Goal: Task Accomplishment & Management: Manage account settings

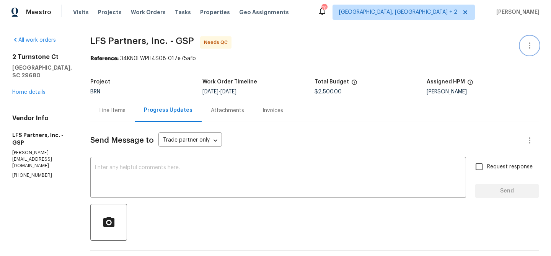
click at [531, 42] on icon "button" at bounding box center [529, 45] width 9 height 9
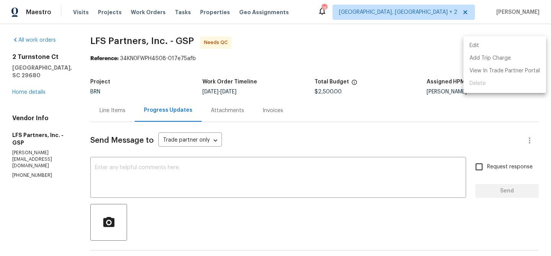
click at [520, 47] on li "Edit" at bounding box center [504, 45] width 83 height 13
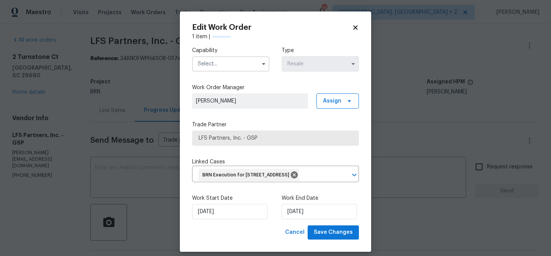
click at [212, 70] on input "text" at bounding box center [230, 63] width 77 height 15
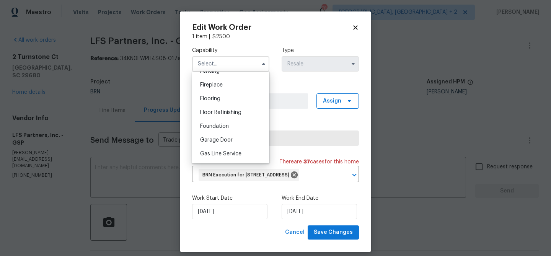
scroll to position [335, 0]
click at [223, 107] on div "General Contractor" at bounding box center [230, 111] width 73 height 14
type input "General Contractor"
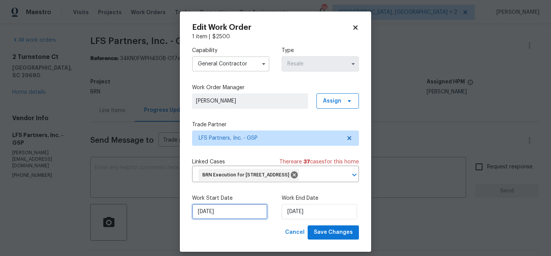
click at [210, 219] on input "16/09/2025" at bounding box center [229, 211] width 75 height 15
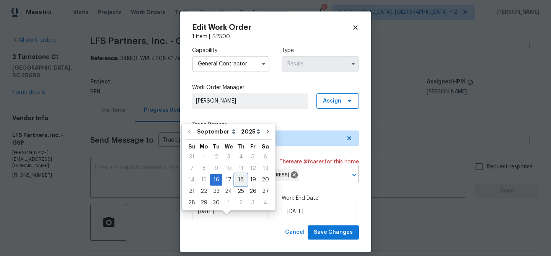
click at [238, 180] on div "18" at bounding box center [241, 179] width 12 height 11
type input "18/09/2025"
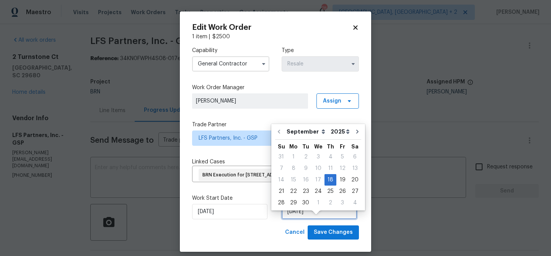
click at [305, 219] on input "18/09/2025" at bounding box center [319, 211] width 75 height 15
click at [292, 189] on div "22" at bounding box center [293, 191] width 12 height 11
type input "22/09/2025"
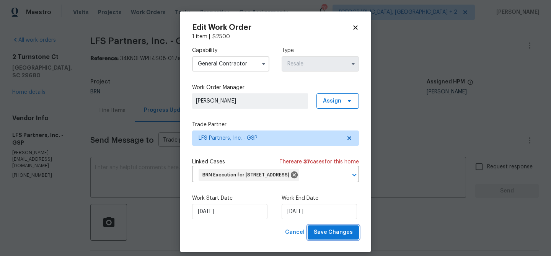
click at [327, 237] on span "Save Changes" at bounding box center [333, 233] width 39 height 10
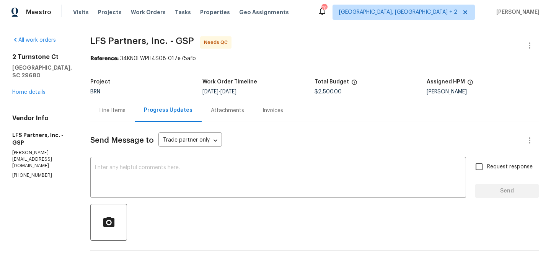
click at [111, 120] on div "Line Items" at bounding box center [112, 110] width 44 height 23
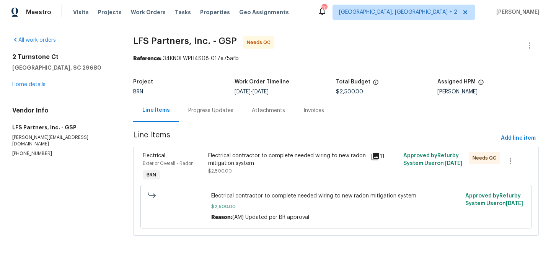
click at [198, 127] on section "LFS Partners, Inc. - GSP Needs QC Reference: 34KN0FWPH4S08-017e75afb Project BR…" at bounding box center [335, 140] width 405 height 208
click at [200, 106] on div "Progress Updates" at bounding box center [211, 110] width 64 height 23
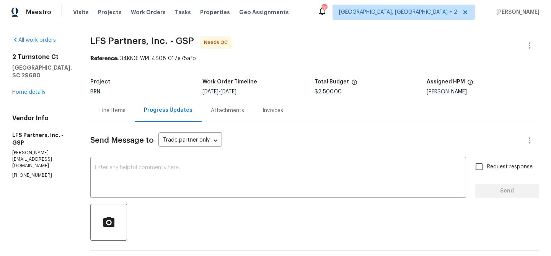
click at [124, 114] on div "Line Items" at bounding box center [112, 110] width 44 height 23
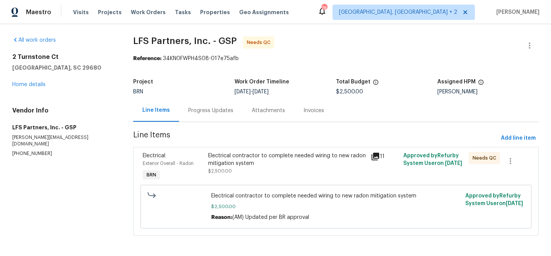
click at [230, 162] on div "Electrical contractor to complete needed wiring to new radon mitigation system" at bounding box center [287, 159] width 158 height 15
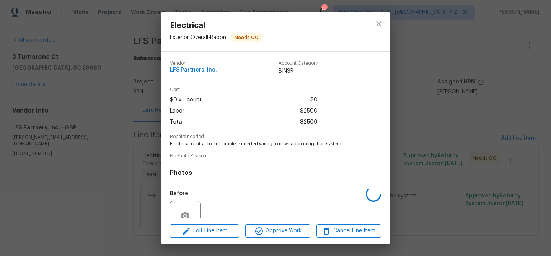
scroll to position [70, 0]
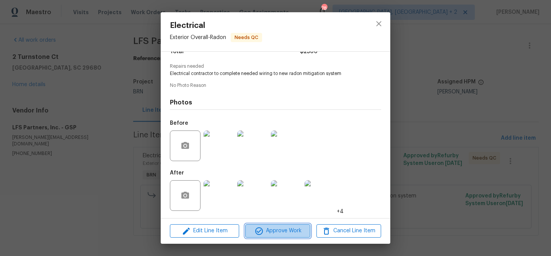
click at [274, 237] on button "Approve Work" at bounding box center [277, 230] width 65 height 13
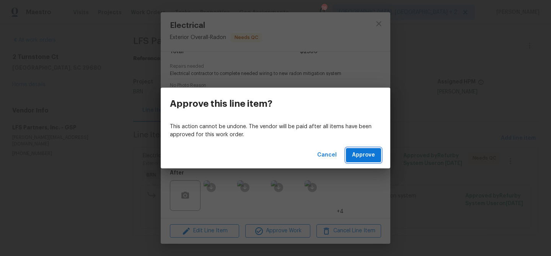
click at [363, 150] on button "Approve" at bounding box center [363, 155] width 35 height 14
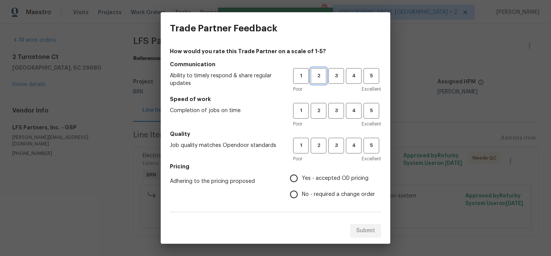
click at [314, 76] on span "2" at bounding box center [318, 76] width 14 height 9
click at [314, 104] on button "2" at bounding box center [319, 111] width 16 height 16
click at [318, 136] on h5 "Quality" at bounding box center [275, 134] width 211 height 8
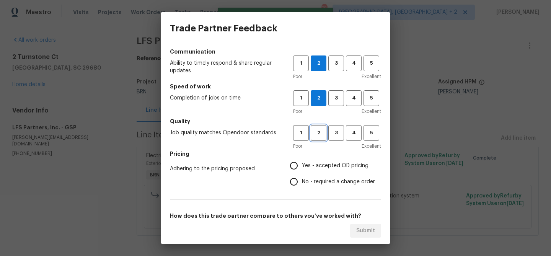
click at [318, 135] on span "2" at bounding box center [318, 133] width 14 height 9
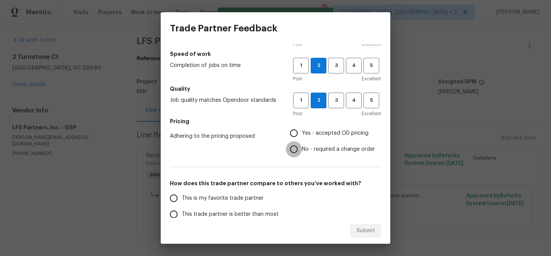
click at [299, 147] on input "No - required a change order" at bounding box center [294, 149] width 16 height 16
radio input "true"
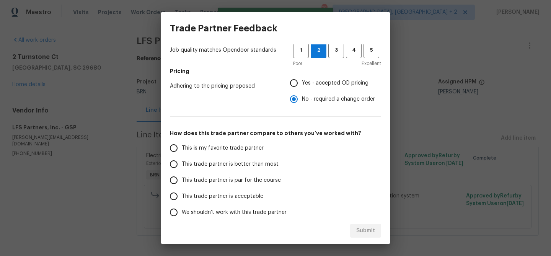
click at [203, 150] on span "This is my favorite trade partner" at bounding box center [223, 148] width 82 height 8
click at [182, 150] on input "This is my favorite trade partner" at bounding box center [174, 148] width 16 height 16
radio input "false"
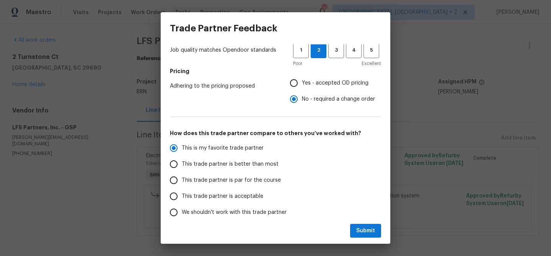
click at [190, 156] on label "This trade partner is better than most" at bounding box center [226, 164] width 121 height 16
click at [182, 156] on input "This trade partner is better than most" at bounding box center [174, 164] width 16 height 16
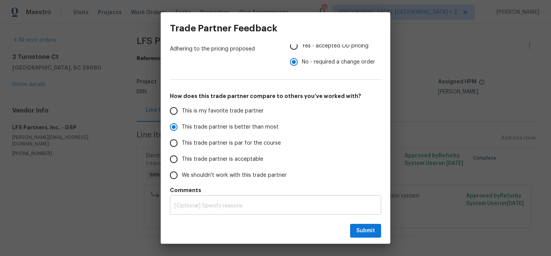
click at [193, 202] on div "x ​" at bounding box center [275, 206] width 211 height 18
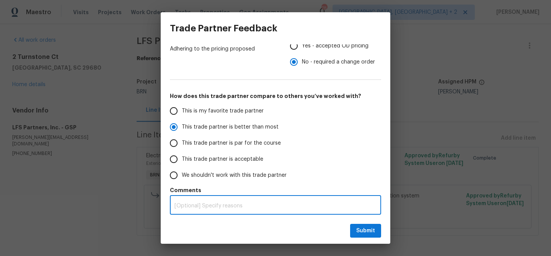
radio input "true"
type textarea "T"
radio input "false"
type textarea "TP"
radio input "false"
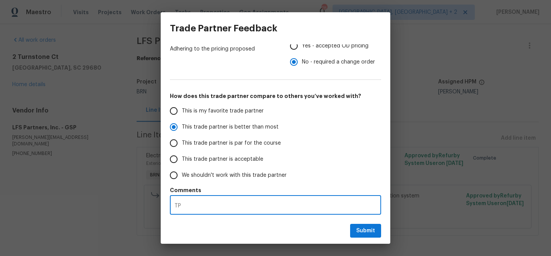
type textarea "TP"
radio input "false"
type textarea "TP i"
radio input "false"
type textarea "TP is"
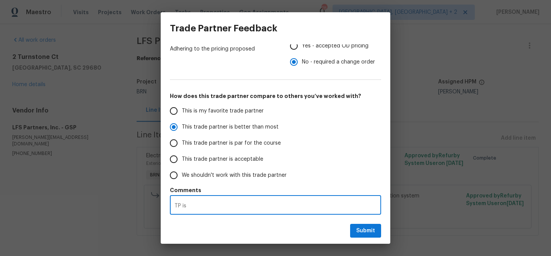
radio input "false"
type textarea "TP is"
radio input "false"
type textarea "TP is q"
radio input "false"
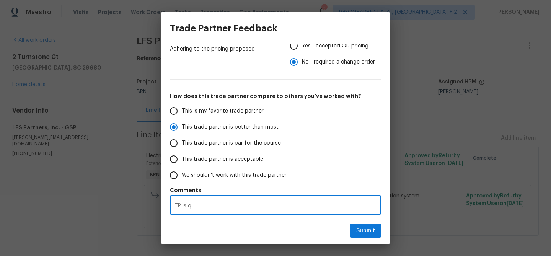
type textarea "TP is qu"
radio input "false"
type textarea "TP is quo"
radio input "false"
type textarea "TP is quot"
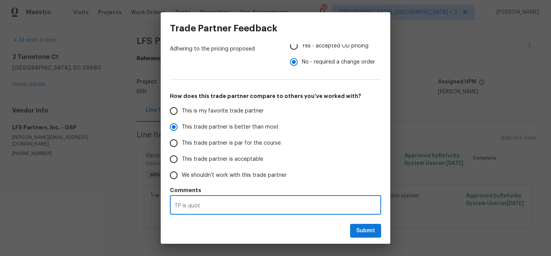
radio input "false"
type textarea "TP is quoti"
radio input "false"
type textarea "TP is quotin"
radio input "false"
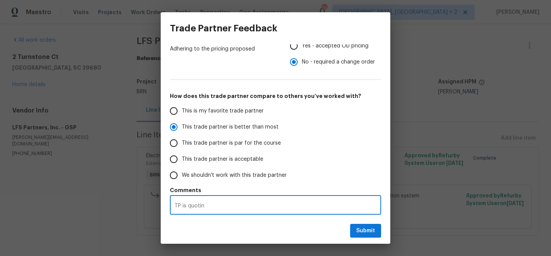
type textarea "TP is quoting"
radio input "false"
type textarea "TP is quoting"
radio input "false"
type textarea "TP is quoting a"
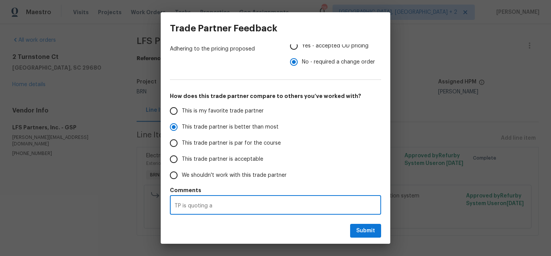
radio input "false"
type textarea "TP is quoting a"
radio input "false"
type textarea "TP is quoting a h"
radio input "false"
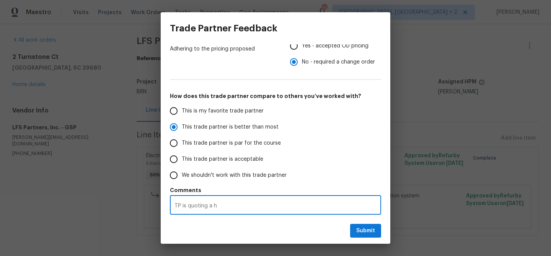
type textarea "TP is quoting a hi"
radio input "false"
type textarea "TP is quoting a hig"
radio input "false"
type textarea "TP is quoting a high"
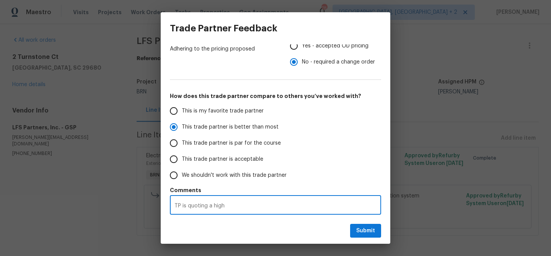
radio input "false"
type textarea "TP is quoting a highe"
radio input "false"
type textarea "TP is quoting a higher"
radio input "false"
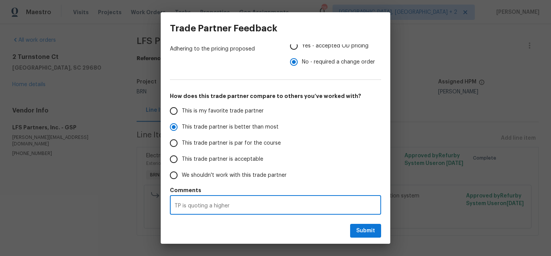
type textarea "TP is quoting a higher"
radio input "false"
type textarea "TP is quoting a higher p"
radio input "false"
type textarea "TP is quoting a higher pr"
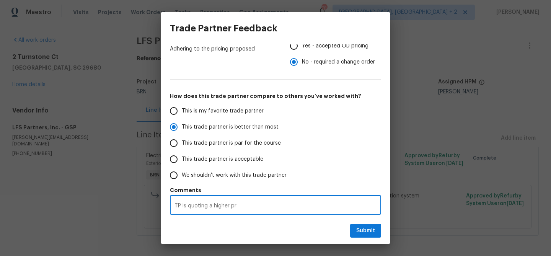
radio input "false"
type textarea "TP is quoting a higher pri"
radio input "false"
type textarea "TP is quoting a higher pric"
radio input "false"
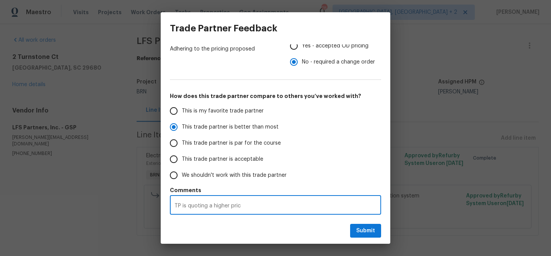
type textarea "TP is quoting a higher price"
radio input "false"
type textarea "TP is quoting a higher pric"
radio input "false"
type textarea "TP is quoting a higher prici"
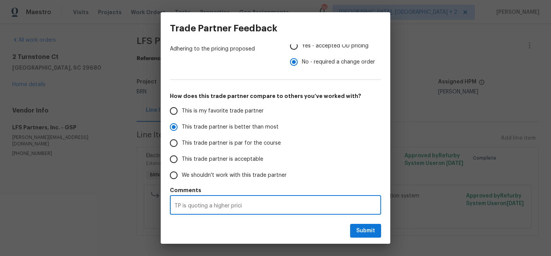
radio input "false"
type textarea "TP is quoting a higher pricin"
radio input "false"
type textarea "TP is quoting a higher pricing"
radio input "false"
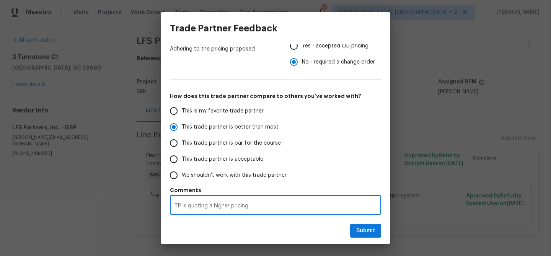
type textarea "TP is quoting a higher pricing"
click at [357, 229] on span "Submit" at bounding box center [365, 231] width 19 height 10
radio input "false"
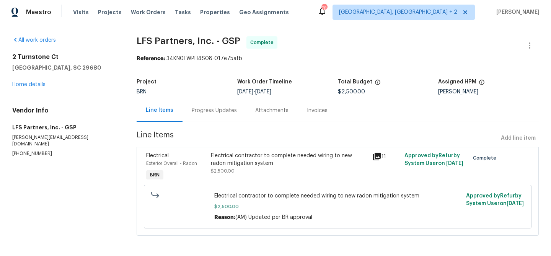
click at [203, 112] on div "Progress Updates" at bounding box center [214, 111] width 45 height 8
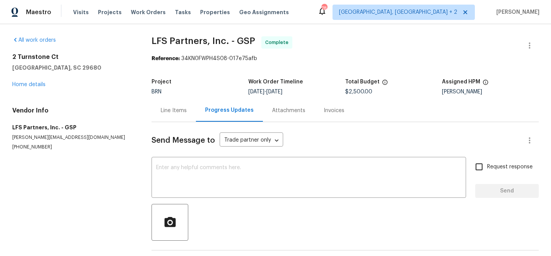
click at [206, 156] on div "Send Message to Trade partner only Trade partner only ​ x ​ Request response Se…" at bounding box center [344, 197] width 387 height 151
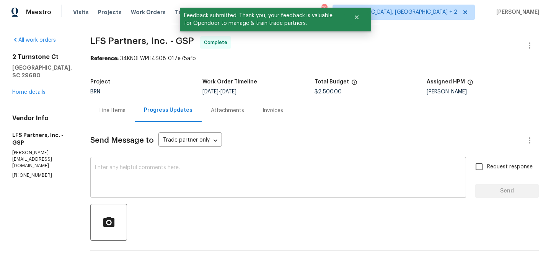
click at [198, 170] on textarea at bounding box center [278, 178] width 366 height 27
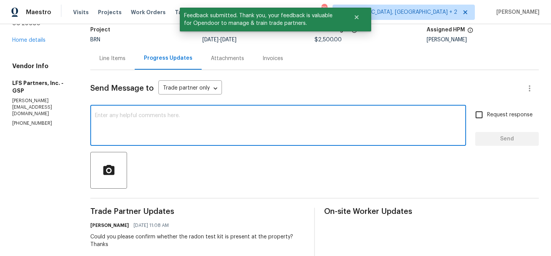
scroll to position [57, 0]
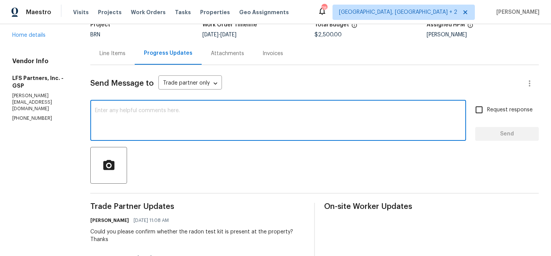
paste textarea "WO is approved, Please upload the invoice under the invoice section.Thanks"
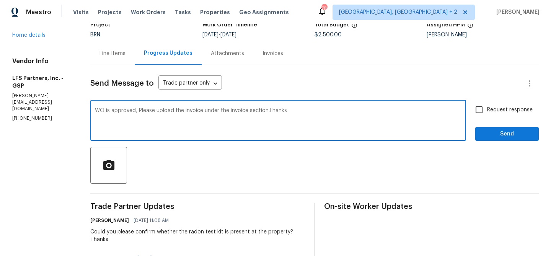
type textarea "WO is approved, Please upload the invoice under the invoice section.Thanks"
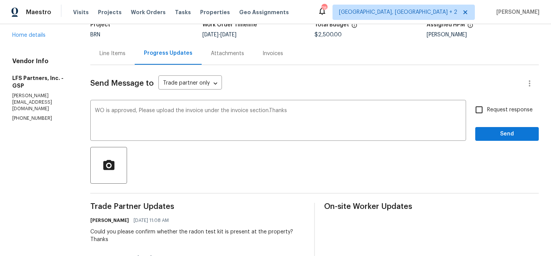
click at [511, 111] on span "Request response" at bounding box center [510, 110] width 46 height 8
click at [487, 111] on input "Request response" at bounding box center [479, 110] width 16 height 16
checkbox input "true"
click at [503, 129] on button "Send" at bounding box center [507, 134] width 64 height 14
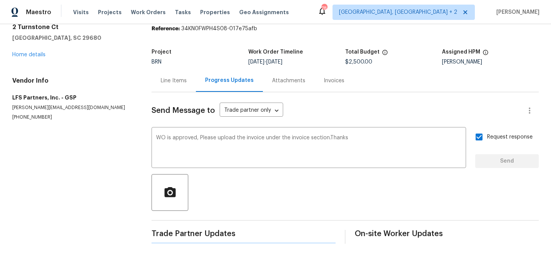
scroll to position [0, 0]
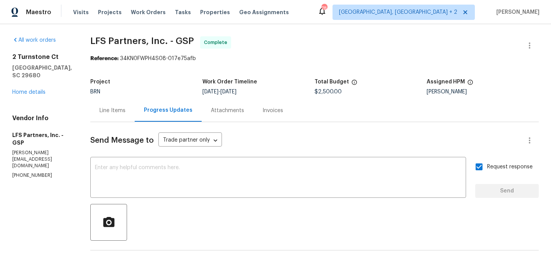
click at [110, 114] on div "Line Items" at bounding box center [112, 110] width 44 height 23
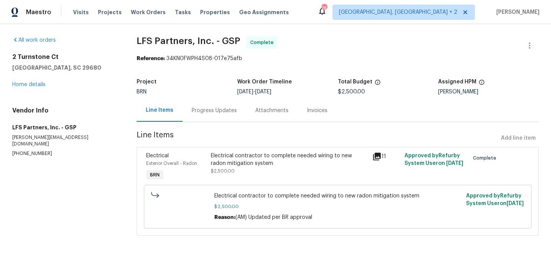
click at [214, 154] on div "Electrical contractor to complete needed wiring to new radon mitigation system" at bounding box center [289, 159] width 157 height 15
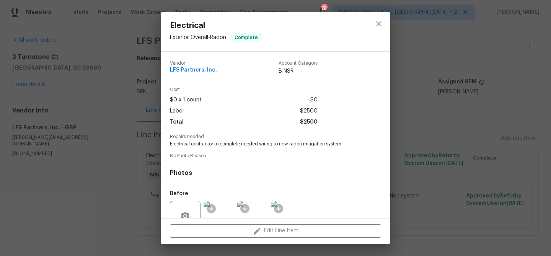
click at [200, 145] on span "Electrical contractor to complete needed wiring to new radon mitigation system" at bounding box center [265, 144] width 190 height 7
copy span "Electrical contractor to complete needed wiring to new radon mitigation system"
click at [98, 111] on div "Electrical Exterior Overall - Radon Complete Vendor LFS Partners, Inc. Account …" at bounding box center [275, 128] width 551 height 256
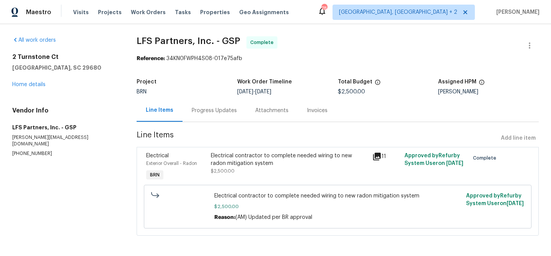
click at [37, 80] on div "2 Turnstone Ct Simpsonville, SC 29680 Home details" at bounding box center [65, 70] width 106 height 35
click at [35, 85] on link "Home details" at bounding box center [28, 84] width 33 height 5
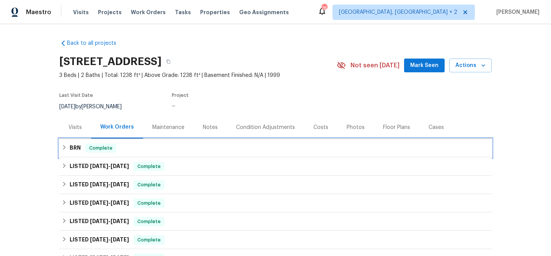
click at [70, 149] on h6 "BRN" at bounding box center [75, 147] width 11 height 9
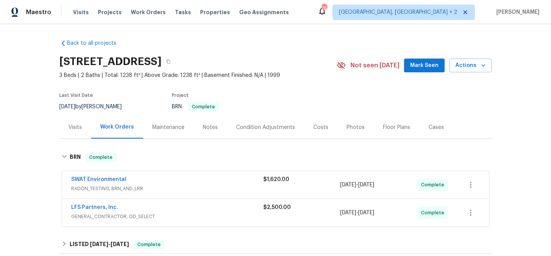
click at [86, 176] on span "SWAT Environmental" at bounding box center [98, 180] width 55 height 8
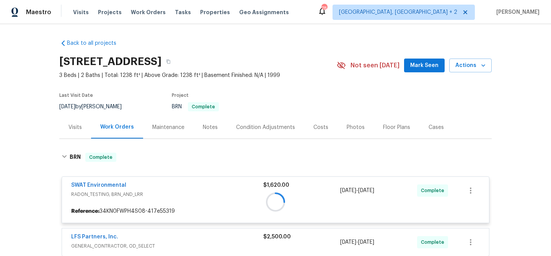
click at [81, 184] on div at bounding box center [275, 202] width 432 height 114
click at [86, 184] on div at bounding box center [275, 202] width 432 height 114
click at [93, 185] on div at bounding box center [275, 202] width 432 height 114
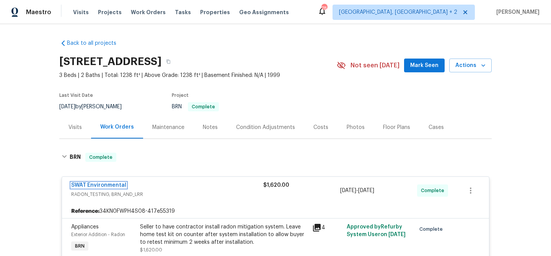
click at [93, 185] on link "SWAT Environmental" at bounding box center [98, 184] width 55 height 5
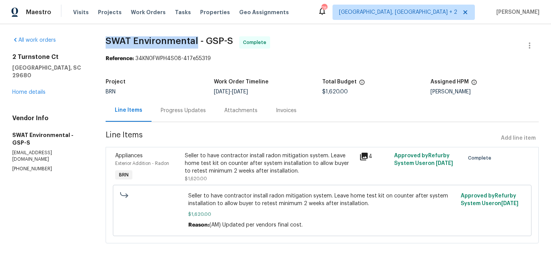
drag, startPoint x: 100, startPoint y: 41, endPoint x: 197, endPoint y: 41, distance: 97.5
click at [197, 41] on div "All work orders 2 Turnstone Ct Simpsonville, SC 29680 Home details Vendor Info …" at bounding box center [275, 144] width 551 height 241
copy span "SWAT Environmental"
click at [210, 145] on span "Line Items" at bounding box center [302, 138] width 392 height 14
click at [202, 154] on div "Seller to have contractor install radon mitigation system. Leave home test kit …" at bounding box center [270, 163] width 170 height 23
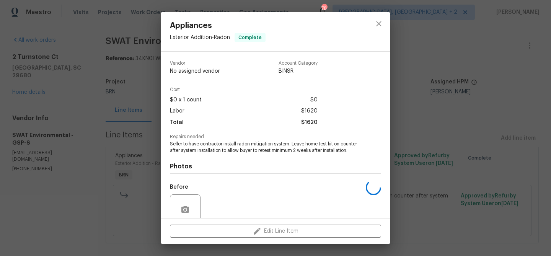
click at [188, 142] on span "Seller to have contractor install radon mitigation system. Leave home test kit …" at bounding box center [265, 147] width 190 height 13
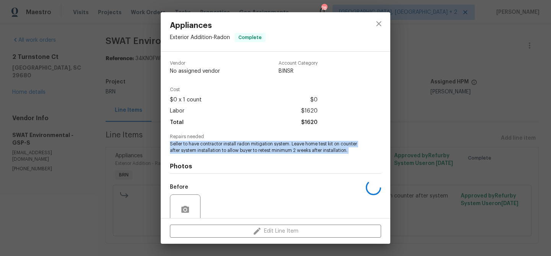
click at [188, 142] on span "Seller to have contractor install radon mitigation system. Leave home test kit …" at bounding box center [265, 147] width 190 height 13
copy span "Seller to have contractor install radon mitigation system. Leave home test kit …"
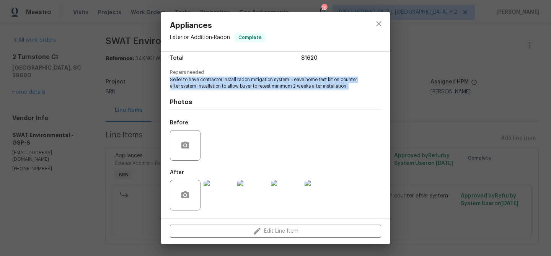
click at [227, 197] on img at bounding box center [219, 195] width 31 height 31
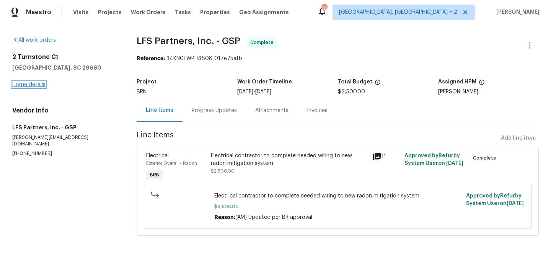
click at [34, 84] on link "Home details" at bounding box center [28, 84] width 33 height 5
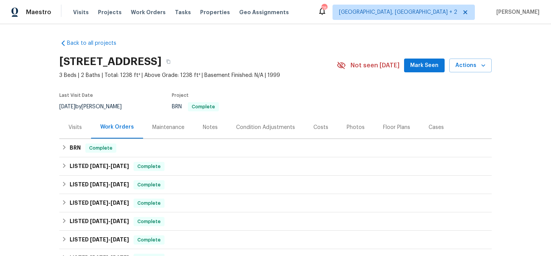
scroll to position [40, 0]
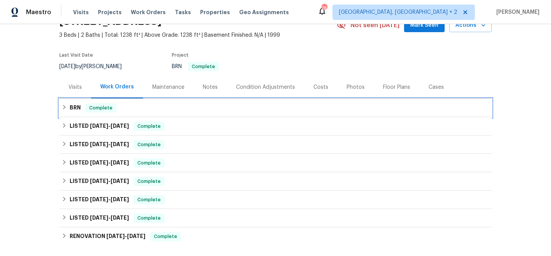
click at [78, 105] on h6 "BRN" at bounding box center [75, 107] width 11 height 9
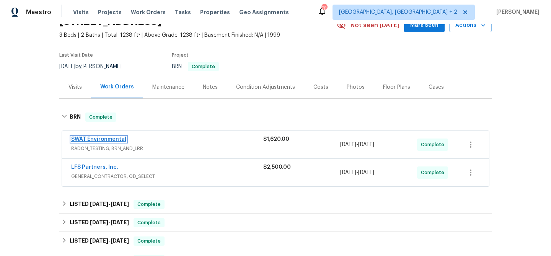
click at [93, 141] on link "SWAT Environmental" at bounding box center [98, 139] width 55 height 5
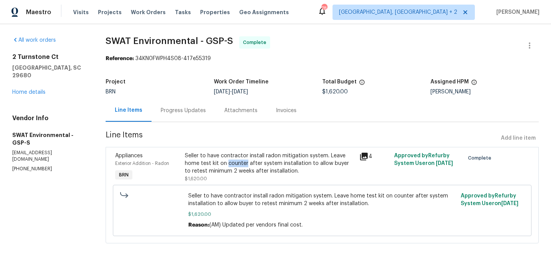
click at [231, 160] on div "Seller to have contractor install radon mitigation system. Leave home test kit …" at bounding box center [270, 163] width 170 height 23
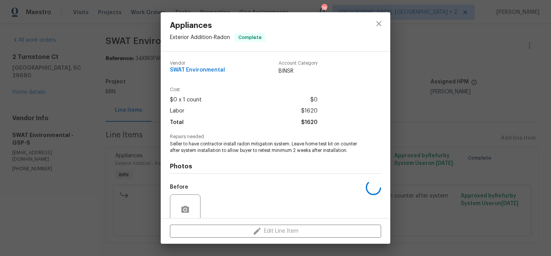
scroll to position [64, 0]
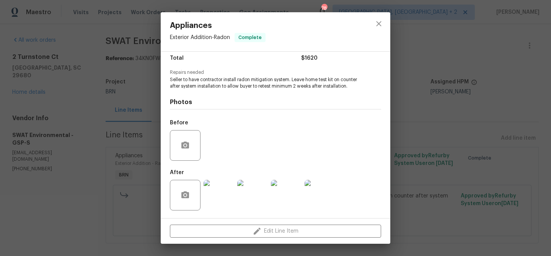
click at [224, 202] on img at bounding box center [219, 195] width 31 height 31
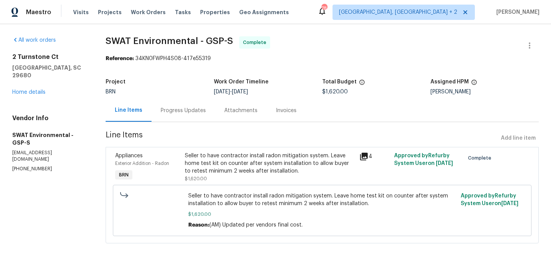
click at [239, 170] on div "Seller to have contractor install radon mitigation system. Leave home test kit …" at bounding box center [270, 163] width 170 height 23
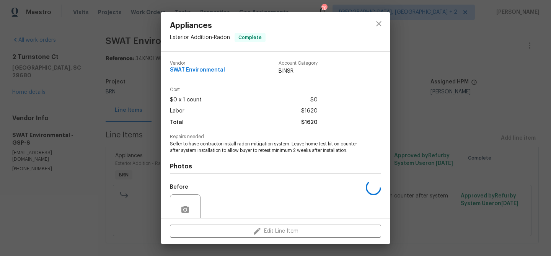
scroll to position [64, 0]
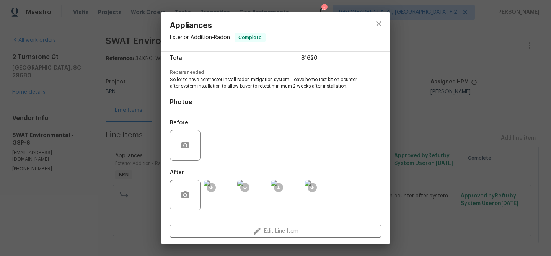
click at [290, 191] on img at bounding box center [286, 195] width 31 height 31
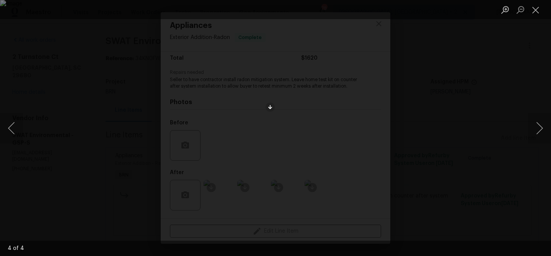
click at [81, 112] on div "Lightbox" at bounding box center [275, 128] width 551 height 256
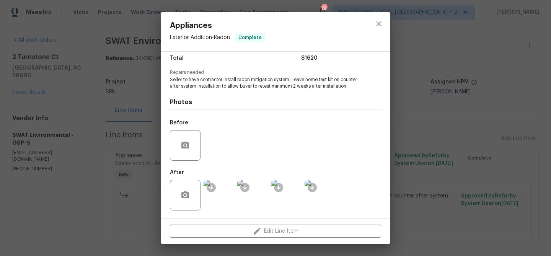
click at [106, 142] on div "Appliances Exterior Addition - Radon Complete Vendor SWAT Environmental Account…" at bounding box center [275, 128] width 551 height 256
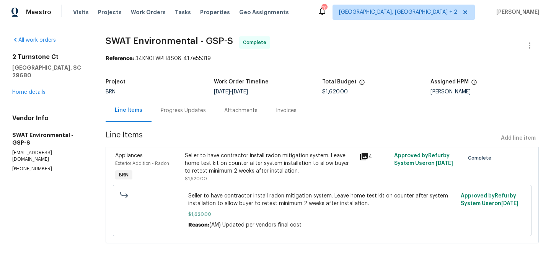
scroll to position [9, 0]
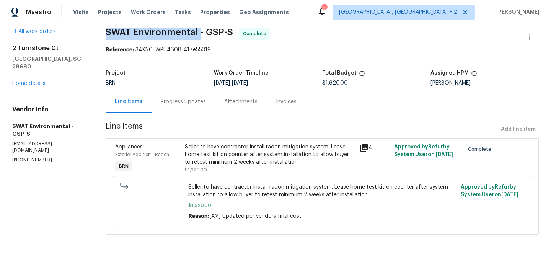
drag, startPoint x: 99, startPoint y: 34, endPoint x: 199, endPoint y: 32, distance: 99.5
click at [199, 32] on div "All work orders 2 Turnstone Ct Simpsonville, SC 29680 Home details Vendor Info …" at bounding box center [275, 135] width 551 height 241
copy span "SWAT Environmental"
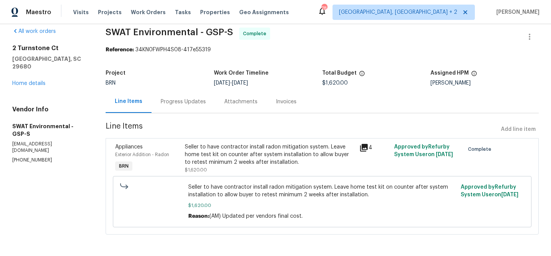
click at [116, 82] on span "BRN" at bounding box center [111, 82] width 10 height 5
click at [278, 99] on div "Invoices" at bounding box center [286, 102] width 21 height 8
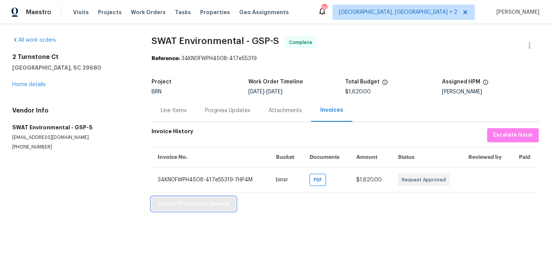
click at [170, 203] on span "Create Preliminary Invoice" at bounding box center [194, 204] width 72 height 10
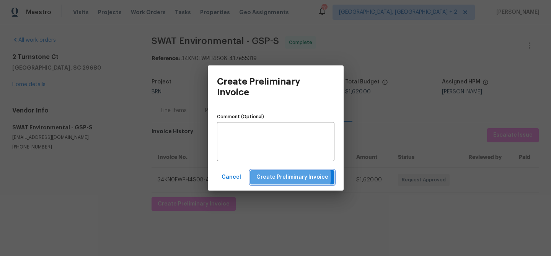
click at [294, 177] on span "Create Preliminary Invoice" at bounding box center [292, 178] width 72 height 10
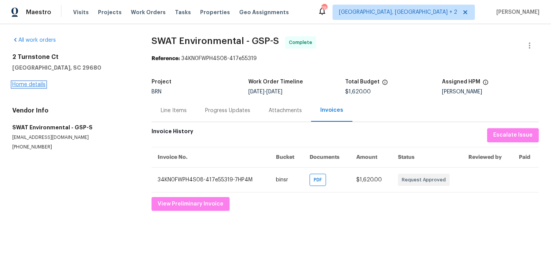
click at [28, 85] on link "Home details" at bounding box center [28, 84] width 33 height 5
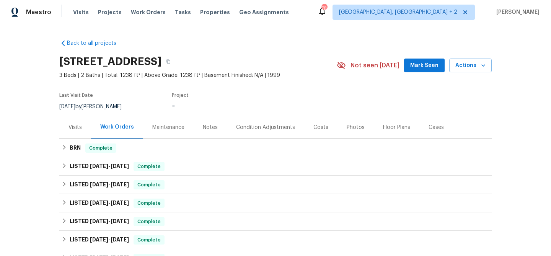
scroll to position [23, 0]
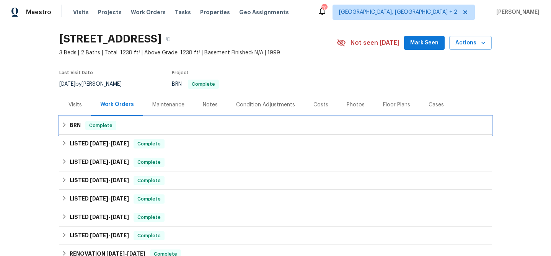
click at [81, 123] on div "BRN Complete" at bounding box center [276, 125] width 428 height 9
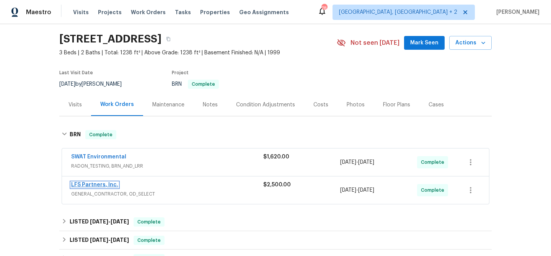
click at [80, 184] on link "LFS Partners, Inc." at bounding box center [94, 184] width 47 height 5
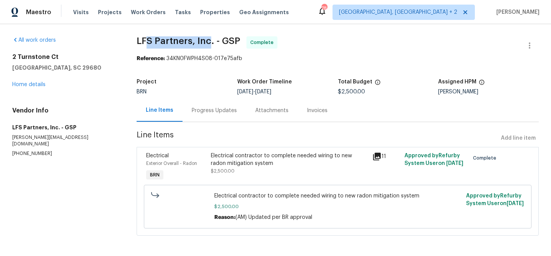
drag, startPoint x: 145, startPoint y: 39, endPoint x: 208, endPoint y: 39, distance: 63.1
click at [208, 39] on span "LFS Partners, Inc. - GSP" at bounding box center [189, 40] width 104 height 9
copy span "S Partners, Inc"
click at [223, 163] on div "Electrical contractor to complete needed wiring to new radon mitigation system" at bounding box center [289, 159] width 157 height 15
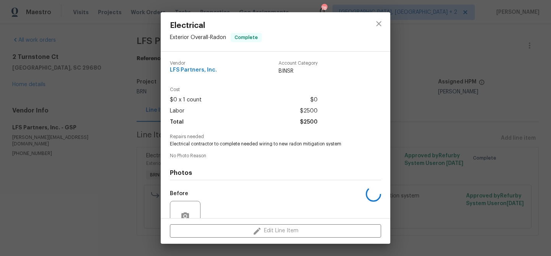
click at [199, 142] on span "Electrical contractor to complete needed wiring to new radon mitigation system" at bounding box center [265, 144] width 190 height 7
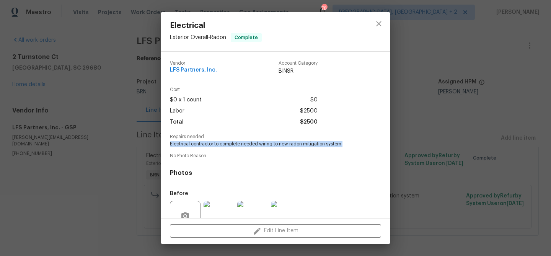
click at [199, 142] on span "Electrical contractor to complete needed wiring to new radon mitigation system" at bounding box center [265, 144] width 190 height 7
copy span "Electrical contractor to complete needed wiring to new radon mitigation system"
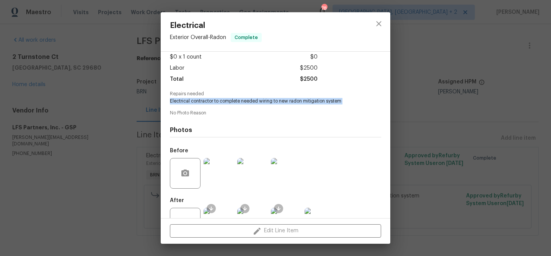
scroll to position [68, 0]
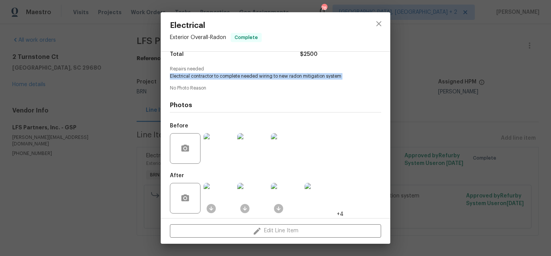
click at [221, 202] on img at bounding box center [219, 198] width 31 height 31
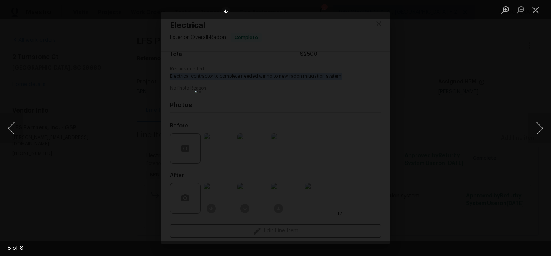
click at [140, 68] on div "Lightbox" at bounding box center [275, 128] width 551 height 256
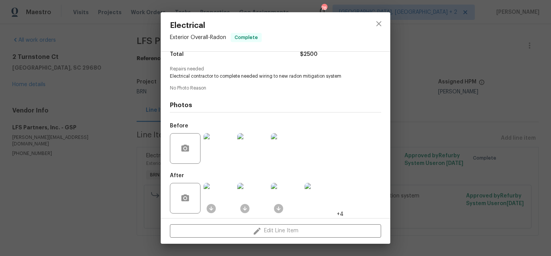
click at [126, 115] on div "Electrical Exterior Overall - Radon Complete Vendor LFS Partners, Inc. Account …" at bounding box center [275, 128] width 551 height 256
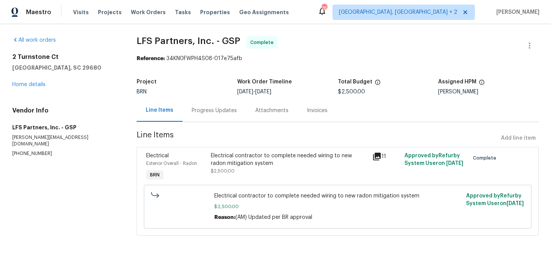
click at [298, 121] on div "Invoices" at bounding box center [317, 110] width 39 height 23
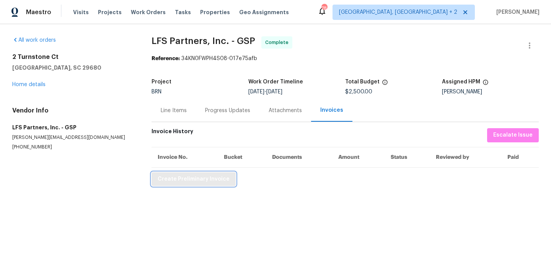
click at [188, 186] on button "Create Preliminary Invoice" at bounding box center [193, 179] width 84 height 14
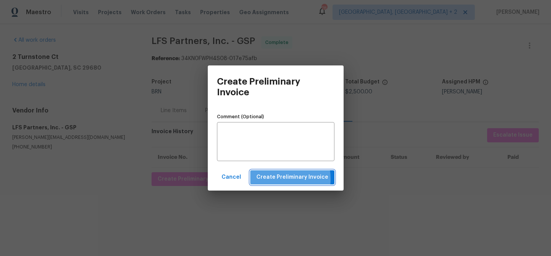
click at [273, 179] on span "Create Preliminary Invoice" at bounding box center [292, 178] width 72 height 10
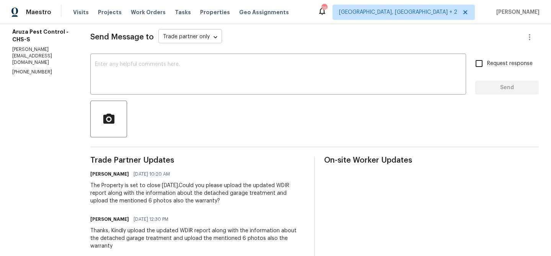
scroll to position [106, 0]
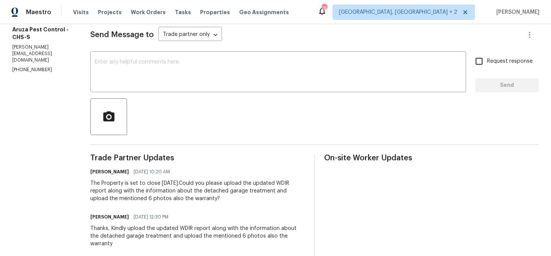
click at [29, 67] on p "[PHONE_NUMBER]" at bounding box center [42, 70] width 60 height 7
click at [23, 54] on p "[PERSON_NAME][EMAIL_ADDRESS][DOMAIN_NAME]" at bounding box center [42, 54] width 60 height 20
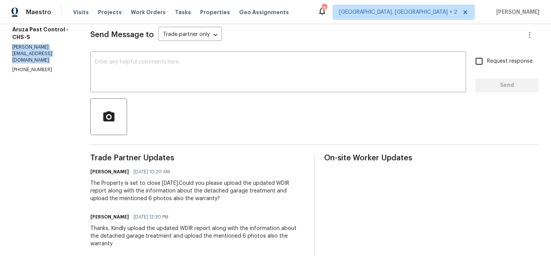
copy p "[PERSON_NAME][EMAIL_ADDRESS][DOMAIN_NAME]"
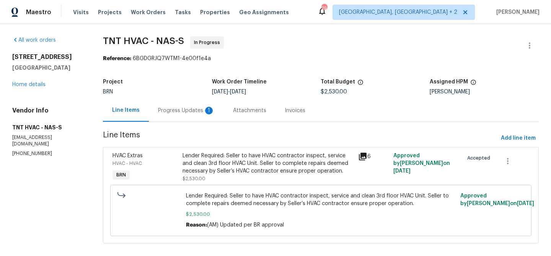
click at [189, 110] on div "Progress Updates 1" at bounding box center [186, 111] width 57 height 8
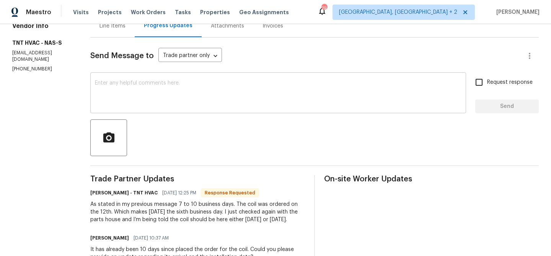
scroll to position [89, 0]
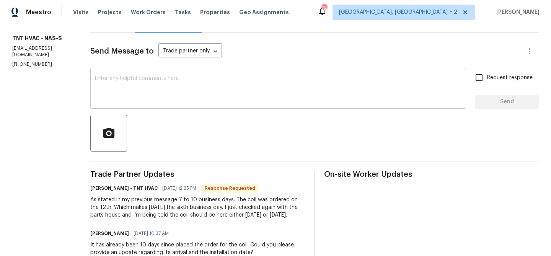
click at [146, 107] on div "x ​" at bounding box center [278, 89] width 376 height 39
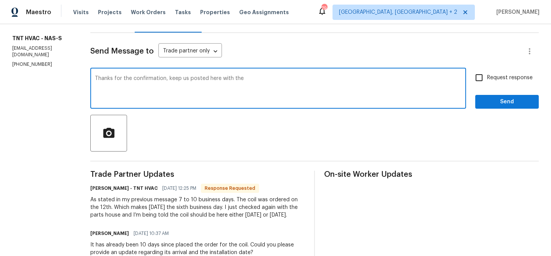
drag, startPoint x: 208, startPoint y: 78, endPoint x: 344, endPoint y: 79, distance: 136.2
click at [342, 78] on textarea "Thanks for the confirmation, keep us posted here with the" at bounding box center [278, 89] width 366 height 27
type textarea "Thanks for the confirmation, keep us posted here once the coil has asrrivced ab…"
click at [244, 78] on textarea "Thanks for the confirmation, keep us posted here once the coil has asrrivced ab…" at bounding box center [278, 89] width 366 height 27
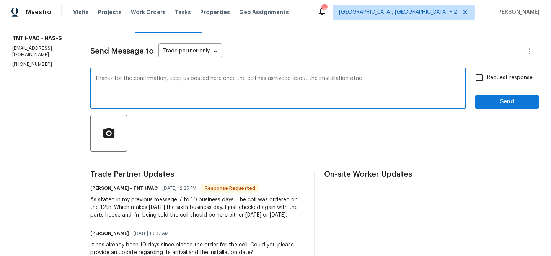
click at [244, 78] on textarea "Thanks for the confirmation, keep us posted here once the coil has asrrivced ab…" at bounding box center [278, 89] width 366 height 27
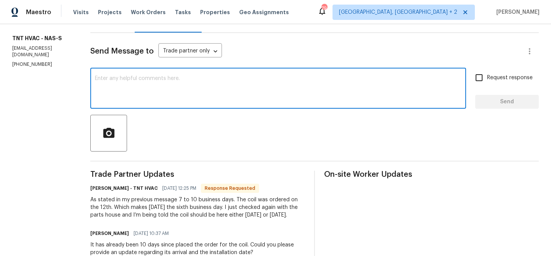
paste textarea "Thanks for the confirmation. Please keep us updated here once the coil has arri…"
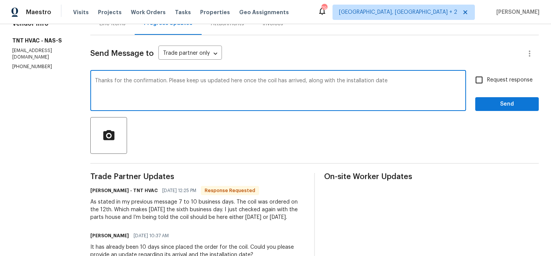
scroll to position [85, 0]
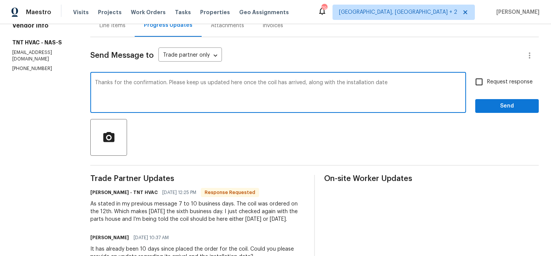
type textarea "Thanks for the confirmation. Please keep us updated here once the coil has arri…"
click at [493, 86] on span "Request response" at bounding box center [510, 82] width 46 height 8
click at [487, 86] on input "Request response" at bounding box center [479, 82] width 16 height 16
checkbox input "true"
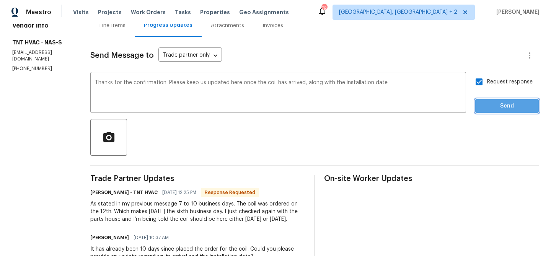
click at [489, 109] on span "Send" at bounding box center [506, 106] width 51 height 10
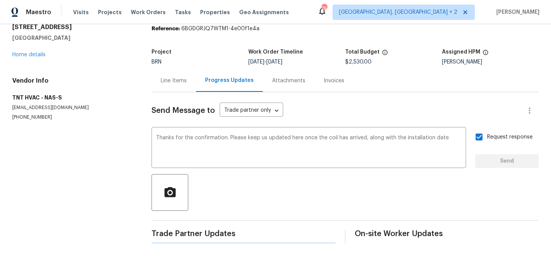
scroll to position [0, 0]
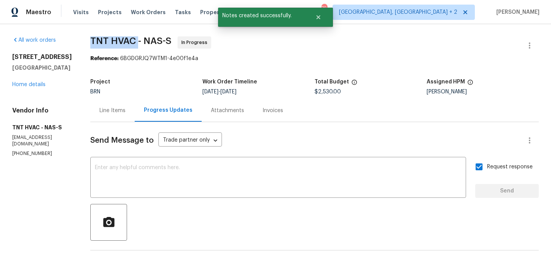
drag, startPoint x: 70, startPoint y: 41, endPoint x: 127, endPoint y: 42, distance: 56.3
copy span "TNT HVAC"
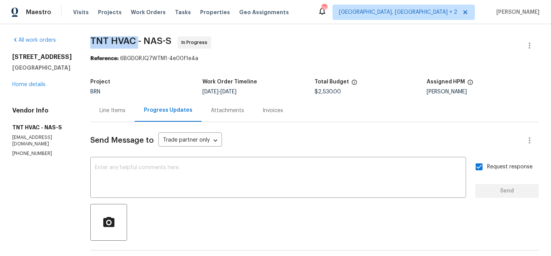
scroll to position [215, 0]
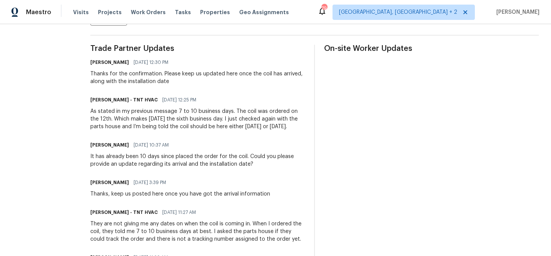
drag, startPoint x: 271, startPoint y: 119, endPoint x: 283, endPoint y: 127, distance: 13.8
click at [283, 127] on div "As stated in my previous message 7 to 10 business days. The coil was ordered on…" at bounding box center [197, 118] width 215 height 23
copy div "parts house and I’m being told the coil should be here either [DATE] or [DATE]."
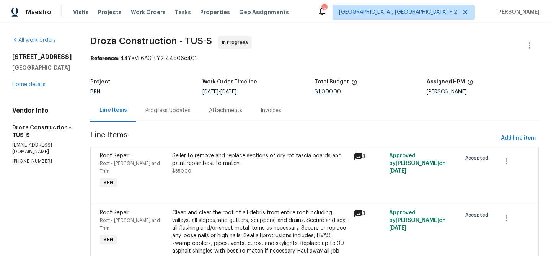
click at [182, 109] on div "Progress Updates" at bounding box center [167, 111] width 45 height 8
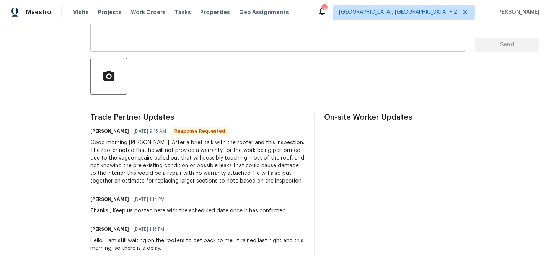
scroll to position [147, 0]
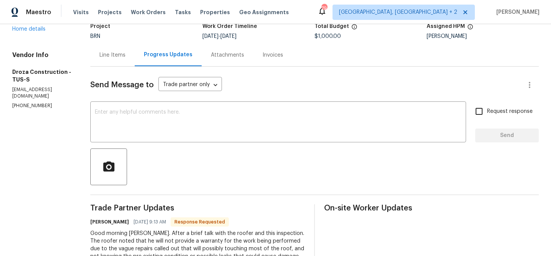
click at [115, 54] on div "Line Items" at bounding box center [112, 55] width 26 height 8
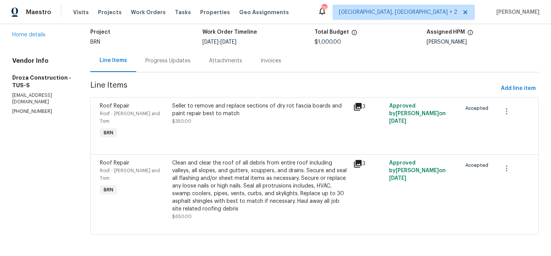
scroll to position [42, 0]
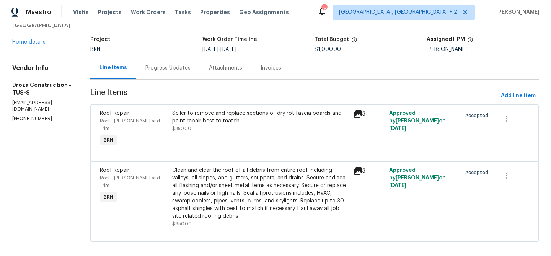
click at [165, 68] on div "Progress Updates" at bounding box center [167, 68] width 45 height 8
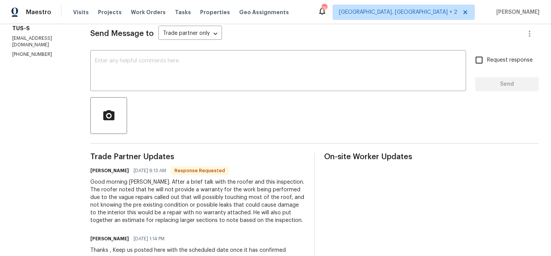
scroll to position [111, 0]
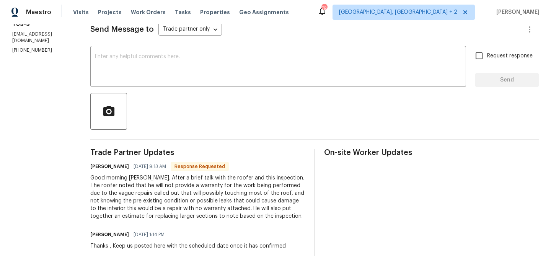
click at [140, 203] on div "Good morning Ananthi. After a brief talk with the roofer and this inspection. T…" at bounding box center [197, 197] width 215 height 46
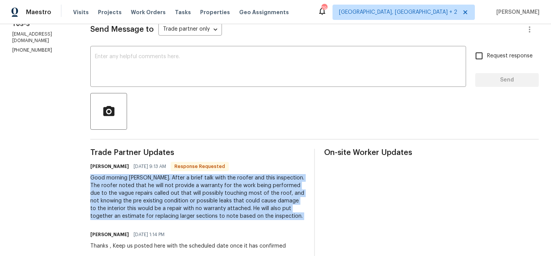
click at [140, 203] on div "Good morning Ananthi. After a brief talk with the roofer and this inspection. T…" at bounding box center [197, 197] width 215 height 46
copy div "Good morning Ananthi. After a brief talk with the roofer and this inspection. T…"
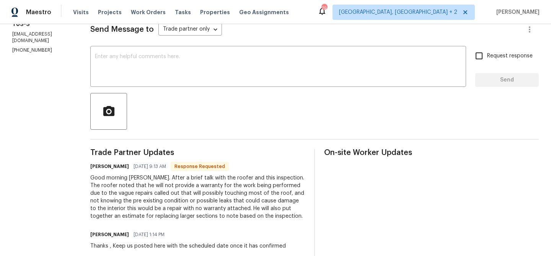
click at [143, 113] on div at bounding box center [314, 111] width 448 height 37
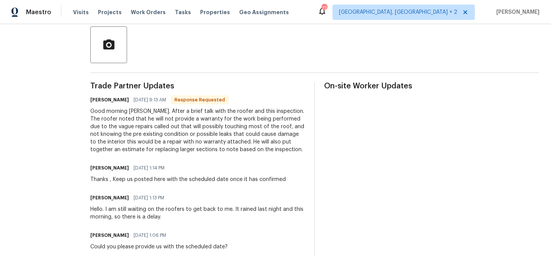
scroll to position [57, 0]
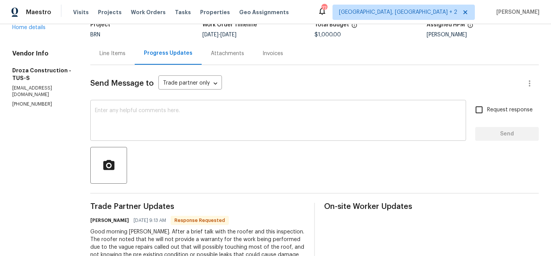
click at [130, 108] on textarea at bounding box center [278, 121] width 366 height 27
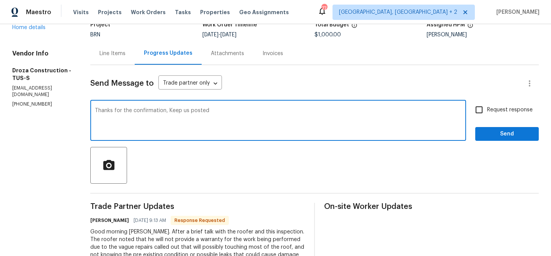
drag, startPoint x: 173, startPoint y: 112, endPoint x: 335, endPoint y: 112, distance: 161.4
click at [334, 112] on textarea "Thanks for the confirmation, Keep us posted" at bounding box center [278, 121] width 366 height 27
type textarea "Thanks for the confirmation, Kindly upload the detailed estimates"
click at [515, 107] on span "Request response" at bounding box center [510, 110] width 46 height 8
click at [487, 107] on input "Request response" at bounding box center [479, 110] width 16 height 16
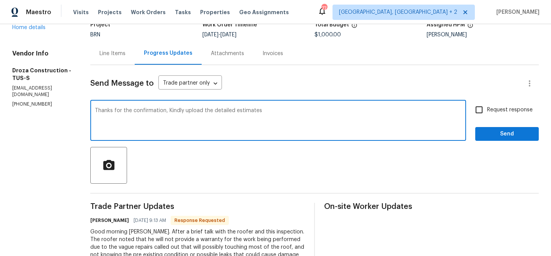
checkbox input "true"
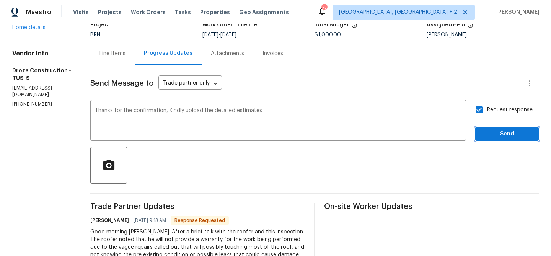
click at [497, 132] on span "Send" at bounding box center [506, 134] width 51 height 10
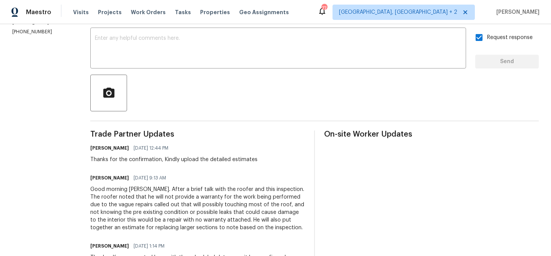
scroll to position [134, 0]
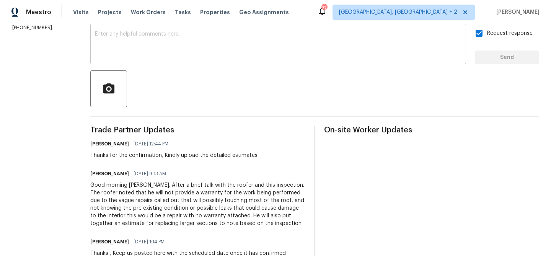
click at [110, 43] on textarea at bounding box center [278, 44] width 366 height 27
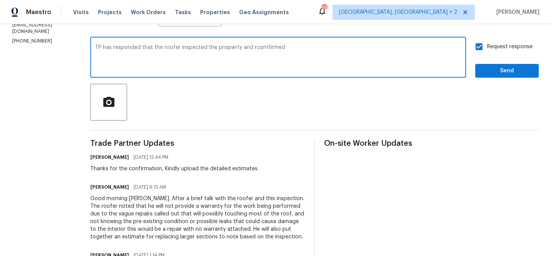
scroll to position [106, 0]
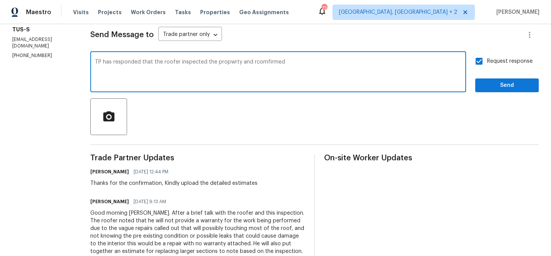
click at [267, 61] on textarea "TP has responded that the roofer inspected the propwrty and rcomfirmed" at bounding box center [278, 72] width 366 height 27
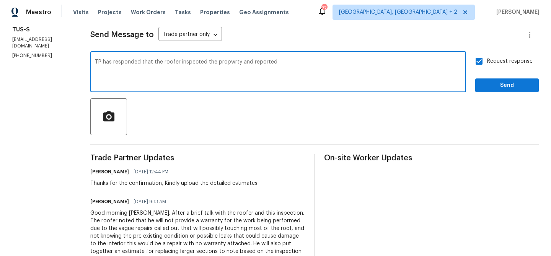
scroll to position [140, 0]
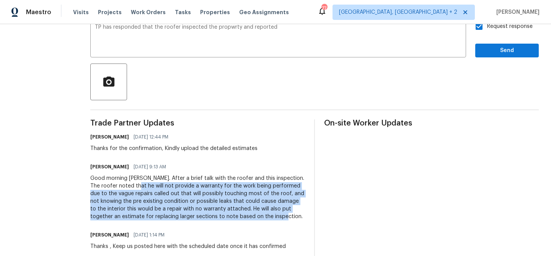
drag, startPoint x: 148, startPoint y: 186, endPoint x: 287, endPoint y: 218, distance: 142.4
click at [287, 218] on div "Good morning Ananthi. After a brief talk with the roofer and this inspection. T…" at bounding box center [197, 197] width 215 height 46
copy div "will not provide a warranty for the work being performed due to the vague repai…"
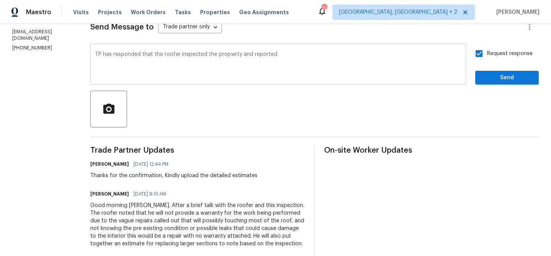
click at [293, 60] on textarea "TP has responded that the roofer inspected the propwrty and reported" at bounding box center [278, 65] width 366 height 27
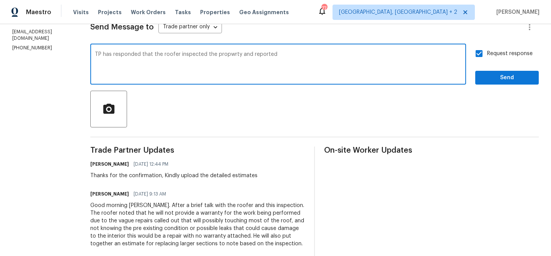
paste textarea "will not provide a warranty for the work being performed due to the vague repai…"
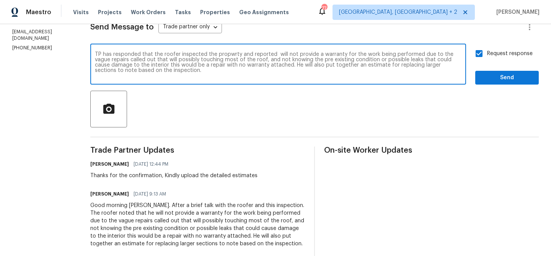
click at [280, 57] on textarea "TP has responded that the roofer inspected the propwrty and reported will not p…" at bounding box center [278, 65] width 366 height 27
click at [302, 66] on textarea "TP has responded that the roofer inspected the propwrty and reported they will …" at bounding box center [278, 65] width 366 height 27
type textarea "TP has responded that the roofer inspected the propwrty and reported they will …"
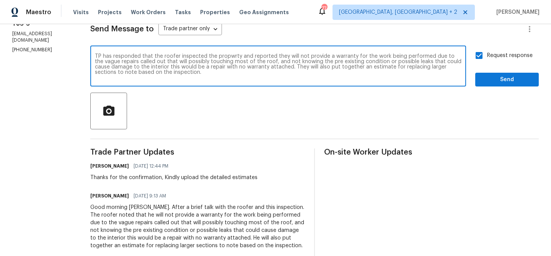
scroll to position [108, 0]
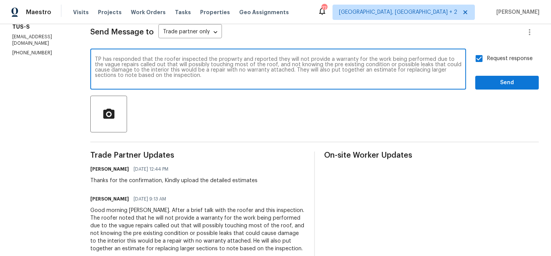
click at [169, 67] on textarea "TP has responded that the roofer inspected the propwrty and reported they will …" at bounding box center [278, 70] width 366 height 27
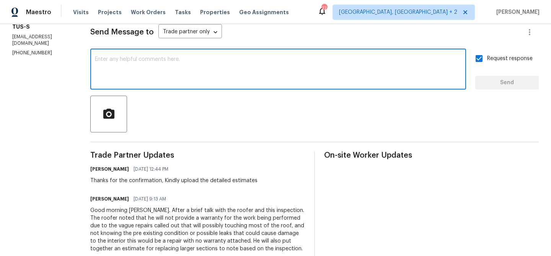
scroll to position [0, 0]
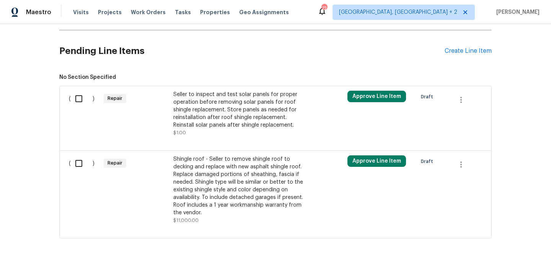
scroll to position [265, 0]
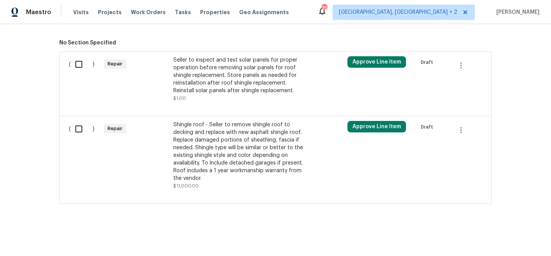
click at [197, 155] on div "Shingle roof - Seller to remove shingle roof to decking and replace with new as…" at bounding box center [240, 151] width 135 height 61
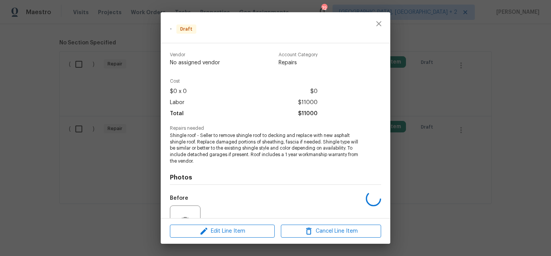
scroll to position [75, 0]
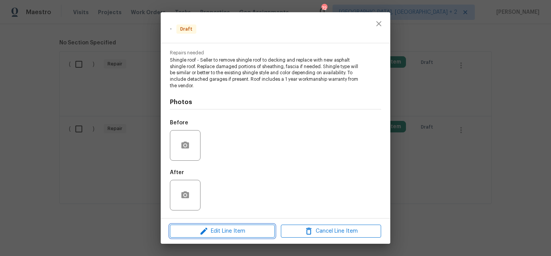
click at [200, 231] on icon "button" at bounding box center [203, 230] width 9 height 9
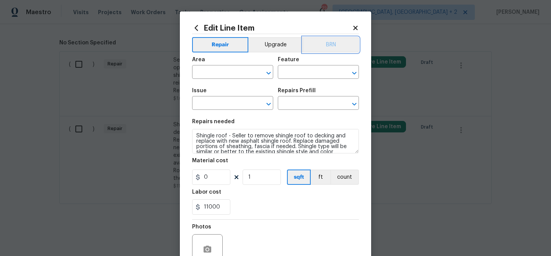
click at [336, 47] on button "BRN" at bounding box center [331, 44] width 56 height 15
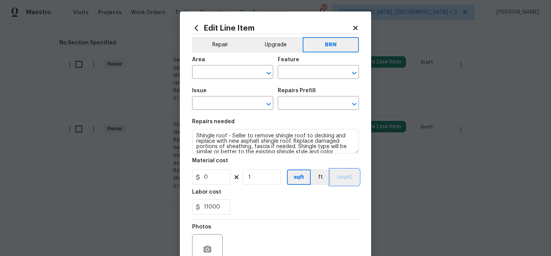
click at [348, 177] on button "count" at bounding box center [344, 176] width 29 height 15
click at [202, 65] on div "Area" at bounding box center [232, 62] width 81 height 10
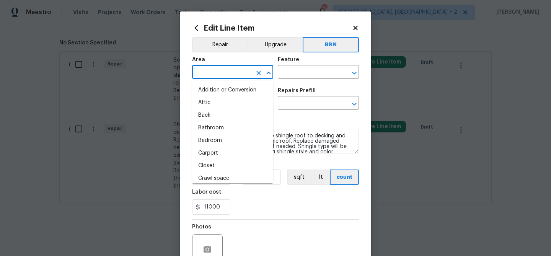
click at [203, 70] on input "text" at bounding box center [222, 73] width 60 height 12
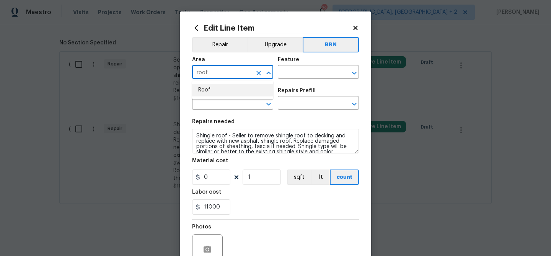
click at [211, 88] on li "Roof" at bounding box center [232, 90] width 81 height 13
type input "Roof"
click at [311, 59] on div "Feature" at bounding box center [318, 62] width 81 height 10
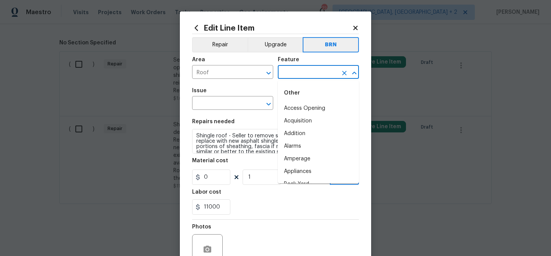
click at [293, 72] on input "text" at bounding box center [308, 73] width 60 height 12
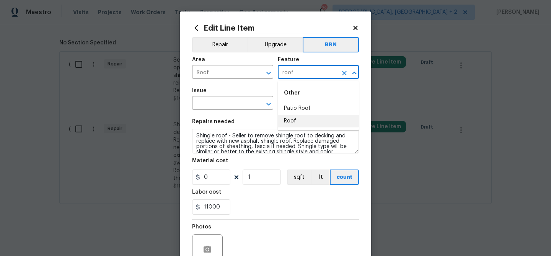
click at [295, 121] on li "Roof" at bounding box center [318, 121] width 81 height 13
type input "Roof"
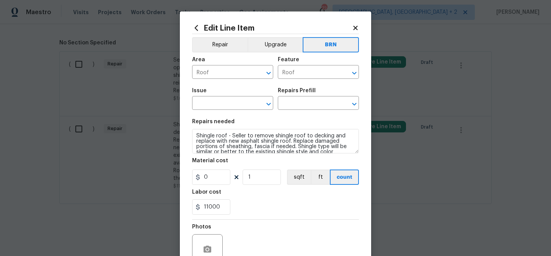
click at [226, 113] on span "Issue ​" at bounding box center [232, 98] width 81 height 31
click at [222, 105] on input "text" at bounding box center [222, 104] width 60 height 12
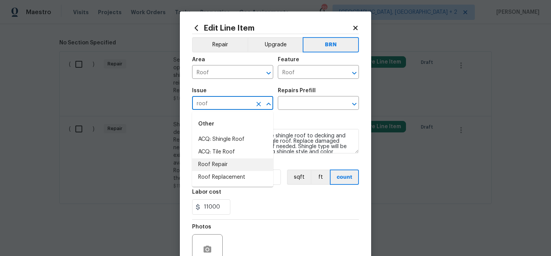
click at [218, 174] on li "Roof Replacement" at bounding box center [232, 177] width 81 height 13
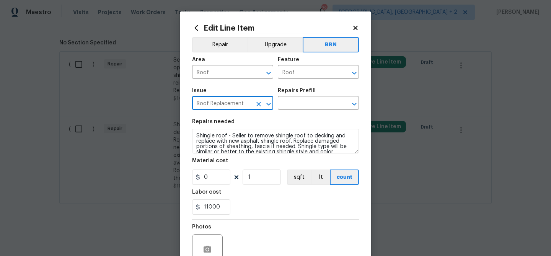
type input "Roof Replacement"
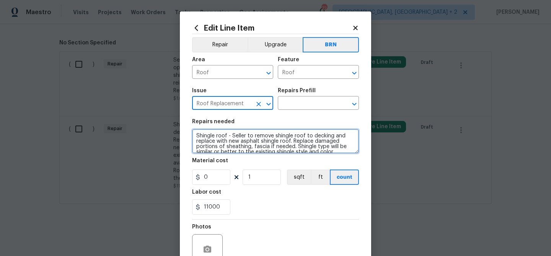
click at [222, 149] on textarea "Shingle roof - Seller to remove shingle roof to decking and replace with new as…" at bounding box center [275, 141] width 167 height 24
click at [222, 148] on textarea "Shingle roof - Seller to remove shingle roof to decking and replace with new as…" at bounding box center [275, 141] width 167 height 24
click at [255, 135] on textarea "Shingle roof - Seller to remove shingle roof to decking and replace with new as…" at bounding box center [275, 141] width 167 height 24
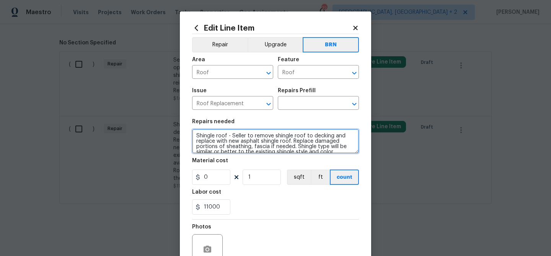
click at [255, 135] on textarea "Shingle roof - Seller to remove shingle roof to decking and replace with new as…" at bounding box center [275, 141] width 167 height 24
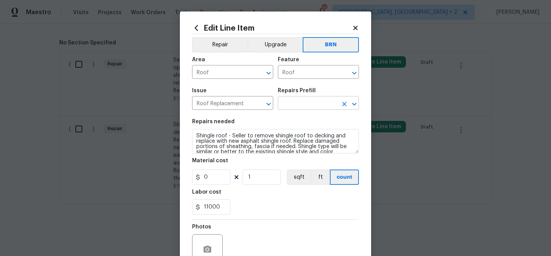
click at [300, 100] on input "text" at bounding box center [308, 104] width 60 height 12
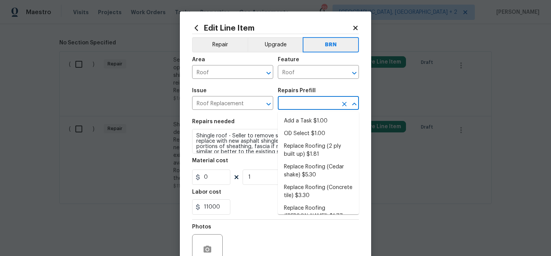
click at [300, 116] on li "Add a Task $1.00" at bounding box center [318, 121] width 81 height 13
type input "Eaves and Trim"
type input "Add a Task $1.00"
type textarea "HPM to detail"
type input "1"
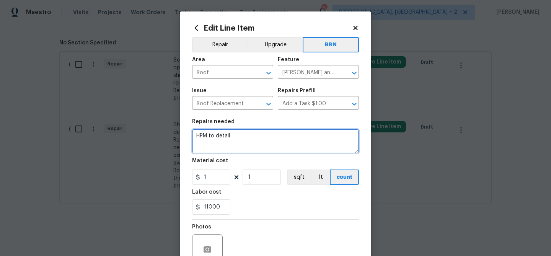
click at [244, 137] on textarea "HPM to detail" at bounding box center [275, 141] width 167 height 24
paste textarea "Shingle roof - Seller to remove shingle roof to decking and replace with new as…"
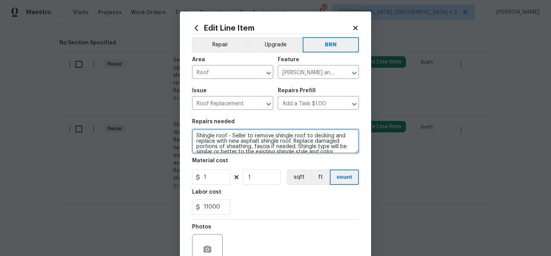
scroll to position [18, 0]
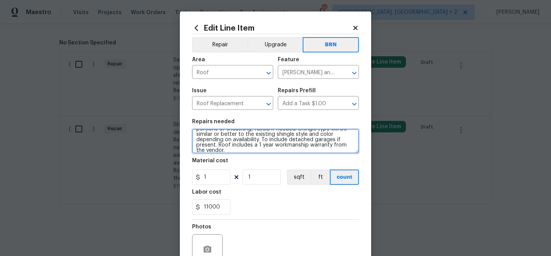
type textarea "Shingle roof - Seller to remove shingle roof to decking and replace with new as…"
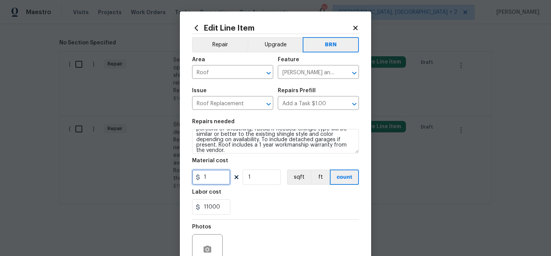
click at [225, 180] on input "1" at bounding box center [211, 176] width 38 height 15
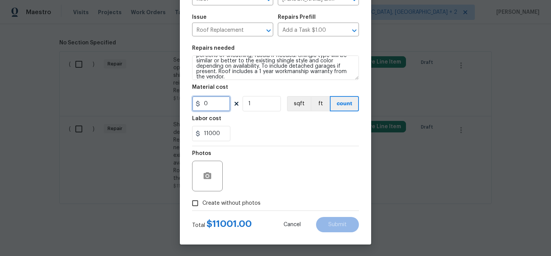
type input "0"
click at [215, 174] on button "button" at bounding box center [207, 176] width 18 height 18
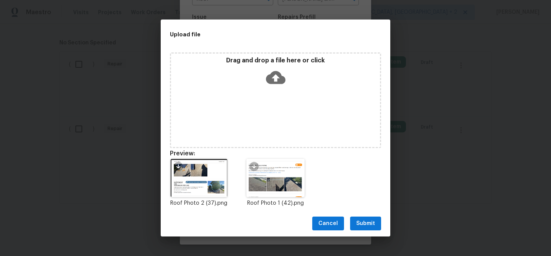
click at [363, 218] on button "Submit" at bounding box center [365, 224] width 31 height 14
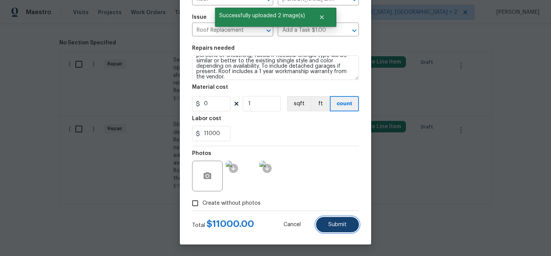
click at [334, 222] on span "Submit" at bounding box center [337, 225] width 18 height 6
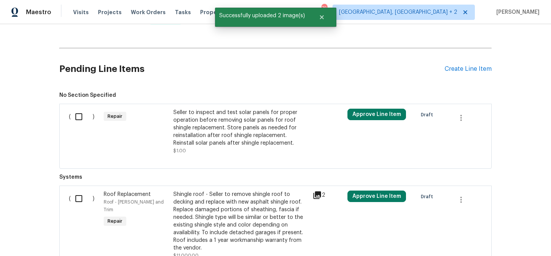
scroll to position [265, 0]
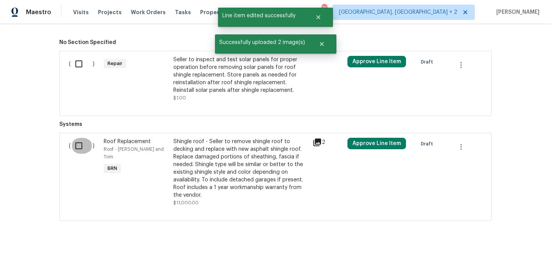
click at [84, 151] on input "checkbox" at bounding box center [82, 146] width 22 height 16
checkbox input "true"
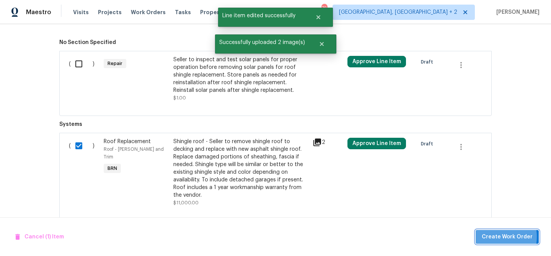
click at [492, 236] on span "Create Work Order" at bounding box center [507, 237] width 51 height 10
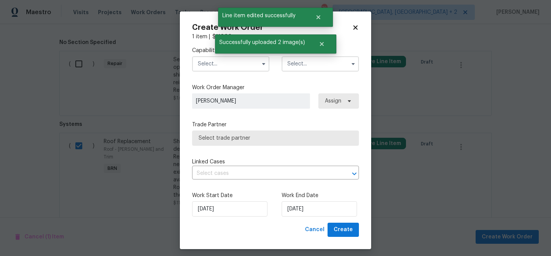
click at [234, 69] on input "text" at bounding box center [230, 63] width 77 height 15
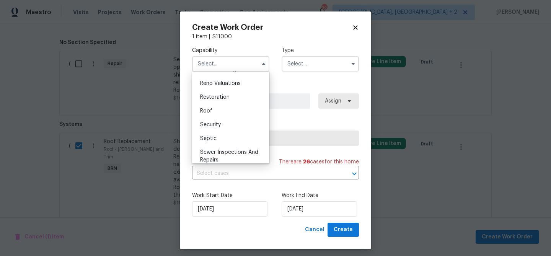
scroll to position [751, 0]
click at [217, 107] on div "Roof" at bounding box center [230, 110] width 73 height 14
type input "Roof"
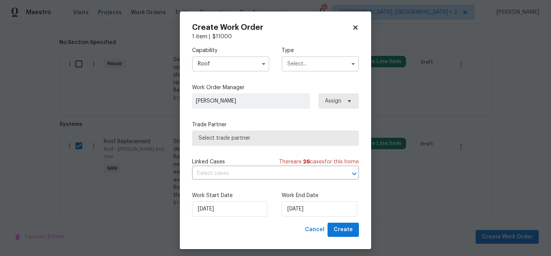
click at [307, 57] on input "text" at bounding box center [320, 63] width 77 height 15
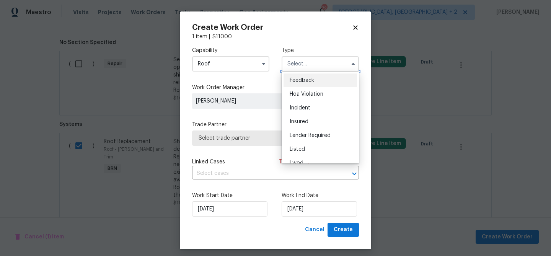
click at [300, 62] on input "text" at bounding box center [320, 63] width 77 height 15
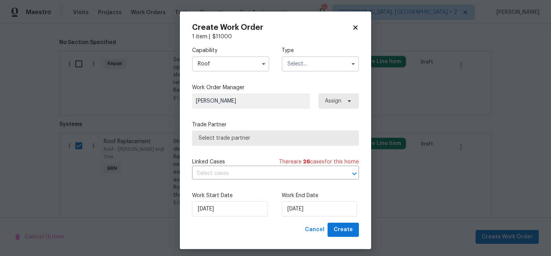
click at [300, 62] on input "text" at bounding box center [320, 63] width 77 height 15
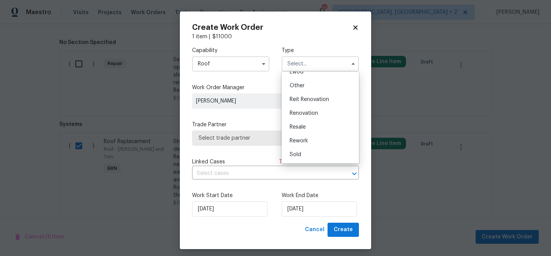
scroll to position [5, 0]
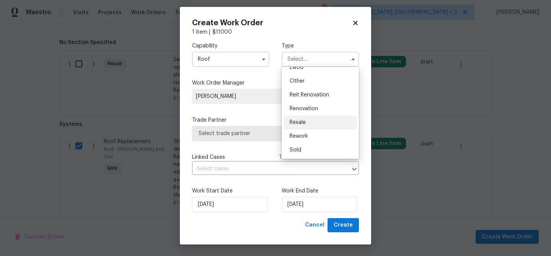
click at [305, 126] on div "Resale" at bounding box center [319, 123] width 73 height 14
type input "Resale"
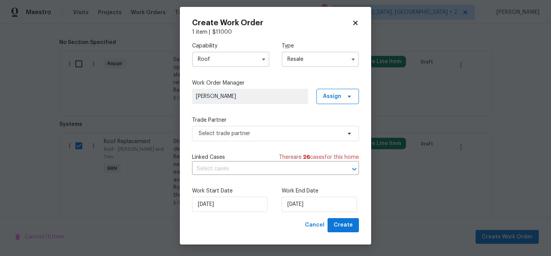
scroll to position [0, 0]
click at [251, 141] on span "Select trade partner" at bounding box center [275, 133] width 167 height 15
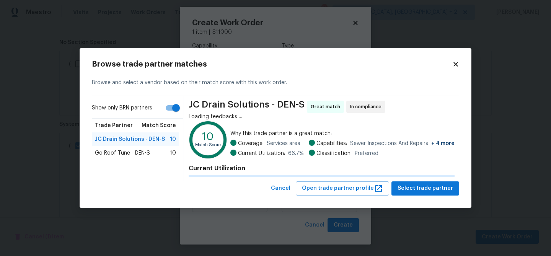
click at [202, 129] on icon at bounding box center [208, 140] width 34 height 34
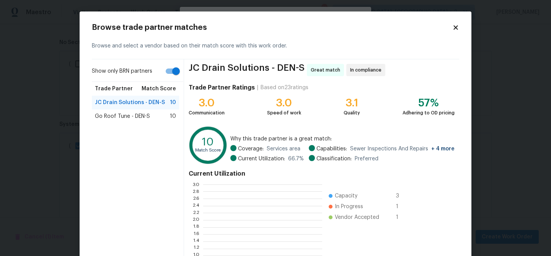
scroll to position [107, 119]
click at [132, 111] on div "Go Roof Tune - DEN-S 10" at bounding box center [135, 116] width 87 height 14
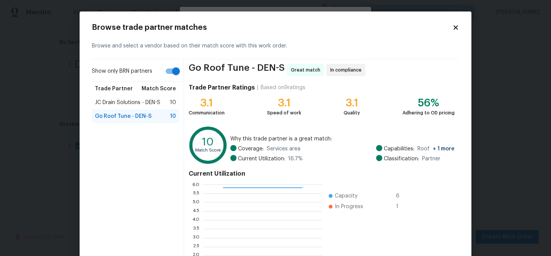
scroll to position [81, 0]
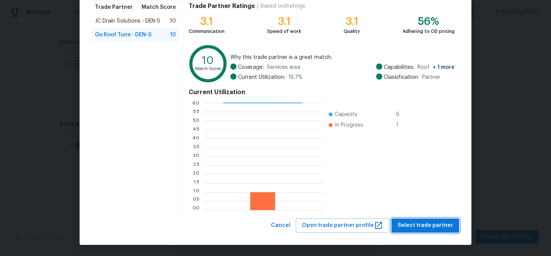
click at [423, 225] on span "Select trade partner" at bounding box center [424, 226] width 55 height 10
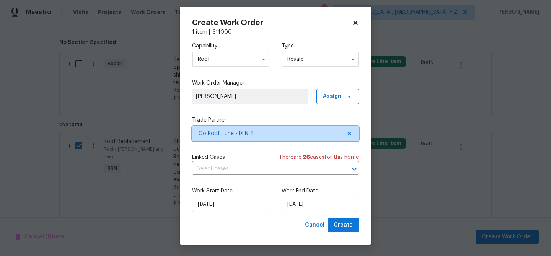
scroll to position [0, 0]
click at [226, 169] on input "text" at bounding box center [264, 169] width 145 height 12
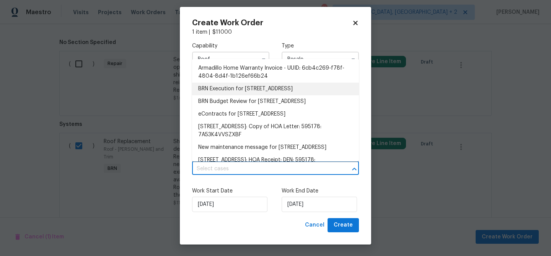
click at [221, 94] on li "BRN Execution for 5005 W 128th Pl, Broomfield, CO 80020" at bounding box center [275, 89] width 167 height 13
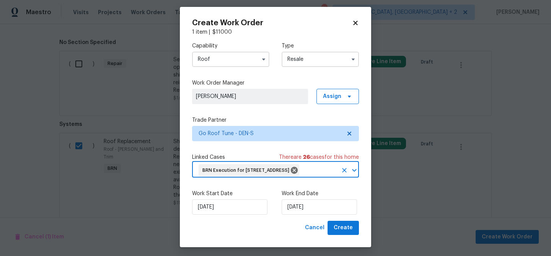
click at [314, 197] on label "Work End Date" at bounding box center [320, 194] width 77 height 8
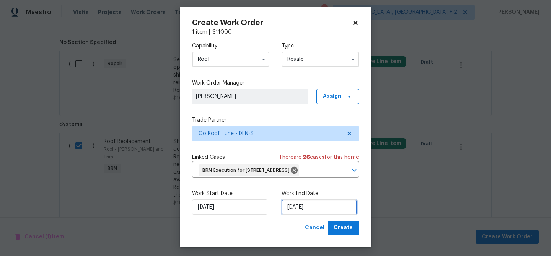
click at [304, 215] on input "22/09/2025" at bounding box center [319, 206] width 75 height 15
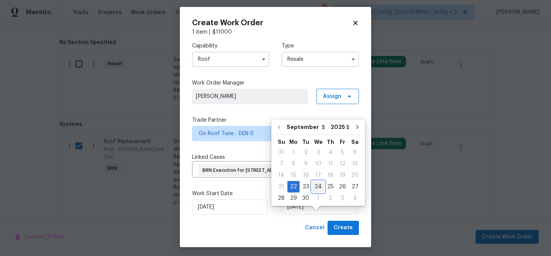
click at [317, 188] on div "24" at bounding box center [318, 186] width 13 height 11
type input "24/09/2025"
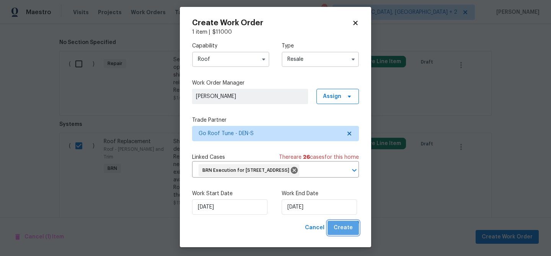
click at [340, 233] on span "Create" at bounding box center [343, 228] width 19 height 10
checkbox input "false"
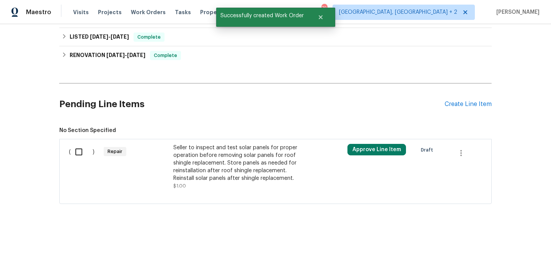
scroll to position [42, 0]
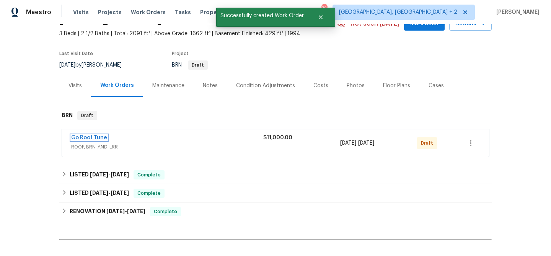
click at [91, 138] on link "Go Roof Tune" at bounding box center [89, 137] width 36 height 5
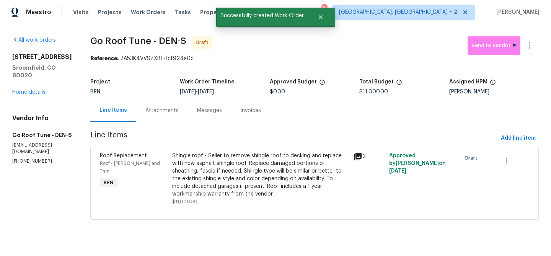
click at [188, 115] on div "Messages" at bounding box center [209, 110] width 43 height 23
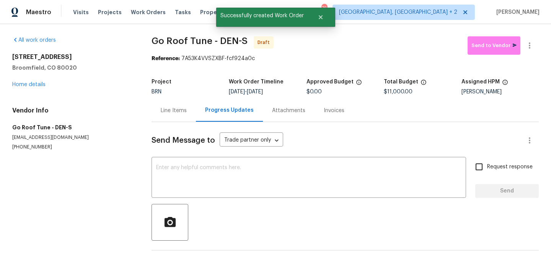
click at [206, 201] on div "Send Message to Trade partner only Trade partner only ​ x ​ Request response Se…" at bounding box center [344, 197] width 387 height 151
click at [208, 172] on textarea at bounding box center [308, 178] width 305 height 27
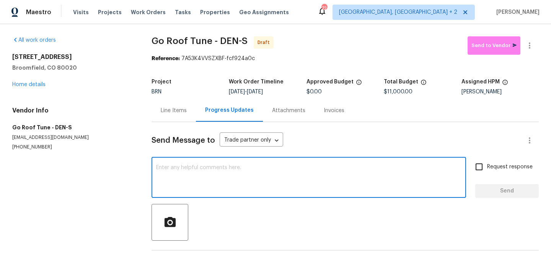
paste textarea "Hi, I'm Ananthi from Opendoor. Just wanted to check if you received the WO for …"
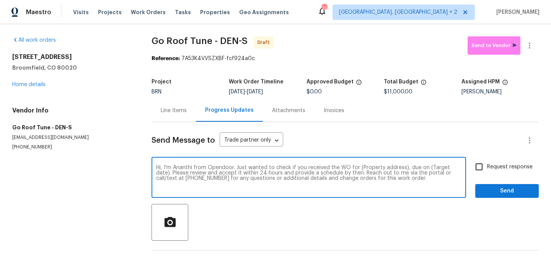
drag, startPoint x: 403, startPoint y: 167, endPoint x: 359, endPoint y: 168, distance: 44.4
click at [359, 168] on textarea "Hi, I'm Ananthi from Opendoor. Just wanted to check if you received the WO for …" at bounding box center [308, 178] width 305 height 27
paste textarea "5005 W 128th Pl, Broomfield, CO 80020"
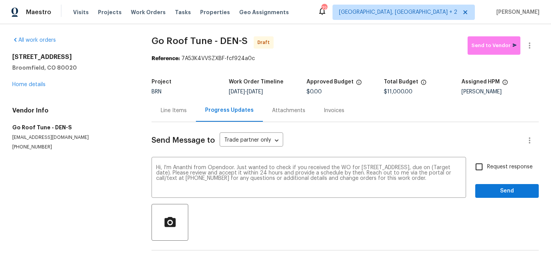
click at [261, 92] on span "9/24/2025" at bounding box center [255, 91] width 16 height 5
drag, startPoint x: 260, startPoint y: 93, endPoint x: 297, endPoint y: 93, distance: 36.7
click at [297, 93] on div "9/22/2025 - 9/24/2025" at bounding box center [267, 91] width 77 height 5
copy span "9/24/2025"
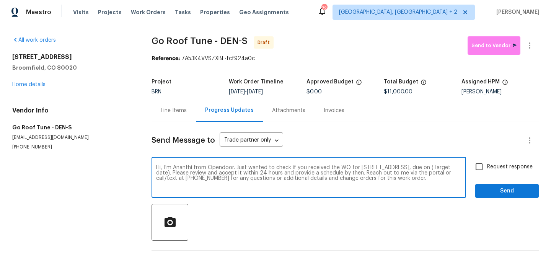
drag, startPoint x: 207, startPoint y: 174, endPoint x: 174, endPoint y: 174, distance: 33.3
click at [174, 174] on textarea "Hi, I'm Ananthi from Opendoor. Just wanted to check if you received the WO for …" at bounding box center [308, 178] width 305 height 27
paste textarea "9/24/2025"
type textarea "Hi, I'm Ananthi from Opendoor. Just wanted to check if you received the WO for …"
click at [477, 158] on div "Send Message to Trade partner only Trade partner only ​ Hi, I'm Ananthi from Op…" at bounding box center [344, 197] width 387 height 150
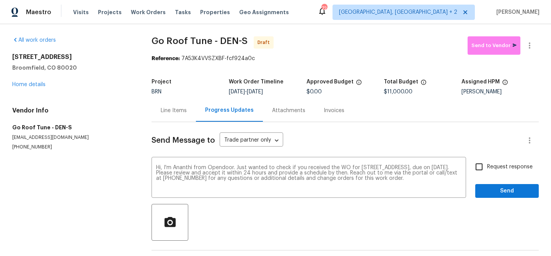
click at [478, 163] on input "Request response" at bounding box center [479, 167] width 16 height 16
checkbox input "true"
click at [490, 185] on button "Send" at bounding box center [507, 191] width 64 height 14
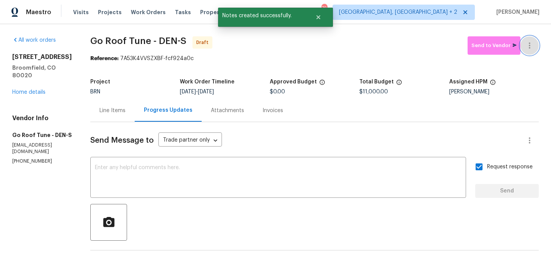
click at [529, 44] on icon "button" at bounding box center [529, 45] width 9 height 9
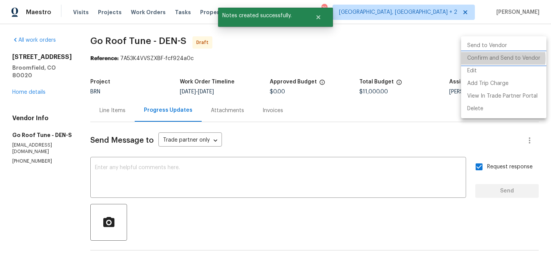
click at [489, 58] on li "Confirm and Send to Vendor" at bounding box center [503, 58] width 85 height 13
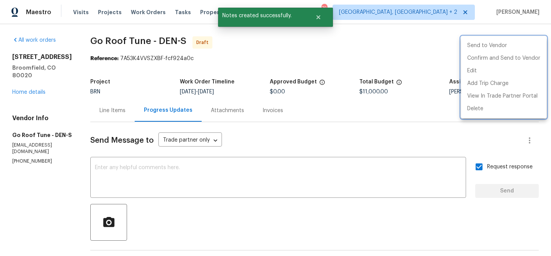
click at [173, 179] on div at bounding box center [275, 128] width 551 height 256
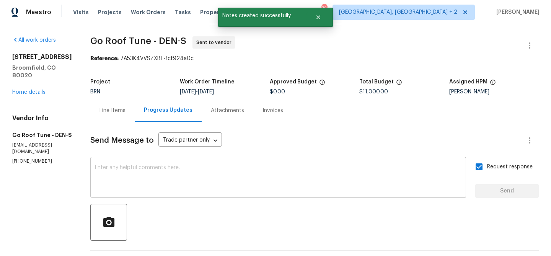
click at [132, 180] on textarea at bounding box center [278, 178] width 366 height 27
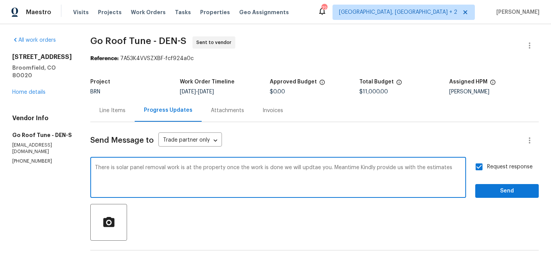
type textarea "There is solar panel removal work is at the property once the work is done we w…"
click at [163, 171] on textarea "There is solar panel removal work is at the property once the work is done we w…" at bounding box center [278, 178] width 366 height 27
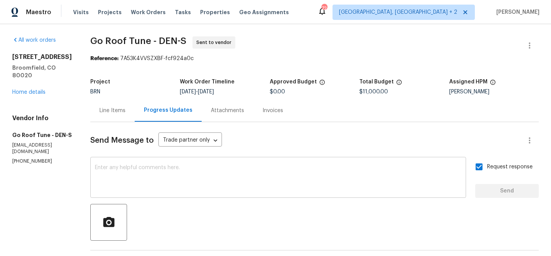
click at [148, 163] on div "x ​" at bounding box center [278, 178] width 376 height 39
paste textarea "Solar panel removal work is currently underway at the property. Once the work i…"
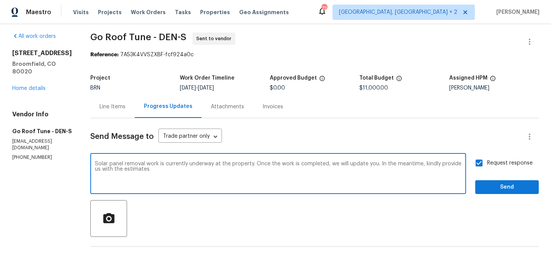
scroll to position [6, 0]
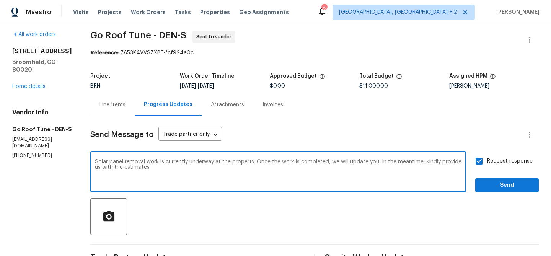
type textarea "Solar panel removal work is currently underway at the property. Once the work i…"
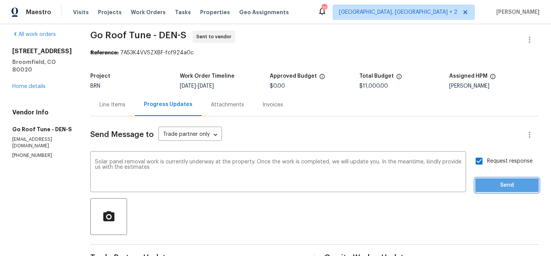
click at [502, 186] on span "Send" at bounding box center [506, 186] width 51 height 10
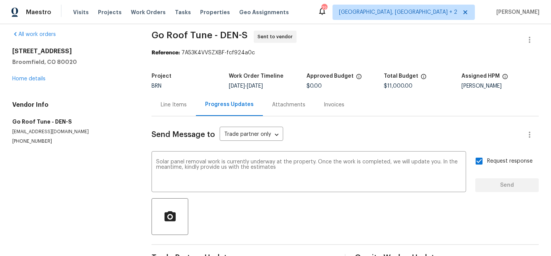
scroll to position [0, 0]
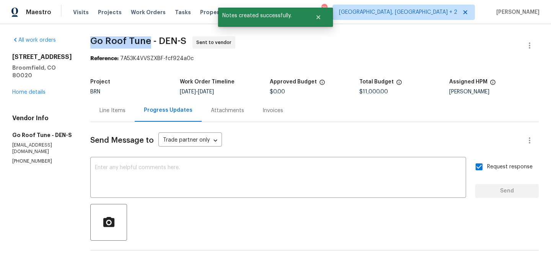
drag, startPoint x: 94, startPoint y: 42, endPoint x: 160, endPoint y: 42, distance: 65.8
click at [160, 42] on div "All work orders 5005 W 128th Pl Broomfield, CO 80020 Home details Vendor Info G…" at bounding box center [275, 207] width 551 height 366
copy span "Go Roof Tune"
click at [131, 71] on section "Go Roof Tune - DEN-S Sent to vendor Reference: 7A53K4VVSZXBF-fcf924a0c Project …" at bounding box center [314, 206] width 448 height 341
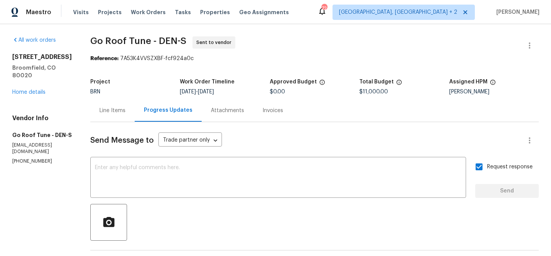
click at [118, 68] on section "Go Roof Tune - DEN-S Sent to vendor Reference: 7A53K4VVSZXBF-fcf924a0c Project …" at bounding box center [314, 206] width 448 height 341
drag, startPoint x: 163, startPoint y: 42, endPoint x: 102, endPoint y: 42, distance: 60.8
click at [102, 42] on span "Go Roof Tune - DEN-S" at bounding box center [138, 40] width 96 height 9
copy span "Go Roof Tune"
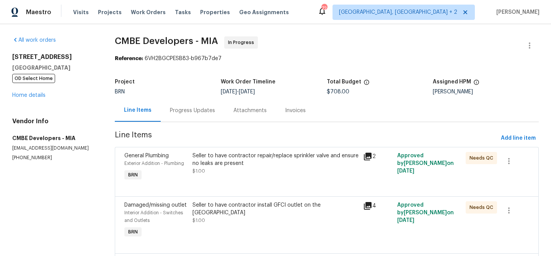
click at [170, 113] on div "Progress Updates" at bounding box center [192, 111] width 45 height 8
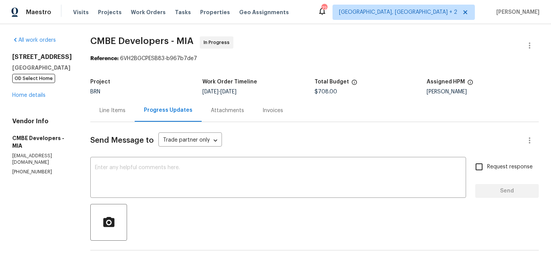
click at [116, 107] on div "Line Items" at bounding box center [112, 111] width 26 height 8
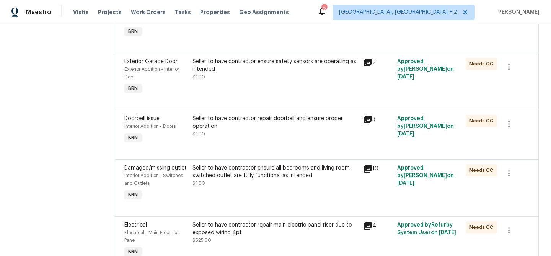
scroll to position [227, 0]
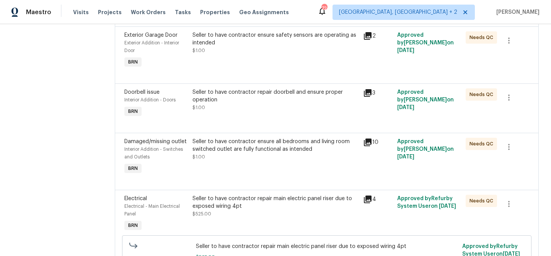
click at [218, 160] on div "Seller to have contractor ensure all bedrooms and living room switched outlet a…" at bounding box center [275, 149] width 166 height 23
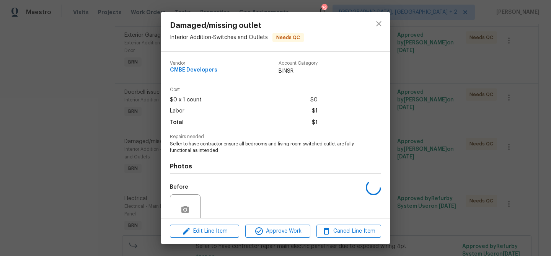
scroll to position [64, 0]
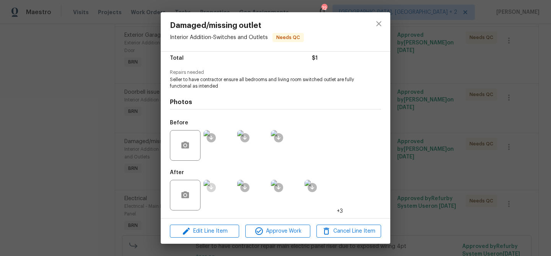
click at [215, 188] on ocidbutton at bounding box center [211, 187] width 9 height 9
click at [121, 135] on div "Damaged/missing outlet Interior Addition - Switches and Outlets Needs QC Vendor…" at bounding box center [275, 128] width 551 height 256
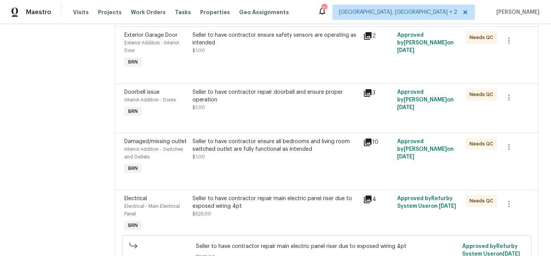
scroll to position [0, 0]
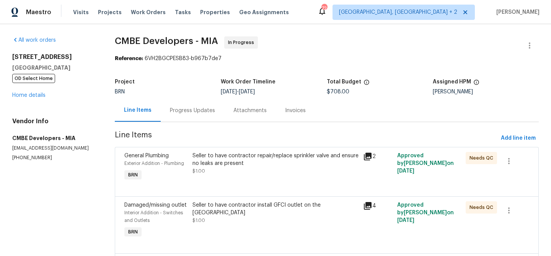
click at [178, 112] on div "Progress Updates" at bounding box center [192, 111] width 45 height 8
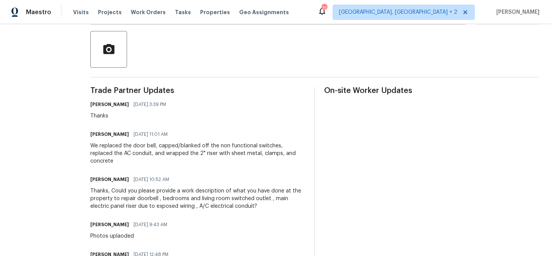
scroll to position [260, 0]
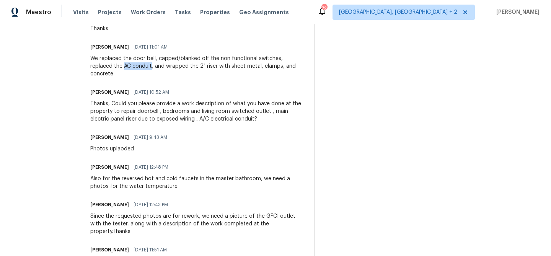
drag, startPoint x: 130, startPoint y: 65, endPoint x: 104, endPoint y: 65, distance: 26.0
click at [104, 65] on div "We replaced the door bell, capped/blanked off the non functional switches, repl…" at bounding box center [197, 66] width 215 height 23
copy div "AC conduit"
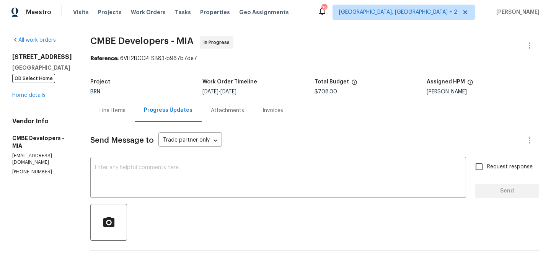
click at [109, 115] on div "Line Items" at bounding box center [112, 110] width 44 height 23
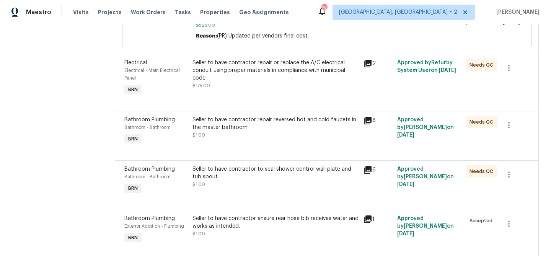
scroll to position [454, 0]
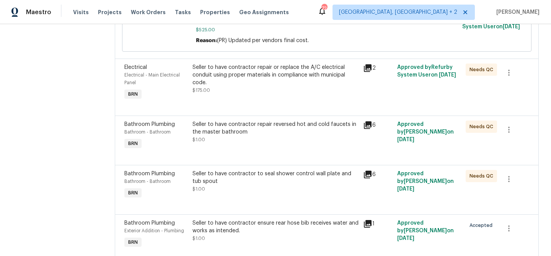
click at [234, 84] on div "Seller to have contractor repair or replace the A/C electrical conduit using pr…" at bounding box center [275, 75] width 166 height 23
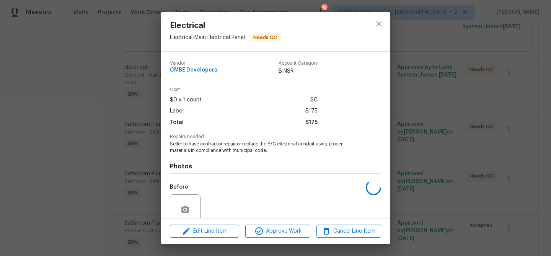
scroll to position [64, 0]
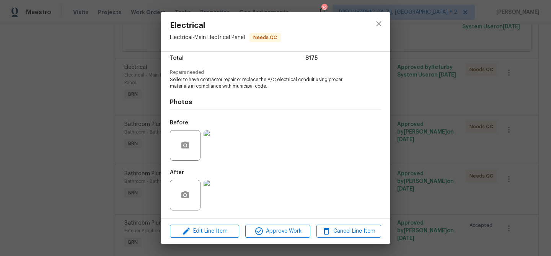
click at [220, 189] on img at bounding box center [219, 195] width 31 height 31
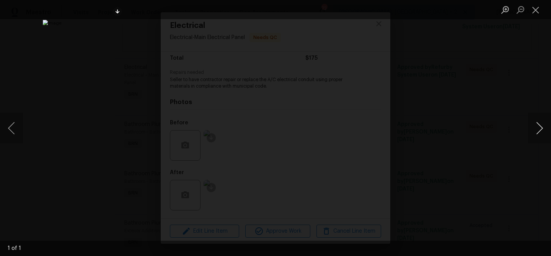
click at [542, 123] on button "Next image" at bounding box center [539, 128] width 23 height 31
click at [73, 93] on div "Lightbox" at bounding box center [275, 128] width 551 height 256
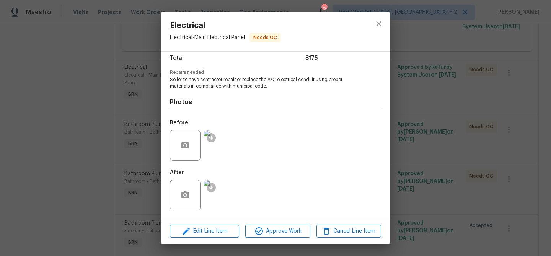
click at [225, 143] on img at bounding box center [219, 145] width 31 height 31
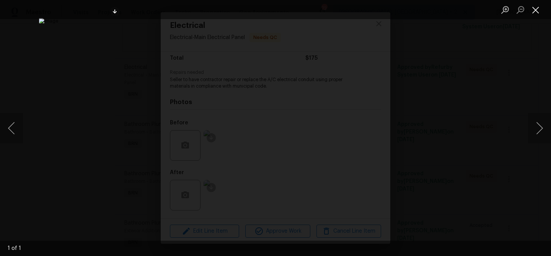
click at [538, 11] on button "Close lightbox" at bounding box center [535, 9] width 15 height 13
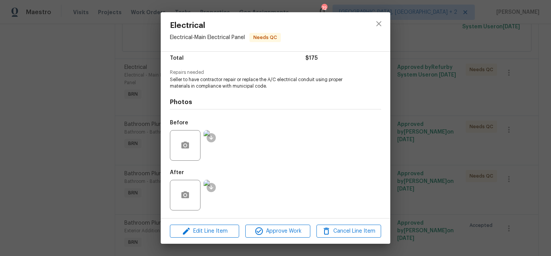
click at [230, 197] on img at bounding box center [219, 195] width 31 height 31
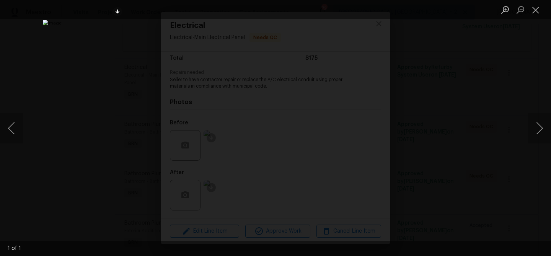
click at [46, 44] on div "Lightbox" at bounding box center [275, 128] width 551 height 256
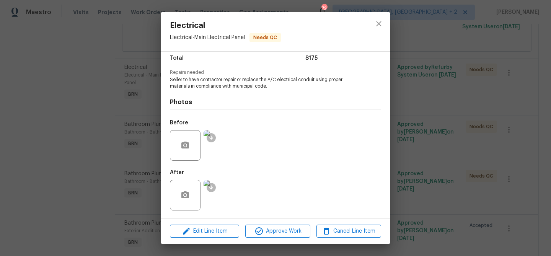
click at [66, 58] on div "Electrical Electrical - Main Electrical Panel Needs QC Vendor CMBE Developers A…" at bounding box center [275, 128] width 551 height 256
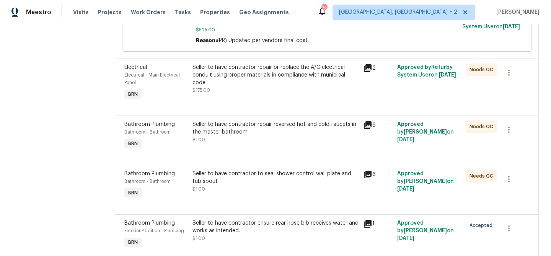
scroll to position [0, 0]
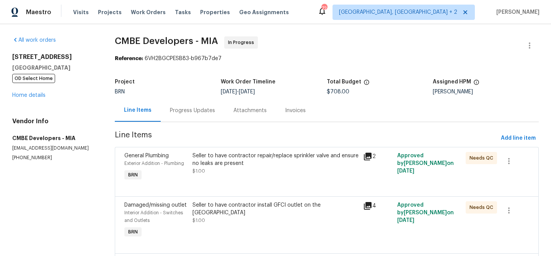
click at [189, 110] on div "Progress Updates" at bounding box center [192, 111] width 45 height 8
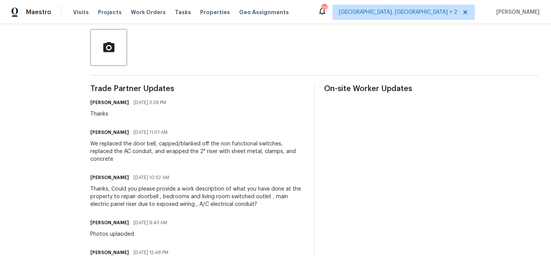
scroll to position [180, 0]
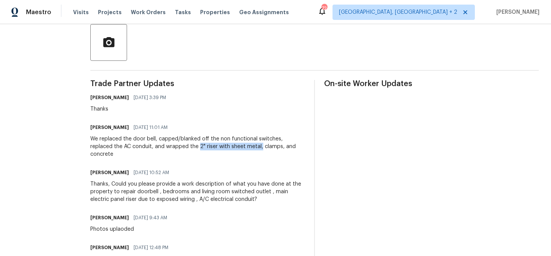
drag, startPoint x: 178, startPoint y: 147, endPoint x: 239, endPoint y: 143, distance: 61.3
click at [239, 143] on div "We replaced the door bell, capped/blanked off the non functional switches, repl…" at bounding box center [197, 146] width 215 height 23
copy div "2" riser with sheet metal,"
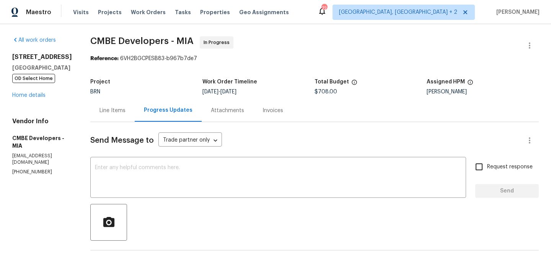
click at [115, 101] on div "Line Items" at bounding box center [112, 110] width 44 height 23
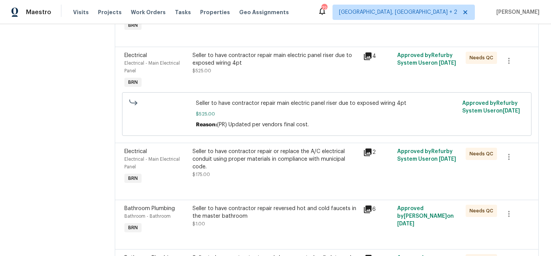
scroll to position [370, 0]
click at [225, 171] on div "Seller to have contractor repair or replace the A/C electrical conduit using pr…" at bounding box center [275, 159] width 166 height 23
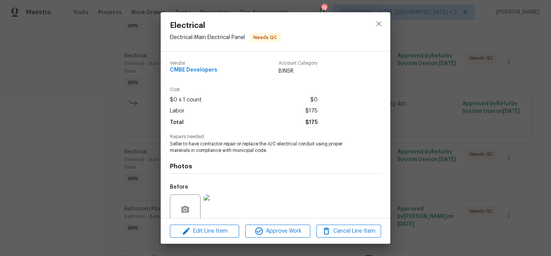
click at [101, 163] on div "Electrical Electrical - Main Electrical Panel Needs QC Vendor CMBE Developers A…" at bounding box center [275, 128] width 551 height 256
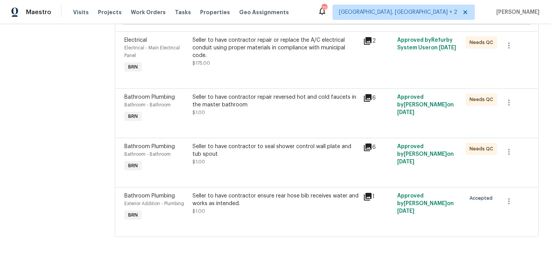
scroll to position [485, 0]
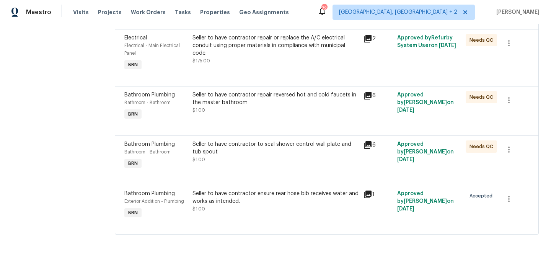
click at [215, 160] on div "Seller to have contractor to seal shower control wall plate and tub spout $1.00" at bounding box center [275, 151] width 166 height 23
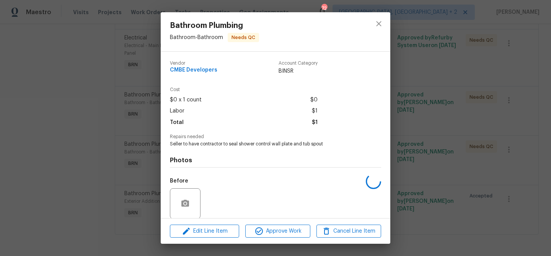
scroll to position [58, 0]
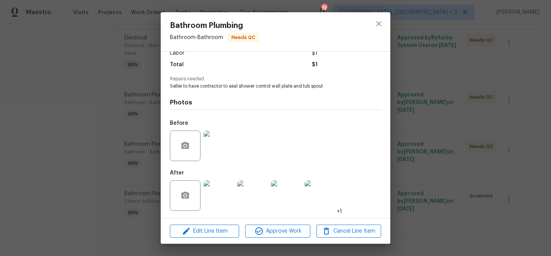
click at [109, 169] on div "Bathroom Plumbing Bathroom - Bathroom Needs QC Vendor CMBE Developers Account C…" at bounding box center [275, 128] width 551 height 256
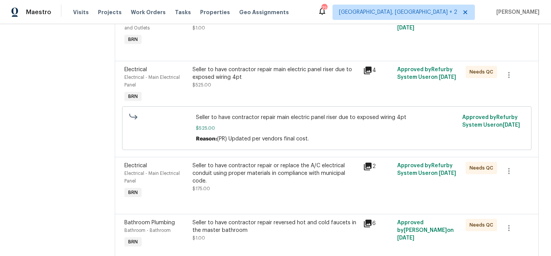
scroll to position [344, 0]
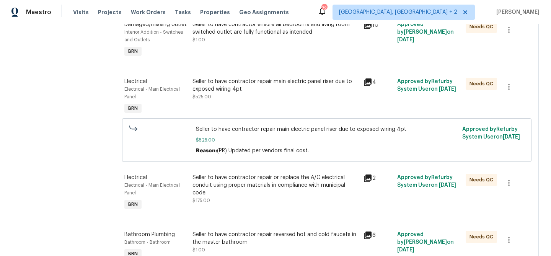
click at [227, 83] on div "Seller to have contractor repair main electric panel riser due to exposed wirin…" at bounding box center [275, 85] width 166 height 15
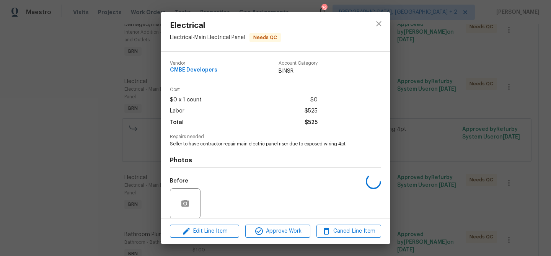
scroll to position [58, 0]
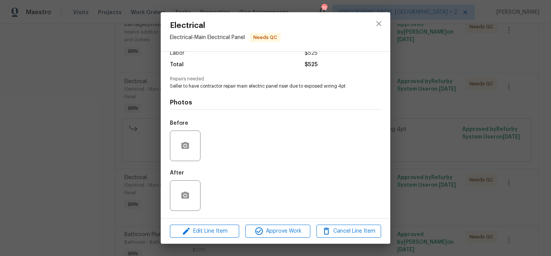
click at [217, 154] on img at bounding box center [219, 145] width 31 height 31
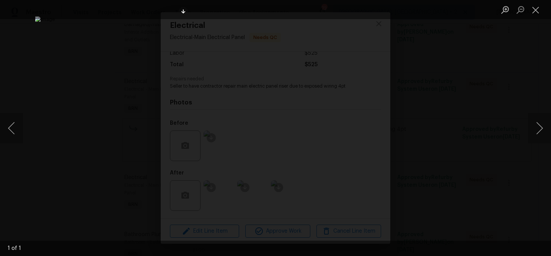
click at [82, 176] on div "Lightbox" at bounding box center [275, 128] width 551 height 256
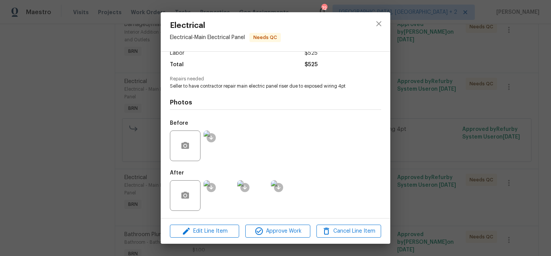
click at [213, 196] on img at bounding box center [219, 195] width 31 height 31
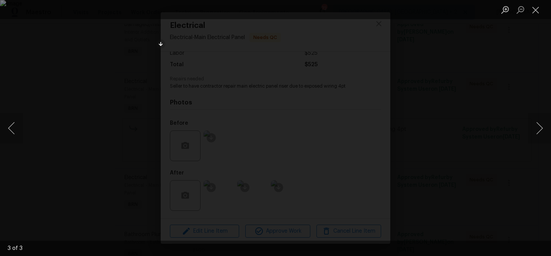
click at [98, 114] on div "Lightbox" at bounding box center [275, 128] width 551 height 256
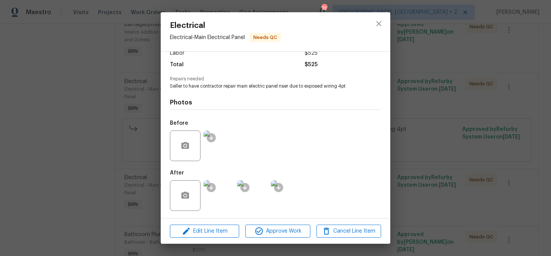
click at [101, 57] on div "Electrical Electrical - Main Electrical Panel Needs QC Vendor CMBE Developers A…" at bounding box center [275, 128] width 551 height 256
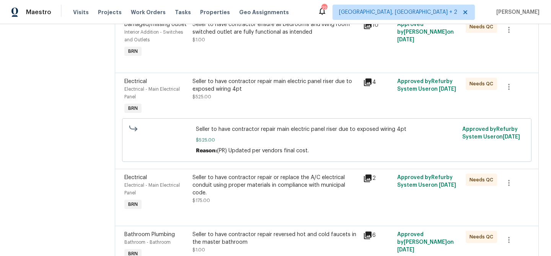
click at [101, 57] on div "All work orders 12785 Meadowbreeze Dr Wellington, FL 33414 OD Select Home Home …" at bounding box center [275, 37] width 551 height 715
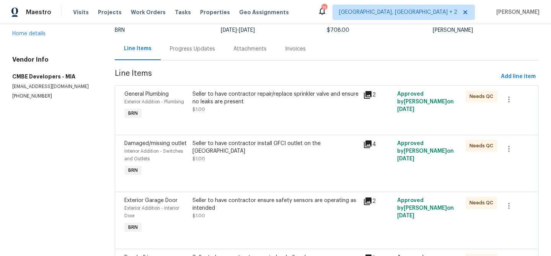
scroll to position [0, 0]
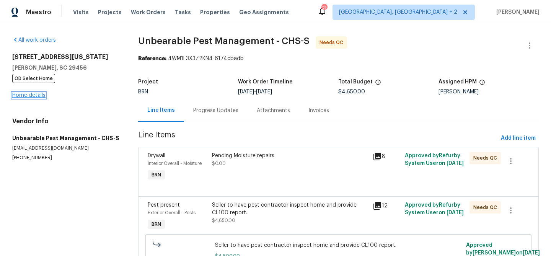
click at [28, 97] on link "Home details" at bounding box center [28, 95] width 33 height 5
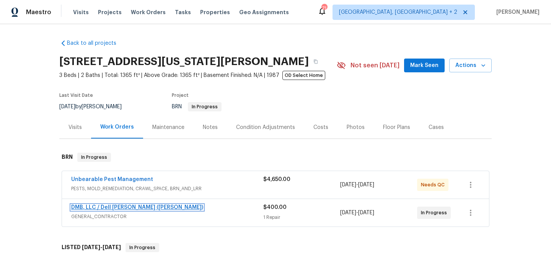
click at [86, 208] on link "DMB, LLC / Dell [PERSON_NAME] ([PERSON_NAME])" at bounding box center [137, 207] width 132 height 5
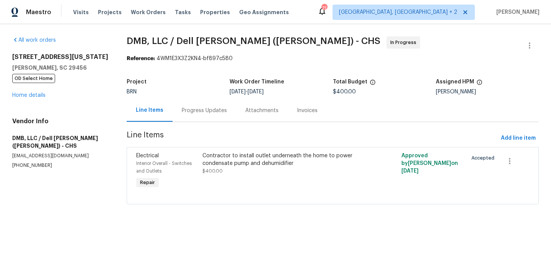
click at [192, 110] on div "Progress Updates" at bounding box center [204, 111] width 45 height 8
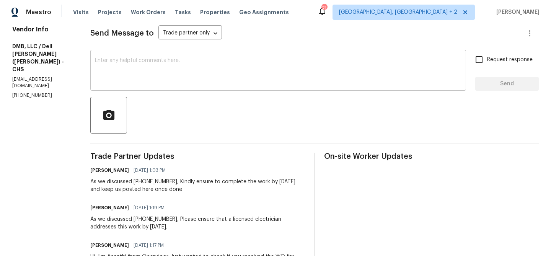
scroll to position [117, 0]
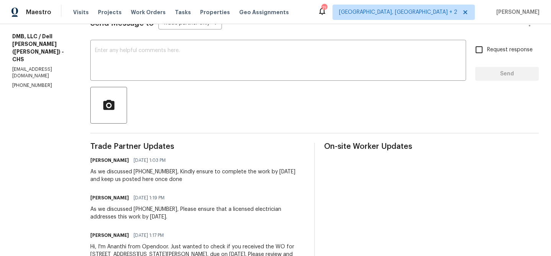
click at [36, 82] on p "[PHONE_NUMBER]" at bounding box center [42, 85] width 60 height 7
copy p "[PHONE_NUMBER]"
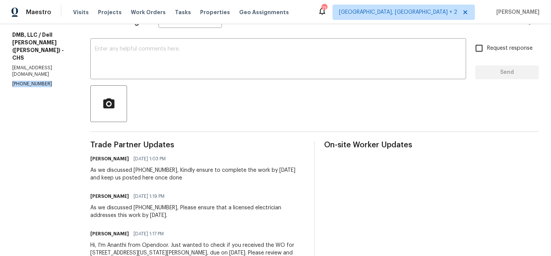
scroll to position [37, 0]
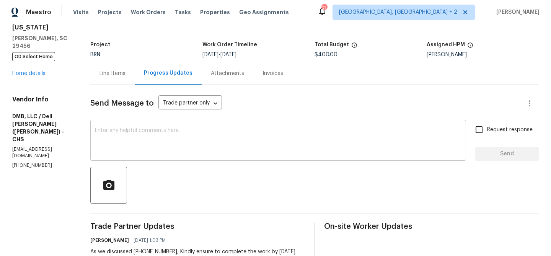
click at [116, 135] on textarea at bounding box center [278, 141] width 366 height 27
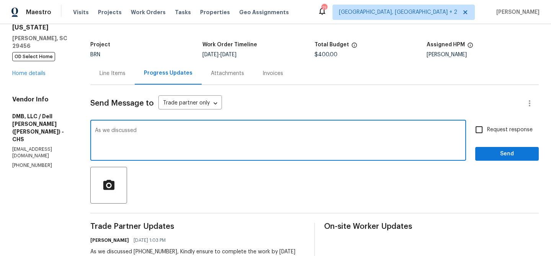
click at [35, 162] on p "[PHONE_NUMBER]" at bounding box center [42, 165] width 60 height 7
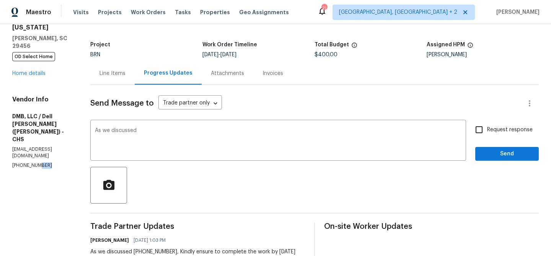
click at [35, 162] on p "[PHONE_NUMBER]" at bounding box center [42, 165] width 60 height 7
copy p "[PHONE_NUMBER]"
click at [154, 132] on textarea "As we discussed" at bounding box center [278, 141] width 366 height 27
paste textarea "[PHONE_NUMBER]"
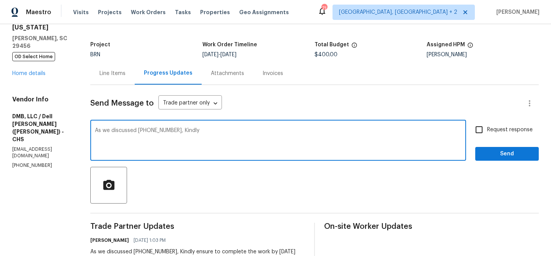
scroll to position [0, 0]
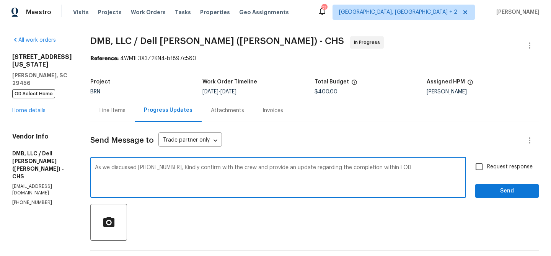
type textarea "As we discussed [PHONE_NUMBER], Kindly confirm with the crew and provide an upd…"
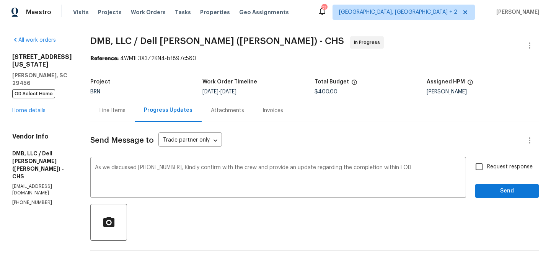
click at [496, 164] on span "Request response" at bounding box center [510, 167] width 46 height 8
click at [487, 164] on input "Request response" at bounding box center [479, 167] width 16 height 16
checkbox input "true"
click at [492, 193] on span "Send" at bounding box center [506, 191] width 51 height 10
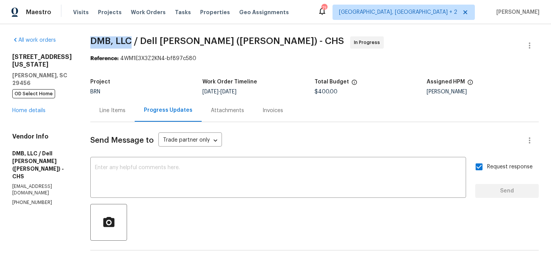
drag, startPoint x: 81, startPoint y: 42, endPoint x: 127, endPoint y: 42, distance: 45.5
click at [127, 42] on div "All work orders [STREET_ADDRESS][US_STATE][PERSON_NAME] OD Select Home Home det…" at bounding box center [275, 240] width 551 height 433
copy span "DMB, LLC"
click at [119, 115] on div "Line Items" at bounding box center [112, 110] width 44 height 23
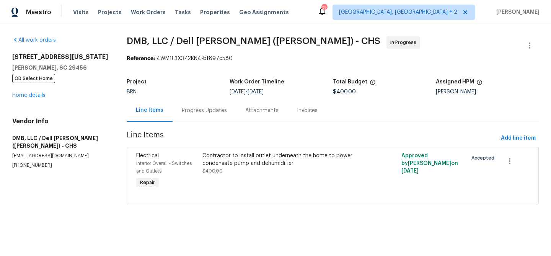
click at [236, 180] on div "Contractor to install outlet underneath the home to power condensate pump and d…" at bounding box center [283, 171] width 166 height 43
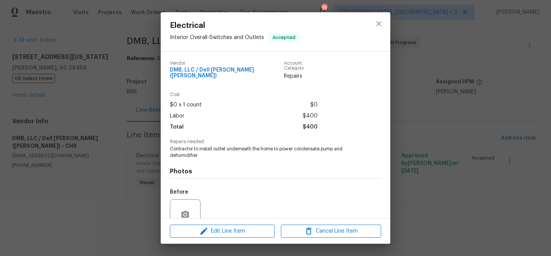
click at [59, 132] on div "Electrical Interior Overall - Switches and Outlets Accepted Vendor DMB, LLC / D…" at bounding box center [275, 128] width 551 height 256
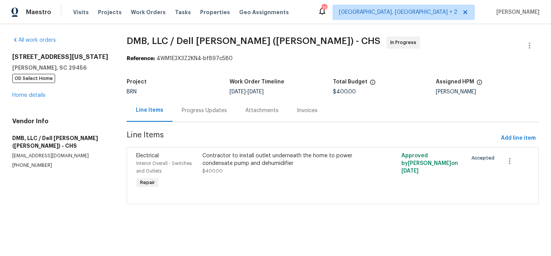
click at [29, 99] on div "109 Washington Dr Ladson, SC 29456 OD Select Home Home details" at bounding box center [60, 76] width 96 height 46
click at [29, 96] on link "Home details" at bounding box center [28, 95] width 33 height 5
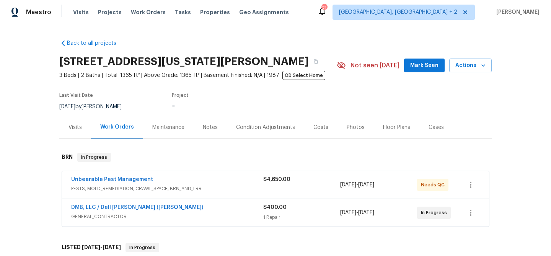
scroll to position [72, 0]
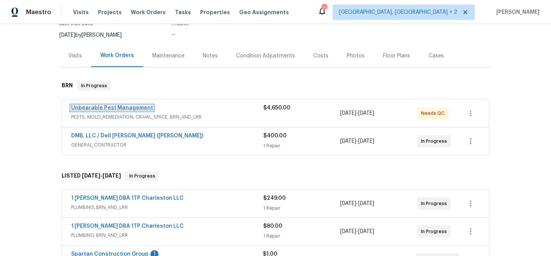
click at [83, 110] on link "Unbearable Pest Management" at bounding box center [112, 107] width 82 height 5
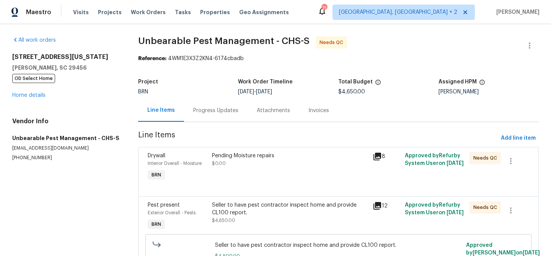
click at [234, 168] on div "Pending Moisture repairs $0.00" at bounding box center [290, 167] width 161 height 35
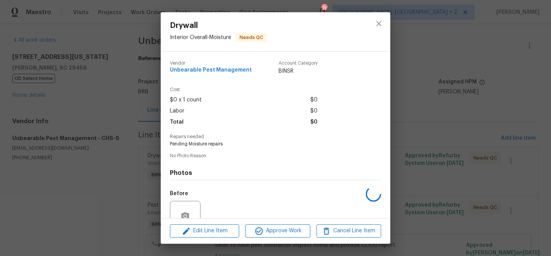
scroll to position [70, 0]
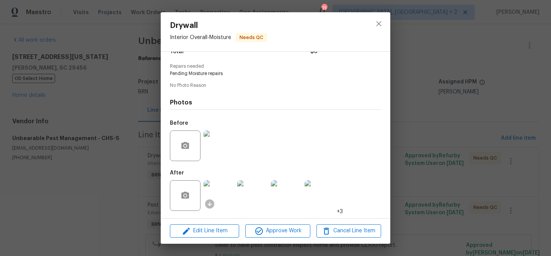
click at [221, 196] on img at bounding box center [219, 195] width 31 height 31
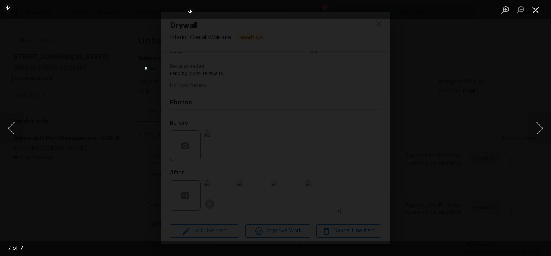
click at [538, 8] on button "Close lightbox" at bounding box center [535, 9] width 15 height 13
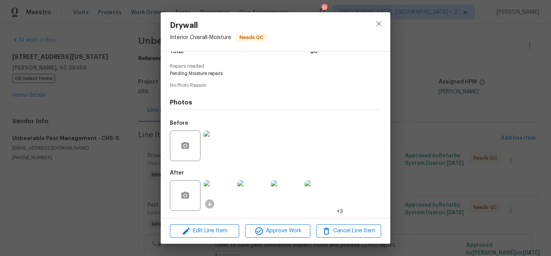
click at [129, 64] on div "Drywall Interior Overall - Moisture Needs QC Vendor Unbearable Pest Management …" at bounding box center [275, 128] width 551 height 256
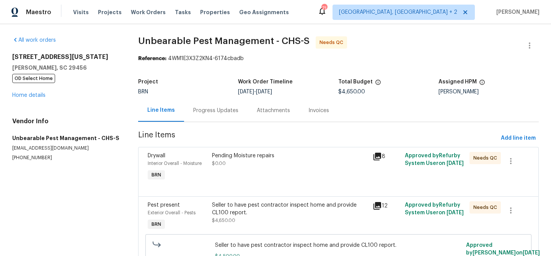
scroll to position [92, 0]
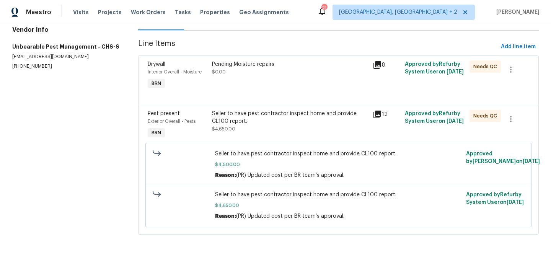
click at [251, 129] on div "Seller to have pest contractor inspect home and provide CL100 report. $4,650.00" at bounding box center [290, 121] width 156 height 23
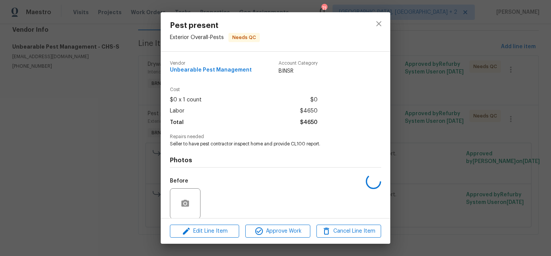
scroll to position [58, 0]
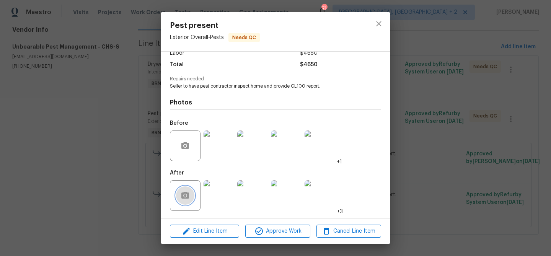
click at [180, 191] on button "button" at bounding box center [185, 195] width 18 height 18
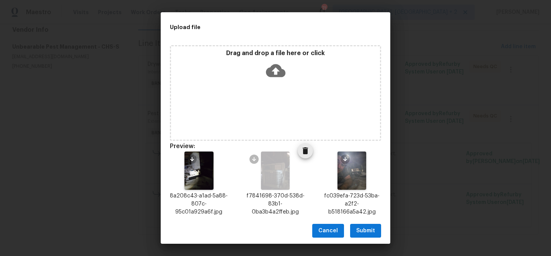
scroll to position [173, 0]
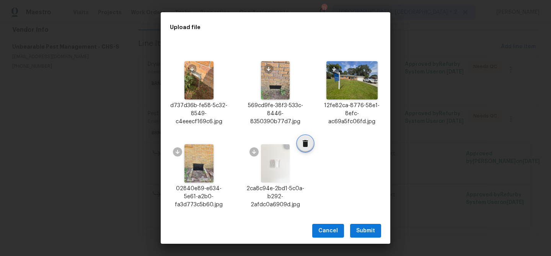
click at [302, 146] on icon "Delete" at bounding box center [305, 143] width 9 height 9
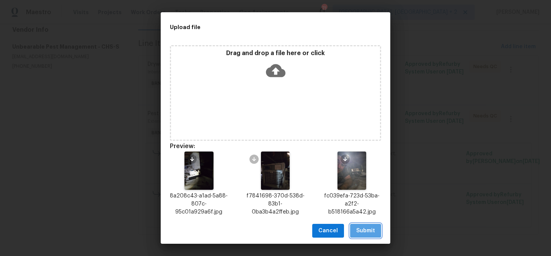
click at [368, 230] on span "Submit" at bounding box center [365, 231] width 19 height 10
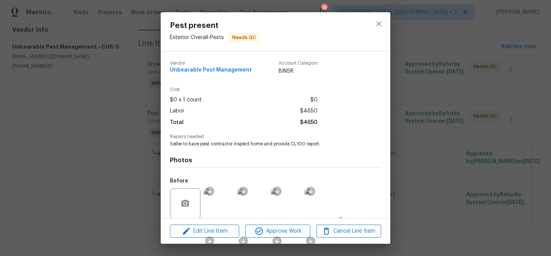
click at [81, 80] on div "Pest present Exterior Overall - Pests Needs QC Vendor Unbearable Pest Managemen…" at bounding box center [275, 128] width 551 height 256
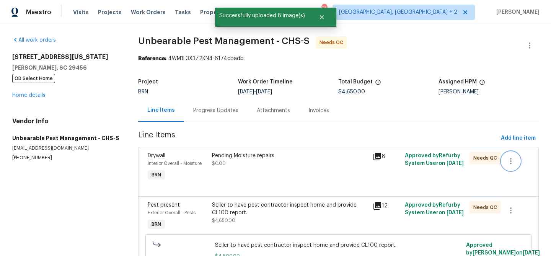
click at [513, 159] on icon "button" at bounding box center [510, 160] width 9 height 9
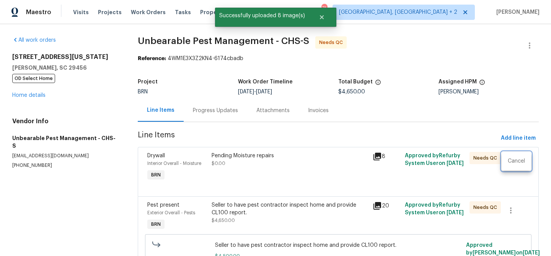
click at [436, 102] on div at bounding box center [275, 128] width 551 height 256
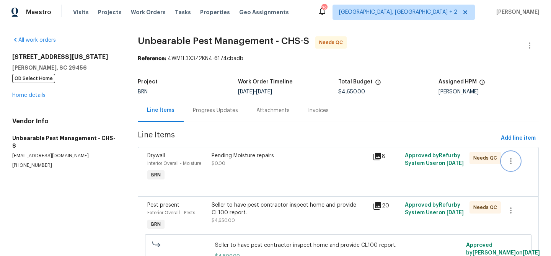
click at [513, 161] on icon "button" at bounding box center [510, 160] width 9 height 9
click at [507, 161] on li "Cancel" at bounding box center [516, 161] width 29 height 13
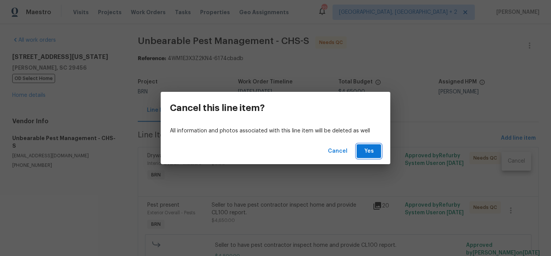
click at [363, 154] on span "Yes" at bounding box center [369, 152] width 12 height 10
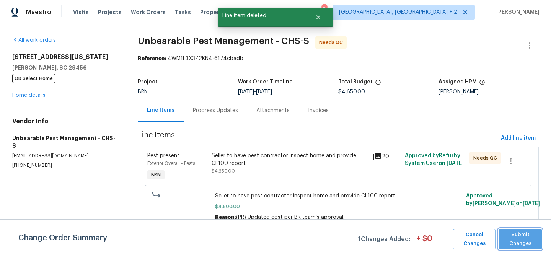
click at [513, 233] on span "Submit Changes" at bounding box center [520, 239] width 36 height 18
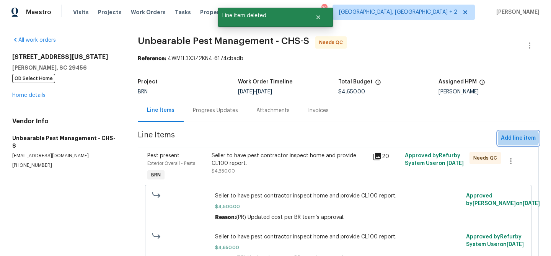
click at [515, 138] on span "Add line item" at bounding box center [518, 139] width 35 height 10
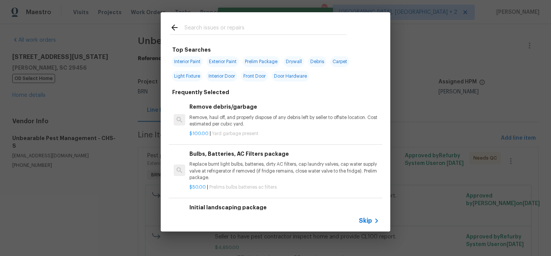
click at [365, 222] on span "Skip" at bounding box center [365, 221] width 13 height 8
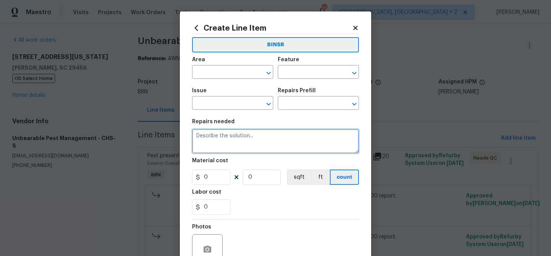
click at [213, 143] on textarea at bounding box center [275, 141] width 167 height 24
type textarea "Clear report needed"
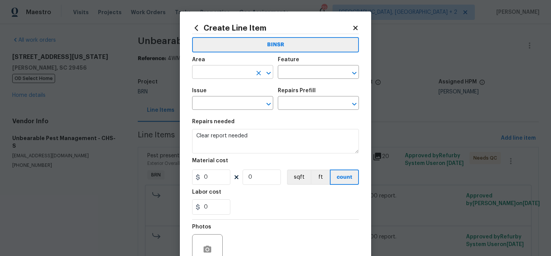
click at [208, 75] on input "text" at bounding box center [222, 73] width 60 height 12
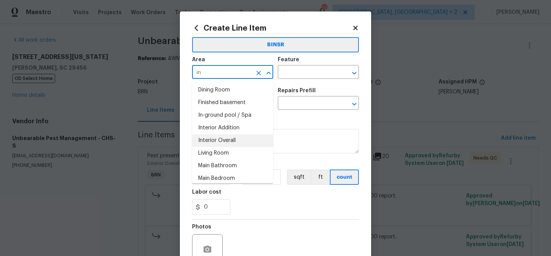
click at [235, 138] on li "Interior Overall" at bounding box center [232, 140] width 81 height 13
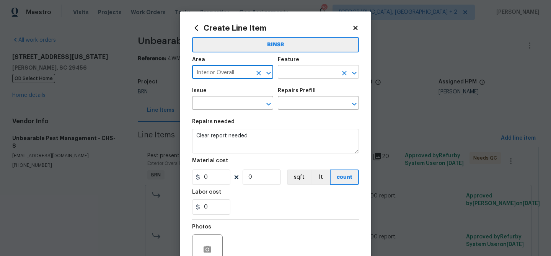
type input "Interior Overall"
click at [288, 73] on input "text" at bounding box center [308, 73] width 60 height 12
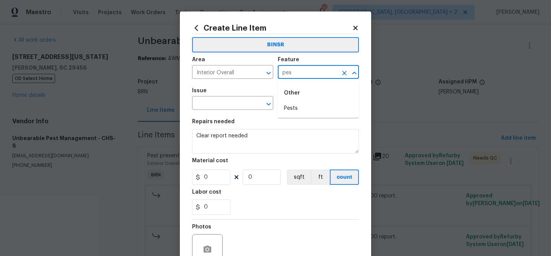
click at [300, 100] on div "Other" at bounding box center [318, 93] width 81 height 18
click at [293, 107] on li "Pests" at bounding box center [318, 108] width 81 height 13
type input "Pests"
click at [216, 104] on input "text" at bounding box center [222, 104] width 60 height 12
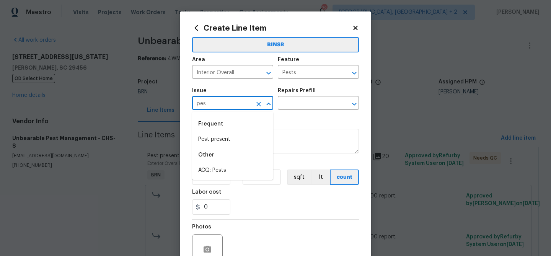
click at [216, 131] on div "Frequent" at bounding box center [232, 124] width 81 height 18
click at [208, 140] on li "Pest present" at bounding box center [232, 139] width 81 height 13
type input "Pest present"
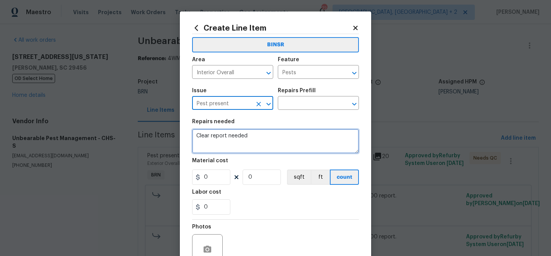
click at [208, 140] on textarea "Clear report needed" at bounding box center [275, 141] width 167 height 24
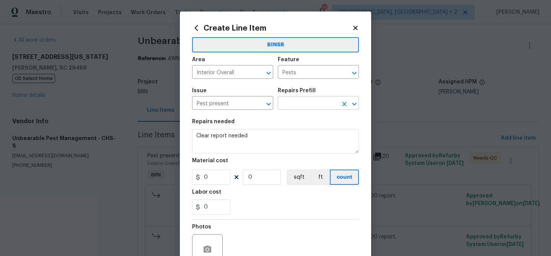
click at [291, 103] on input "text" at bounding box center [308, 104] width 60 height 12
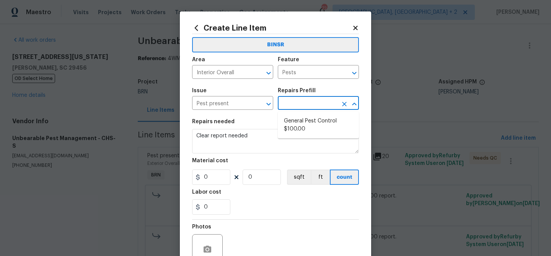
click at [292, 120] on li "General Pest Control $100.00" at bounding box center [318, 125] width 81 height 21
type input "General Pest Control $100.00"
type textarea "General pest treatment for active pest/insect infestation - non termite"
type input "100"
type input "1"
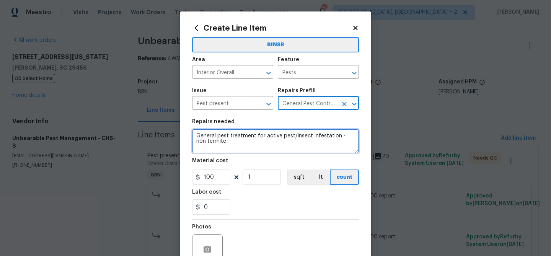
click at [232, 142] on textarea "General pest treatment for active pest/insect infestation - non termite" at bounding box center [275, 141] width 167 height 24
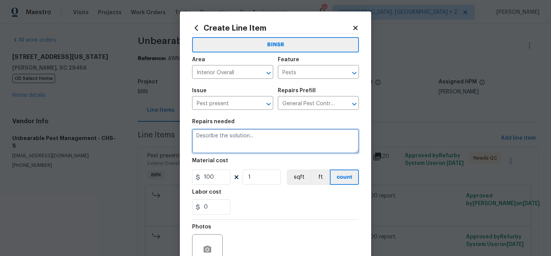
paste textarea "Clear report needed"
type textarea "Clear report needed"
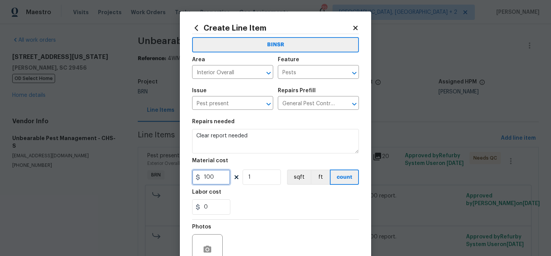
click at [222, 176] on input "100" at bounding box center [211, 176] width 38 height 15
type input "0"
click at [287, 167] on div "Material cost" at bounding box center [275, 163] width 167 height 10
click at [267, 178] on input "1" at bounding box center [262, 176] width 38 height 15
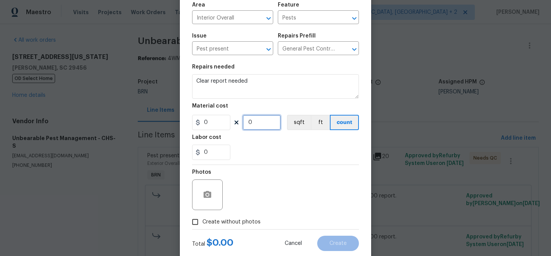
type input "0"
click at [207, 217] on label "Create without photos" at bounding box center [224, 222] width 73 height 15
click at [202, 217] on input "Create without photos" at bounding box center [195, 222] width 15 height 15
checkbox input "true"
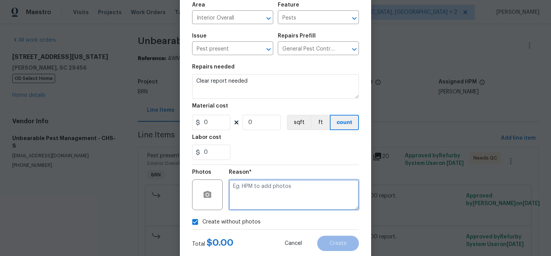
click at [271, 201] on textarea at bounding box center [294, 194] width 130 height 31
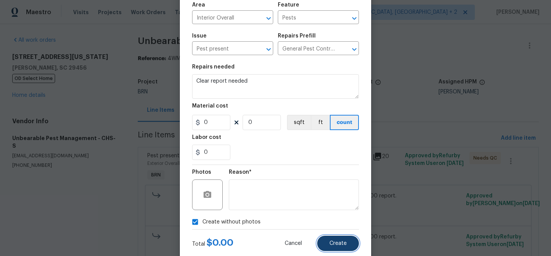
click at [337, 247] on button "Create" at bounding box center [338, 243] width 42 height 15
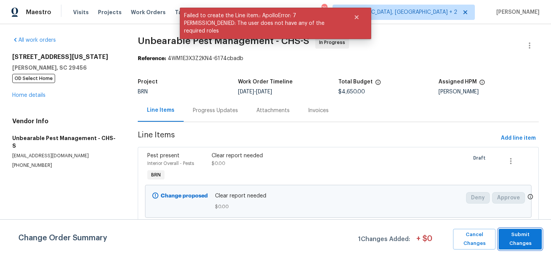
click at [515, 243] on span "Submit Changes" at bounding box center [520, 239] width 36 height 18
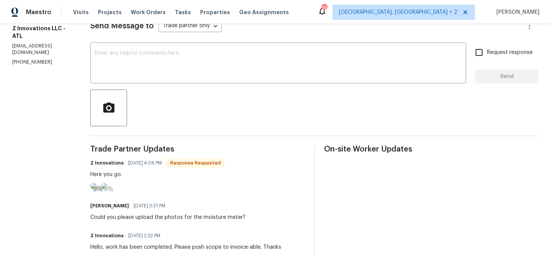
scroll to position [119, 0]
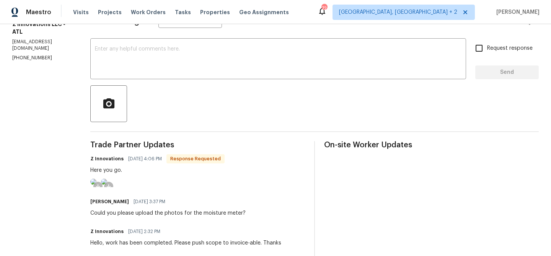
click at [96, 185] on img at bounding box center [93, 182] width 6 height 6
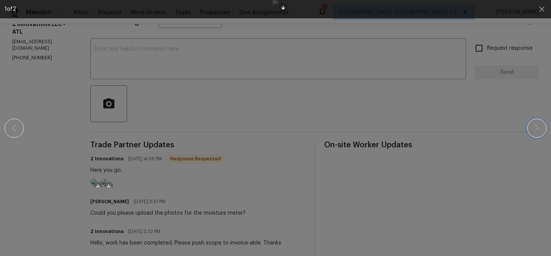
click at [534, 128] on icon "button" at bounding box center [536, 128] width 9 height 9
click at [541, 8] on icon "button" at bounding box center [541, 9] width 9 height 9
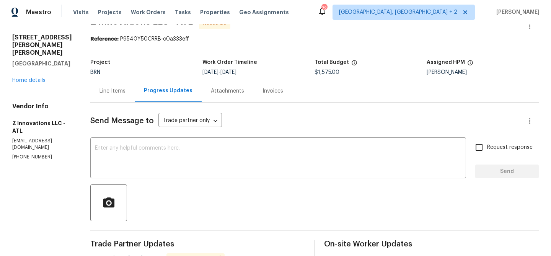
scroll to position [0, 0]
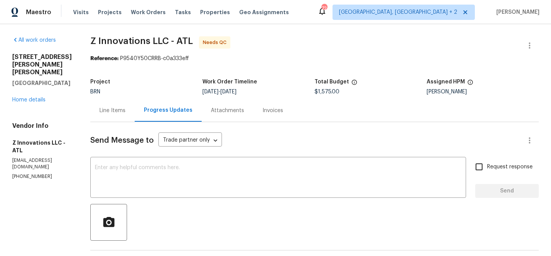
click at [106, 111] on div "Line Items" at bounding box center [112, 111] width 26 height 8
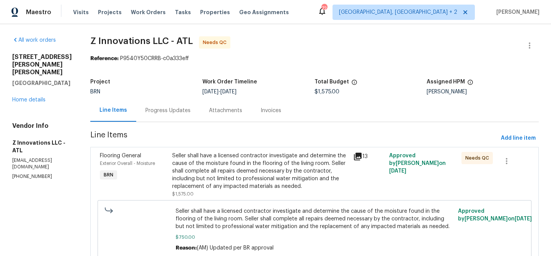
click at [225, 168] on div "Seller shall have a licensed contractor investigate and determine the cause of …" at bounding box center [260, 171] width 176 height 38
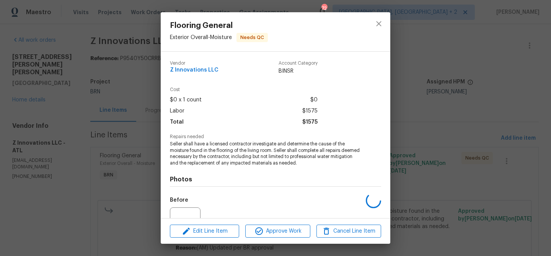
scroll to position [77, 0]
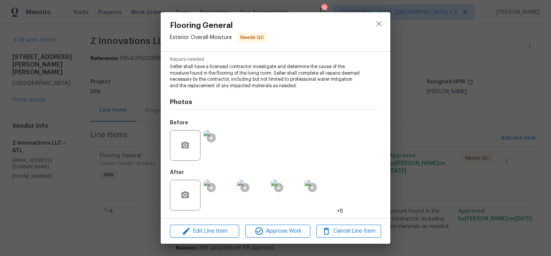
click at [220, 152] on img at bounding box center [219, 145] width 31 height 31
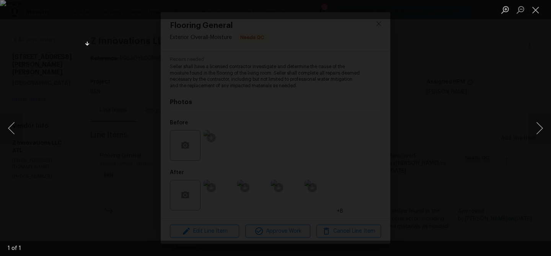
click at [49, 60] on div "Lightbox" at bounding box center [275, 128] width 551 height 256
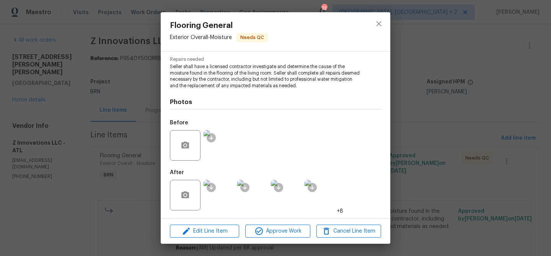
click at [217, 147] on img at bounding box center [219, 145] width 31 height 31
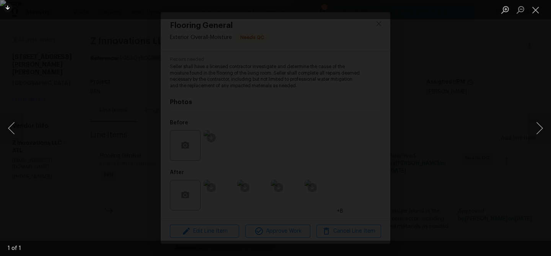
click at [77, 97] on div "Lightbox" at bounding box center [275, 128] width 551 height 256
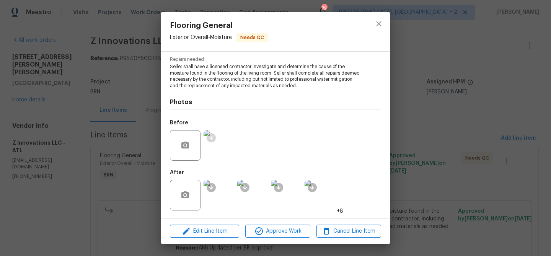
click at [213, 140] on ocidbutton at bounding box center [211, 137] width 9 height 9
click at [223, 144] on img at bounding box center [219, 145] width 31 height 31
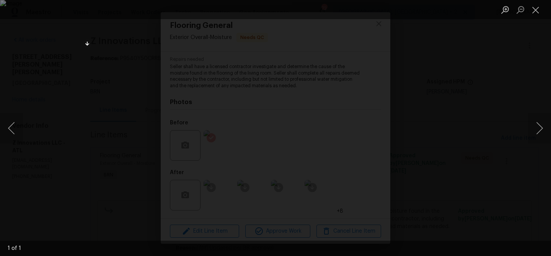
click at [43, 98] on div "Lightbox" at bounding box center [275, 128] width 551 height 256
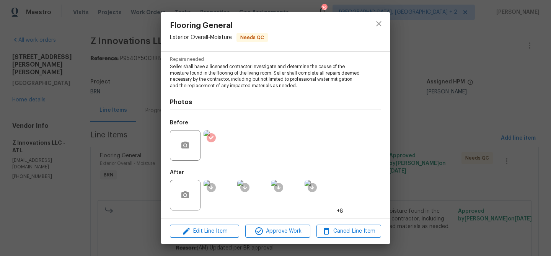
click at [215, 197] on img at bounding box center [219, 195] width 31 height 31
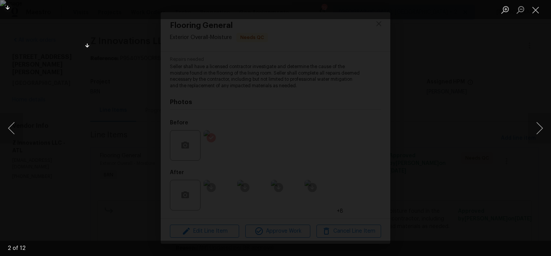
click at [54, 68] on div "Lightbox" at bounding box center [275, 128] width 551 height 256
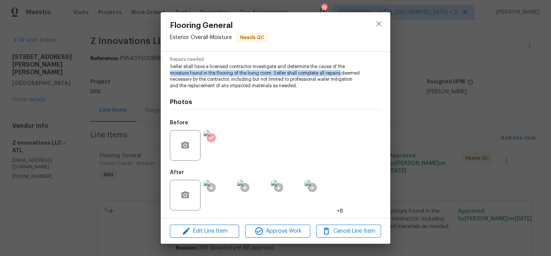
click at [66, 76] on div "Flooring General Exterior Overall - Moisture Needs QC Vendor Z Innovations LLC …" at bounding box center [275, 128] width 551 height 256
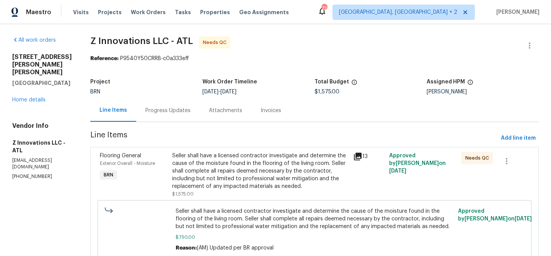
click at [174, 98] on div "Project BRN Work Order Timeline 8/27/2025 - 8/29/2025 Total Budget $1,575.00 As…" at bounding box center [314, 87] width 448 height 24
click at [166, 110] on div "Progress Updates" at bounding box center [167, 111] width 45 height 8
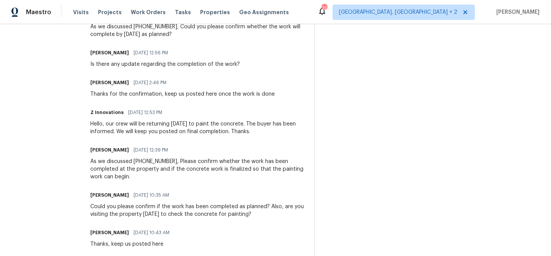
scroll to position [172, 0]
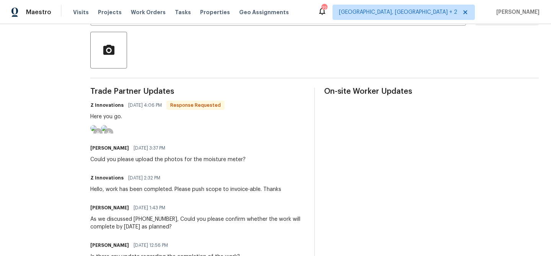
click at [96, 131] on img at bounding box center [93, 128] width 6 height 6
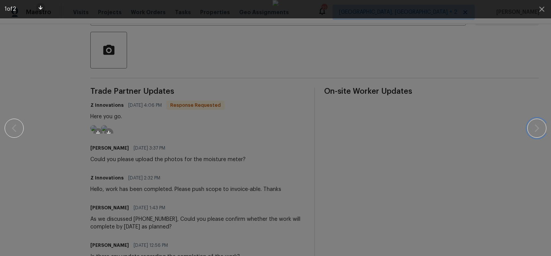
click at [536, 130] on icon "button" at bounding box center [536, 128] width 5 height 8
click at [541, 10] on icon "button" at bounding box center [541, 9] width 5 height 5
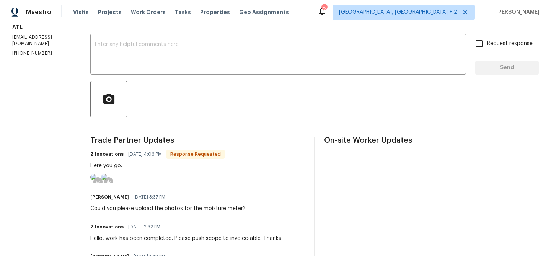
scroll to position [0, 0]
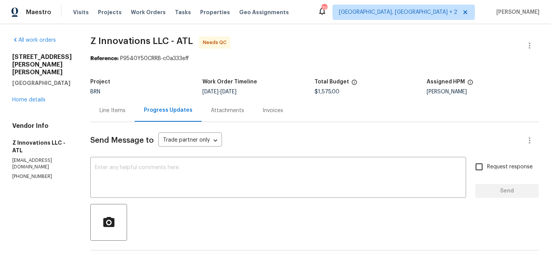
click at [27, 173] on p "(470) 210-1536" at bounding box center [42, 176] width 60 height 7
copy p "(470) 210-1536"
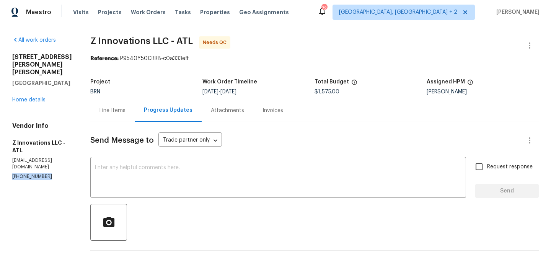
copy p "(470) 210-1536"
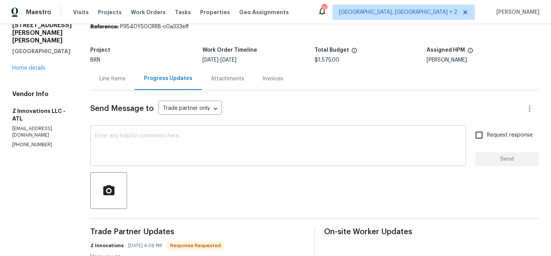
click at [138, 144] on textarea at bounding box center [278, 146] width 366 height 27
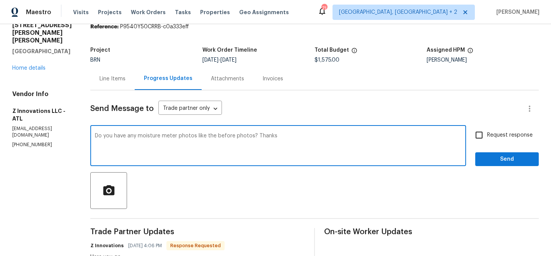
type textarea "Do you have any moisture meter photos like the before photos? Thanks"
click at [485, 134] on input "Request response" at bounding box center [479, 135] width 16 height 16
checkbox input "true"
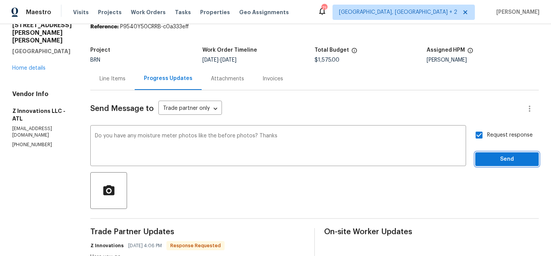
click at [486, 153] on button "Send" at bounding box center [507, 159] width 64 height 14
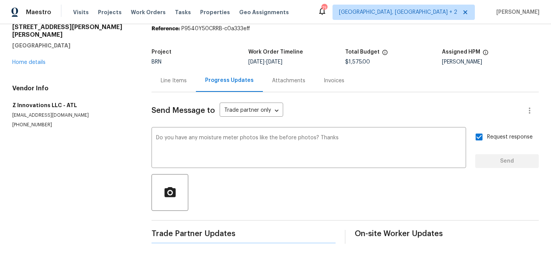
scroll to position [0, 0]
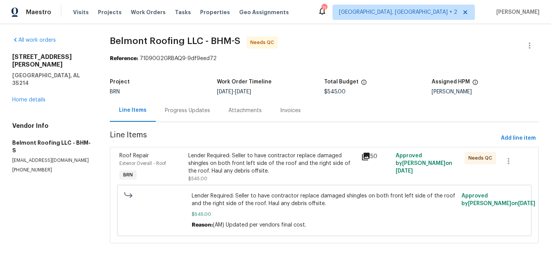
click at [213, 168] on div "Lender Required: Seller to have contractor replace damaged shingles on both fro…" at bounding box center [272, 163] width 168 height 23
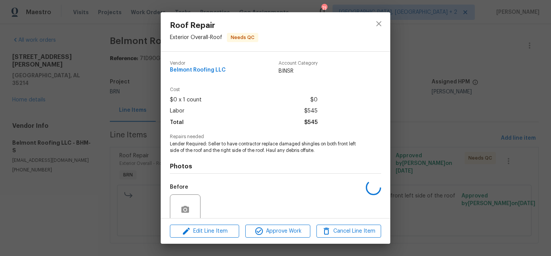
scroll to position [64, 0]
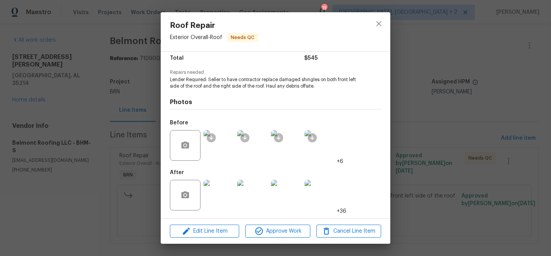
click at [216, 143] on img at bounding box center [219, 145] width 31 height 31
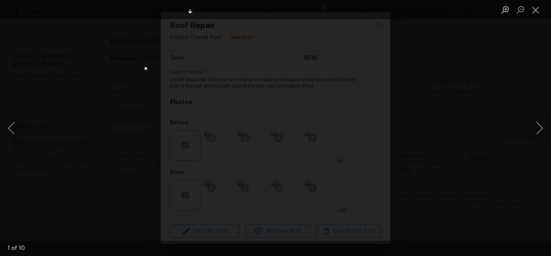
click at [70, 111] on div "Lightbox" at bounding box center [275, 128] width 551 height 256
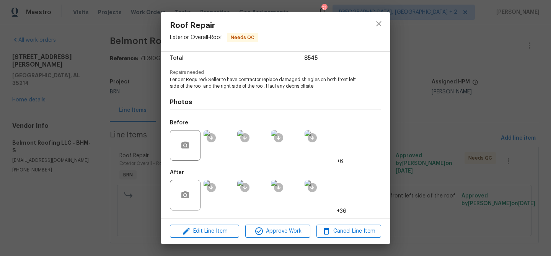
click at [219, 147] on img at bounding box center [219, 145] width 31 height 31
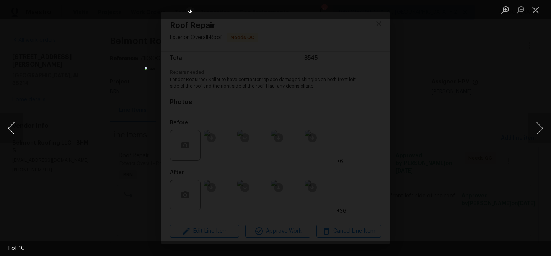
click at [10, 127] on button "Previous image" at bounding box center [11, 128] width 23 height 31
click at [9, 123] on button "Previous image" at bounding box center [11, 128] width 23 height 31
click at [546, 123] on button "Next image" at bounding box center [539, 128] width 23 height 31
click at [307, 106] on img "Lightbox" at bounding box center [275, 128] width 551 height 256
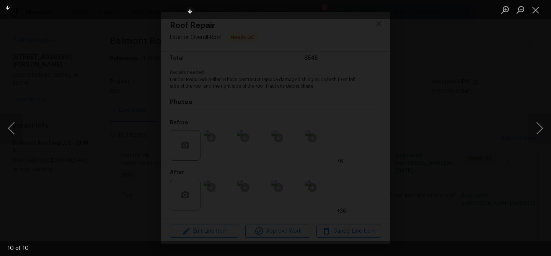
click at [307, 106] on img "Lightbox" at bounding box center [244, 150] width 1107 height 514
click at [307, 106] on img "Lightbox" at bounding box center [244, 143] width 1107 height 514
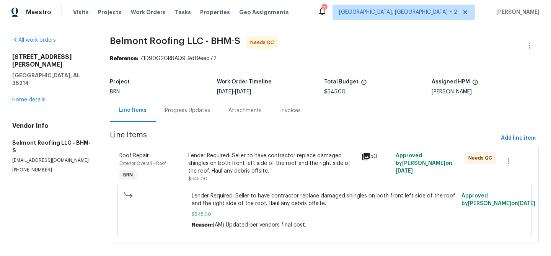
click at [207, 165] on div "Lender Required: Seller to have contractor replace damaged shingles on both fro…" at bounding box center [272, 163] width 168 height 23
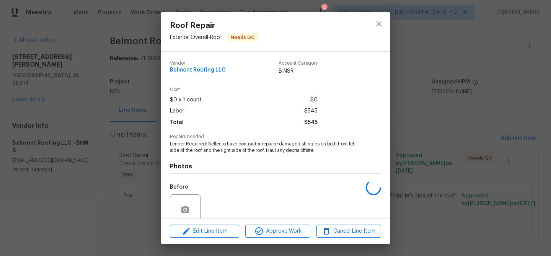
scroll to position [64, 0]
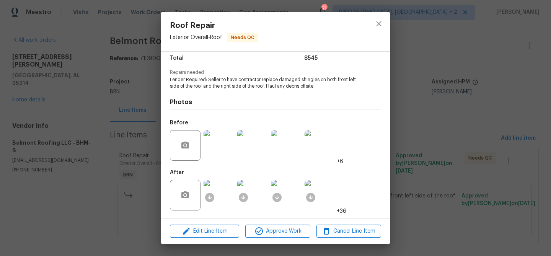
click at [229, 199] on img at bounding box center [219, 195] width 31 height 31
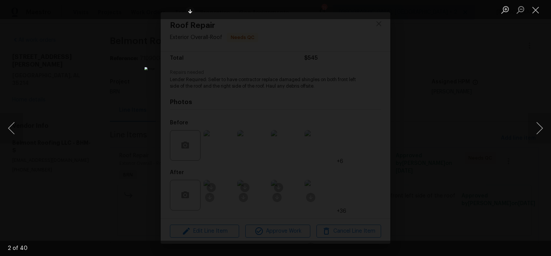
click at [102, 83] on div "Lightbox" at bounding box center [275, 128] width 551 height 256
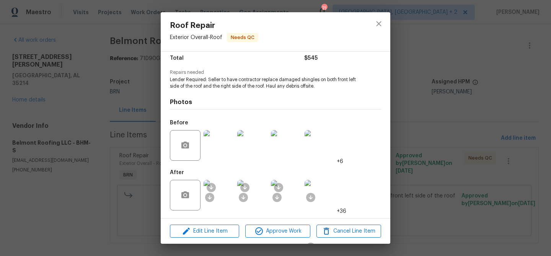
click at [222, 191] on img at bounding box center [219, 195] width 31 height 31
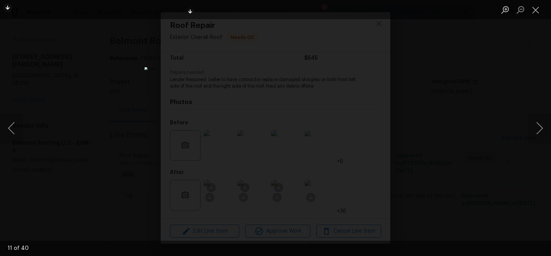
click at [268, 91] on img "Lightbox" at bounding box center [276, 128] width 262 height 122
click at [268, 91] on img "Lightbox" at bounding box center [283, 164] width 526 height 244
click at [237, 116] on img "Lightbox" at bounding box center [276, 128] width 262 height 122
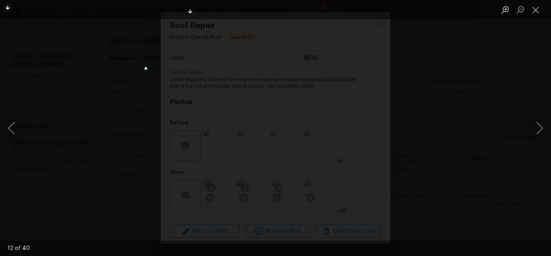
click at [237, 116] on img "Lightbox" at bounding box center [276, 128] width 262 height 122
click at [237, 116] on img "Lightbox" at bounding box center [314, 140] width 526 height 244
click at [226, 67] on img "Lightbox" at bounding box center [276, 128] width 262 height 122
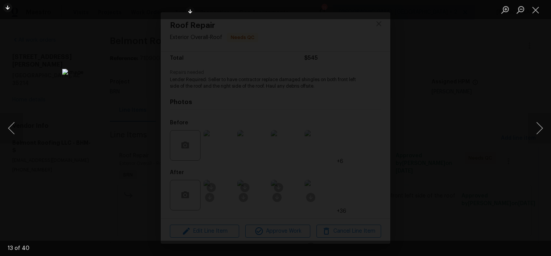
click at [226, 69] on img "Lightbox" at bounding box center [325, 191] width 526 height 244
click at [538, 122] on button "Next image" at bounding box center [539, 128] width 23 height 31
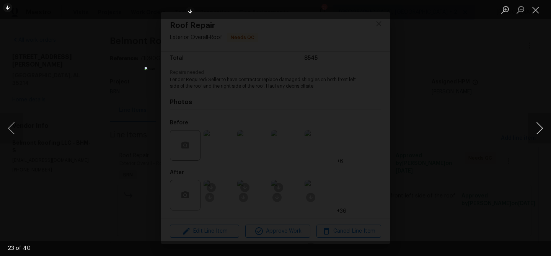
click at [538, 122] on button "Next image" at bounding box center [539, 128] width 23 height 31
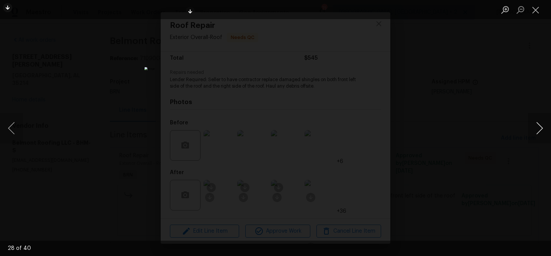
click at [538, 122] on button "Next image" at bounding box center [539, 128] width 23 height 31
click at [538, 123] on button "Next image" at bounding box center [539, 128] width 23 height 31
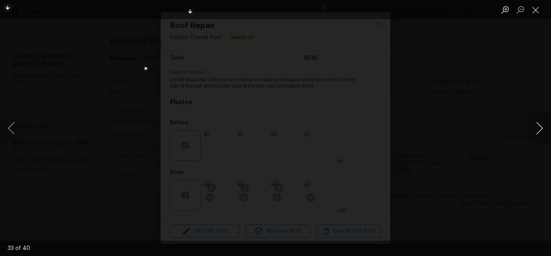
click at [538, 123] on button "Next image" at bounding box center [539, 128] width 23 height 31
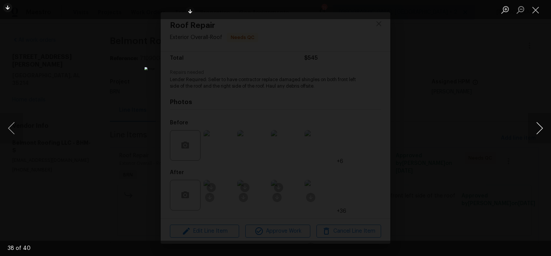
click at [538, 123] on button "Next image" at bounding box center [539, 128] width 23 height 31
click at [5, 133] on button "Previous image" at bounding box center [11, 128] width 23 height 31
click at [541, 124] on button "Next image" at bounding box center [539, 128] width 23 height 31
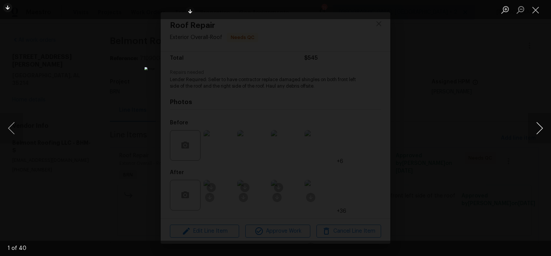
click at [541, 124] on button "Next image" at bounding box center [539, 128] width 23 height 31
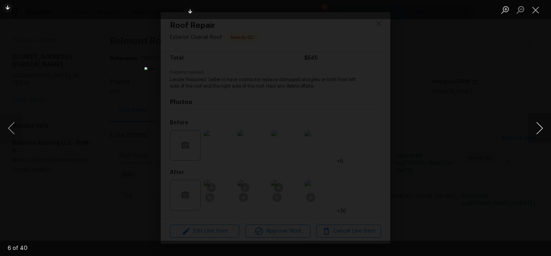
click at [541, 124] on button "Next image" at bounding box center [539, 128] width 23 height 31
click at [57, 101] on div "Lightbox" at bounding box center [275, 128] width 551 height 256
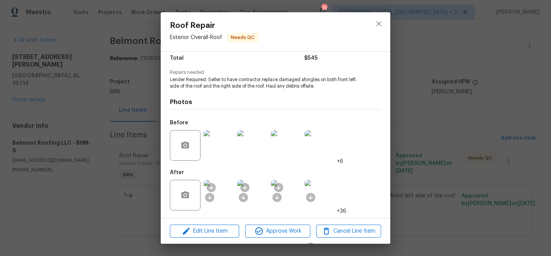
click at [67, 104] on div "Roof Repair Exterior Overall - Roof Needs QC Vendor Belmont Roofing LLC Account…" at bounding box center [275, 128] width 551 height 256
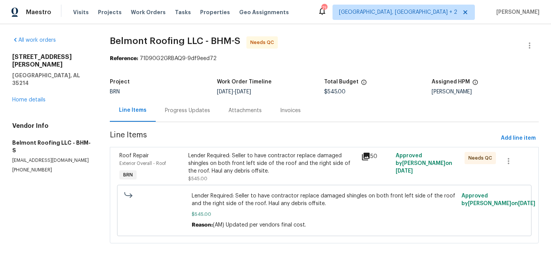
click at [30, 167] on p "(682) 233-5832" at bounding box center [51, 170] width 79 height 7
copy p "(682) 233-5832"
click at [187, 113] on div "Progress Updates" at bounding box center [187, 111] width 45 height 8
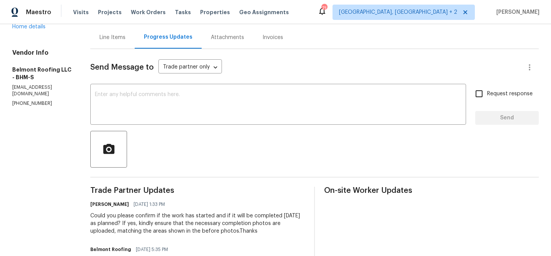
click at [121, 27] on div "Line Items" at bounding box center [112, 37] width 44 height 23
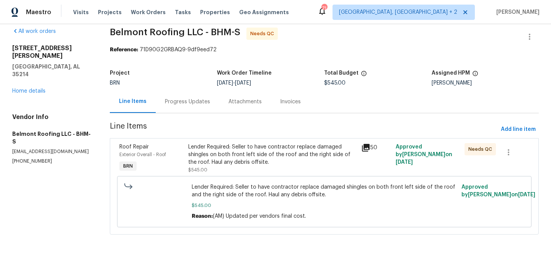
click at [242, 172] on div "Lender Required: Seller to have contractor replace damaged shingles on both fro…" at bounding box center [272, 158] width 168 height 31
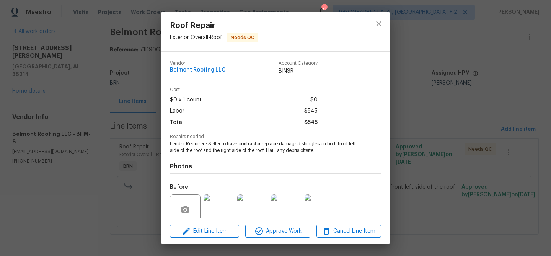
scroll to position [64, 0]
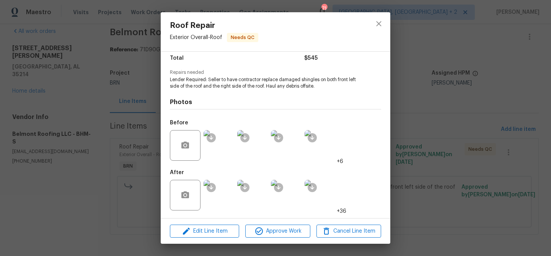
click at [218, 160] on img at bounding box center [219, 145] width 31 height 31
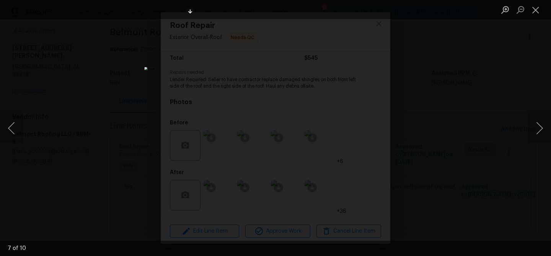
click at [89, 116] on div "Lightbox" at bounding box center [275, 128] width 551 height 256
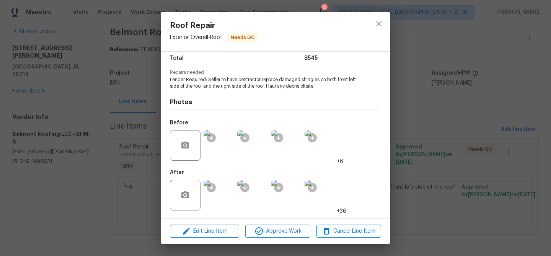
click at [222, 206] on img at bounding box center [219, 195] width 31 height 31
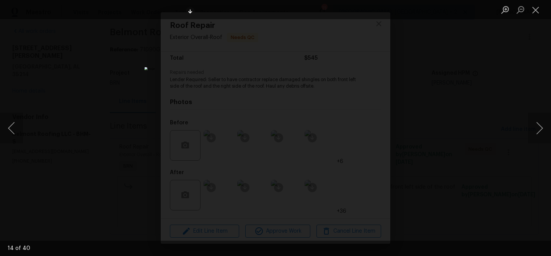
click at [98, 64] on div "Lightbox" at bounding box center [275, 128] width 551 height 256
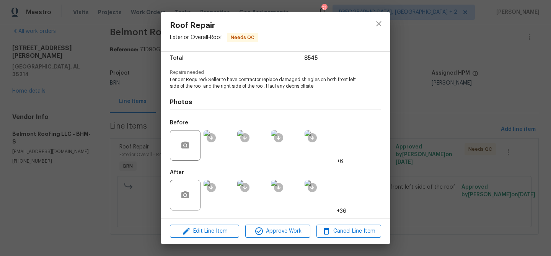
click at [124, 49] on div "Roof Repair Exterior Overall - Roof Needs QC Vendor Belmont Roofing LLC Account…" at bounding box center [275, 128] width 551 height 256
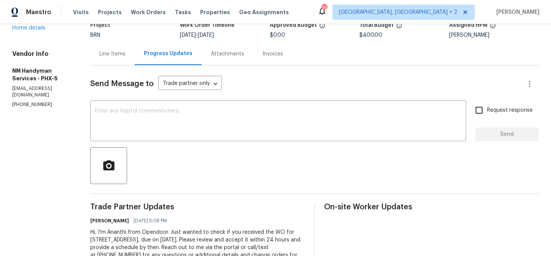
scroll to position [89, 0]
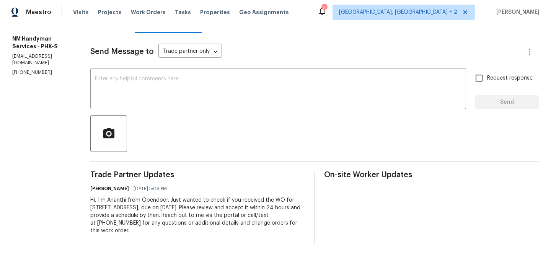
click at [19, 69] on p "[PHONE_NUMBER]" at bounding box center [42, 72] width 60 height 7
copy p "[PHONE_NUMBER]"
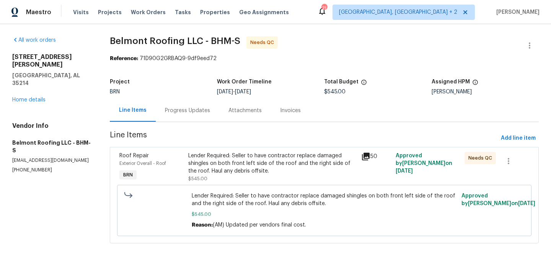
click at [183, 117] on div "Progress Updates" at bounding box center [188, 110] width 64 height 23
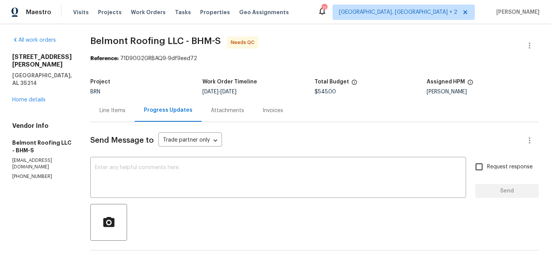
click at [119, 109] on div "Line Items" at bounding box center [112, 111] width 26 height 8
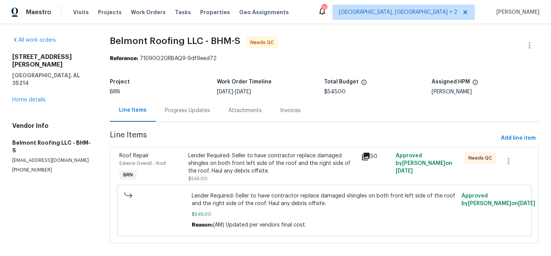
scroll to position [9, 0]
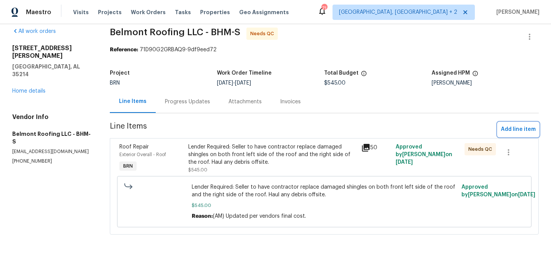
click at [510, 129] on span "Add line item" at bounding box center [518, 130] width 35 height 10
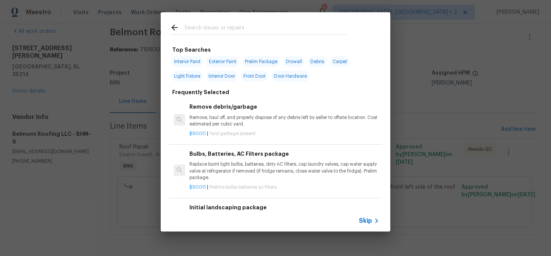
click at [364, 218] on span "Skip" at bounding box center [365, 221] width 13 height 8
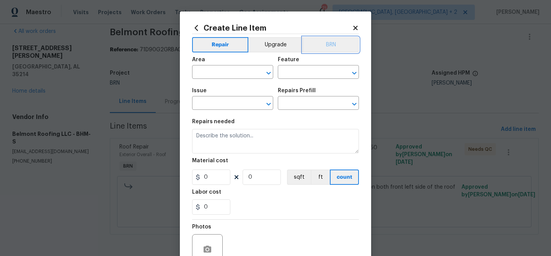
click at [334, 40] on button "BRN" at bounding box center [331, 44] width 56 height 15
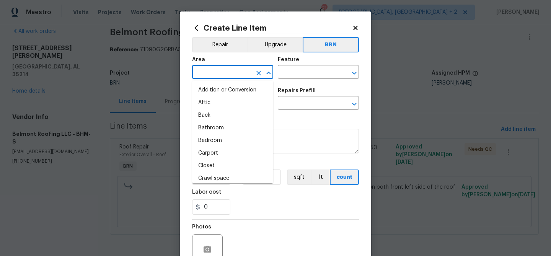
click at [227, 70] on input "text" at bounding box center [222, 73] width 60 height 12
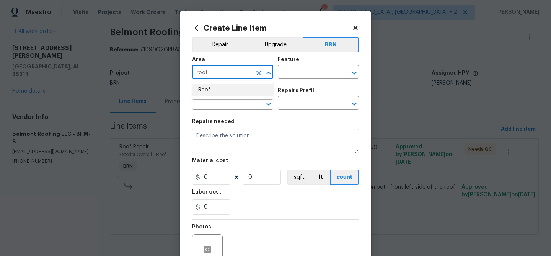
click at [224, 93] on li "Roof" at bounding box center [232, 90] width 81 height 13
type input "Roof"
click at [296, 71] on input "text" at bounding box center [308, 73] width 60 height 12
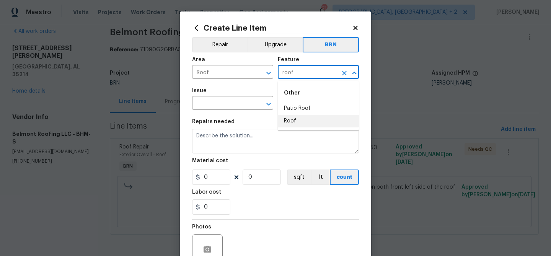
click at [297, 121] on li "Roof" at bounding box center [318, 121] width 81 height 13
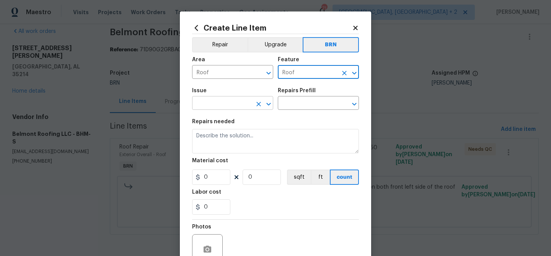
type input "Roof"
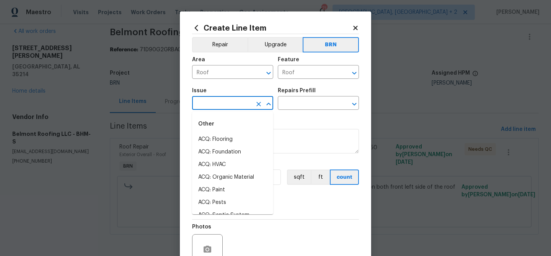
click at [225, 105] on input "text" at bounding box center [222, 104] width 60 height 12
click at [220, 169] on li "Roof Repair" at bounding box center [232, 164] width 81 height 13
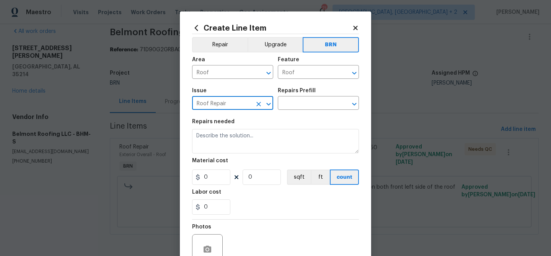
type input "Roof Repair"
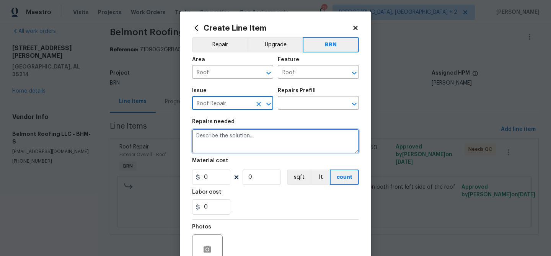
click at [218, 147] on textarea at bounding box center [275, 141] width 167 height 24
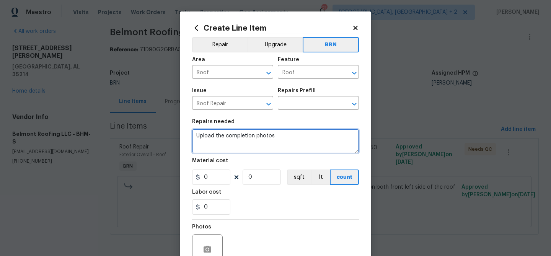
click at [220, 153] on textarea "Upload the completion photos" at bounding box center [275, 141] width 167 height 24
type textarea "Upload the completion photos"
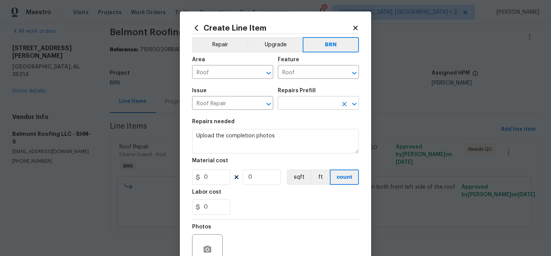
click at [290, 110] on div "Issue Roof Repair ​ Repairs Prefill ​" at bounding box center [275, 98] width 167 height 31
click at [292, 102] on input "text" at bounding box center [308, 104] width 60 height 12
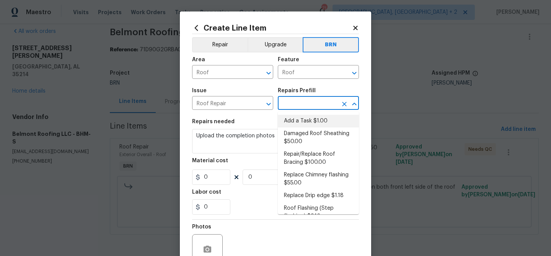
click at [292, 116] on li "Add a Task $1.00" at bounding box center [318, 121] width 81 height 13
type input "[PERSON_NAME] and Trim"
type input "Add a Task $1.00"
type textarea "HPM to detail"
type input "1"
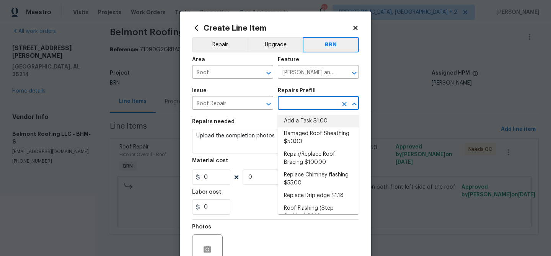
type input "1"
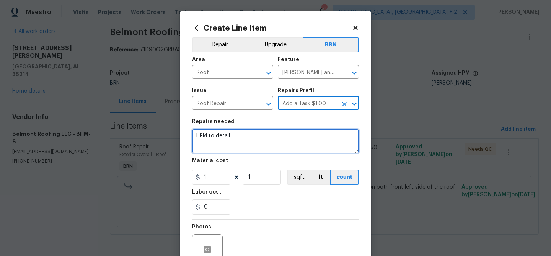
click at [246, 135] on textarea "HPM to detail" at bounding box center [275, 141] width 167 height 24
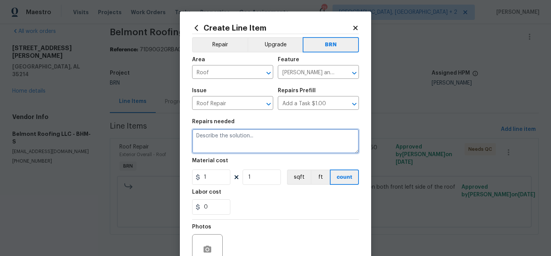
paste textarea "Upload the completion photos"
type textarea "Upload the completion photos"
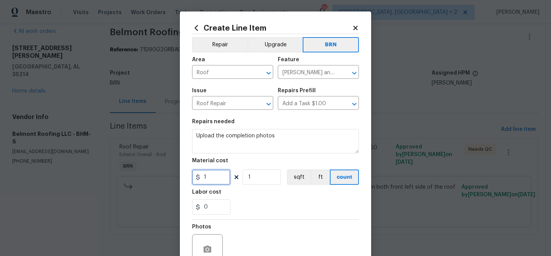
click at [219, 180] on input "1" at bounding box center [211, 176] width 38 height 15
type input "0"
click at [268, 181] on input "1" at bounding box center [262, 176] width 38 height 15
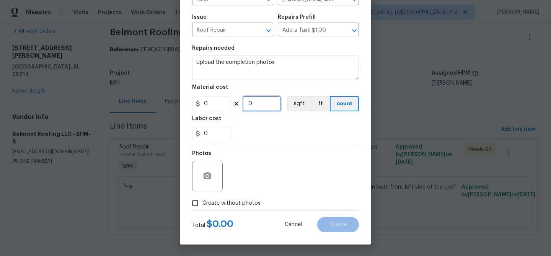
type input "0"
click at [204, 203] on span "Create without photos" at bounding box center [231, 203] width 58 height 8
click at [202, 203] on input "Create without photos" at bounding box center [195, 203] width 15 height 15
checkbox input "true"
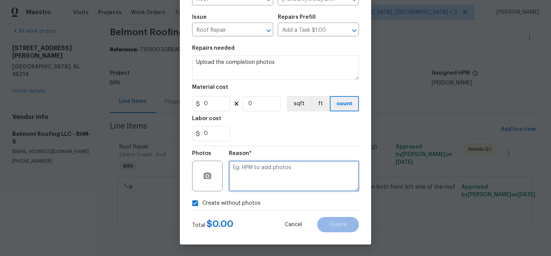
click at [264, 174] on textarea at bounding box center [294, 176] width 130 height 31
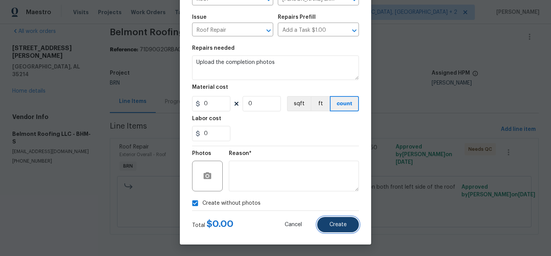
click at [331, 225] on span "Create" at bounding box center [337, 225] width 17 height 6
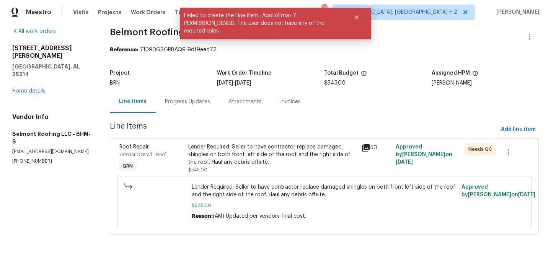
scroll to position [0, 0]
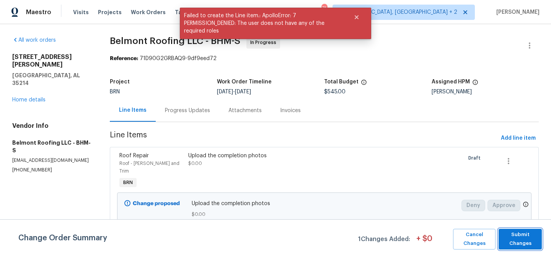
click at [521, 241] on span "Submit Changes" at bounding box center [520, 239] width 36 height 18
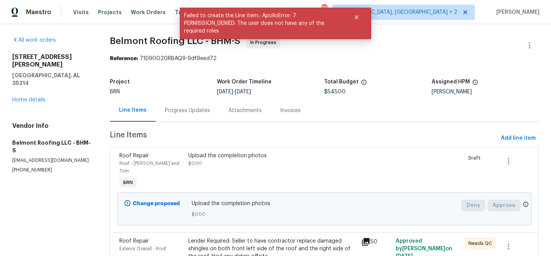
click at [187, 109] on div "Progress Updates" at bounding box center [187, 111] width 45 height 8
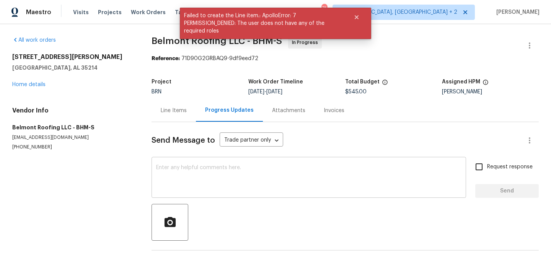
click at [197, 169] on textarea at bounding box center [308, 178] width 305 height 27
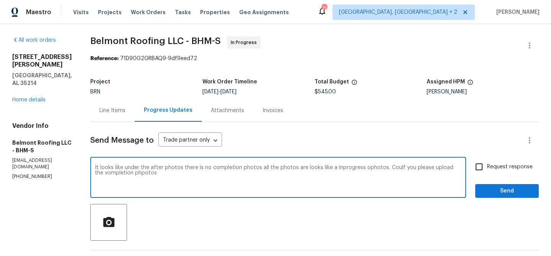
type textarea "It looks like under the after photos there is no completion photos all the phot…"
click at [141, 171] on textarea "It looks like under the after photos there is no completion photos all the phot…" at bounding box center [278, 178] width 366 height 27
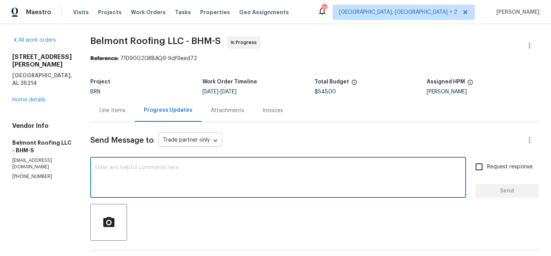
paste textarea "It looks like under the after photos there is no completion photos all the phot…"
type textarea "It looks like under the after photos there is no completion photos all the phot…"
paste textarea "It seems that under the 'after' photos, there are no completion photos—all the …"
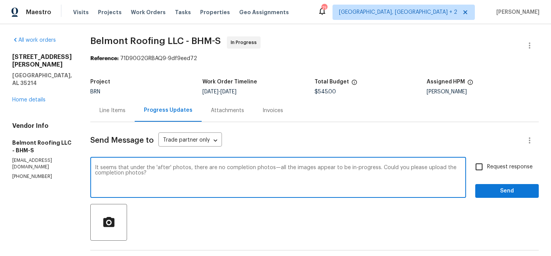
type textarea "It seems that under the 'after' photos, there are no completion photos—all the …"
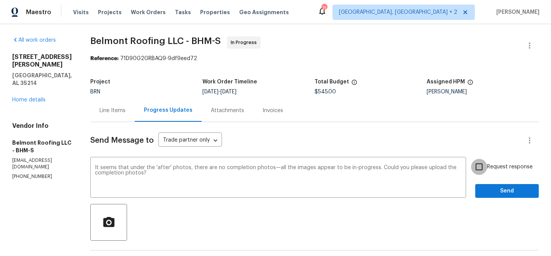
click at [484, 171] on input "Request response" at bounding box center [479, 167] width 16 height 16
checkbox input "true"
click at [489, 189] on span "Send" at bounding box center [506, 191] width 51 height 10
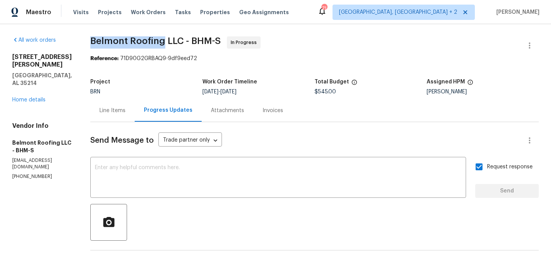
drag, startPoint x: 102, startPoint y: 42, endPoint x: 177, endPoint y: 41, distance: 75.0
copy span "Belmont Roofing"
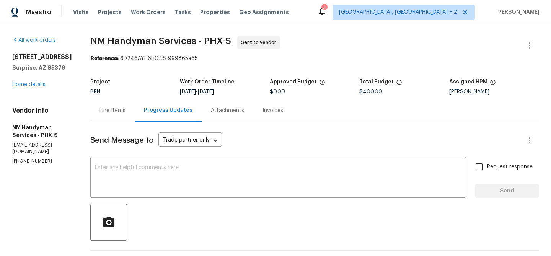
click at [10, 158] on div "All work orders [STREET_ADDRESS] Home details Vendor Info NM Handyman Services …" at bounding box center [275, 184] width 551 height 321
copy p "[PHONE_NUMBER]"
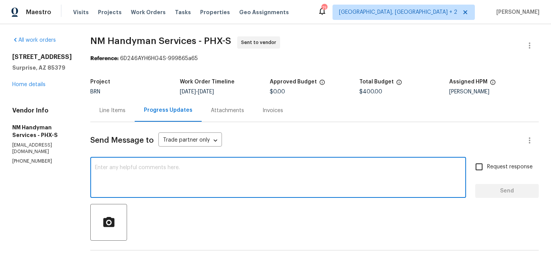
click at [159, 186] on textarea at bounding box center [278, 178] width 366 height 27
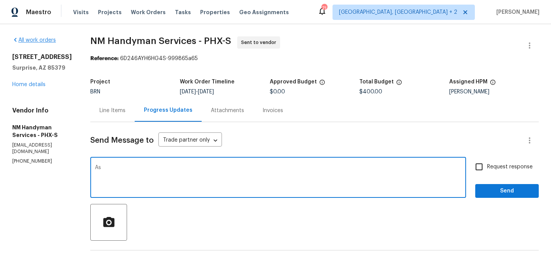
type textarea "As"
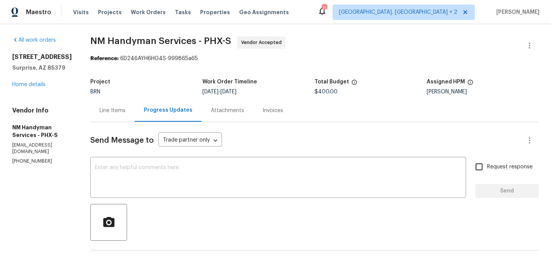
scroll to position [32, 0]
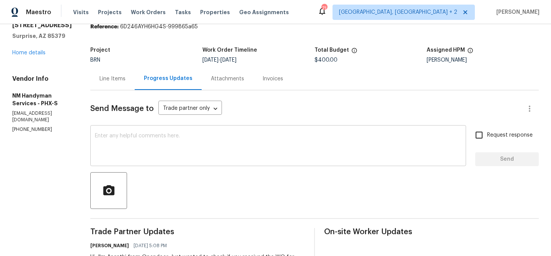
click at [133, 156] on textarea at bounding box center [278, 146] width 366 height 27
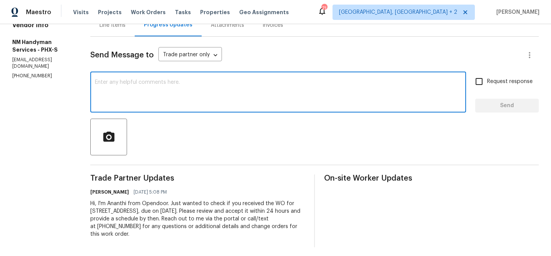
scroll to position [89, 0]
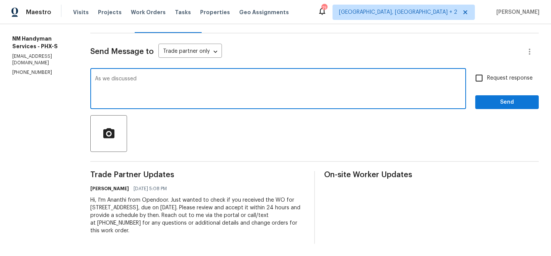
click at [27, 69] on p "(480) 703-5733" at bounding box center [42, 72] width 60 height 7
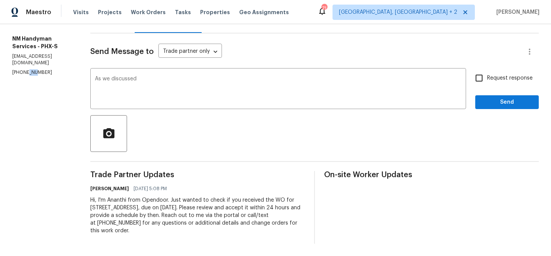
click at [27, 69] on p "(480) 703-5733" at bounding box center [42, 72] width 60 height 7
copy p "(480) 703-5733"
click at [160, 83] on textarea "As we discussed" at bounding box center [278, 89] width 366 height 27
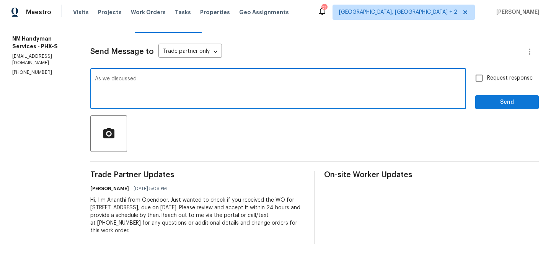
paste textarea "(480) 703-5733"
type textarea "As we discussed (480) 703-5733, Kindly provide us with the scheduled date"
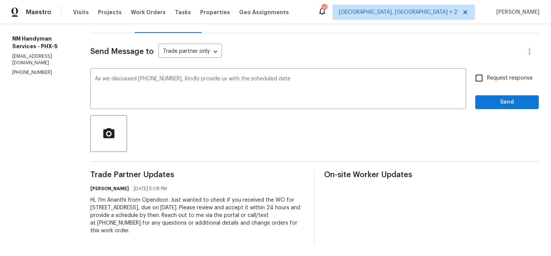
click at [489, 80] on span "Request response" at bounding box center [510, 78] width 46 height 8
click at [487, 80] on input "Request response" at bounding box center [479, 78] width 16 height 16
checkbox input "true"
click at [488, 106] on span "Send" at bounding box center [506, 103] width 51 height 10
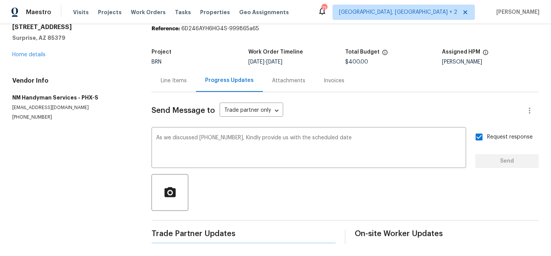
scroll to position [0, 0]
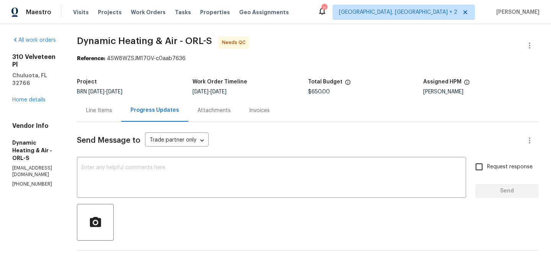
click at [26, 181] on p "[PHONE_NUMBER]" at bounding box center [35, 184] width 46 height 7
copy p "[PHONE_NUMBER]"
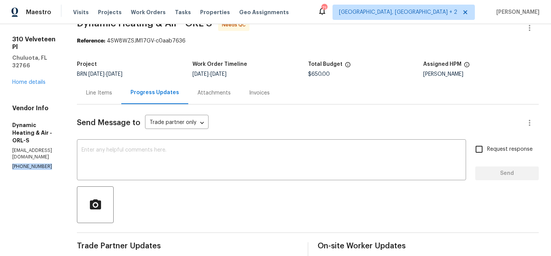
scroll to position [37, 0]
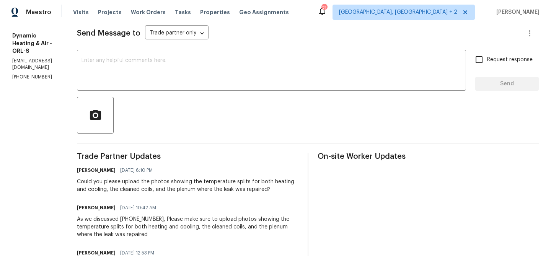
scroll to position [111, 0]
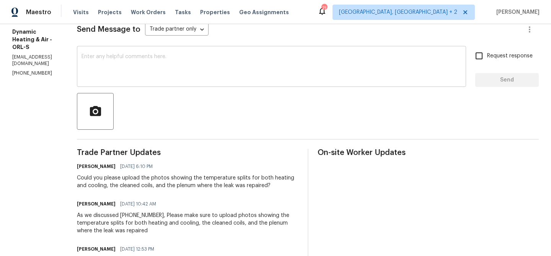
click at [123, 78] on textarea at bounding box center [271, 67] width 380 height 27
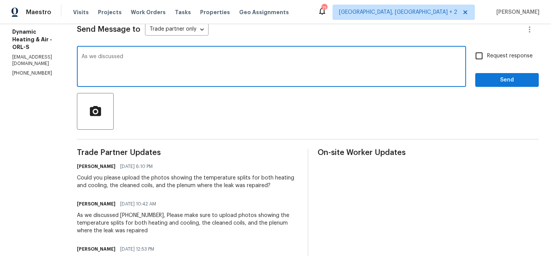
click at [32, 70] on p "[PHONE_NUMBER]" at bounding box center [35, 73] width 46 height 7
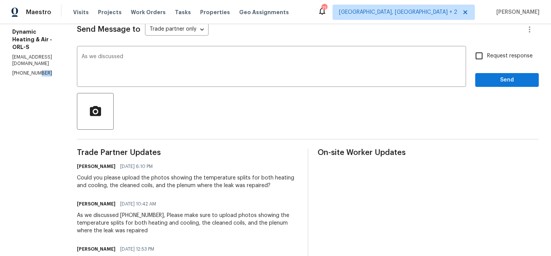
click at [32, 70] on p "[PHONE_NUMBER]" at bounding box center [35, 73] width 46 height 7
copy p "[PHONE_NUMBER]"
click at [167, 59] on textarea "As we discussed" at bounding box center [271, 67] width 380 height 27
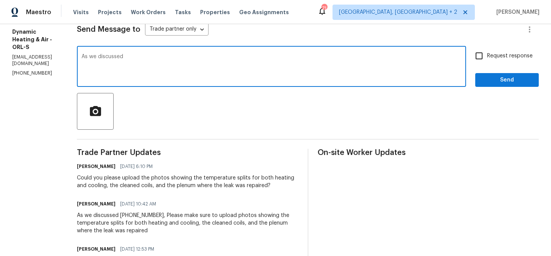
paste textarea "[PHONE_NUMBER]"
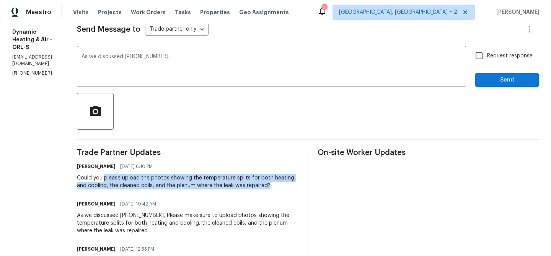
drag, startPoint x: 124, startPoint y: 179, endPoint x: 134, endPoint y: 194, distance: 17.7
click at [134, 189] on div "Could you please upload the photos showing the temperature splits for both heat…" at bounding box center [187, 181] width 221 height 15
copy div "please upload the photos showing the temperature splits for both heating and co…"
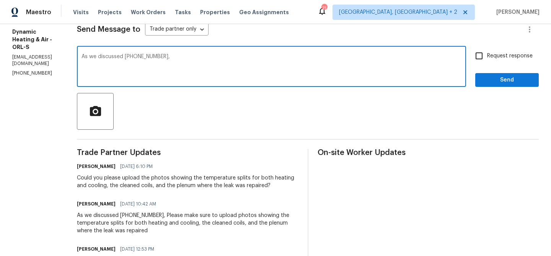
click at [214, 65] on textarea "As we discussed [PHONE_NUMBER]," at bounding box center [271, 67] width 380 height 27
paste textarea "please upload the photos showing the temperature splits for both heating and co…"
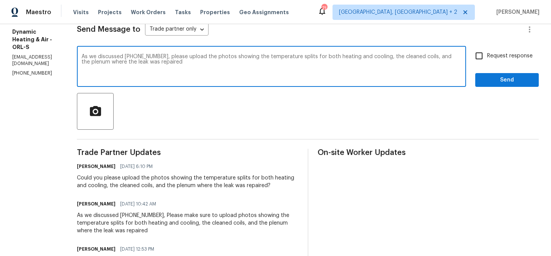
type textarea "As we discussed [PHONE_NUMBER], please upload the photos showing the temperatur…"
click at [484, 61] on input "Request response" at bounding box center [479, 56] width 16 height 16
checkbox input "true"
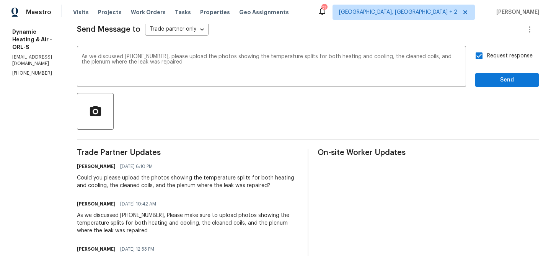
click at [479, 73] on button "Send" at bounding box center [507, 80] width 64 height 14
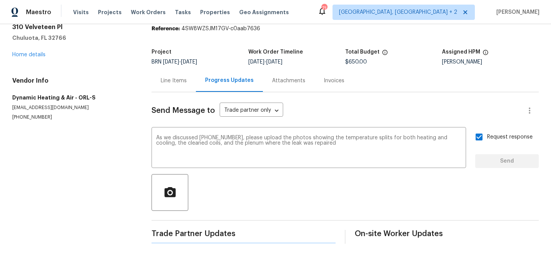
scroll to position [0, 0]
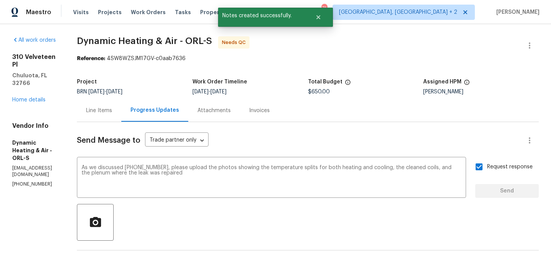
click at [112, 108] on div "Line Items" at bounding box center [99, 111] width 26 height 8
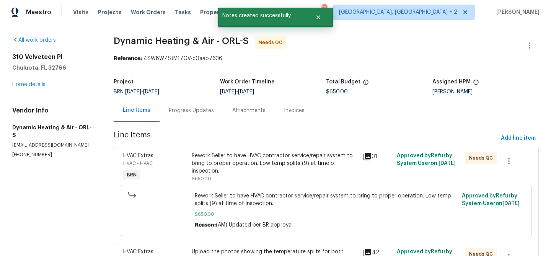
scroll to position [59, 0]
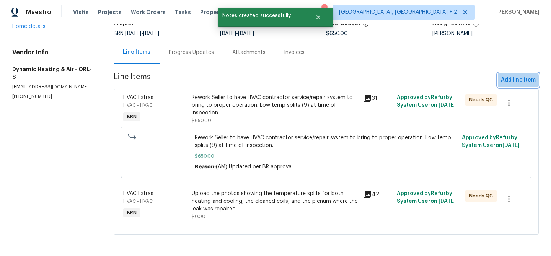
click at [508, 80] on span "Add line item" at bounding box center [518, 80] width 35 height 10
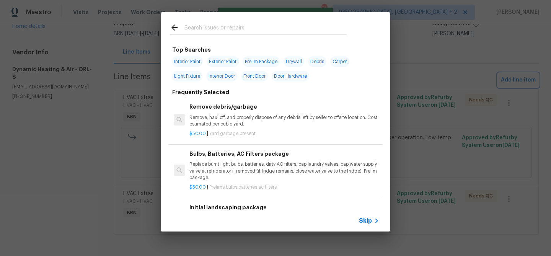
click at [88, 129] on div "Top Searches Interior Paint Exterior Paint Prelim Package Drywall Debris Carpet…" at bounding box center [275, 122] width 551 height 244
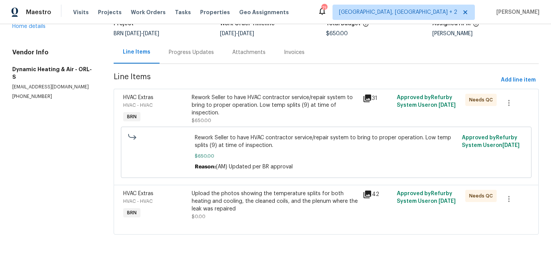
click at [243, 203] on div "Upload the photos showing the temperature splits for both heating and cooling, …" at bounding box center [275, 201] width 166 height 23
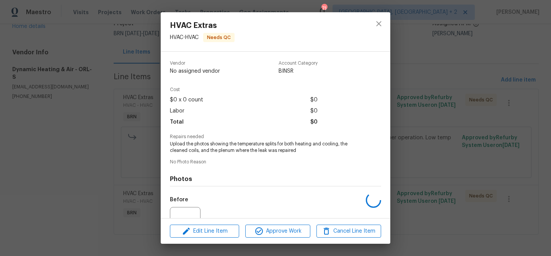
scroll to position [77, 0]
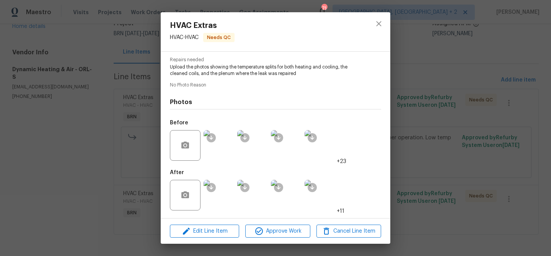
click at [226, 201] on img at bounding box center [219, 195] width 31 height 31
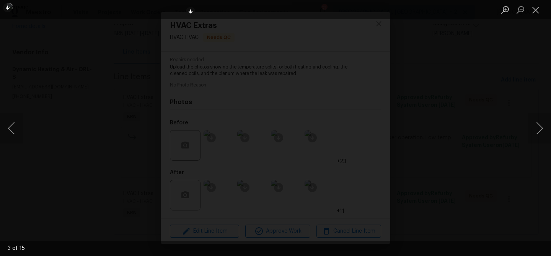
click at [145, 61] on div "Lightbox" at bounding box center [275, 128] width 551 height 256
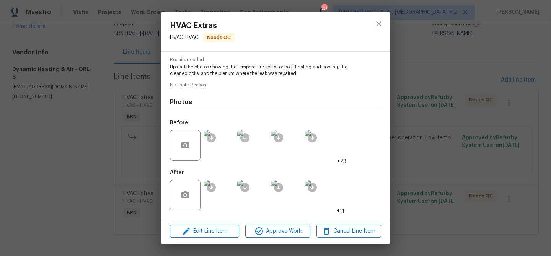
click at [64, 88] on div "HVAC Extras HVAC - HVAC Needs QC Vendor Dynamic Heating & Air Account Category …" at bounding box center [275, 128] width 551 height 256
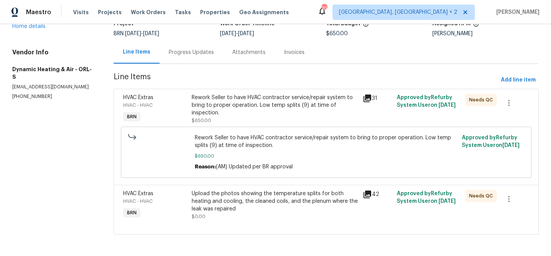
click at [221, 110] on div "Rework Seller to have HVAC contractor service/repair system to bring to proper …" at bounding box center [275, 105] width 166 height 23
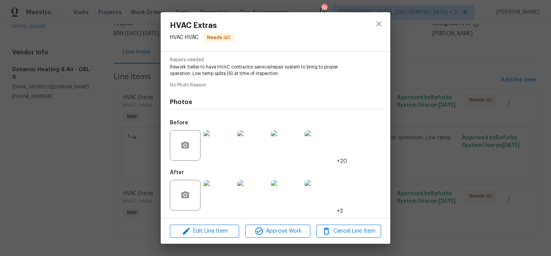
click at [217, 197] on img at bounding box center [219, 195] width 31 height 31
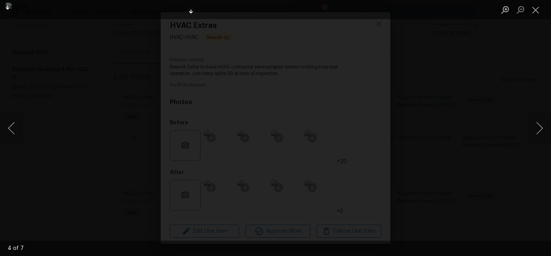
click at [64, 90] on div "Lightbox" at bounding box center [275, 128] width 551 height 256
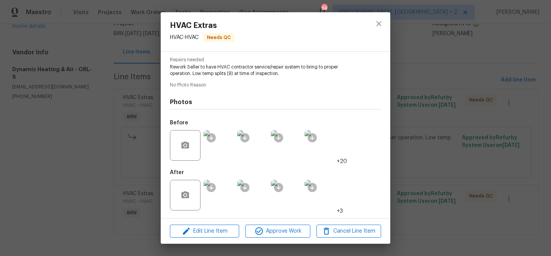
click at [101, 94] on div "HVAC Extras HVAC - HVAC Needs QC Vendor Dynamic Heating & Air Account Category …" at bounding box center [275, 128] width 551 height 256
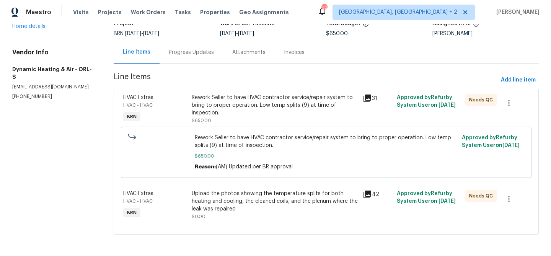
click at [225, 191] on div "Upload the photos showing the temperature splits for both heating and cooling, …" at bounding box center [275, 201] width 166 height 23
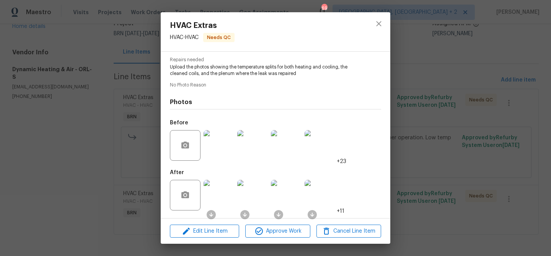
click at [226, 191] on img at bounding box center [219, 195] width 31 height 31
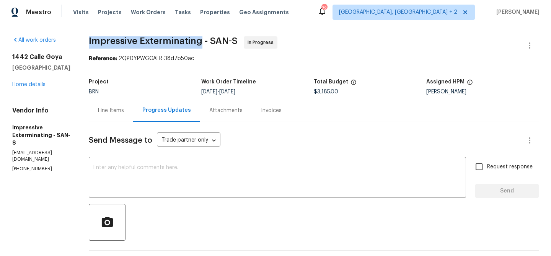
drag, startPoint x: 88, startPoint y: 36, endPoint x: 206, endPoint y: 38, distance: 118.2
copy span "Impressive Exterminating"
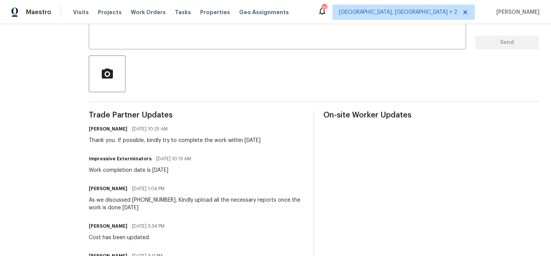
scroll to position [149, 0]
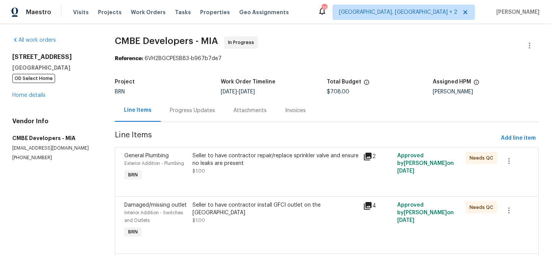
click at [195, 116] on div "Progress Updates" at bounding box center [193, 110] width 64 height 23
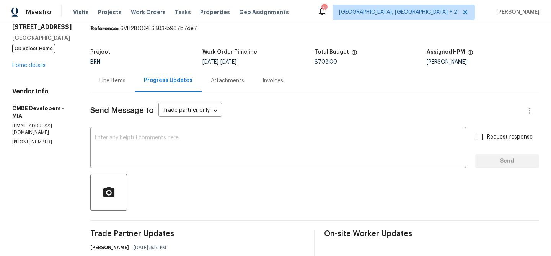
scroll to position [55, 0]
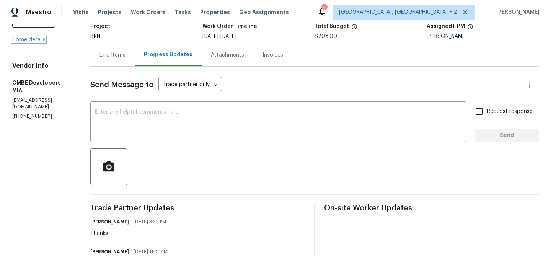
click at [34, 42] on link "Home details" at bounding box center [28, 39] width 33 height 5
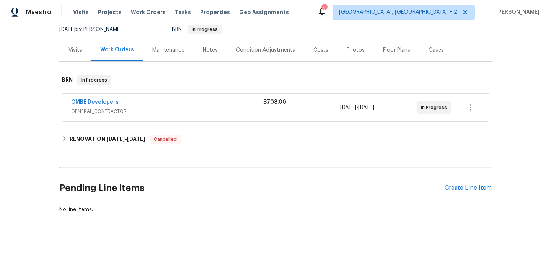
scroll to position [80, 0]
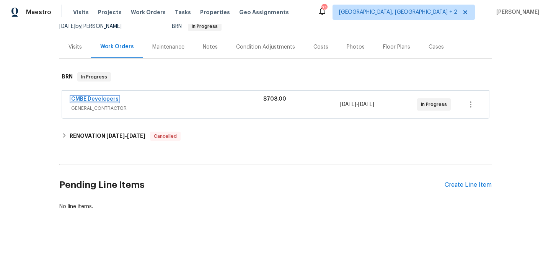
click at [99, 99] on link "CMBE Developers" at bounding box center [94, 98] width 47 height 5
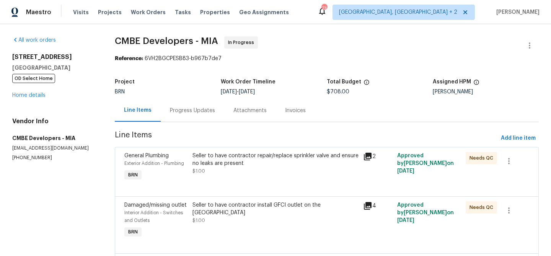
click at [185, 96] on div "Project BRN Work Order Timeline [DATE] - [DATE] Total Budget $708.00 Assigned H…" at bounding box center [327, 87] width 424 height 24
click at [185, 106] on div "Progress Updates" at bounding box center [193, 110] width 64 height 23
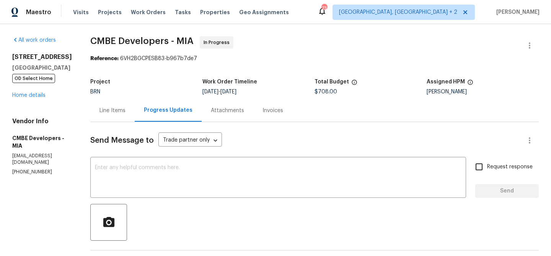
click at [109, 103] on div "Line Items" at bounding box center [112, 110] width 44 height 23
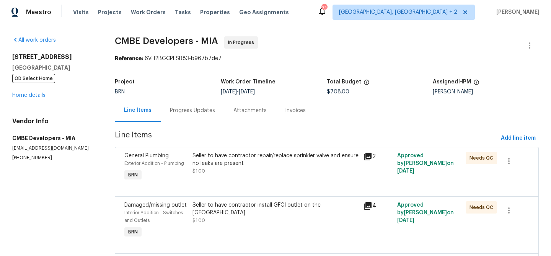
drag, startPoint x: 430, startPoint y: 90, endPoint x: 530, endPoint y: 90, distance: 99.8
click at [530, 90] on div "Project BRN Work Order Timeline [DATE] - [DATE] Total Budget $708.00 Assigned H…" at bounding box center [327, 87] width 424 height 24
click at [455, 90] on div "[PERSON_NAME]" at bounding box center [486, 91] width 106 height 5
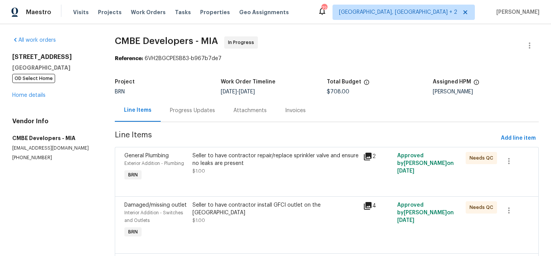
click at [30, 92] on div "[STREET_ADDRESS][PERSON_NAME] OD Select Home Home details" at bounding box center [54, 76] width 84 height 46
click at [29, 94] on link "Home details" at bounding box center [28, 95] width 33 height 5
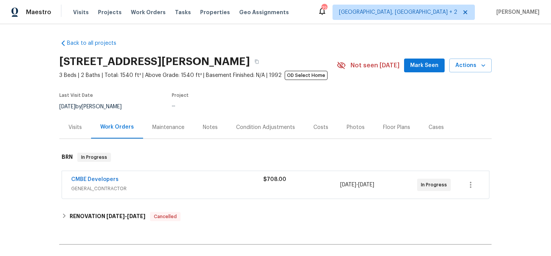
scroll to position [87, 0]
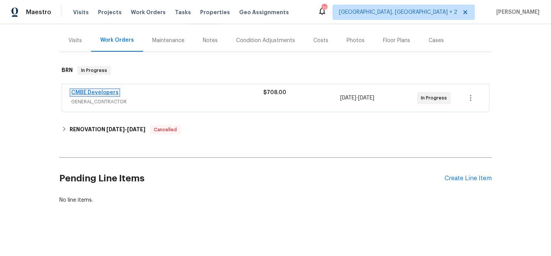
click at [91, 91] on link "CMBE Developers" at bounding box center [94, 92] width 47 height 5
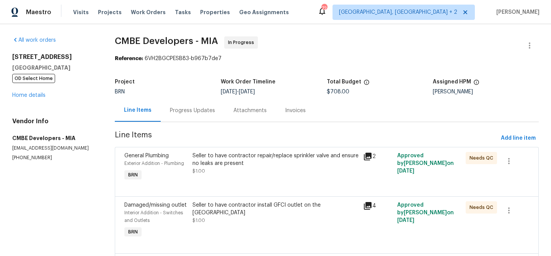
scroll to position [487, 0]
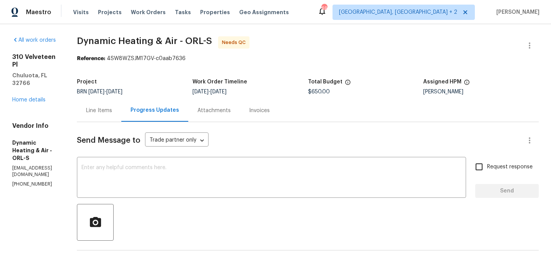
click at [115, 103] on div "Line Items" at bounding box center [99, 110] width 44 height 23
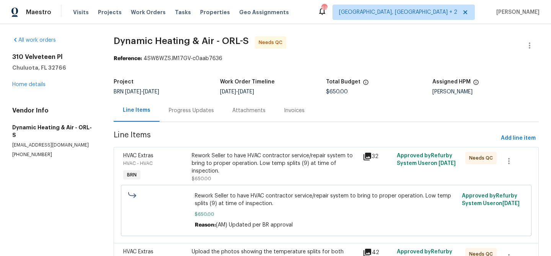
click at [232, 169] on div "Rework Seller to have HVAC contractor service/repair system to bring to proper …" at bounding box center [275, 163] width 166 height 23
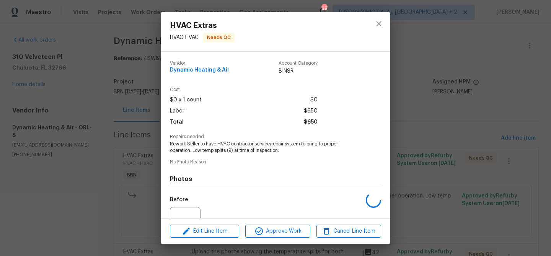
scroll to position [77, 0]
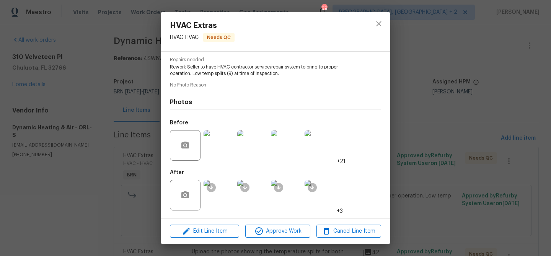
click at [220, 204] on img at bounding box center [219, 195] width 31 height 31
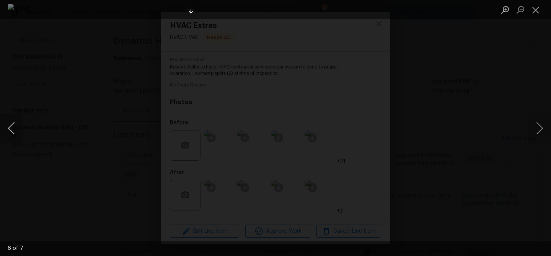
click at [15, 127] on button "Previous image" at bounding box center [11, 128] width 23 height 31
click at [10, 130] on button "Previous image" at bounding box center [11, 128] width 23 height 31
click at [104, 117] on div "Lightbox" at bounding box center [275, 128] width 551 height 256
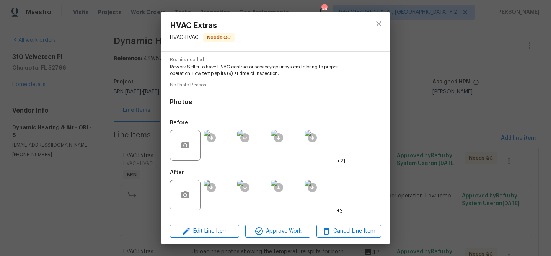
click at [102, 135] on div "HVAC Extras HVAC - HVAC Needs QC Vendor Dynamic Heating & Air Account Category …" at bounding box center [275, 128] width 551 height 256
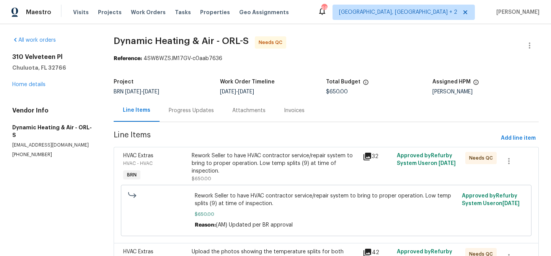
scroll to position [59, 0]
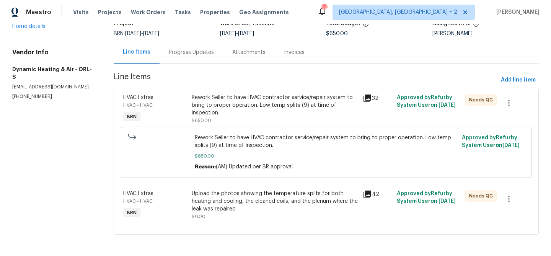
click at [214, 198] on div "Upload the photos showing the temperature splits for both heating and cooling, …" at bounding box center [275, 201] width 166 height 23
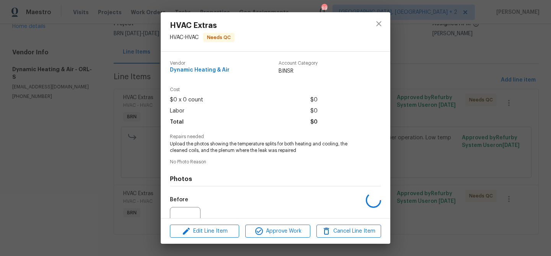
scroll to position [77, 0]
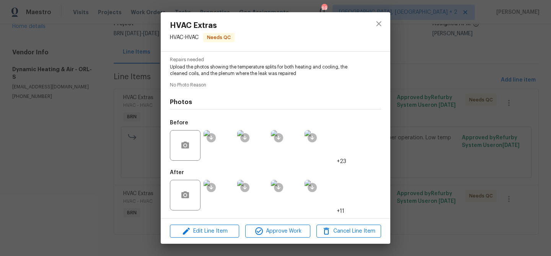
click at [220, 192] on img at bounding box center [219, 195] width 31 height 31
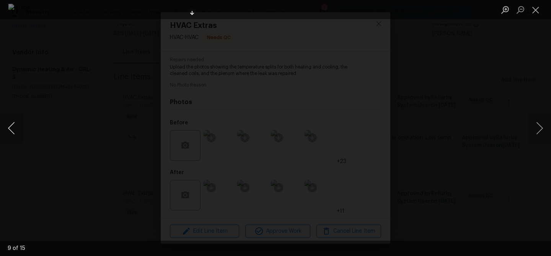
click at [9, 122] on button "Previous image" at bounding box center [11, 128] width 23 height 31
click at [130, 147] on div "Lightbox" at bounding box center [275, 128] width 551 height 256
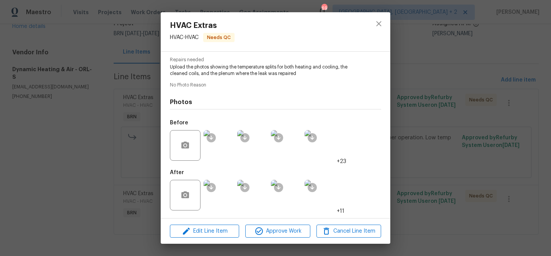
click at [228, 73] on span "Upload the photos showing the temperature splits for both heating and cooling, …" at bounding box center [265, 70] width 190 height 13
copy span "plenum"
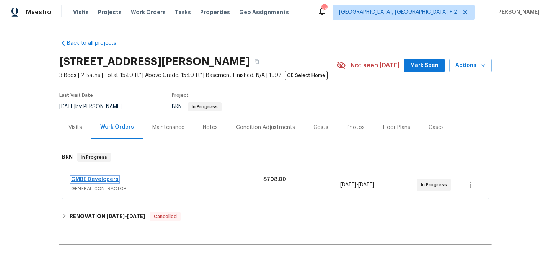
click at [83, 180] on link "CMBE Developers" at bounding box center [94, 179] width 47 height 5
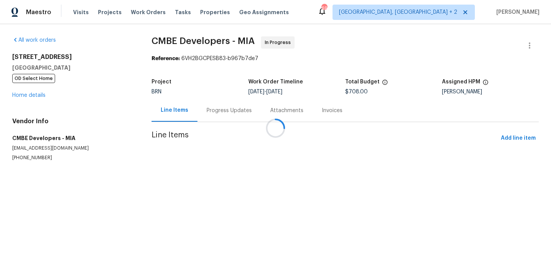
drag, startPoint x: 145, startPoint y: 42, endPoint x: 201, endPoint y: 39, distance: 55.5
click at [201, 39] on div at bounding box center [275, 128] width 551 height 256
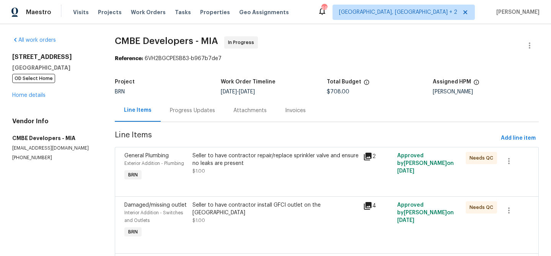
click at [150, 41] on span "CMBE Developers - MIA" at bounding box center [166, 40] width 103 height 9
drag, startPoint x: 114, startPoint y: 43, endPoint x: 140, endPoint y: 43, distance: 26.8
copy span "CMBE"
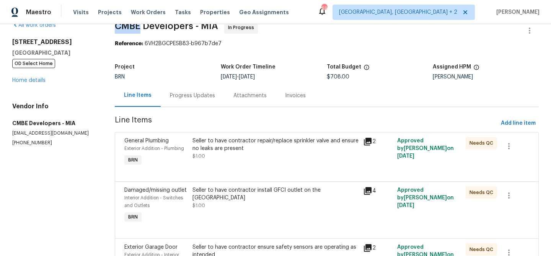
scroll to position [18, 0]
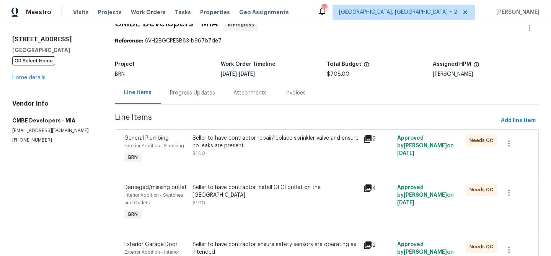
click at [221, 150] on div "Seller to have contractor repair/replace sprinkler valve and ensure no leaks ar…" at bounding box center [275, 145] width 166 height 23
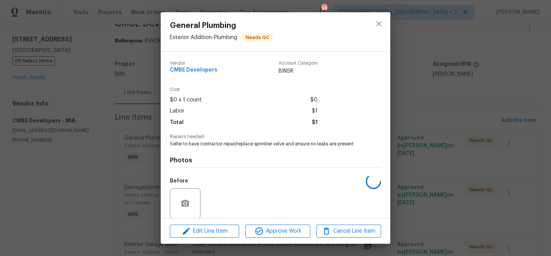
scroll to position [58, 0]
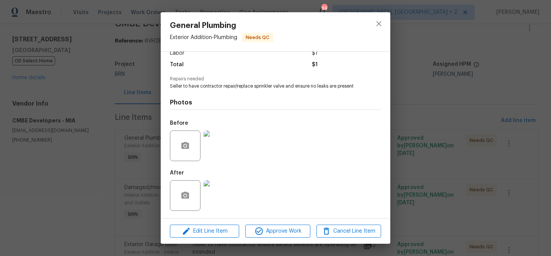
click at [226, 202] on img at bounding box center [219, 195] width 31 height 31
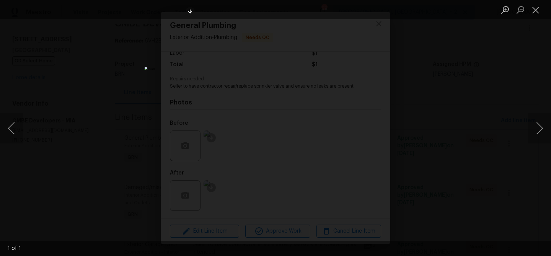
click at [103, 129] on div "Lightbox" at bounding box center [275, 128] width 551 height 256
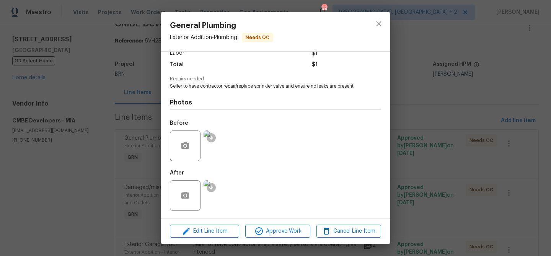
click at [224, 148] on img at bounding box center [219, 145] width 31 height 31
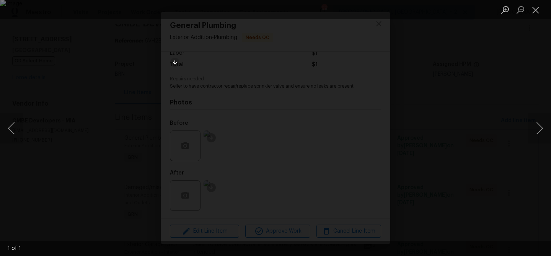
click at [91, 145] on div "Lightbox" at bounding box center [275, 128] width 551 height 256
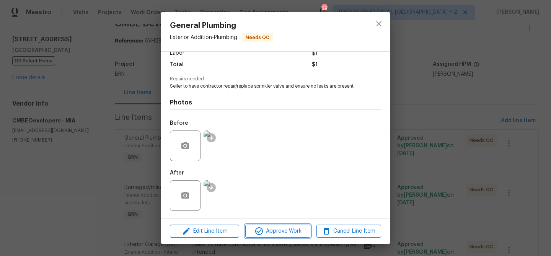
click at [264, 235] on span "Approve Work" at bounding box center [278, 231] width 60 height 10
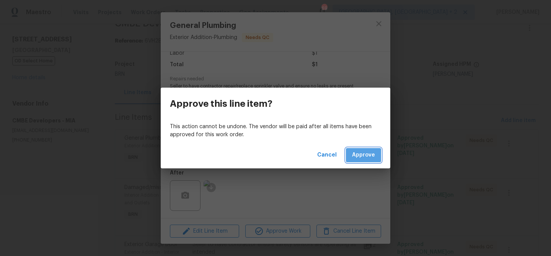
click at [366, 153] on span "Approve" at bounding box center [363, 155] width 23 height 10
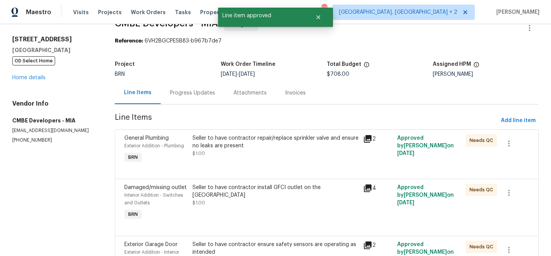
scroll to position [0, 0]
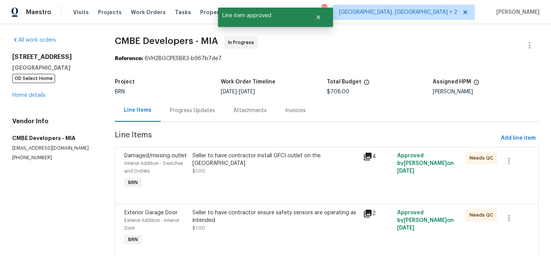
click at [228, 155] on div "Seller to have contractor install GFCI outlet on the [GEOGRAPHIC_DATA]" at bounding box center [275, 159] width 166 height 15
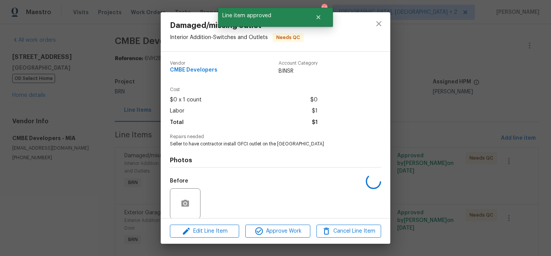
scroll to position [58, 0]
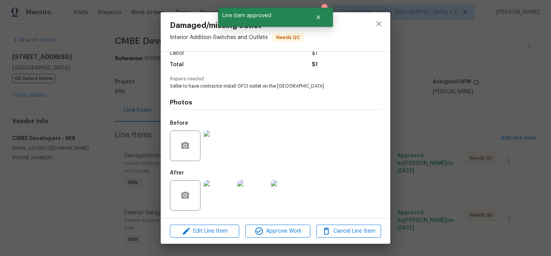
click at [221, 197] on img at bounding box center [219, 195] width 31 height 31
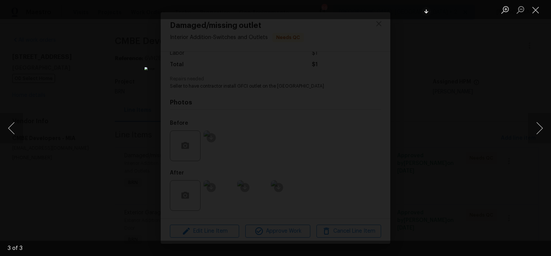
click at [83, 137] on div "Lightbox" at bounding box center [275, 128] width 551 height 256
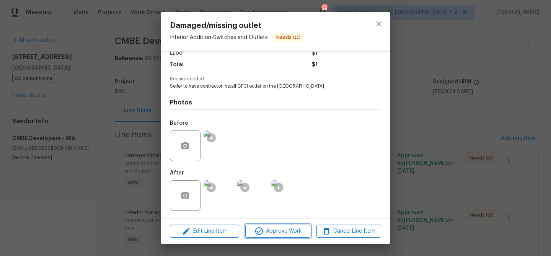
click at [264, 235] on span "Approve Work" at bounding box center [278, 231] width 60 height 10
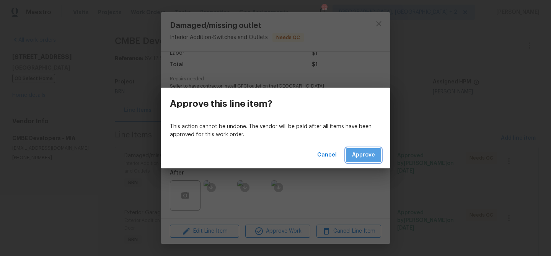
click at [362, 160] on button "Approve" at bounding box center [363, 155] width 35 height 14
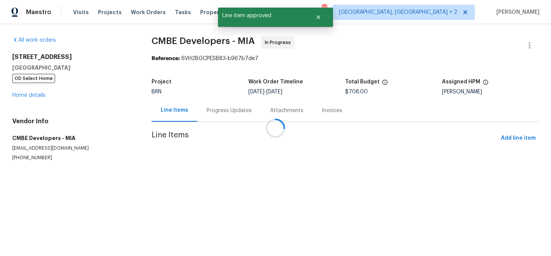
click at [527, 40] on div at bounding box center [275, 128] width 551 height 256
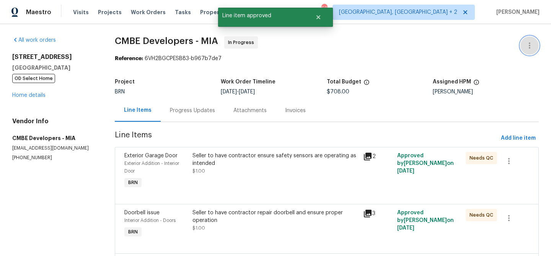
click at [527, 40] on button "button" at bounding box center [529, 45] width 18 height 18
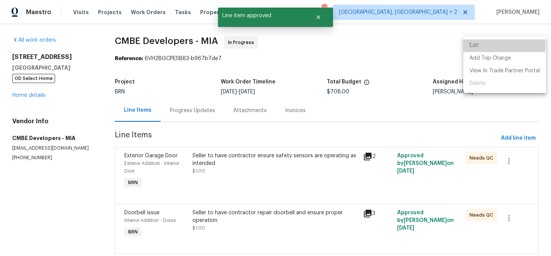
click at [487, 45] on li "Edit" at bounding box center [504, 45] width 83 height 13
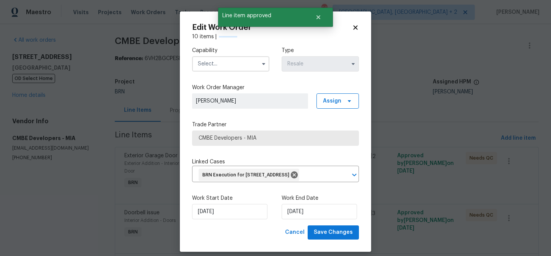
click at [239, 57] on input "text" at bounding box center [230, 63] width 77 height 15
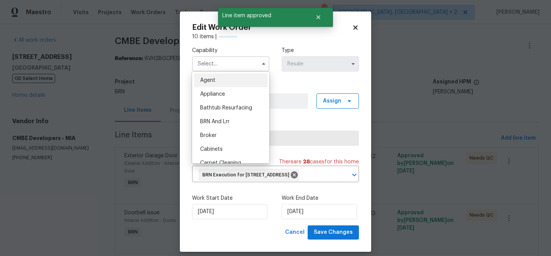
click at [117, 74] on body "Maestro Visits Projects Work Orders Tasks Properties Geo Assignments 69 Albuque…" at bounding box center [275, 128] width 551 height 256
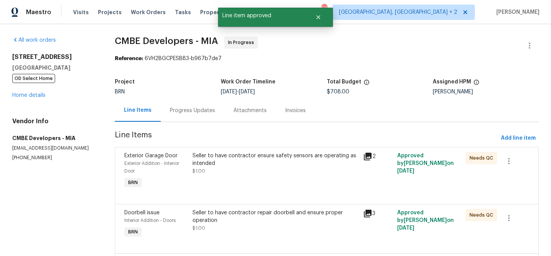
click at [169, 115] on div "Progress Updates" at bounding box center [193, 110] width 64 height 23
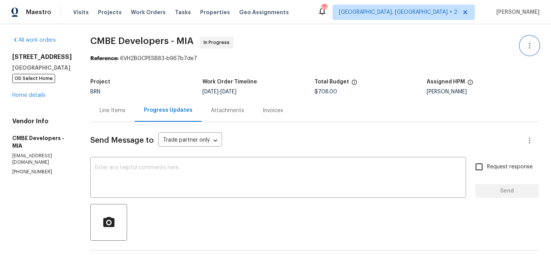
click at [528, 37] on button "button" at bounding box center [529, 45] width 18 height 18
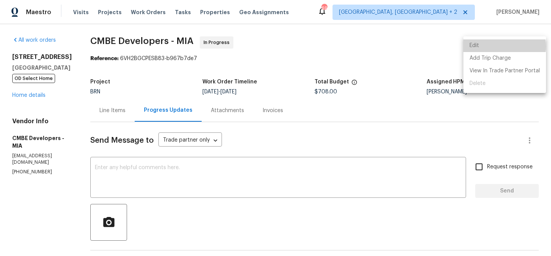
click at [501, 46] on li "Edit" at bounding box center [504, 45] width 83 height 13
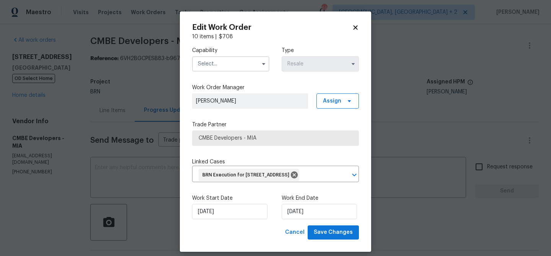
click at [225, 62] on input "text" at bounding box center [230, 63] width 77 height 15
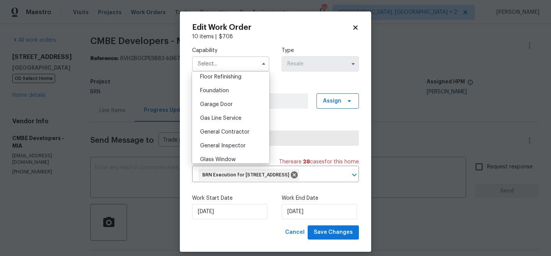
scroll to position [316, 0]
click at [223, 130] on span "General Contractor" at bounding box center [224, 129] width 49 height 5
type input "General Contractor"
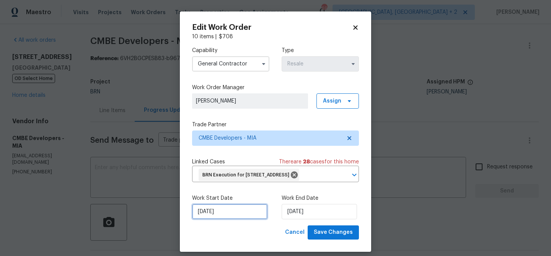
click at [211, 219] on input "10/09/2025" at bounding box center [229, 211] width 75 height 15
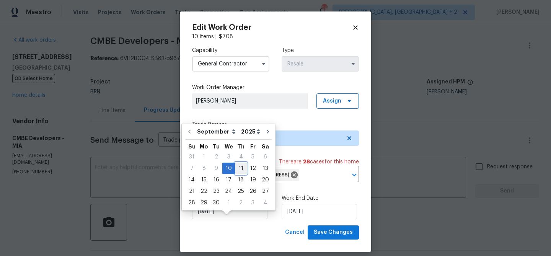
click at [238, 168] on div "11" at bounding box center [241, 168] width 12 height 11
type input "11/09/2025"
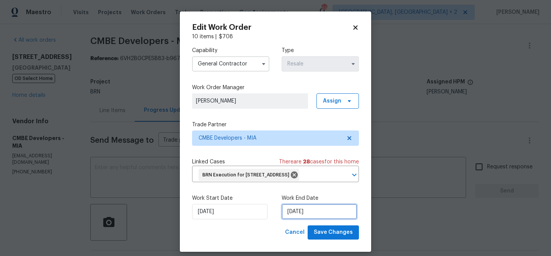
click at [300, 219] on input "12/09/2025" at bounding box center [319, 211] width 75 height 15
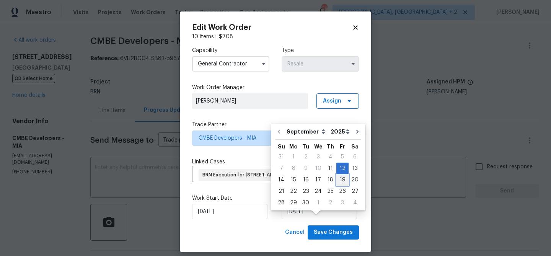
click at [339, 182] on div "19" at bounding box center [342, 179] width 12 height 11
type input "19/09/2025"
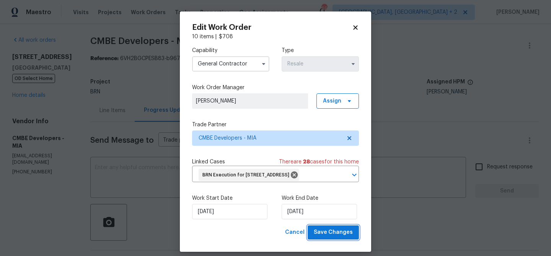
click at [331, 239] on button "Save Changes" at bounding box center [333, 232] width 51 height 14
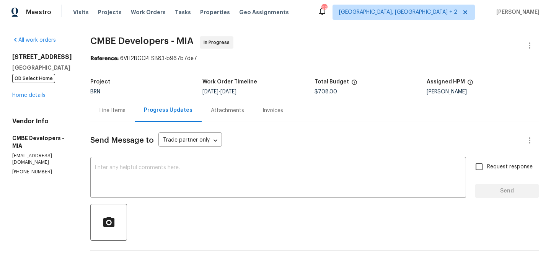
click at [115, 107] on div "Line Items" at bounding box center [112, 111] width 26 height 8
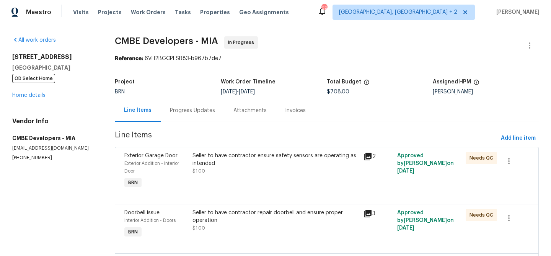
click at [245, 150] on div "Seller to have contractor ensure safety sensors are operating as intended $1.00" at bounding box center [275, 171] width 171 height 43
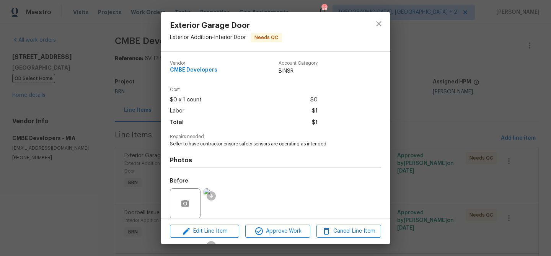
scroll to position [58, 0]
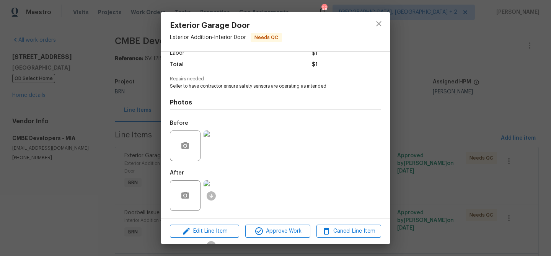
click at [217, 191] on img at bounding box center [219, 195] width 31 height 31
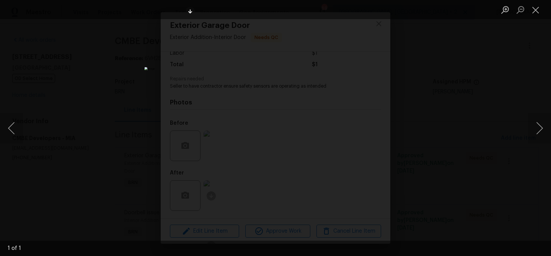
click at [69, 150] on div "Lightbox" at bounding box center [275, 128] width 551 height 256
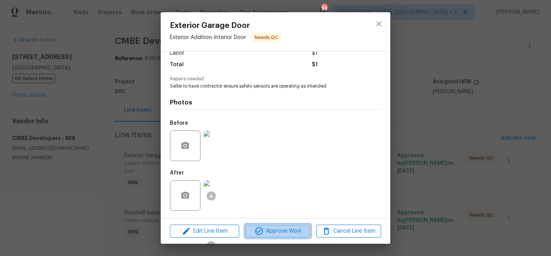
click at [251, 230] on span "Approve Work" at bounding box center [278, 231] width 60 height 10
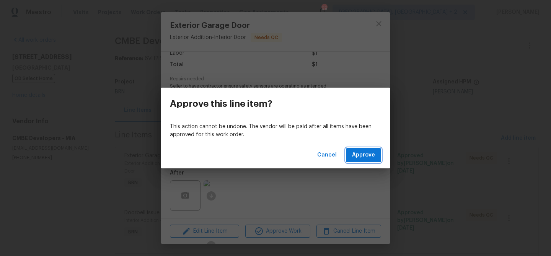
click at [362, 161] on button "Approve" at bounding box center [363, 155] width 35 height 14
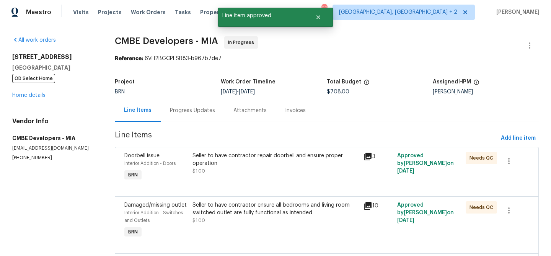
click at [236, 168] on div "Seller to have contractor repair doorbell and ensure proper operation $1.00" at bounding box center [275, 163] width 166 height 23
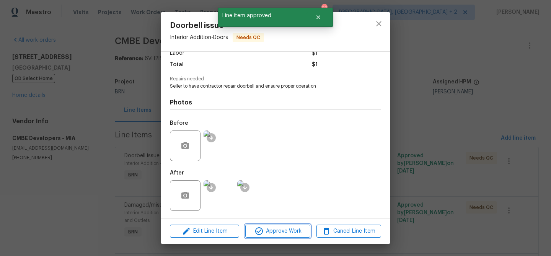
click at [263, 235] on icon "button" at bounding box center [258, 230] width 9 height 9
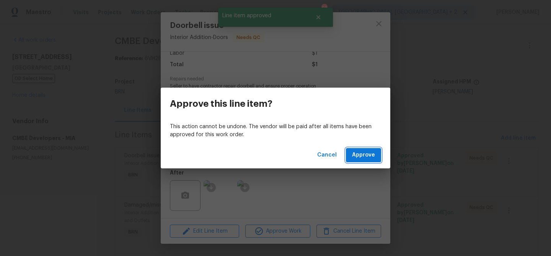
click at [369, 151] on span "Approve" at bounding box center [363, 155] width 23 height 10
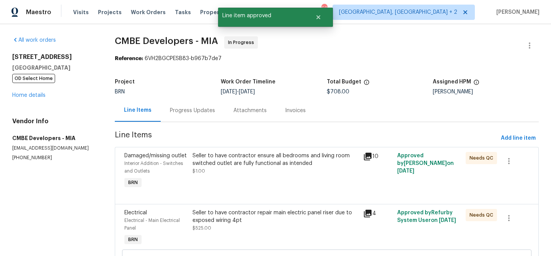
scroll to position [41, 0]
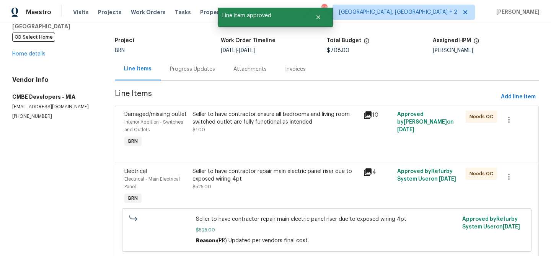
click at [233, 179] on div "Seller to have contractor repair main electric panel riser due to exposed wirin…" at bounding box center [275, 175] width 166 height 15
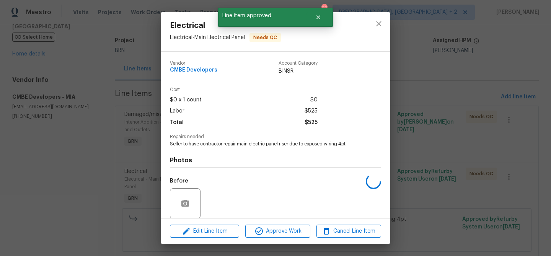
scroll to position [58, 0]
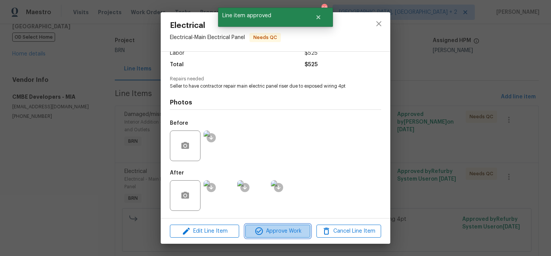
click at [276, 231] on span "Approve Work" at bounding box center [278, 231] width 60 height 10
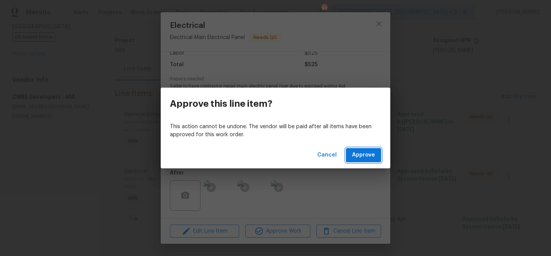
click at [360, 156] on span "Approve" at bounding box center [363, 155] width 23 height 10
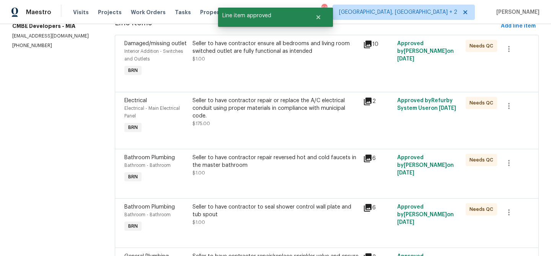
scroll to position [112, 0]
click at [234, 117] on div "Seller to have contractor repair or replace the A/C electrical conduit using pr…" at bounding box center [275, 107] width 166 height 23
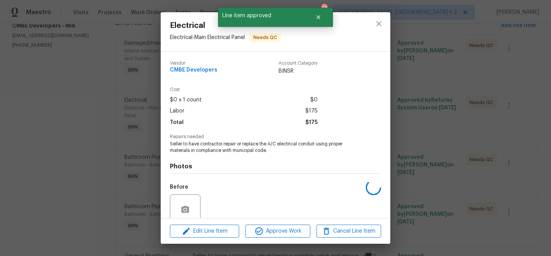
scroll to position [64, 0]
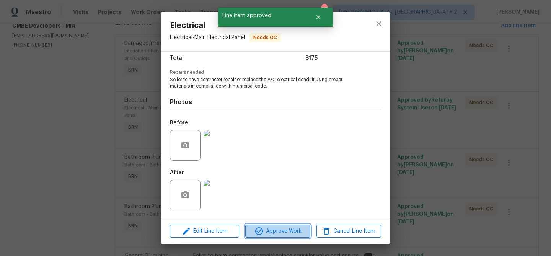
click at [263, 237] on button "Approve Work" at bounding box center [277, 231] width 65 height 13
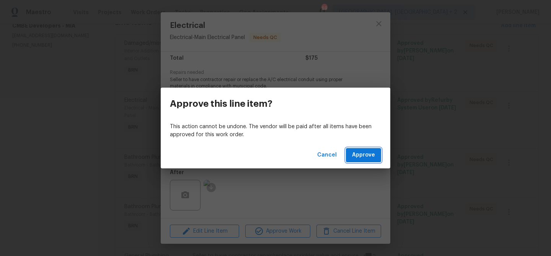
click at [362, 152] on span "Approve" at bounding box center [363, 155] width 23 height 10
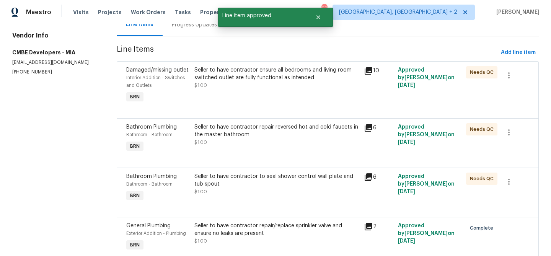
scroll to position [91, 0]
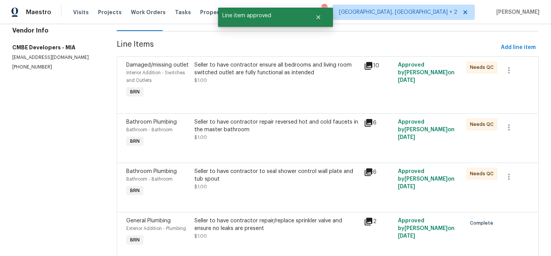
click at [235, 139] on div "Seller to have contractor repair reversed hot and cold faucets in the master ba…" at bounding box center [276, 129] width 165 height 23
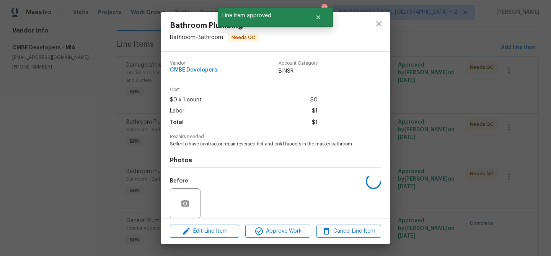
scroll to position [58, 0]
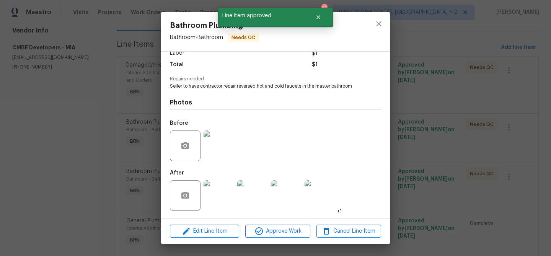
click at [218, 193] on img at bounding box center [219, 195] width 31 height 31
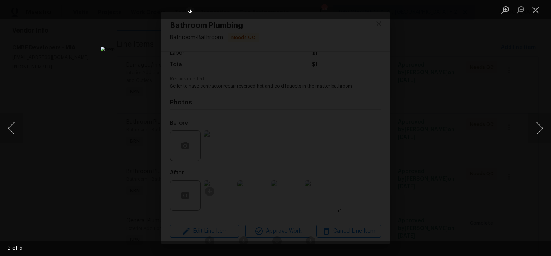
click at [61, 169] on div "Lightbox" at bounding box center [275, 128] width 551 height 256
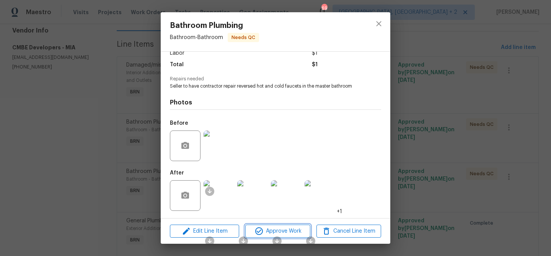
click at [276, 230] on span "Approve Work" at bounding box center [278, 231] width 60 height 10
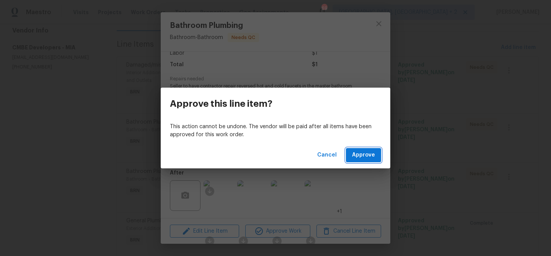
click at [363, 156] on span "Approve" at bounding box center [363, 155] width 23 height 10
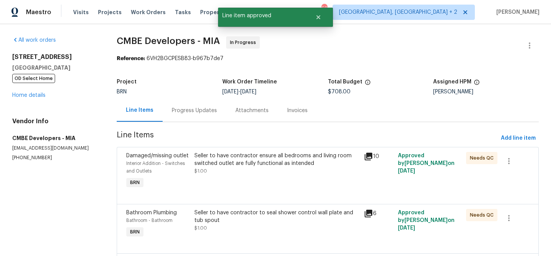
scroll to position [62, 0]
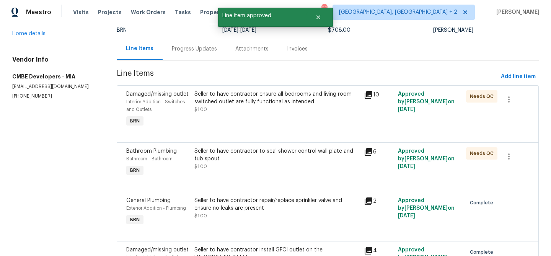
click at [234, 169] on div "Seller to have contractor to seal shower control wall plate and tub spout $1.00" at bounding box center [276, 158] width 165 height 23
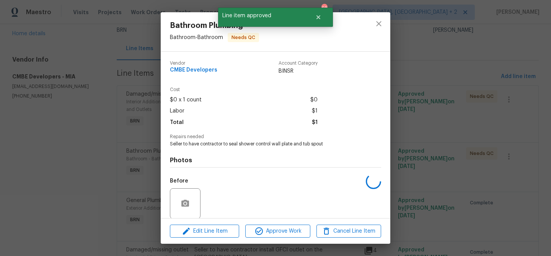
scroll to position [58, 0]
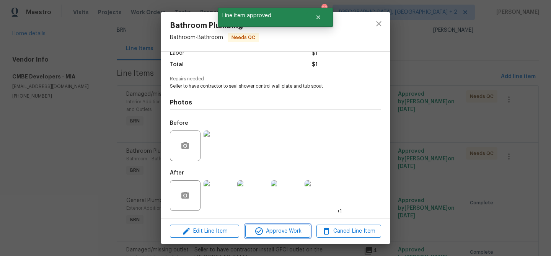
click at [257, 233] on icon "button" at bounding box center [258, 230] width 9 height 9
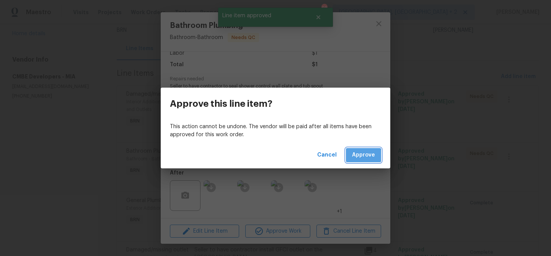
click at [363, 155] on span "Approve" at bounding box center [363, 155] width 23 height 10
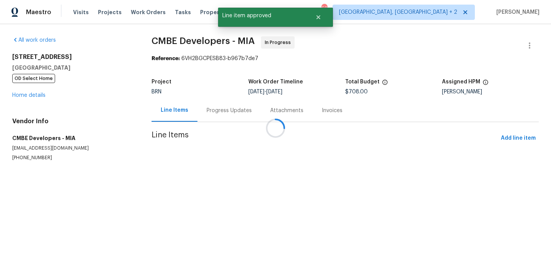
scroll to position [0, 0]
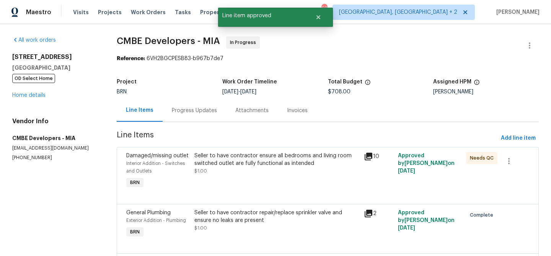
click at [191, 106] on div "Progress Updates" at bounding box center [195, 110] width 64 height 23
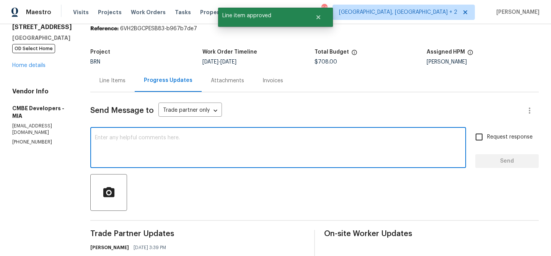
click at [167, 141] on textarea at bounding box center [278, 148] width 366 height 27
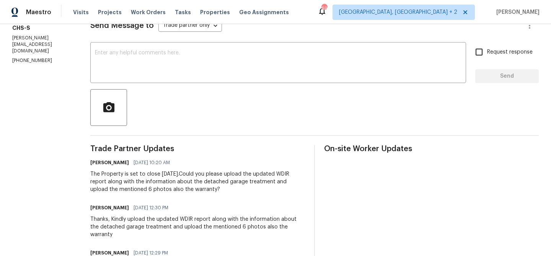
scroll to position [118, 0]
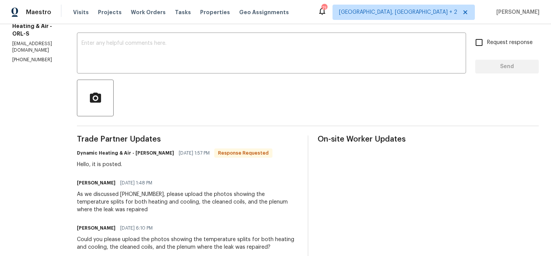
scroll to position [4, 0]
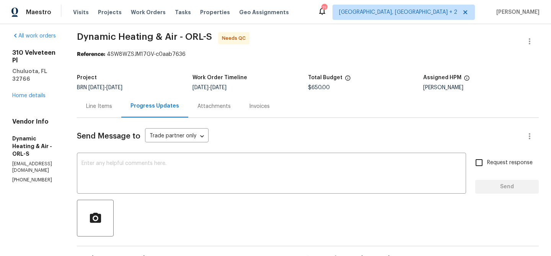
click at [112, 103] on div "Line Items" at bounding box center [99, 107] width 26 height 8
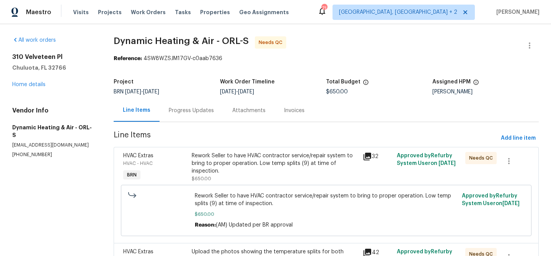
click at [216, 153] on div "Rework Seller to have HVAC contractor service/repair system to bring to proper …" at bounding box center [275, 163] width 166 height 23
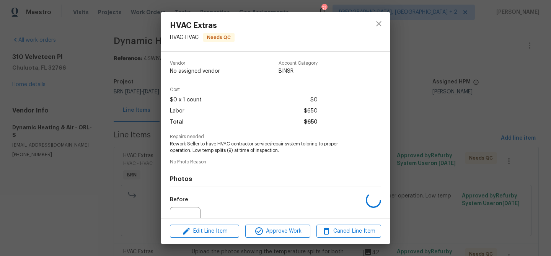
scroll to position [77, 0]
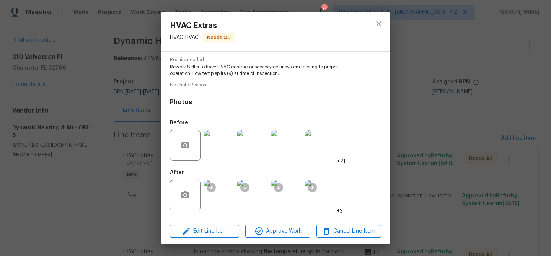
click at [77, 158] on div "HVAC Extras HVAC - HVAC Needs QC Vendor Dynamic Heating & Air Account Category …" at bounding box center [275, 128] width 551 height 256
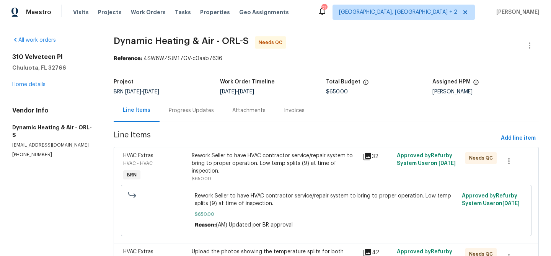
click at [235, 155] on div "Rework Seller to have HVAC contractor service/repair system to bring to proper …" at bounding box center [275, 163] width 166 height 23
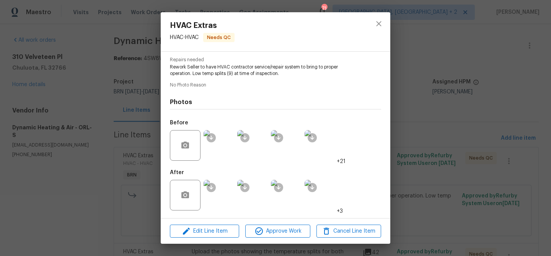
click at [219, 189] on img at bounding box center [219, 195] width 31 height 31
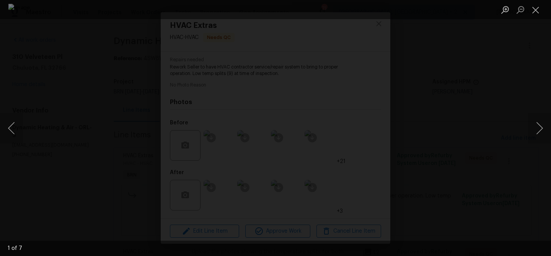
click at [67, 52] on div "Lightbox" at bounding box center [275, 128] width 551 height 256
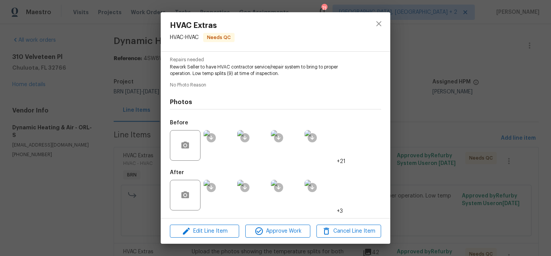
click at [71, 89] on div "HVAC Extras HVAC - HVAC Needs QC Vendor Dynamic Heating & Air Account Category …" at bounding box center [275, 128] width 551 height 256
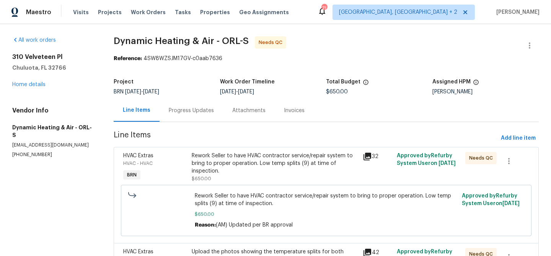
click at [178, 120] on div "Progress Updates" at bounding box center [192, 110] width 64 height 23
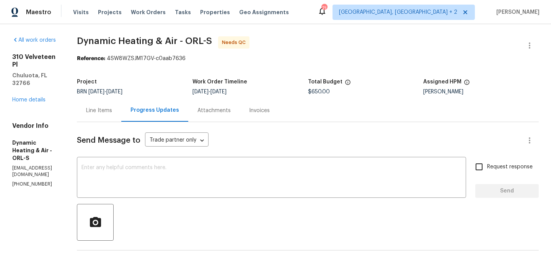
click at [112, 112] on div "Line Items" at bounding box center [99, 111] width 26 height 8
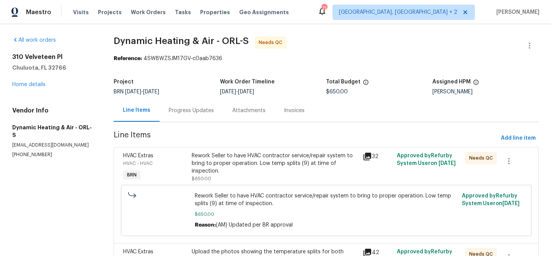
click at [248, 214] on span "$650.00" at bounding box center [326, 214] width 262 height 8
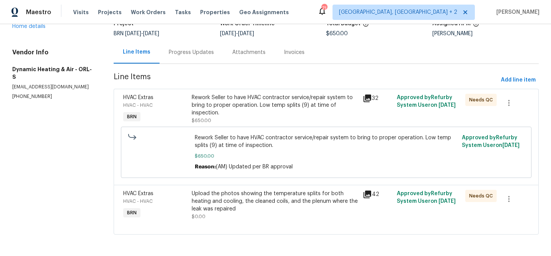
click at [223, 186] on div "HVAC Extras HVAC - HVAC BRN Upload the photos showing the temperature splits fo…" at bounding box center [326, 210] width 425 height 50
click at [219, 191] on div "Upload the photos showing the temperature splits for both heating and cooling, …" at bounding box center [275, 201] width 166 height 23
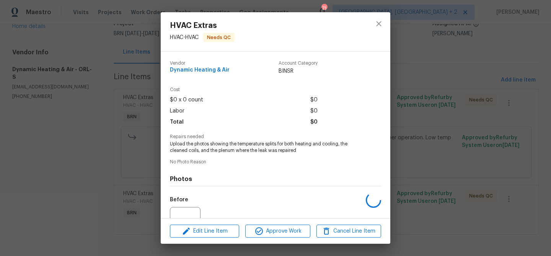
scroll to position [77, 0]
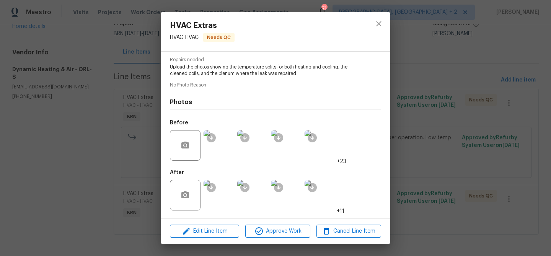
click at [224, 198] on img at bounding box center [219, 195] width 31 height 31
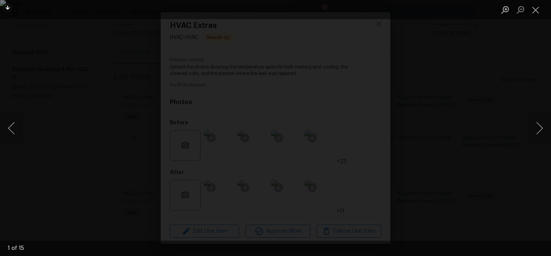
click at [134, 82] on div "Lightbox" at bounding box center [275, 128] width 551 height 256
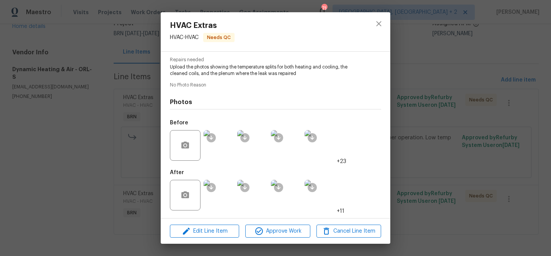
click at [217, 142] on img at bounding box center [219, 145] width 31 height 31
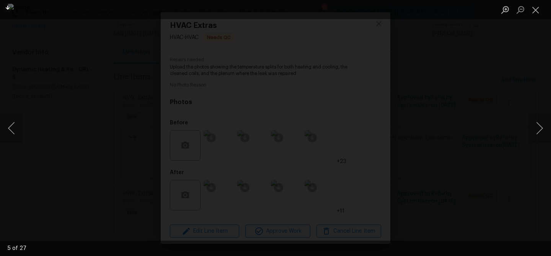
click at [90, 91] on div "Lightbox" at bounding box center [275, 128] width 551 height 256
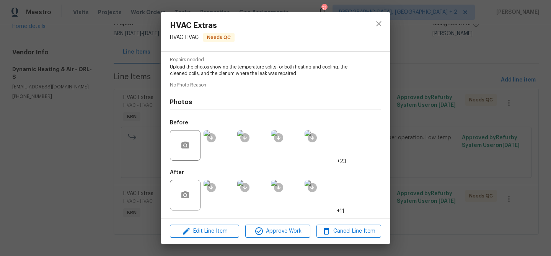
click at [256, 152] on img at bounding box center [252, 145] width 31 height 31
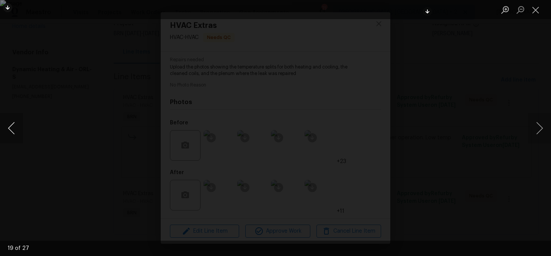
click at [12, 130] on button "Previous image" at bounding box center [11, 128] width 23 height 31
click at [140, 99] on div "Lightbox" at bounding box center [275, 128] width 551 height 256
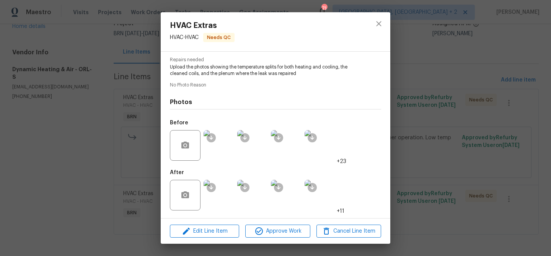
click at [221, 203] on img at bounding box center [219, 195] width 31 height 31
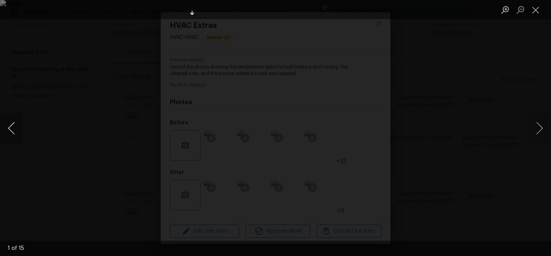
click at [6, 128] on button "Previous image" at bounding box center [11, 128] width 23 height 31
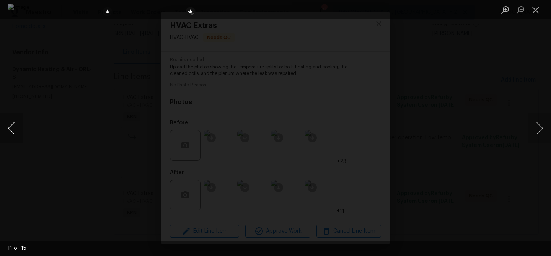
click at [6, 128] on button "Previous image" at bounding box center [11, 128] width 23 height 31
click at [100, 71] on div "Lightbox" at bounding box center [275, 128] width 551 height 256
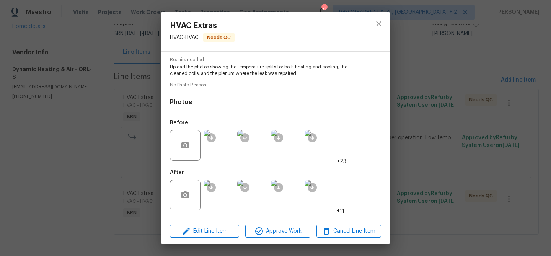
click at [74, 57] on div "HVAC Extras HVAC - HVAC Needs QC Vendor Dynamic Heating & Air Account Category …" at bounding box center [275, 128] width 551 height 256
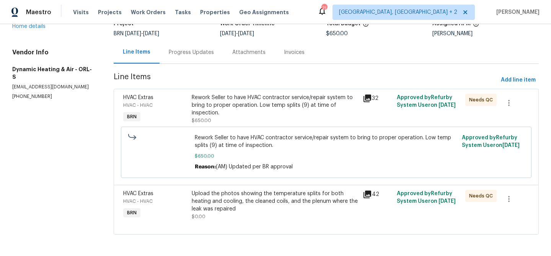
scroll to position [0, 0]
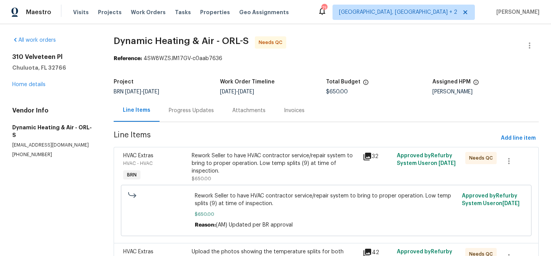
click at [180, 102] on div "Progress Updates" at bounding box center [192, 110] width 64 height 23
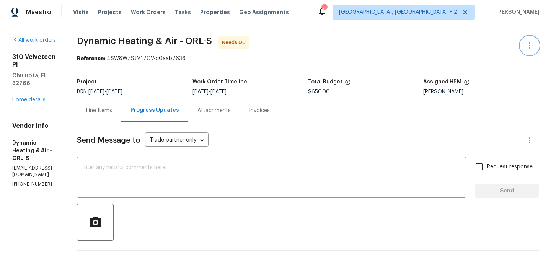
click at [528, 42] on icon "button" at bounding box center [529, 45] width 9 height 9
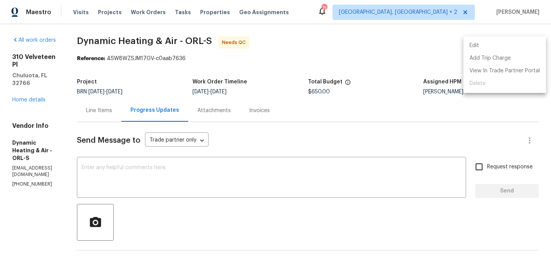
click at [490, 45] on li "Edit" at bounding box center [504, 45] width 83 height 13
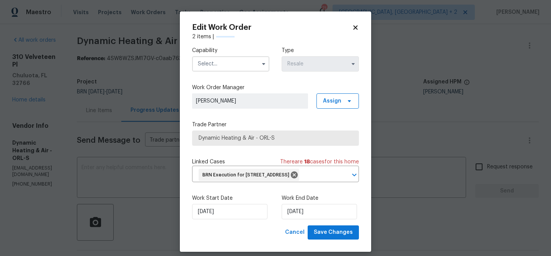
click at [205, 68] on input "text" at bounding box center [230, 63] width 77 height 15
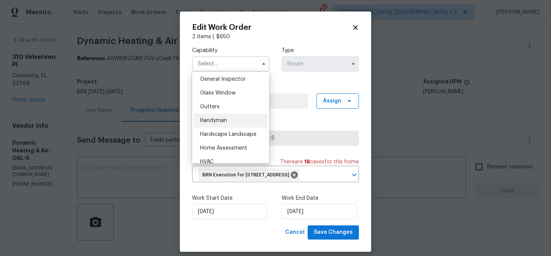
scroll to position [412, 0]
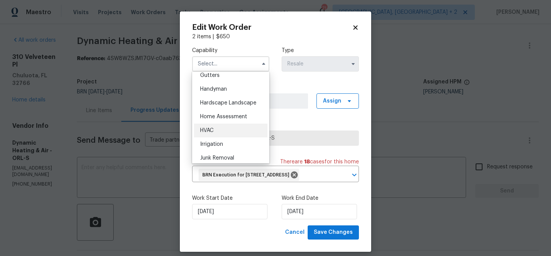
click at [210, 126] on div "HVAC" at bounding box center [230, 131] width 73 height 14
type input "HVAC"
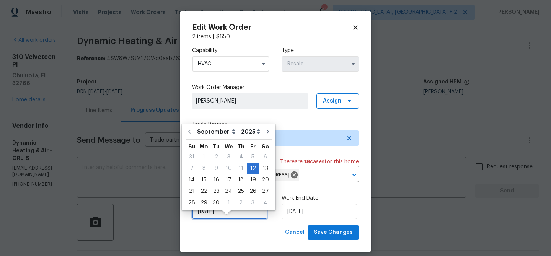
click at [207, 219] on input "[DATE]" at bounding box center [229, 211] width 75 height 15
click at [213, 182] on div "16" at bounding box center [216, 179] width 12 height 11
type input "[DATE]"
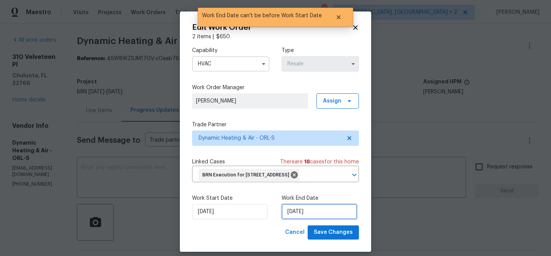
click at [303, 219] on input "[DATE]" at bounding box center [319, 211] width 75 height 15
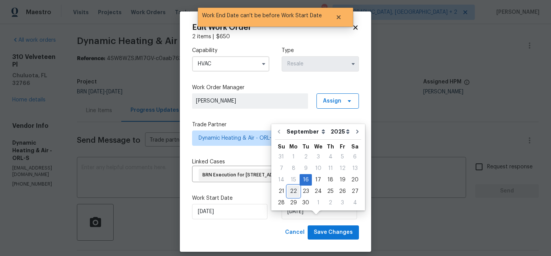
click at [291, 191] on div "22" at bounding box center [293, 191] width 12 height 11
type input "[DATE]"
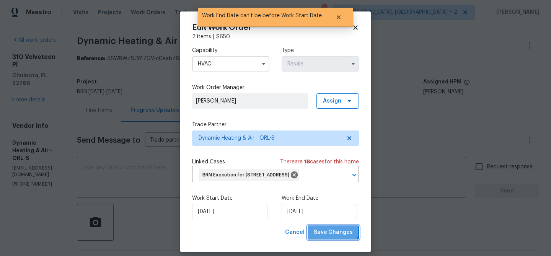
click at [328, 237] on span "Save Changes" at bounding box center [333, 233] width 39 height 10
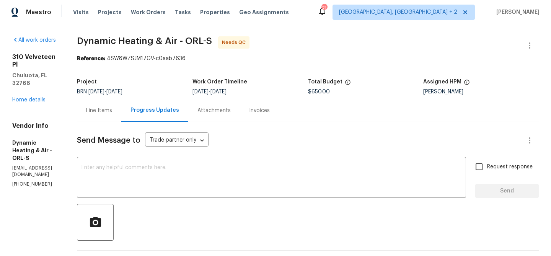
click at [112, 114] on div "Line Items" at bounding box center [99, 111] width 26 height 8
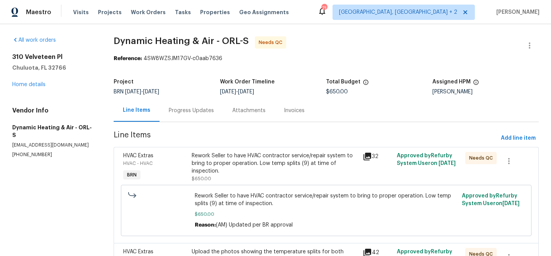
click at [213, 158] on div "Rework Seller to have HVAC contractor service/repair system to bring to proper …" at bounding box center [275, 163] width 166 height 23
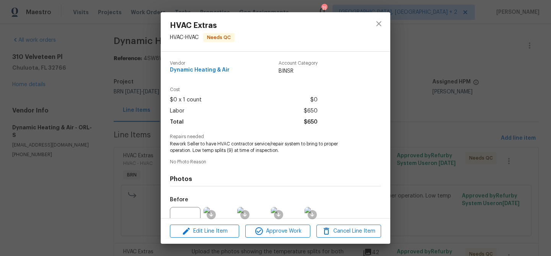
scroll to position [77, 0]
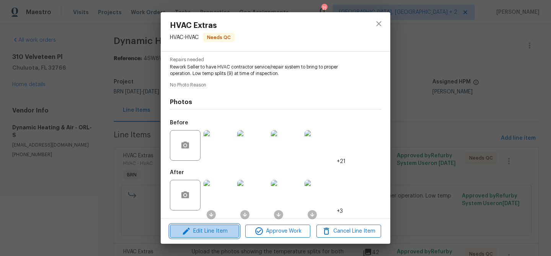
click at [208, 233] on span "Edit Line Item" at bounding box center [204, 231] width 65 height 10
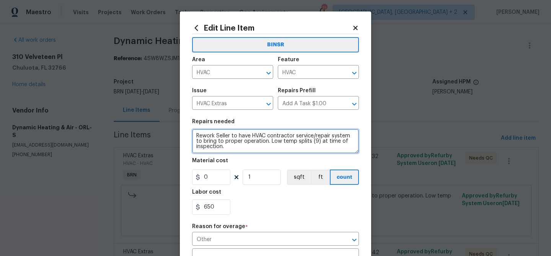
drag, startPoint x: 215, startPoint y: 135, endPoint x: 191, endPoint y: 135, distance: 24.5
click at [191, 135] on div "Edit Line Item BINSR Area HVAC ​ Feature HVAC ​ Issue HVAC Extras ​ Repairs Pre…" at bounding box center [275, 217] width 191 height 412
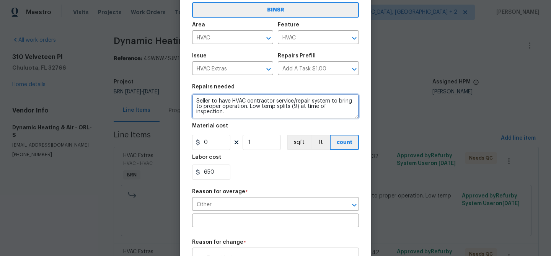
scroll to position [56, 0]
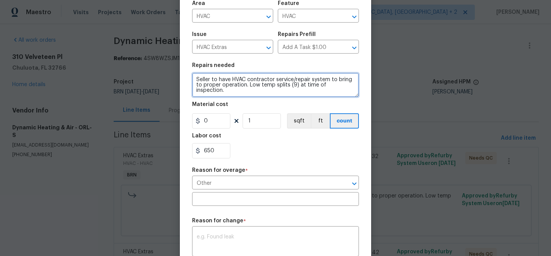
type textarea "Seller to have HVAC contractor service/repair system to bring to proper operati…"
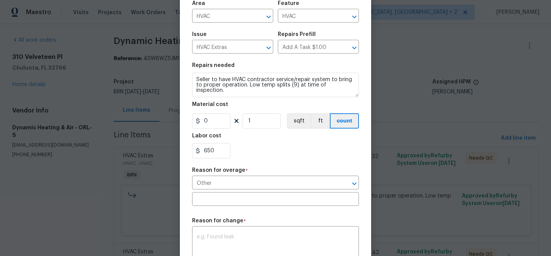
click at [203, 177] on div "Reason for overage *" at bounding box center [275, 173] width 167 height 10
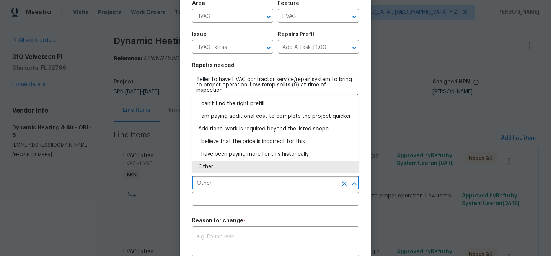
click at [202, 185] on input "Other" at bounding box center [264, 184] width 145 height 12
click at [208, 167] on li "Other" at bounding box center [275, 167] width 167 height 13
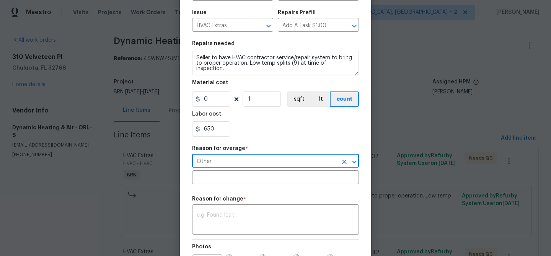
scroll to position [96, 0]
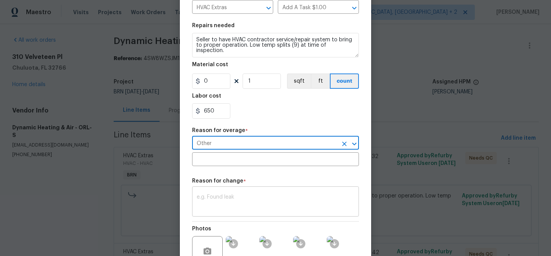
click at [210, 199] on textarea at bounding box center [276, 202] width 158 height 16
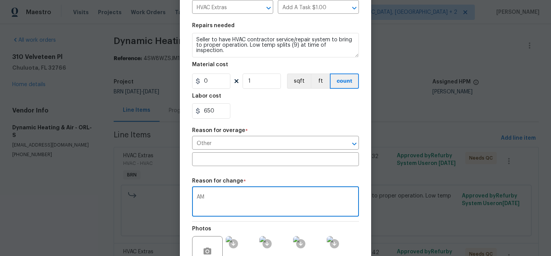
scroll to position [180, 0]
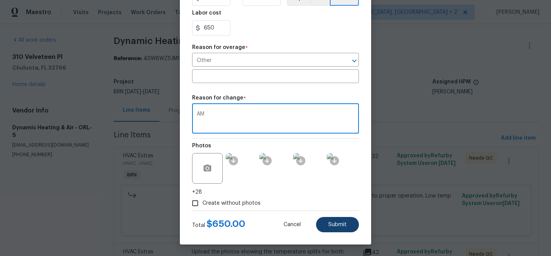
type textarea "AM"
click at [345, 218] on button "Submit" at bounding box center [337, 224] width 43 height 15
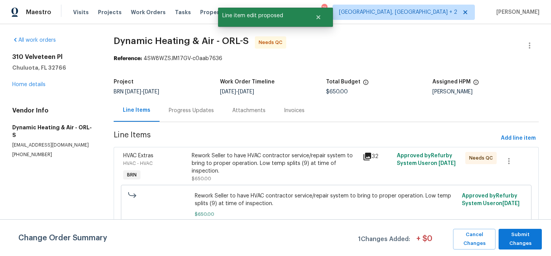
scroll to position [0, 0]
click at [518, 234] on span "Submit Changes" at bounding box center [520, 239] width 36 height 18
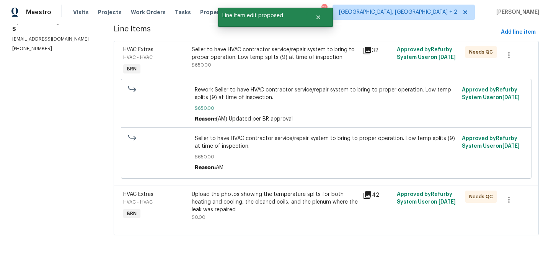
scroll to position [107, 0]
click at [230, 199] on div "Upload the photos showing the temperature splits for both heating and cooling, …" at bounding box center [275, 201] width 166 height 23
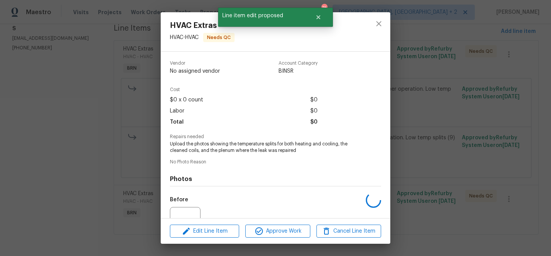
scroll to position [77, 0]
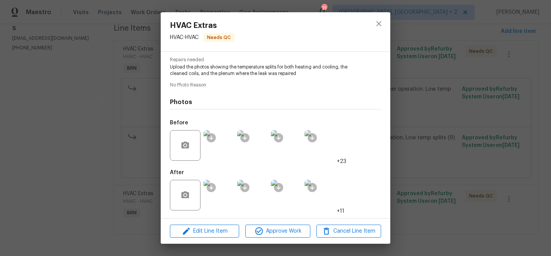
click at [220, 192] on img at bounding box center [219, 195] width 31 height 31
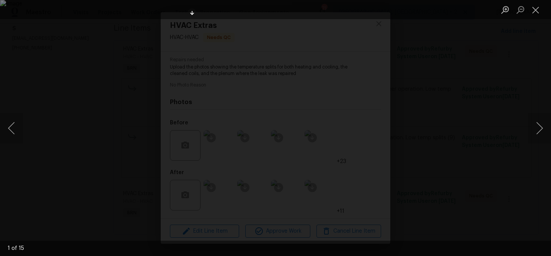
click at [114, 112] on div "Lightbox" at bounding box center [275, 128] width 551 height 256
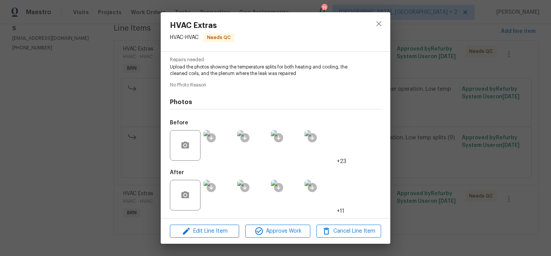
click at [133, 115] on div "HVAC Extras HVAC - HVAC Needs QC Vendor Dynamic Heating & Air Account Category …" at bounding box center [275, 128] width 551 height 256
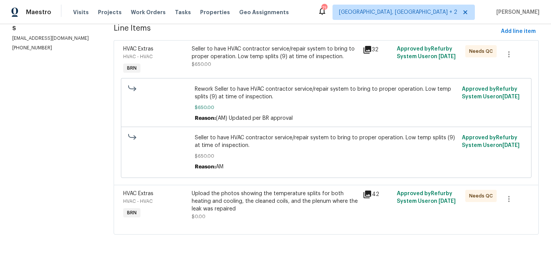
click at [253, 64] on div "Seller to have HVAC contractor service/repair system to bring to proper operati…" at bounding box center [275, 56] width 166 height 23
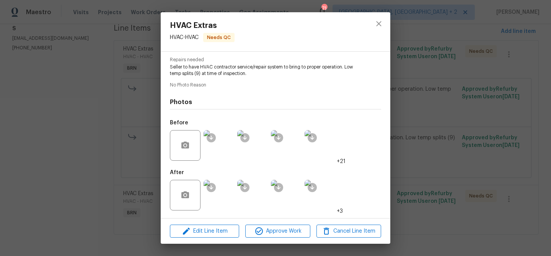
click at [67, 160] on div "HVAC Extras HVAC - HVAC Needs QC Vendor Dynamic Heating & Air Account Category …" at bounding box center [275, 128] width 551 height 256
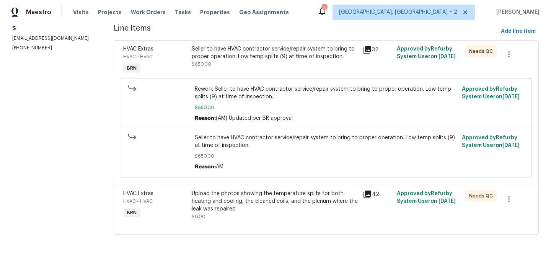
click at [233, 211] on div "Upload the photos showing the temperature splits for both heating and cooling, …" at bounding box center [275, 201] width 166 height 23
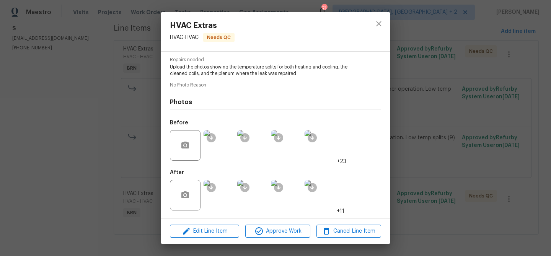
click at [216, 192] on img at bounding box center [219, 195] width 31 height 31
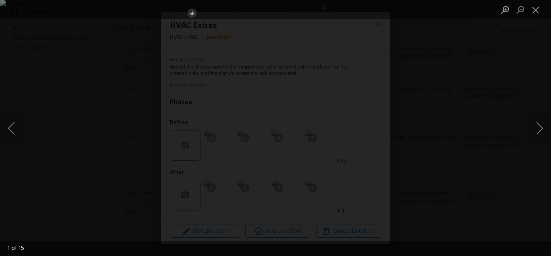
click at [192, 13] on icon "Lightbox" at bounding box center [192, 13] width 4 height 4
click at [540, 127] on button "Next image" at bounding box center [539, 128] width 23 height 31
click at [7, 127] on button "Previous image" at bounding box center [11, 128] width 23 height 31
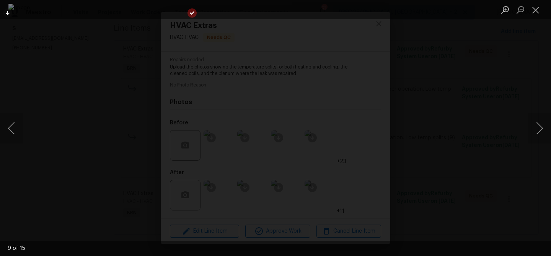
click at [10, 127] on button "Previous image" at bounding box center [11, 128] width 23 height 31
click at [6, 129] on button "Previous image" at bounding box center [11, 128] width 23 height 31
click at [111, 100] on div "Lightbox" at bounding box center [275, 128] width 551 height 256
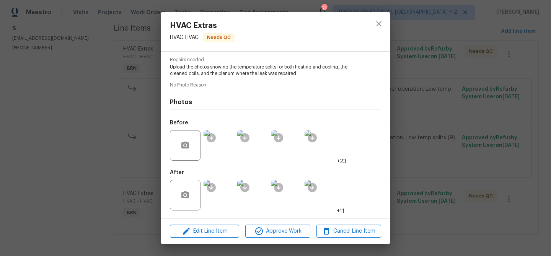
click at [119, 102] on div "HVAC Extras HVAC - HVAC Needs QC Vendor Dynamic Heating & Air Account Category …" at bounding box center [275, 128] width 551 height 256
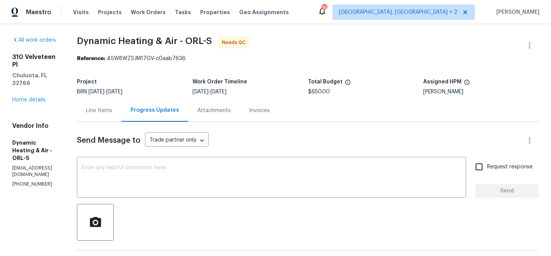
click at [121, 101] on div "Line Items" at bounding box center [99, 110] width 44 height 23
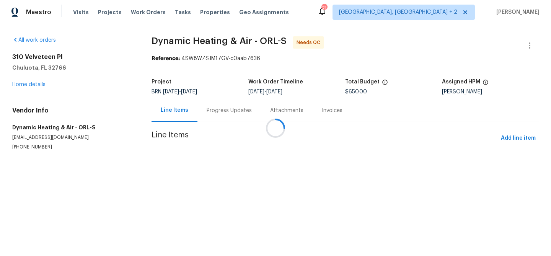
click at [245, 153] on div at bounding box center [275, 128] width 551 height 256
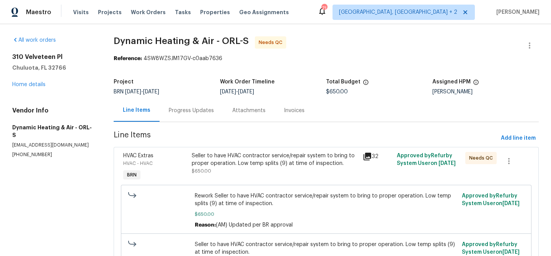
click at [226, 159] on div "Seller to have HVAC contractor service/repair system to bring to proper operati…" at bounding box center [275, 159] width 166 height 15
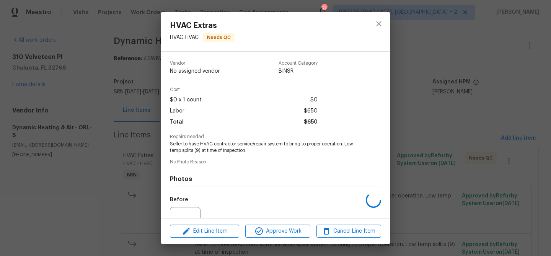
scroll to position [77, 0]
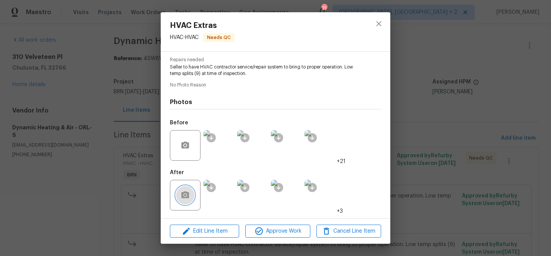
click at [183, 188] on button "button" at bounding box center [185, 195] width 18 height 18
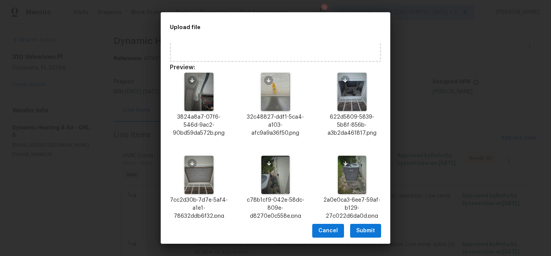
scroll to position [173, 0]
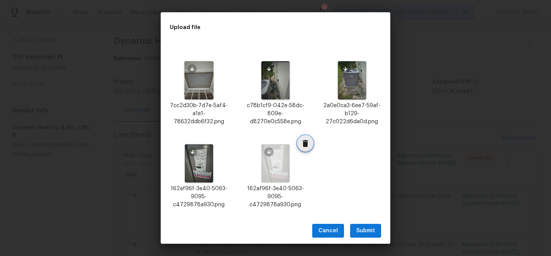
click at [306, 142] on icon "Delete" at bounding box center [305, 143] width 5 height 7
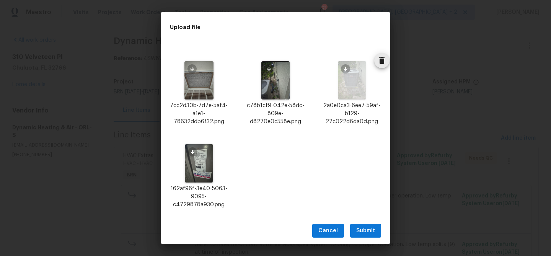
scroll to position [0, 0]
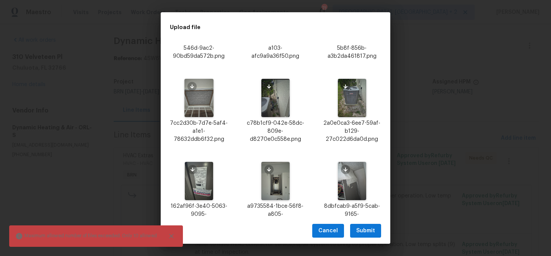
scroll to position [238, 0]
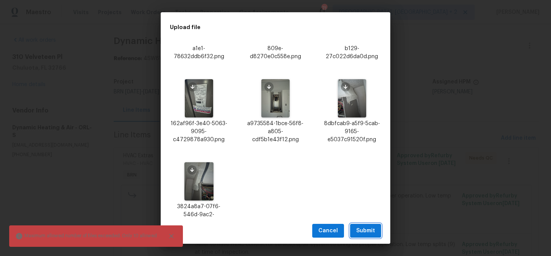
click at [366, 230] on span "Submit" at bounding box center [365, 231] width 19 height 10
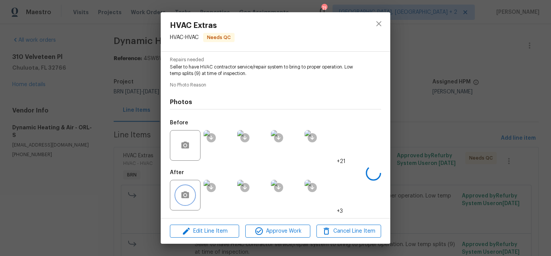
scroll to position [0, 0]
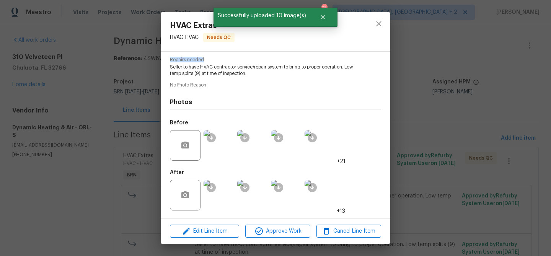
click at [83, 62] on div "HVAC Extras HVAC - HVAC Needs QC Vendor Dynamic Heating & Air Account Category …" at bounding box center [275, 128] width 551 height 256
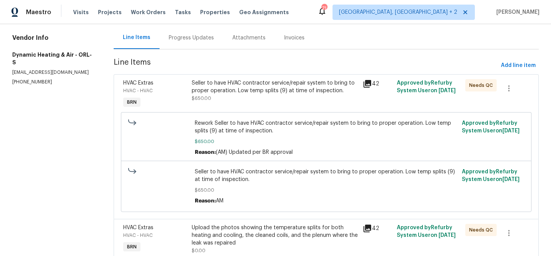
scroll to position [107, 0]
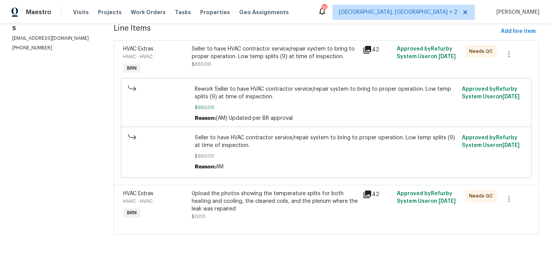
click at [266, 212] on div "Upload the photos showing the temperature splits for both heating and cooling, …" at bounding box center [275, 201] width 166 height 23
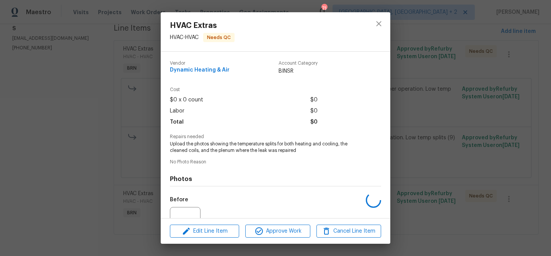
scroll to position [77, 0]
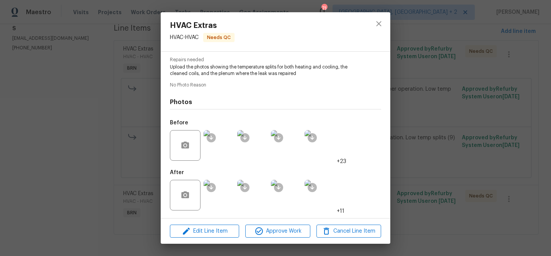
click at [131, 184] on div "HVAC Extras HVAC - HVAC Needs QC Vendor Dynamic Heating & Air Account Category …" at bounding box center [275, 128] width 551 height 256
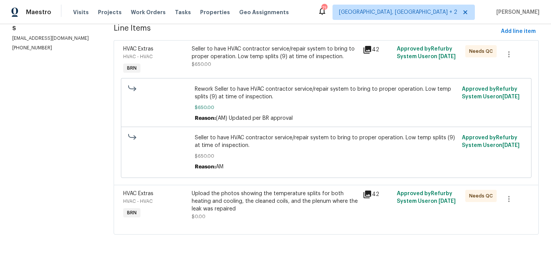
click at [254, 47] on div "Seller to have HVAC contractor service/repair system to bring to proper operati…" at bounding box center [275, 52] width 166 height 15
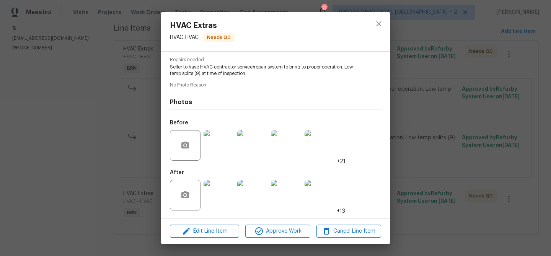
click at [107, 159] on div "HVAC Extras HVAC - HVAC Needs QC Vendor Dynamic Heating & Air Account Category …" at bounding box center [275, 128] width 551 height 256
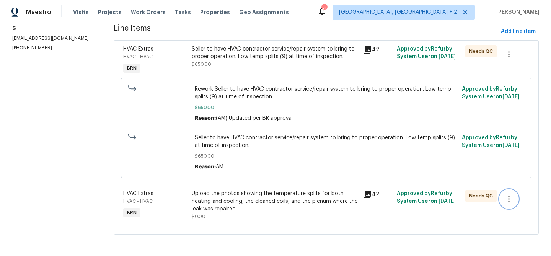
click at [508, 195] on icon "button" at bounding box center [508, 198] width 9 height 9
click at [505, 193] on li "Cancel" at bounding box center [514, 198] width 29 height 13
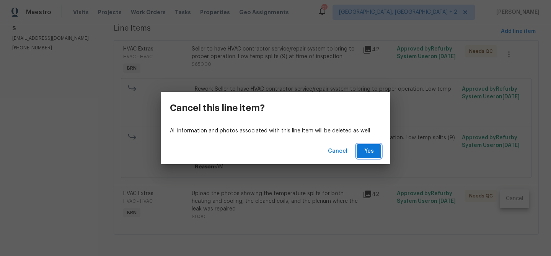
click at [362, 152] on button "Yes" at bounding box center [369, 151] width 24 height 14
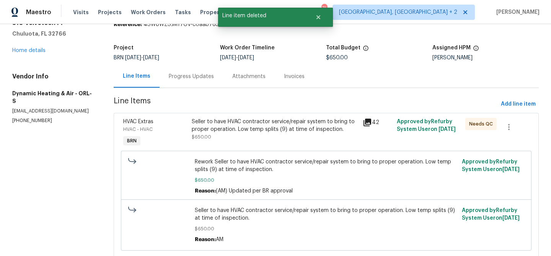
scroll to position [0, 0]
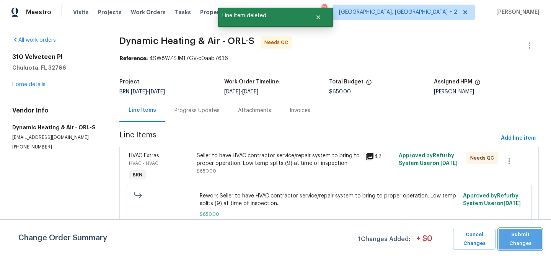
click at [514, 235] on span "Submit Changes" at bounding box center [520, 239] width 36 height 18
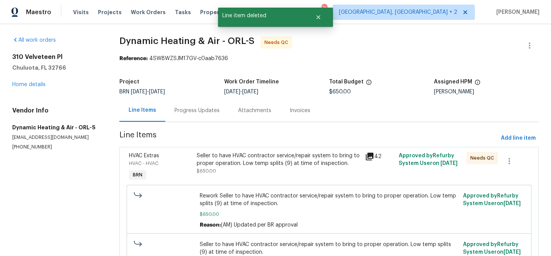
click at [195, 112] on div "Progress Updates" at bounding box center [196, 111] width 45 height 8
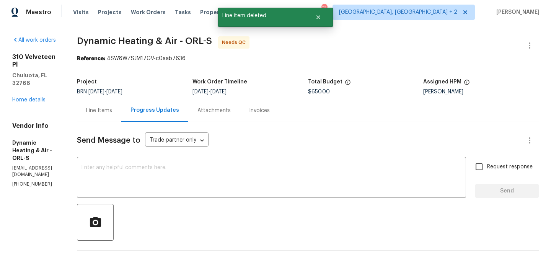
click at [121, 105] on div "Line Items" at bounding box center [99, 110] width 44 height 23
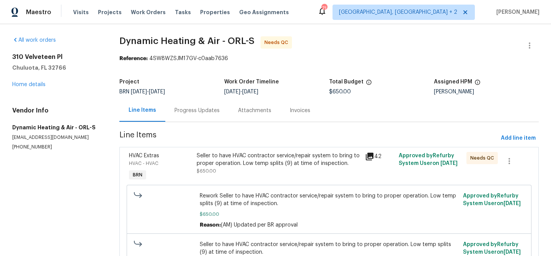
click at [243, 161] on div "Seller to have HVAC contractor service/repair system to bring to proper operati…" at bounding box center [279, 159] width 164 height 15
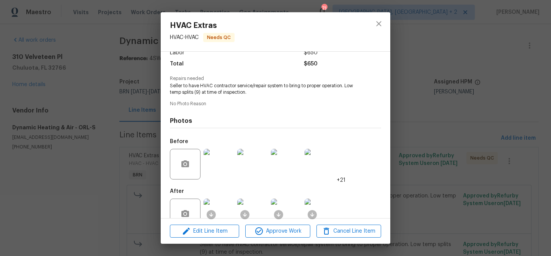
scroll to position [77, 0]
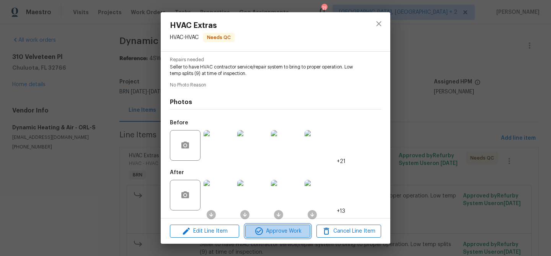
click at [272, 231] on span "Approve Work" at bounding box center [278, 231] width 60 height 10
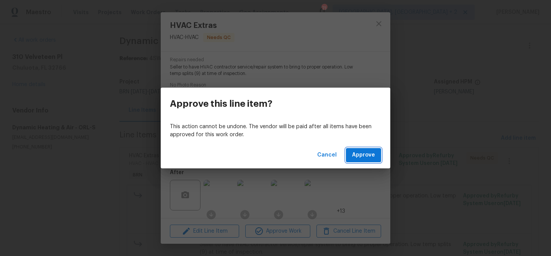
click at [366, 155] on span "Approve" at bounding box center [363, 155] width 23 height 10
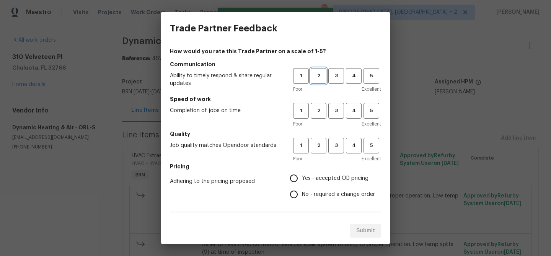
click at [320, 76] on span "2" at bounding box center [318, 76] width 14 height 9
click at [320, 121] on div "Poor Excellent" at bounding box center [337, 124] width 88 height 8
click at [318, 115] on button "2" at bounding box center [319, 111] width 16 height 16
click at [318, 145] on span "2" at bounding box center [318, 145] width 14 height 9
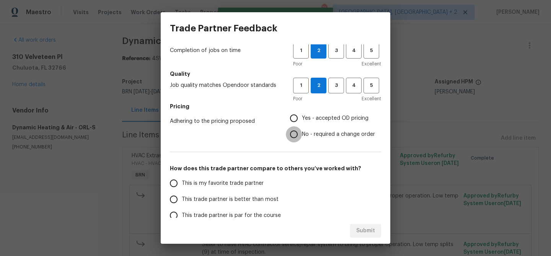
click at [293, 139] on input "No - required a change order" at bounding box center [294, 134] width 16 height 16
radio input "true"
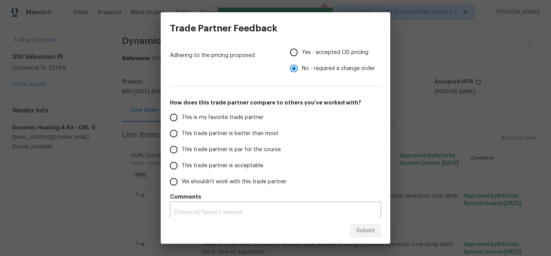
click at [182, 153] on label "This trade partner is par for the course" at bounding box center [226, 150] width 121 height 16
click at [182, 153] on input "This trade partner is par for the course" at bounding box center [174, 150] width 16 height 16
click at [363, 227] on span "Submit" at bounding box center [365, 231] width 19 height 10
radio input "true"
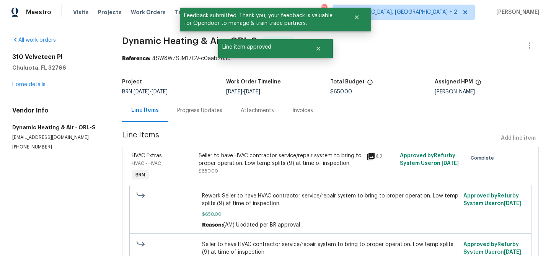
click at [209, 114] on div "Progress Updates" at bounding box center [200, 110] width 64 height 23
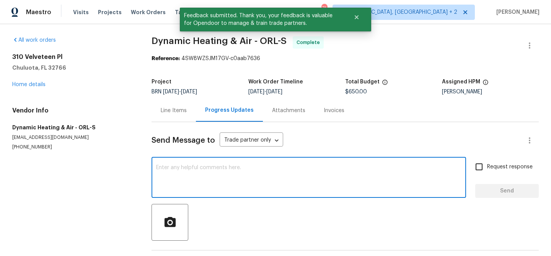
click at [202, 166] on textarea at bounding box center [308, 178] width 305 height 27
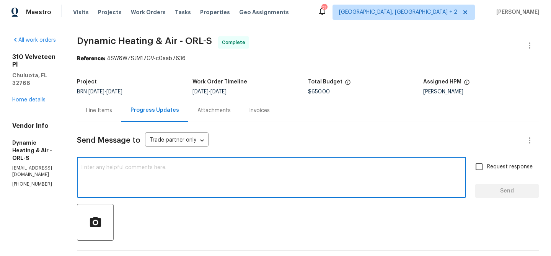
paste textarea "WO is approved, Please upload the invoice under the invoice section.Thanks"
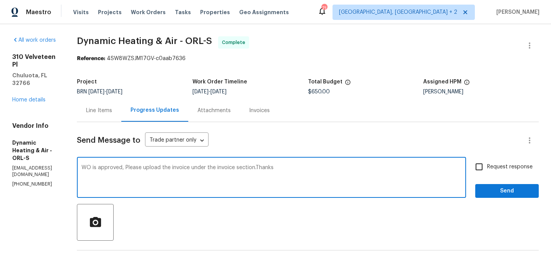
click at [190, 170] on textarea "WO is approved, Please upload the invoice under the invoice section.Thanks" at bounding box center [271, 178] width 380 height 27
type textarea "WO is approved, Please upload the detailed invoice under the invoice section.Th…"
click at [466, 169] on div "WO is approved, Please upload the detailed invoice under the invoice section.Th…" at bounding box center [271, 178] width 389 height 39
click at [480, 170] on input "Request response" at bounding box center [479, 167] width 16 height 16
checkbox input "true"
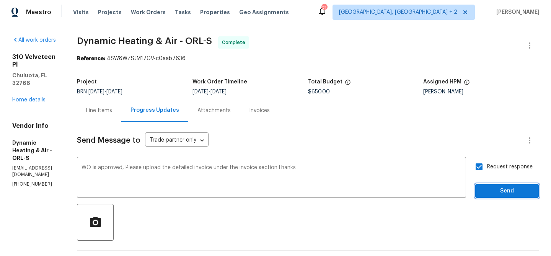
click at [484, 188] on span "Send" at bounding box center [506, 191] width 51 height 10
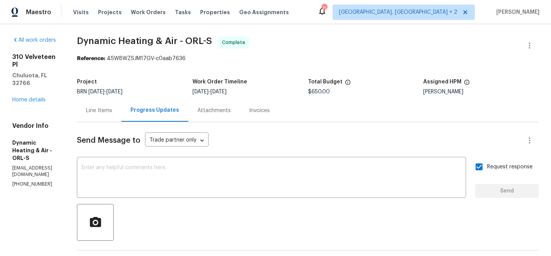
click at [107, 113] on div "Line Items" at bounding box center [99, 111] width 26 height 8
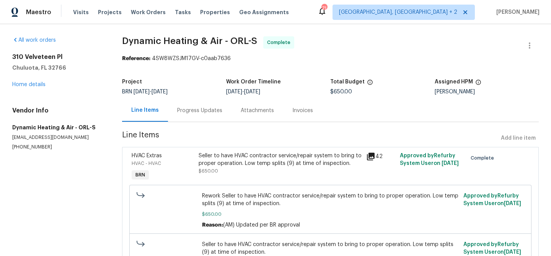
click at [225, 158] on div "Seller to have HVAC contractor service/repair system to bring to proper operati…" at bounding box center [280, 159] width 163 height 15
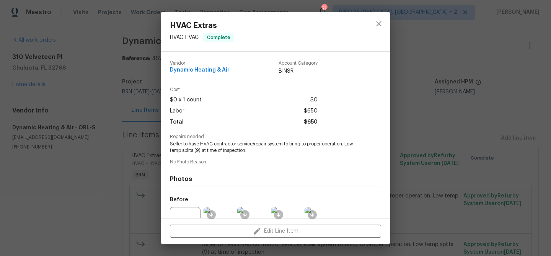
click at [205, 148] on span "Seller to have HVAC contractor service/repair system to bring to proper operati…" at bounding box center [265, 147] width 190 height 13
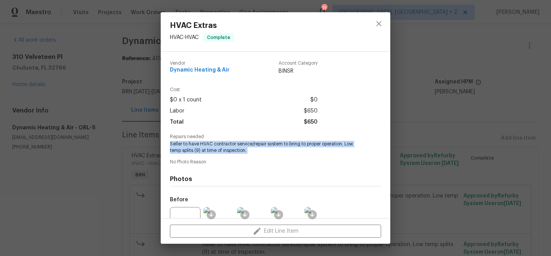
click at [205, 148] on span "Seller to have HVAC contractor service/repair system to bring to proper operati…" at bounding box center [265, 147] width 190 height 13
copy span "Seller to have HVAC contractor service/repair system to bring to proper operati…"
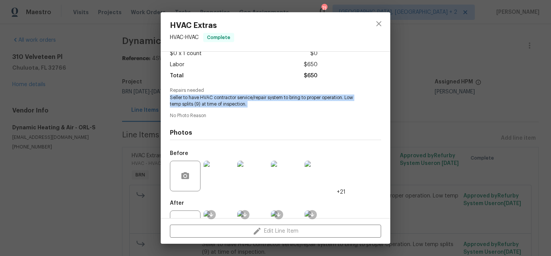
scroll to position [77, 0]
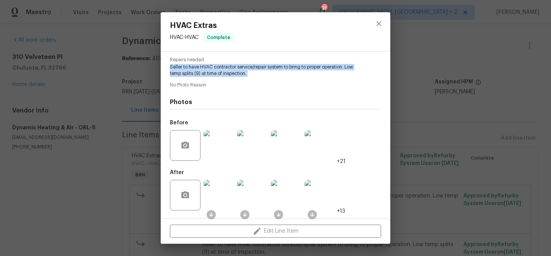
click at [213, 187] on img at bounding box center [219, 195] width 31 height 31
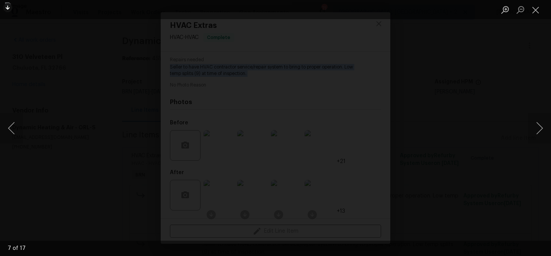
click at [69, 115] on div "Lightbox" at bounding box center [275, 128] width 551 height 256
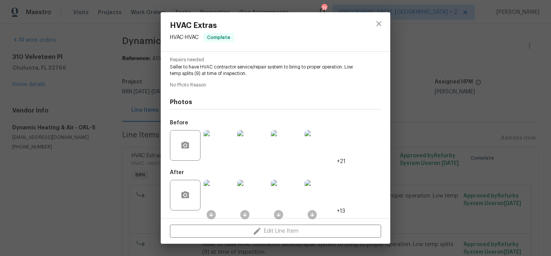
click at [128, 154] on div "HVAC Extras HVAC - HVAC Complete Vendor Dynamic Heating & Air Account Category …" at bounding box center [275, 128] width 551 height 256
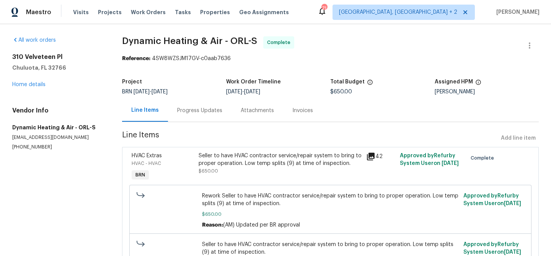
scroll to position [58, 0]
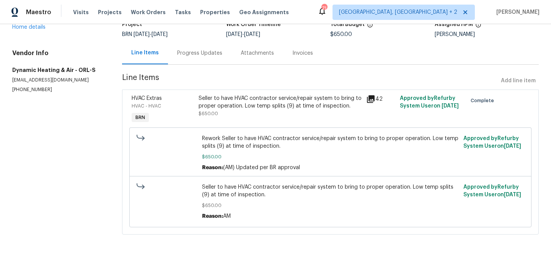
click at [241, 104] on div "Seller to have HVAC contractor service/repair system to bring to proper operati…" at bounding box center [280, 101] width 163 height 15
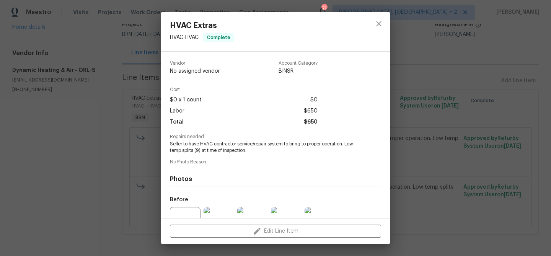
scroll to position [77, 0]
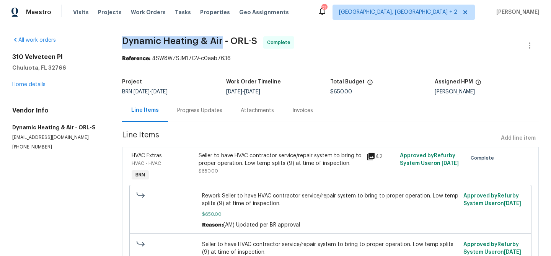
drag, startPoint x: 117, startPoint y: 45, endPoint x: 221, endPoint y: 40, distance: 104.2
click at [221, 40] on div "All work orders [STREET_ADDRESS] Home details Vendor Info Dynamic Heating & Air…" at bounding box center [275, 168] width 551 height 289
copy span "Dynamic Heating & Air"
click at [308, 117] on div "Invoices" at bounding box center [302, 110] width 39 height 23
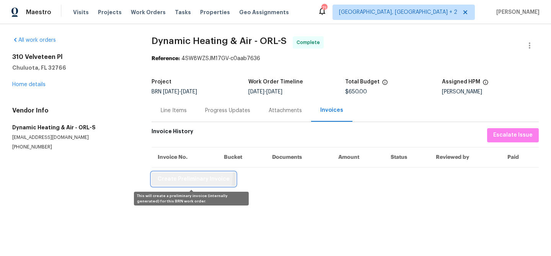
click at [177, 176] on span "Create Preliminary Invoice" at bounding box center [194, 179] width 72 height 10
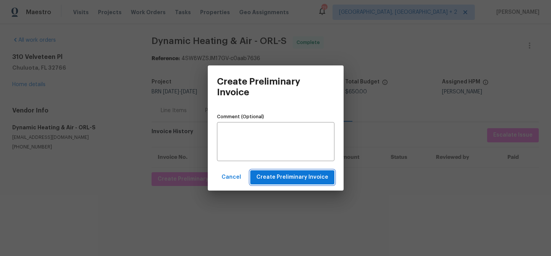
click at [264, 176] on span "Create Preliminary Invoice" at bounding box center [292, 178] width 72 height 10
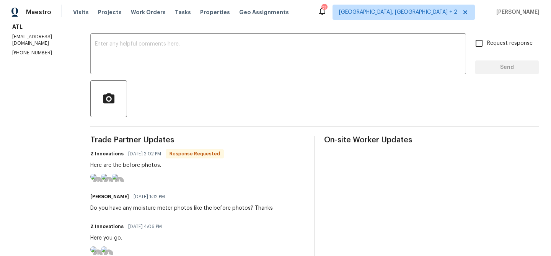
scroll to position [134, 0]
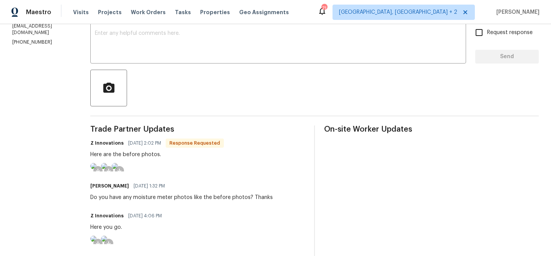
click at [96, 169] on img at bounding box center [93, 166] width 6 height 6
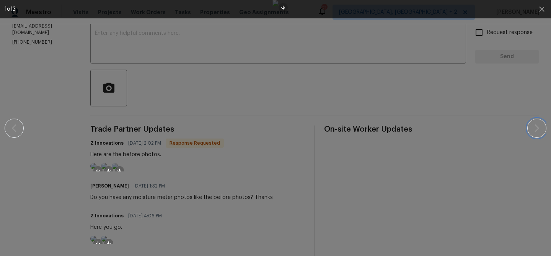
click at [535, 126] on icon "button" at bounding box center [536, 128] width 9 height 9
click at [539, 7] on icon "button" at bounding box center [541, 9] width 9 height 9
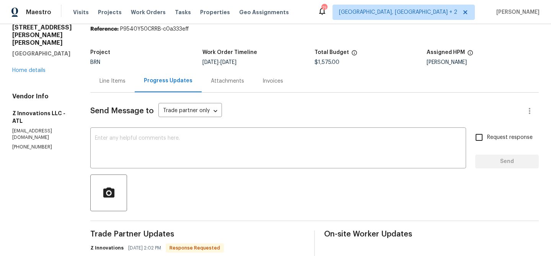
scroll to position [12, 0]
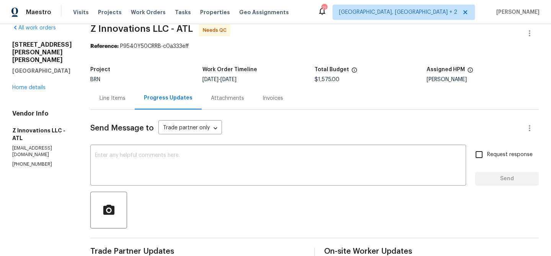
click at [99, 101] on div "Line Items" at bounding box center [112, 98] width 26 height 8
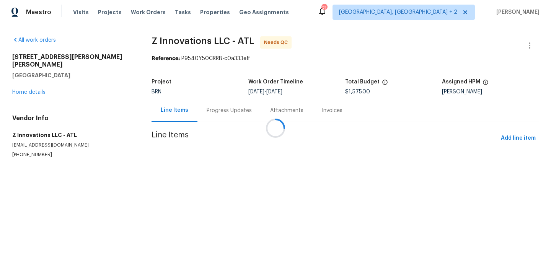
click at [261, 120] on div "Attachments" at bounding box center [287, 110] width 52 height 23
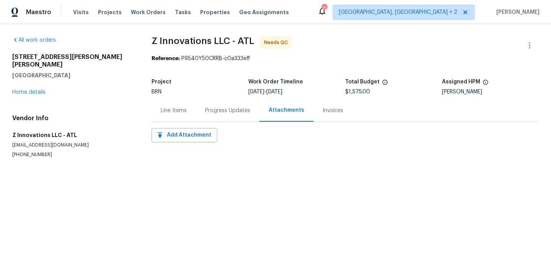
click at [226, 122] on section "Z Innovations LLC - ATL Needs QC Reference: P9540Y50CRRB-c0a333eff Project BRN …" at bounding box center [344, 106] width 387 height 140
click at [530, 42] on icon "button" at bounding box center [529, 45] width 9 height 9
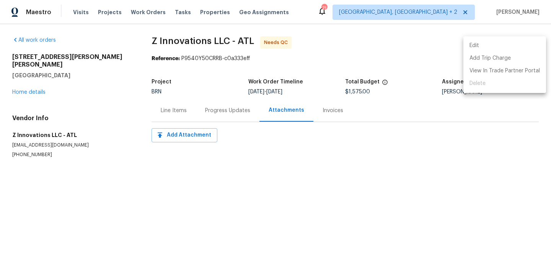
click at [515, 44] on li "Edit" at bounding box center [504, 45] width 83 height 13
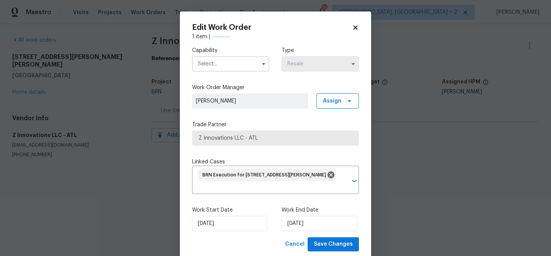
click at [244, 61] on input "text" at bounding box center [230, 63] width 77 height 15
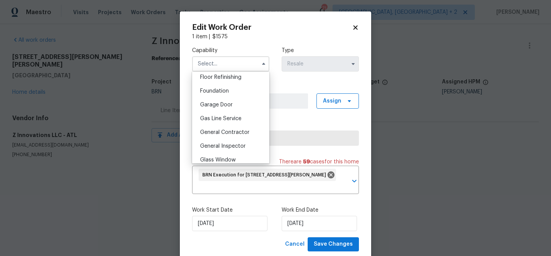
scroll to position [328, 0]
click at [227, 115] on div "General Contractor" at bounding box center [230, 118] width 73 height 14
type input "General Contractor"
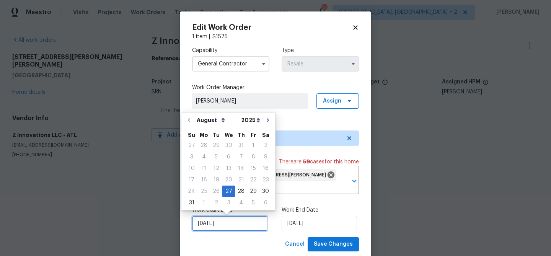
click at [222, 220] on input "[DATE]" at bounding box center [229, 223] width 75 height 15
click at [247, 190] on div "29" at bounding box center [253, 191] width 12 height 11
type input "[DATE]"
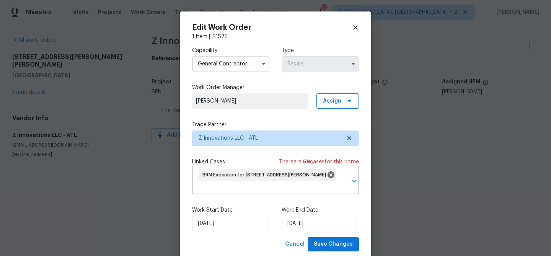
click at [295, 214] on div "Work End Date [DATE]" at bounding box center [320, 218] width 77 height 25
click at [299, 224] on input "[DATE]" at bounding box center [319, 223] width 75 height 15
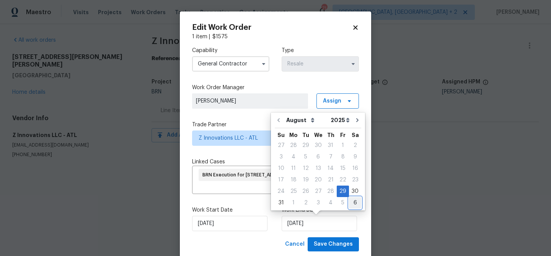
click at [349, 201] on div "6" at bounding box center [355, 202] width 12 height 11
type input "[DATE]"
select select "8"
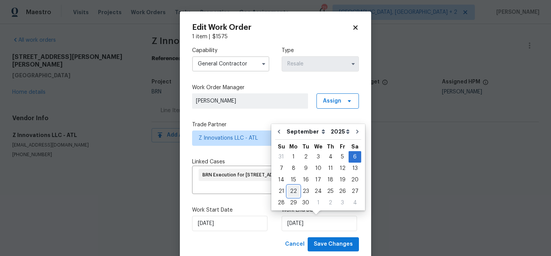
click at [290, 187] on div "22" at bounding box center [293, 191] width 12 height 11
type input "[DATE]"
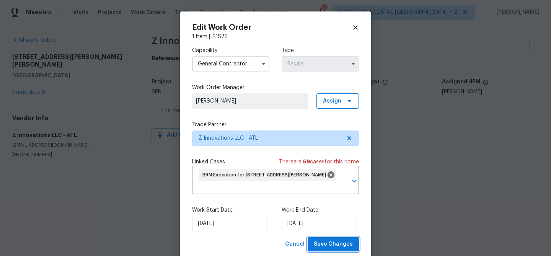
click at [320, 243] on span "Save Changes" at bounding box center [333, 244] width 39 height 10
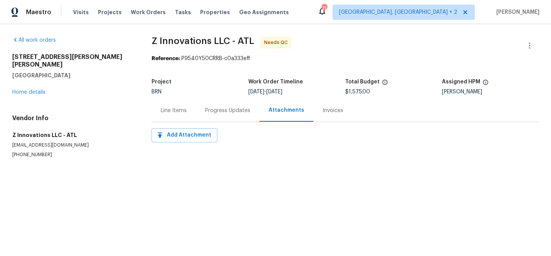
click at [230, 101] on div "Progress Updates" at bounding box center [228, 110] width 64 height 23
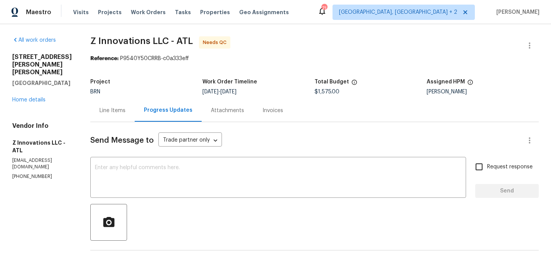
click at [112, 109] on div "Line Items" at bounding box center [112, 111] width 26 height 8
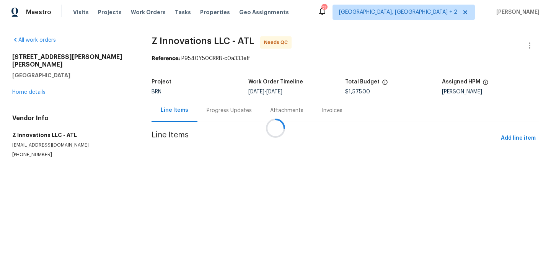
click at [249, 160] on div at bounding box center [275, 128] width 551 height 256
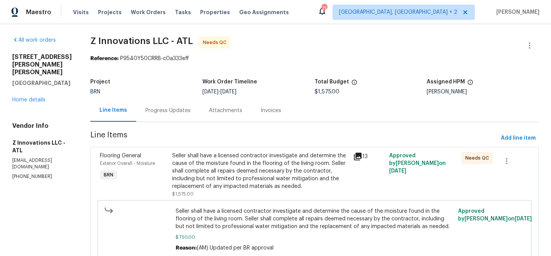
click at [227, 163] on div "Seller shall have a licensed contractor investigate and determine the cause of …" at bounding box center [260, 171] width 176 height 38
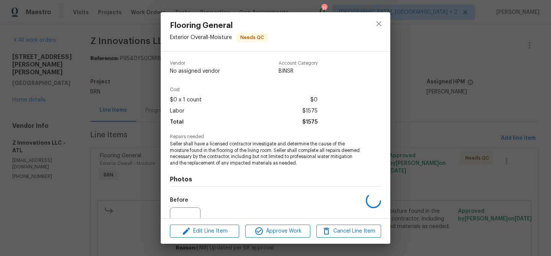
scroll to position [77, 0]
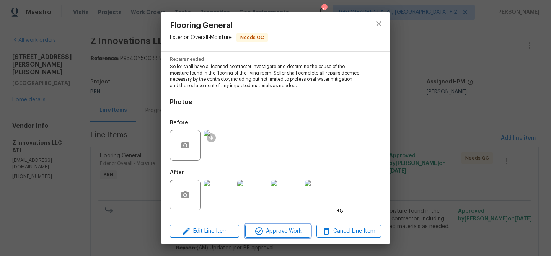
click at [259, 230] on icon "button" at bounding box center [258, 230] width 9 height 9
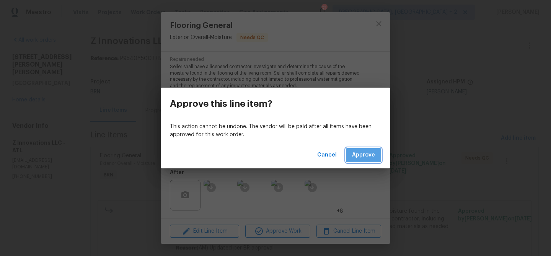
click at [350, 161] on button "Approve" at bounding box center [363, 155] width 35 height 14
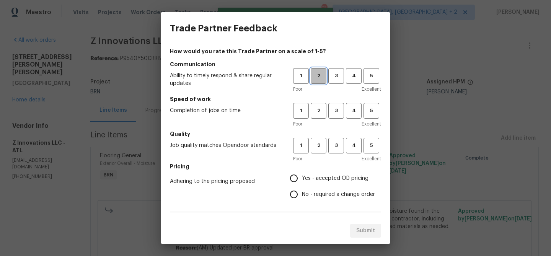
click at [319, 75] on span "2" at bounding box center [318, 76] width 14 height 9
click at [321, 110] on span "2" at bounding box center [318, 110] width 14 height 9
click at [321, 144] on span "2" at bounding box center [318, 145] width 14 height 9
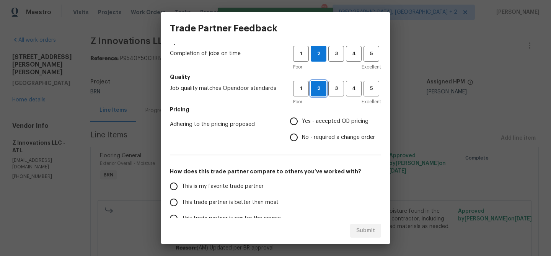
scroll to position [111, 0]
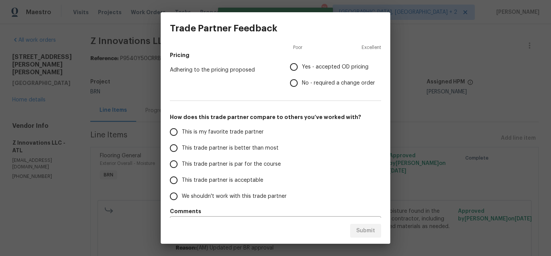
click at [300, 82] on input "No - required a change order" at bounding box center [294, 83] width 16 height 16
radio input "true"
click at [186, 166] on span "This trade partner is par for the course" at bounding box center [231, 164] width 99 height 8
click at [182, 166] on input "This trade partner is par for the course" at bounding box center [174, 164] width 16 height 16
click at [360, 235] on span "Submit" at bounding box center [365, 231] width 19 height 10
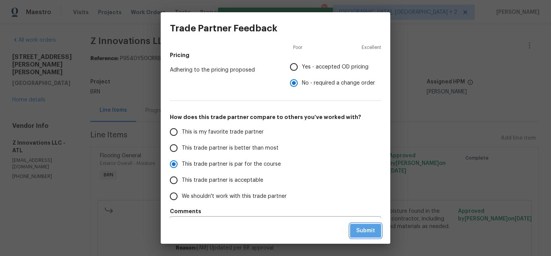
radio input "true"
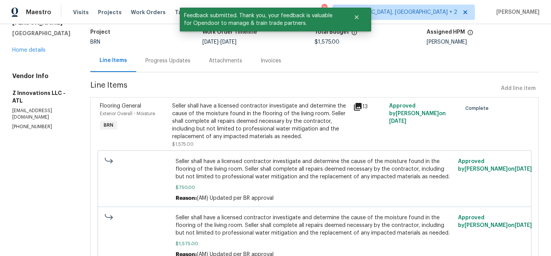
scroll to position [88, 0]
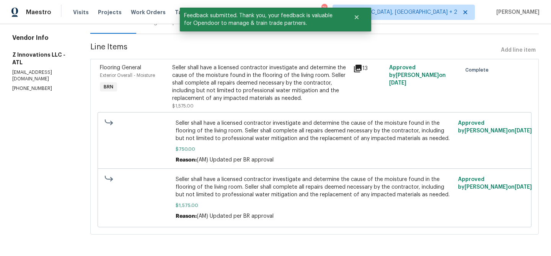
click at [151, 25] on div "Progress Updates" at bounding box center [167, 23] width 45 height 8
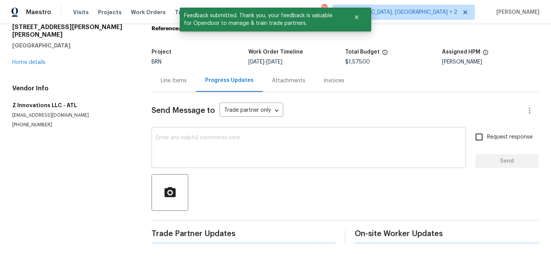
click at [207, 161] on textarea at bounding box center [308, 148] width 305 height 27
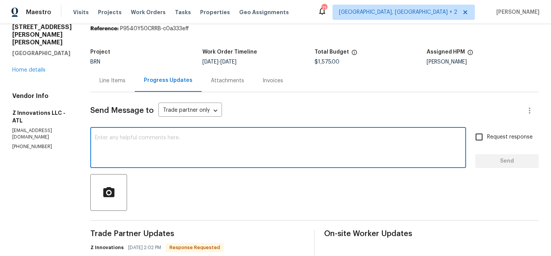
paste textarea "WO is approved, Please upload the invoice under the invoice section.Thanks"
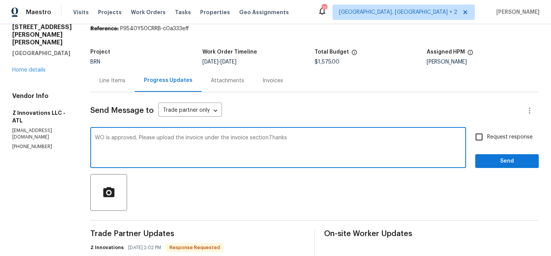
click at [179, 139] on textarea "WO is approved, Please upload the invoice under the invoice section.Thanks" at bounding box center [278, 148] width 366 height 27
type textarea "WO is approved, Please upload the detailed invoice under the invoice section.Th…"
click at [484, 132] on input "Request response" at bounding box center [479, 137] width 16 height 16
checkbox input "true"
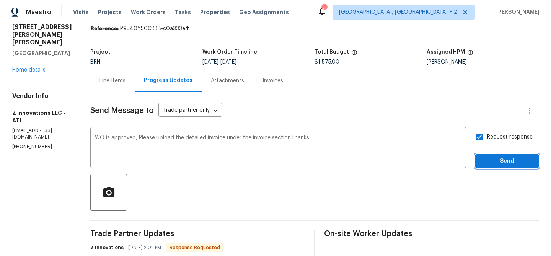
click at [487, 160] on span "Send" at bounding box center [506, 161] width 51 height 10
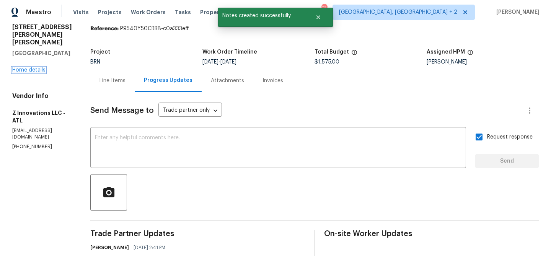
click at [41, 67] on link "Home details" at bounding box center [28, 69] width 33 height 5
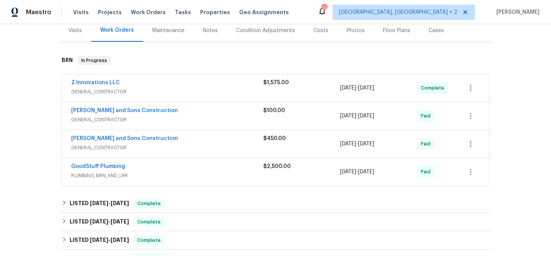
scroll to position [101, 0]
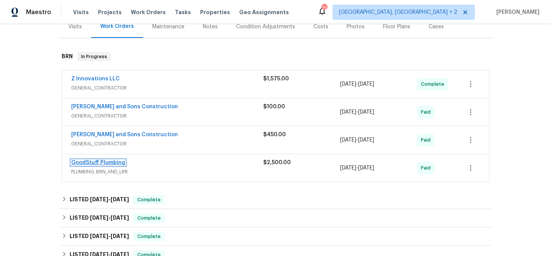
click at [91, 160] on link "GoodStuff Plumbing" at bounding box center [98, 162] width 54 height 5
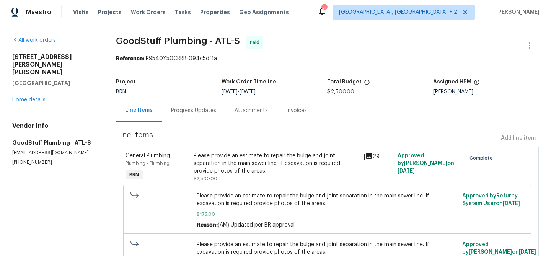
scroll to position [58, 0]
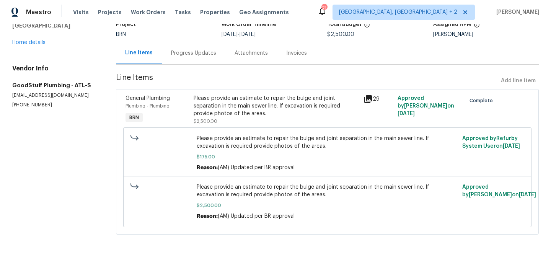
click at [221, 117] on div "Please provide an estimate to repair the bulge and joint separation in the main…" at bounding box center [277, 109] width 166 height 31
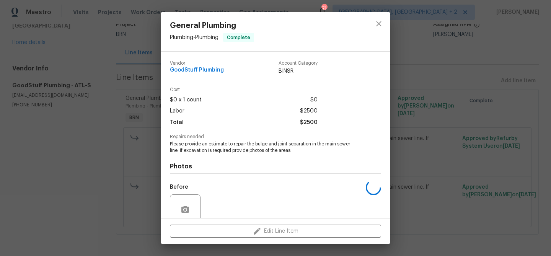
click at [189, 140] on div "Repairs needed Please provide an estimate to repair the bulge and joint separat…" at bounding box center [275, 144] width 211 height 20
copy span "Repairs needed"
click at [184, 144] on span "Please provide an estimate to repair the bulge and joint separation in the main…" at bounding box center [265, 147] width 190 height 13
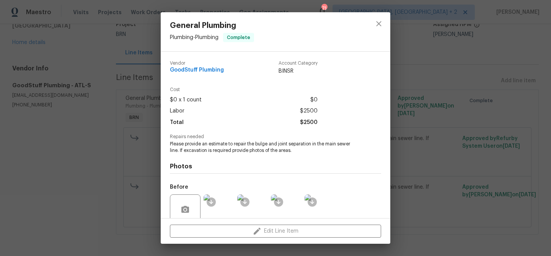
click at [184, 144] on span "Please provide an estimate to repair the bulge and joint separation in the main…" at bounding box center [265, 147] width 190 height 13
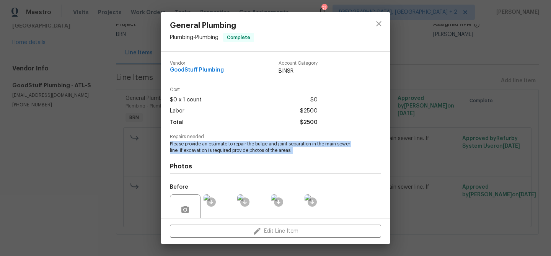
click at [184, 144] on span "Please provide an estimate to repair the bulge and joint separation in the main…" at bounding box center [265, 147] width 190 height 13
copy span "Please provide an estimate to repair the bulge and joint separation in the main…"
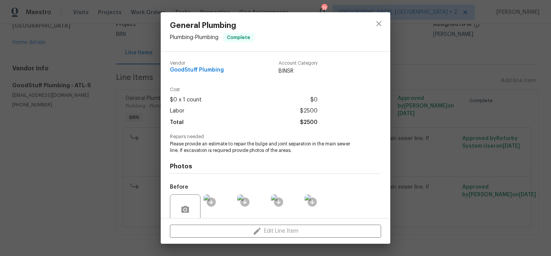
click at [124, 84] on div "General Plumbing Plumbing - Plumbing Complete Vendor GoodStuff Plumbing Account…" at bounding box center [275, 128] width 551 height 256
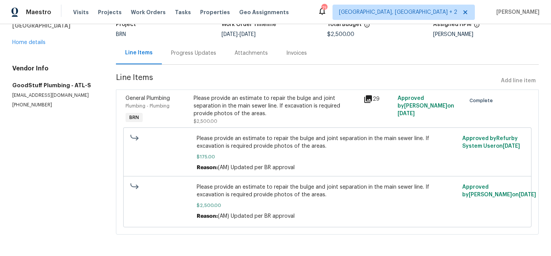
scroll to position [0, 0]
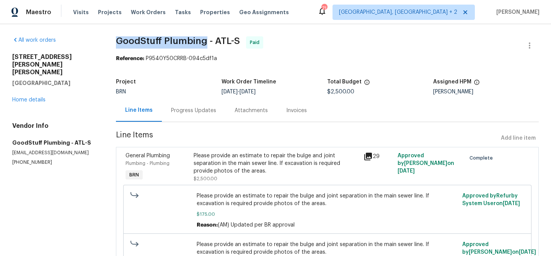
drag, startPoint x: 113, startPoint y: 38, endPoint x: 204, endPoint y: 41, distance: 91.1
click at [204, 41] on div "All work orders [STREET_ADDRESS][PERSON_NAME] Home details Vendor Info GoodStuf…" at bounding box center [275, 168] width 551 height 289
copy span "GoodStuff Plumbing"
click at [226, 166] on div "Please provide an estimate to repair the bulge and joint separation in the main…" at bounding box center [277, 163] width 166 height 23
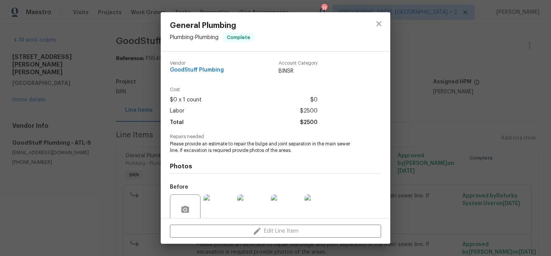
scroll to position [64, 0]
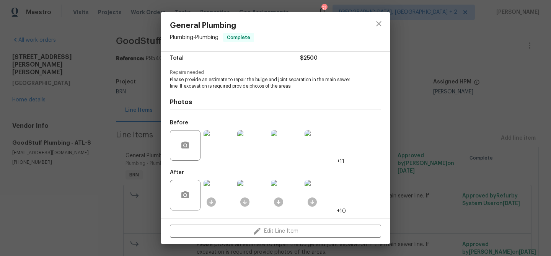
click at [223, 148] on img at bounding box center [219, 145] width 31 height 31
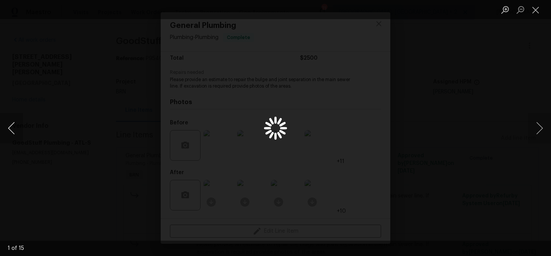
click at [12, 133] on button "Previous image" at bounding box center [11, 128] width 23 height 31
click at [7, 135] on button "Previous image" at bounding box center [11, 128] width 23 height 31
click at [10, 125] on button "Previous image" at bounding box center [11, 128] width 23 height 31
click at [4, 128] on button "Previous image" at bounding box center [11, 128] width 23 height 31
click at [67, 155] on div "Lightbox" at bounding box center [275, 128] width 551 height 256
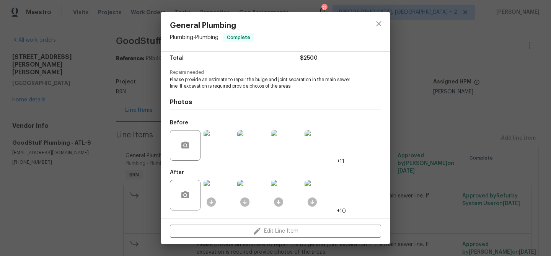
click at [223, 195] on img at bounding box center [219, 195] width 31 height 31
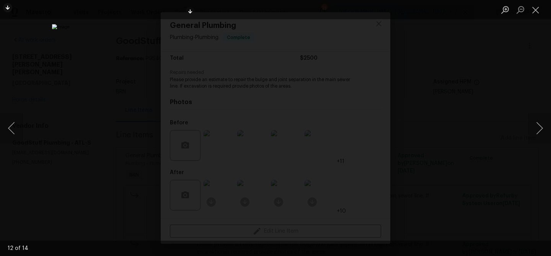
click at [251, 73] on img "Lightbox" at bounding box center [275, 128] width 447 height 208
click at [73, 88] on div "Lightbox" at bounding box center [275, 128] width 551 height 256
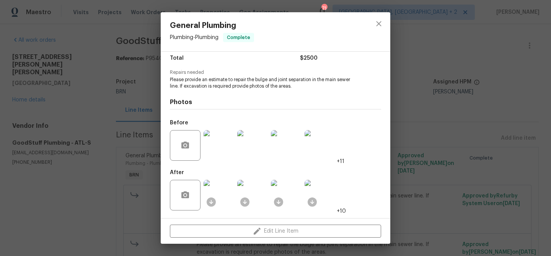
click at [106, 96] on div "General Plumbing Plumbing - Plumbing Complete Vendor GoodStuff Plumbing Account…" at bounding box center [275, 128] width 551 height 256
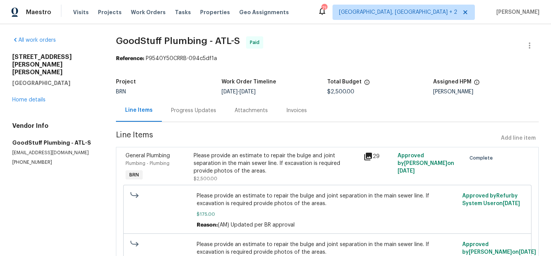
click at [289, 109] on div "Invoices" at bounding box center [296, 111] width 21 height 8
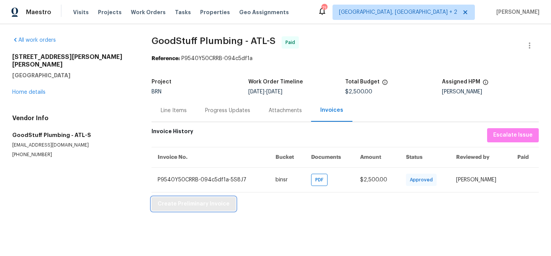
click at [171, 204] on span "Create Preliminary Invoice" at bounding box center [194, 204] width 72 height 10
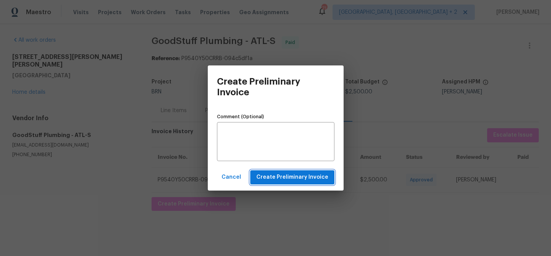
click at [301, 174] on span "Create Preliminary Invoice" at bounding box center [292, 178] width 72 height 10
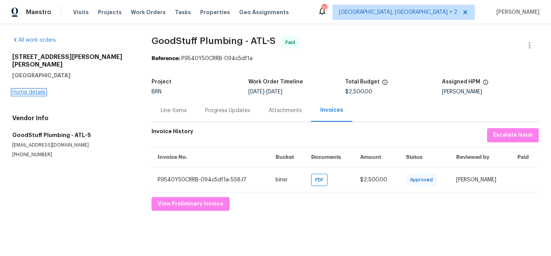
click at [29, 90] on link "Home details" at bounding box center [28, 92] width 33 height 5
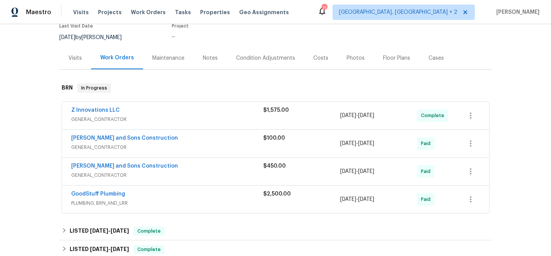
scroll to position [122, 0]
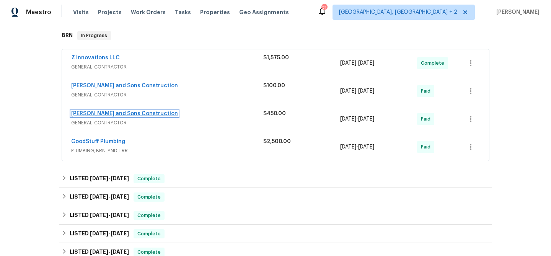
click at [83, 114] on link "[PERSON_NAME] and Sons Construction" at bounding box center [124, 113] width 107 height 5
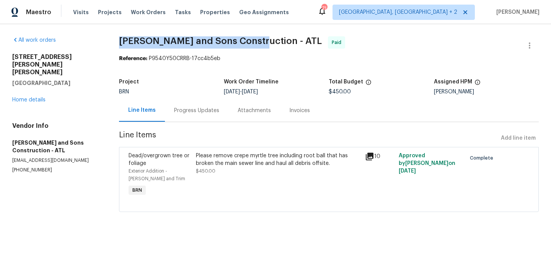
drag, startPoint x: 121, startPoint y: 39, endPoint x: 251, endPoint y: 40, distance: 130.8
click at [251, 40] on span "[PERSON_NAME] and Sons Construction - ATL" at bounding box center [220, 40] width 203 height 9
copy span "[PERSON_NAME] and Sons Construction -"
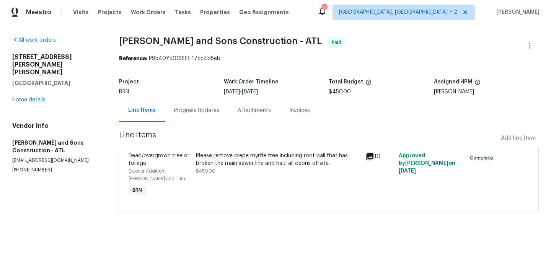
click at [207, 149] on div "Dead/overgrown tree or foliage Exterior Addition - [PERSON_NAME] and Trim BRN P…" at bounding box center [329, 179] width 420 height 65
click at [202, 156] on div "Please remove crepe myrtle tree including root ball that has broken the main se…" at bounding box center [278, 159] width 164 height 15
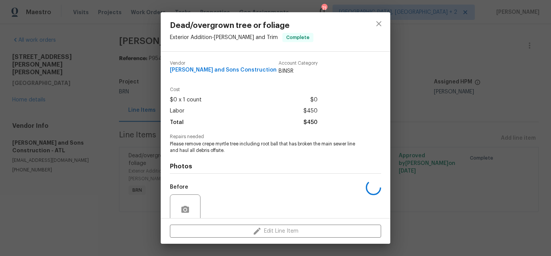
click at [201, 144] on span "Please remove crepe myrtle tree including root ball that has broken the main se…" at bounding box center [265, 147] width 190 height 13
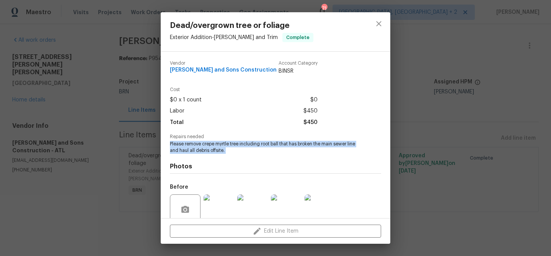
click at [201, 144] on span "Please remove crepe myrtle tree including root ball that has broken the main se…" at bounding box center [265, 147] width 190 height 13
copy span "Please remove crepe myrtle tree including root ball that has broken the main se…"
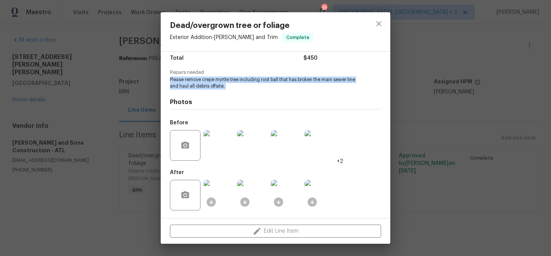
click at [225, 145] on img at bounding box center [219, 145] width 31 height 31
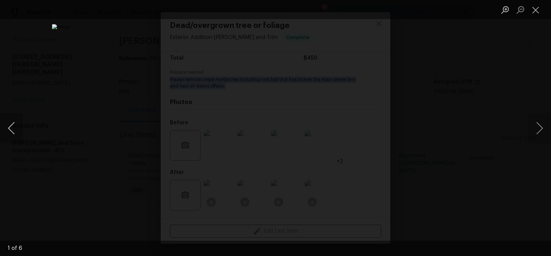
click at [7, 130] on button "Previous image" at bounding box center [11, 128] width 23 height 31
click at [82, 126] on div "Lightbox" at bounding box center [275, 128] width 551 height 256
click at [131, 143] on div "Lightbox" at bounding box center [275, 128] width 551 height 256
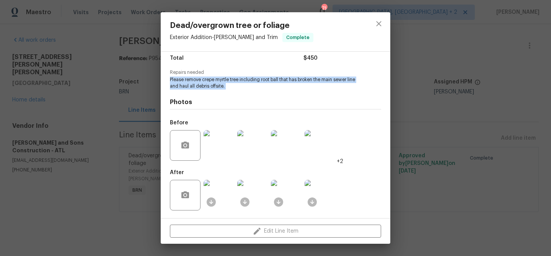
click at [225, 201] on img at bounding box center [219, 195] width 31 height 31
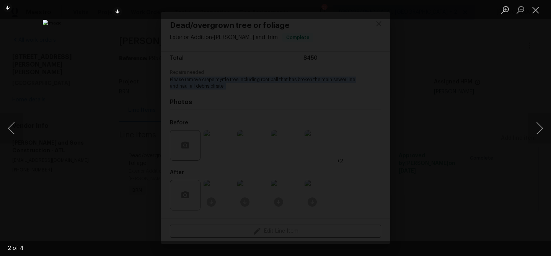
click at [50, 73] on div "Lightbox" at bounding box center [275, 128] width 551 height 256
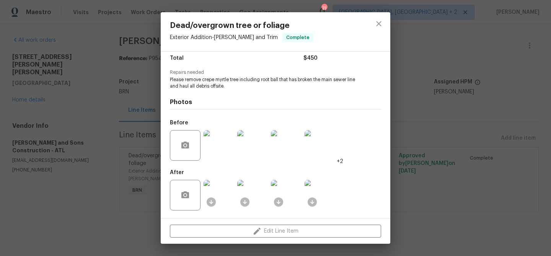
click at [57, 83] on div "Dead/overgrown tree or foliage Exterior Addition - [PERSON_NAME] and Trim Compl…" at bounding box center [275, 128] width 551 height 256
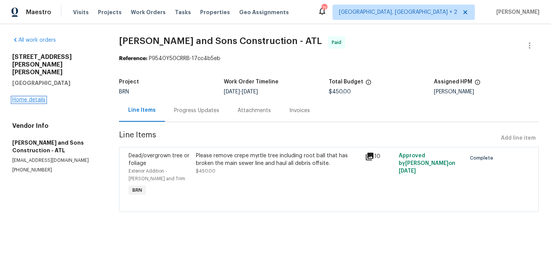
click at [33, 97] on link "Home details" at bounding box center [28, 99] width 33 height 5
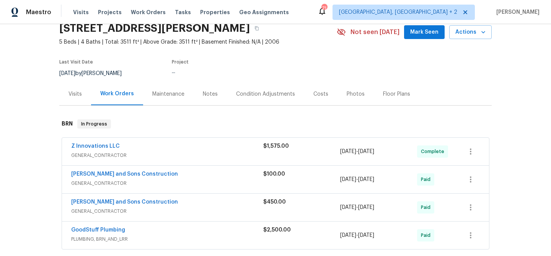
scroll to position [45, 0]
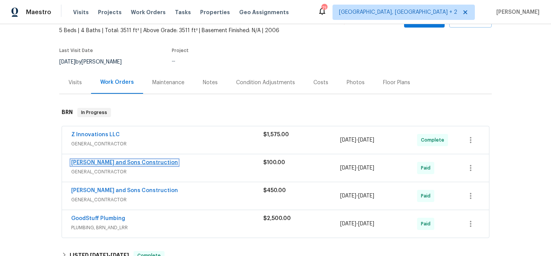
click at [91, 160] on link "[PERSON_NAME] and Sons Construction" at bounding box center [124, 162] width 107 height 5
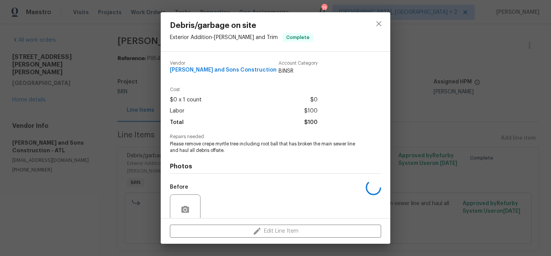
scroll to position [64, 0]
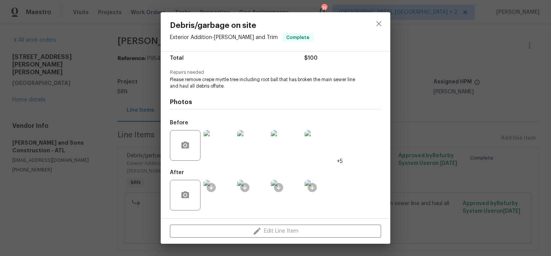
click at [227, 195] on img at bounding box center [219, 195] width 31 height 31
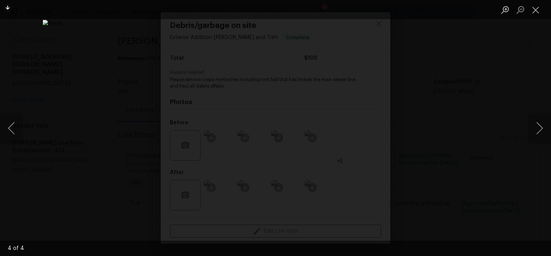
click at [31, 91] on div "Lightbox" at bounding box center [275, 128] width 551 height 256
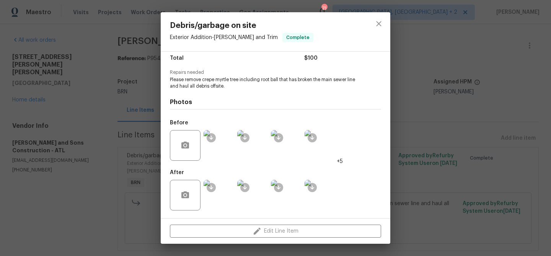
click at [74, 91] on div "Debris/garbage on site Exterior Addition - [PERSON_NAME] and Trim Complete Vend…" at bounding box center [275, 128] width 551 height 256
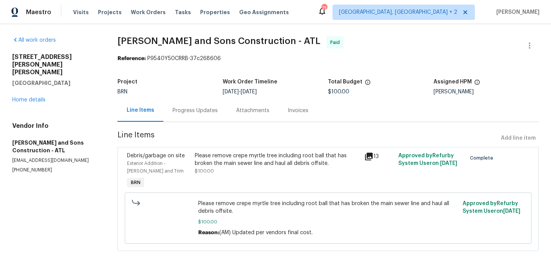
click at [308, 117] on div "Invoices" at bounding box center [297, 110] width 39 height 23
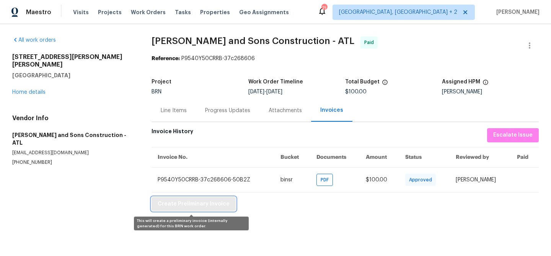
click at [182, 203] on span "Create Preliminary Invoice" at bounding box center [194, 204] width 72 height 10
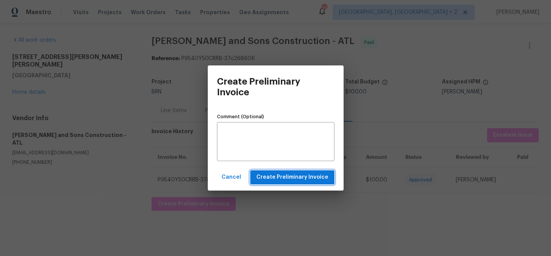
click at [280, 179] on span "Create Preliminary Invoice" at bounding box center [292, 178] width 72 height 10
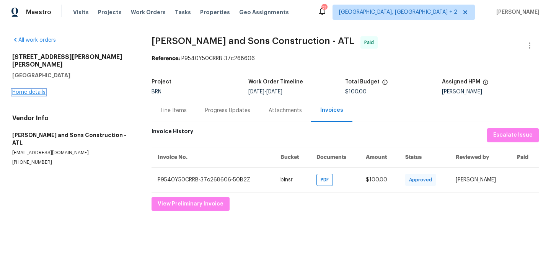
click at [33, 90] on link "Home details" at bounding box center [28, 92] width 33 height 5
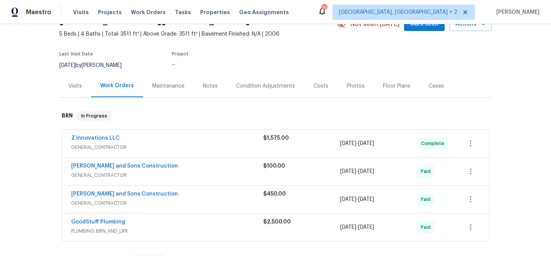
scroll to position [68, 0]
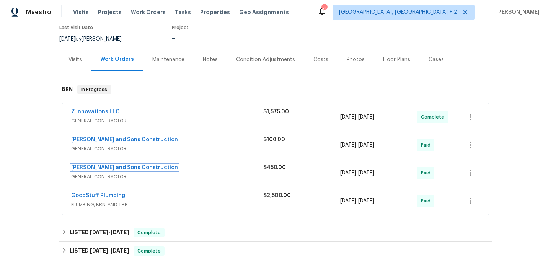
click at [88, 170] on link "[PERSON_NAME] and Sons Construction" at bounding box center [124, 167] width 107 height 5
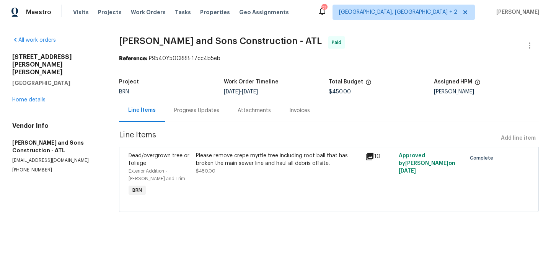
click at [289, 113] on div "Invoices" at bounding box center [299, 111] width 21 height 8
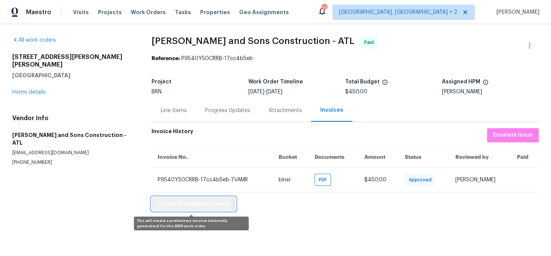
click at [162, 207] on span "Create Preliminary Invoice" at bounding box center [194, 204] width 72 height 10
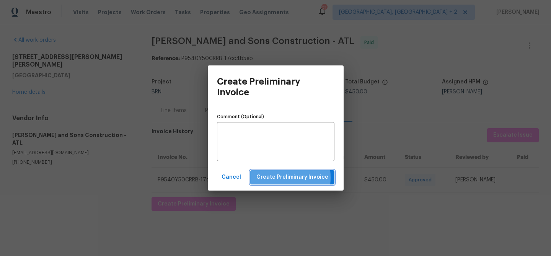
click at [270, 178] on span "Create Preliminary Invoice" at bounding box center [292, 178] width 72 height 10
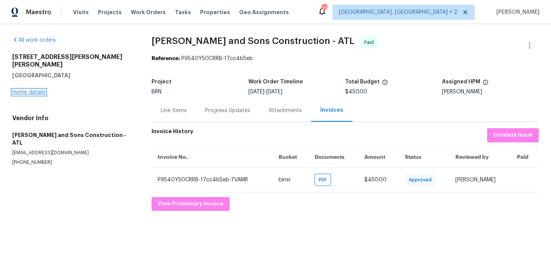
click at [34, 90] on link "Home details" at bounding box center [28, 92] width 33 height 5
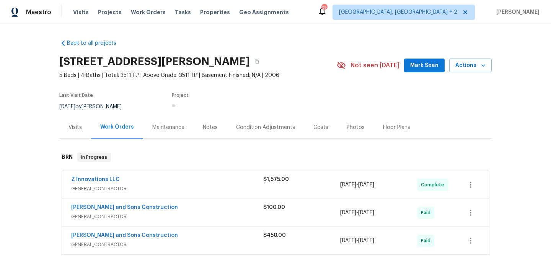
scroll to position [23, 0]
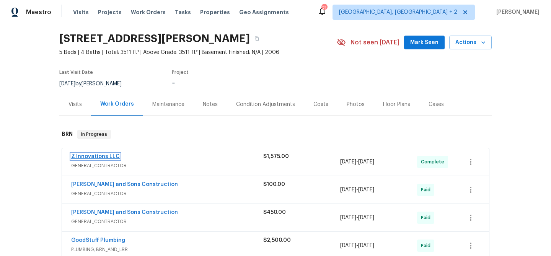
click at [75, 155] on link "Z Innovations LLC" at bounding box center [95, 156] width 49 height 5
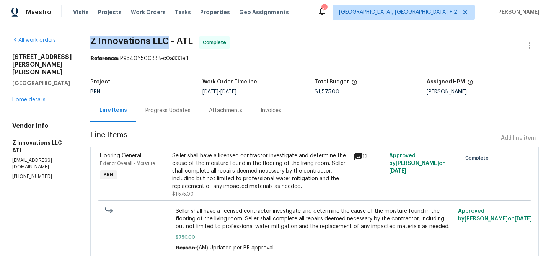
drag, startPoint x: 84, startPoint y: 40, endPoint x: 165, endPoint y: 42, distance: 81.5
click at [165, 42] on div "All work orders [STREET_ADDRESS][PERSON_NAME] Home details Vendor Info Z Innova…" at bounding box center [275, 184] width 551 height 320
copy span "Z Innovations LLC"
click at [192, 155] on div "Seller shall have a licensed contractor investigate and determine the cause of …" at bounding box center [260, 171] width 176 height 38
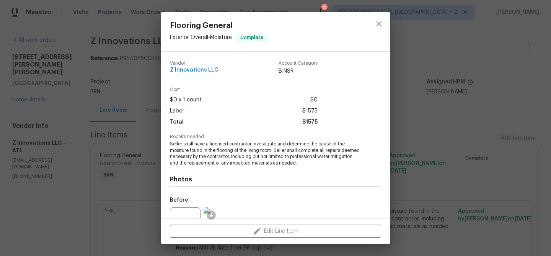
click at [176, 153] on span "Seller shall have a licensed contractor investigate and determine the cause of …" at bounding box center [265, 154] width 190 height 26
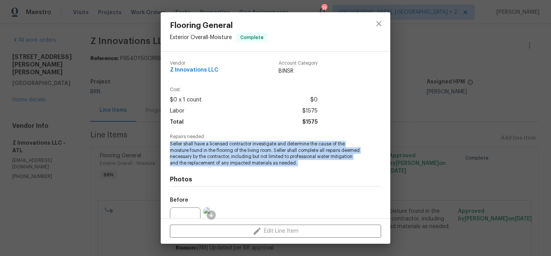
click at [176, 153] on span "Seller shall have a licensed contractor investigate and determine the cause of …" at bounding box center [265, 154] width 190 height 26
copy span "Seller shall have a licensed contractor investigate and determine the cause of …"
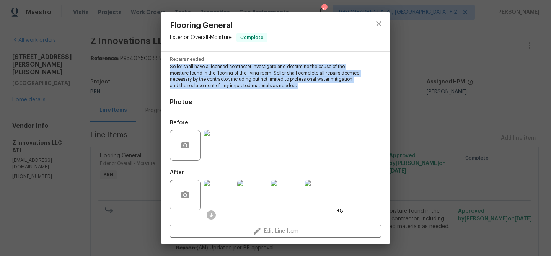
click at [216, 137] on img at bounding box center [219, 145] width 31 height 31
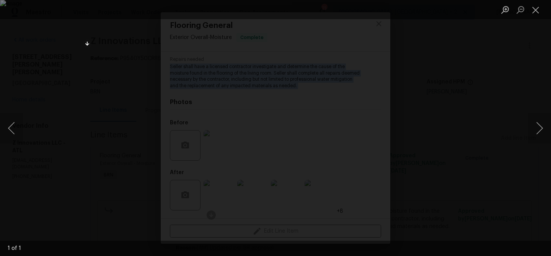
click at [18, 95] on div "Lightbox" at bounding box center [275, 128] width 551 height 256
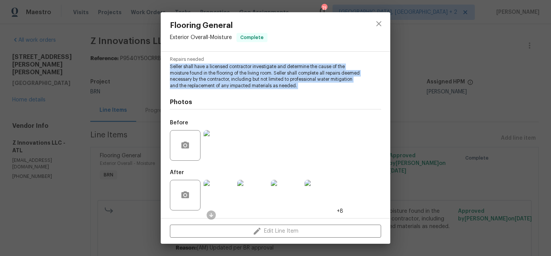
click at [214, 199] on img at bounding box center [219, 195] width 31 height 31
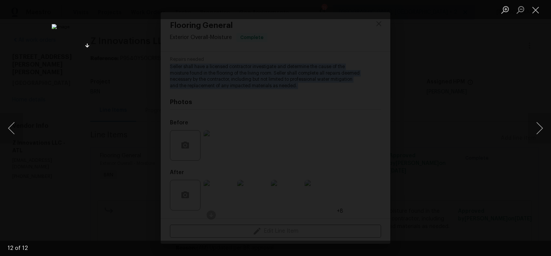
click at [88, 89] on div "Lightbox" at bounding box center [275, 128] width 551 height 256
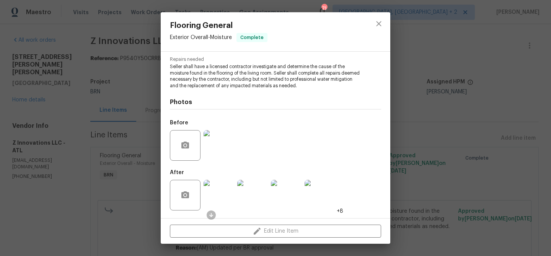
click at [73, 85] on div "Flooring General Exterior Overall - Moisture Complete Vendor Z Innovations LLC …" at bounding box center [275, 128] width 551 height 256
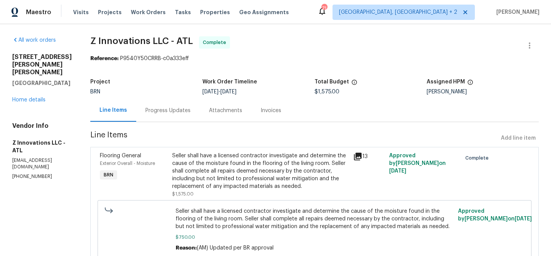
click at [149, 97] on div "Project BRN Work Order Timeline [DATE] - [DATE] Total Budget $1,575.00 Assigned…" at bounding box center [314, 87] width 448 height 24
click at [154, 108] on div "Progress Updates" at bounding box center [167, 111] width 45 height 8
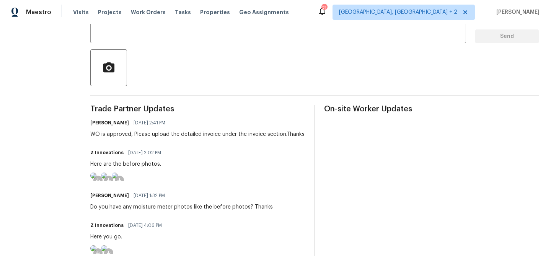
scroll to position [158, 0]
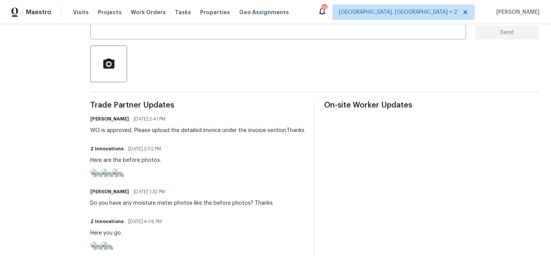
click at [96, 175] on img at bounding box center [93, 172] width 6 height 6
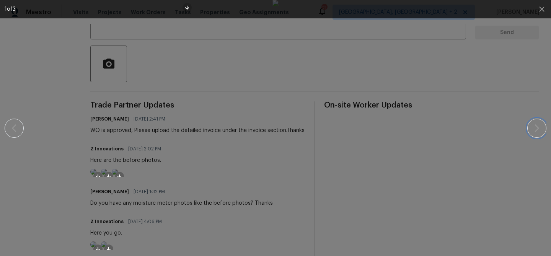
click at [533, 125] on icon "button" at bounding box center [536, 128] width 9 height 9
click at [529, 129] on button "button" at bounding box center [536, 128] width 19 height 19
click at [74, 119] on div at bounding box center [275, 128] width 485 height 256
click at [544, 9] on icon "button" at bounding box center [541, 9] width 9 height 9
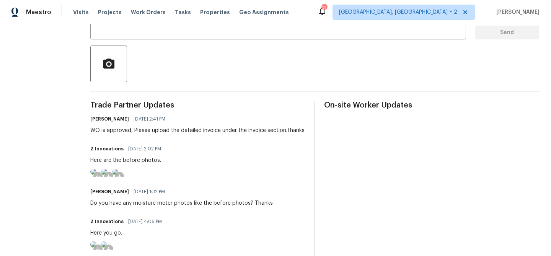
scroll to position [0, 0]
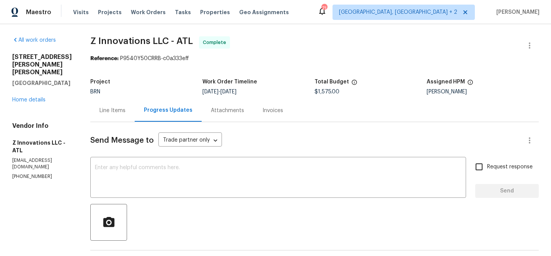
click at [253, 116] on div "Invoices" at bounding box center [272, 110] width 39 height 23
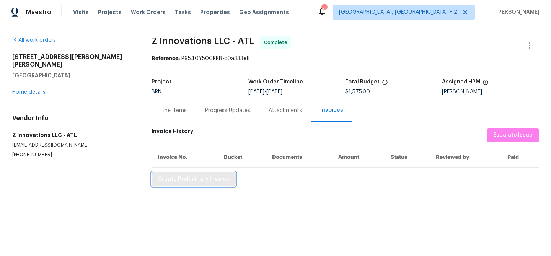
click at [178, 181] on span "Create Preliminary Invoice" at bounding box center [194, 179] width 72 height 10
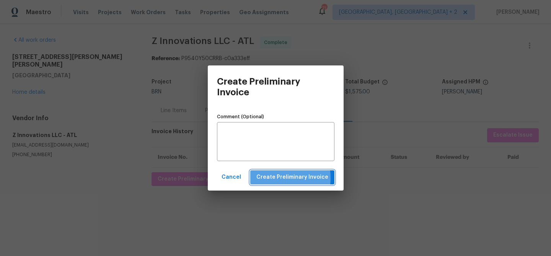
click at [272, 178] on span "Create Preliminary Invoice" at bounding box center [292, 178] width 72 height 10
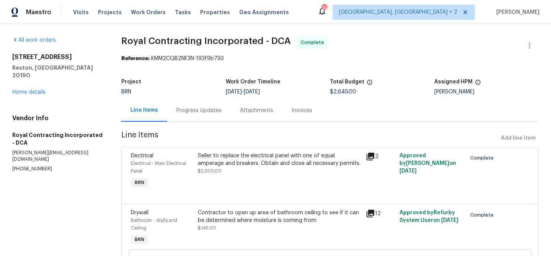
click at [292, 112] on div "Invoices" at bounding box center [302, 111] width 21 height 8
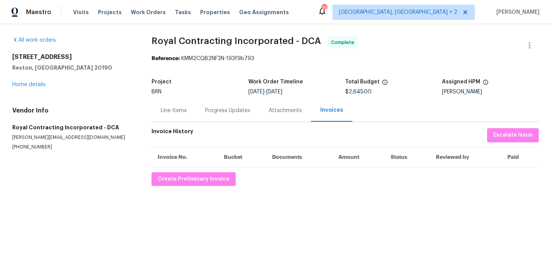
click at [216, 119] on div "Progress Updates" at bounding box center [228, 110] width 64 height 23
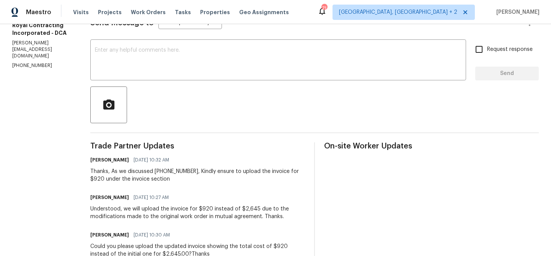
scroll to position [125, 0]
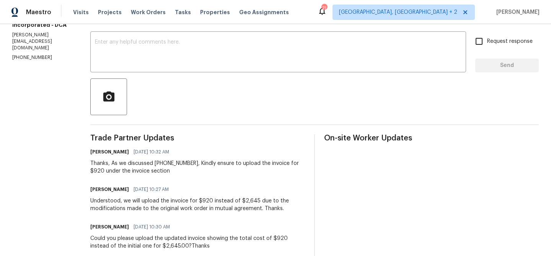
click at [106, 46] on textarea at bounding box center [278, 52] width 366 height 27
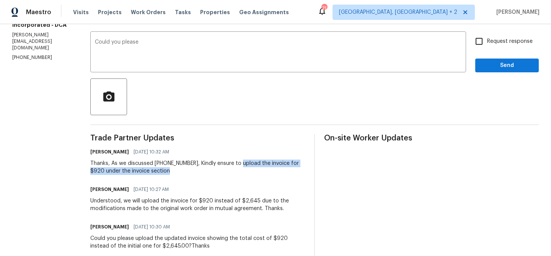
drag, startPoint x: 246, startPoint y: 164, endPoint x: 186, endPoint y: 173, distance: 60.4
click at [186, 173] on div "Thanks, As we discussed [PHONE_NUMBER], Kindly ensure to upload the invoice for…" at bounding box center [197, 167] width 215 height 15
copy div "upload the invoice for $920 under the invoice section"
click at [181, 48] on textarea "Could you please" at bounding box center [278, 52] width 366 height 27
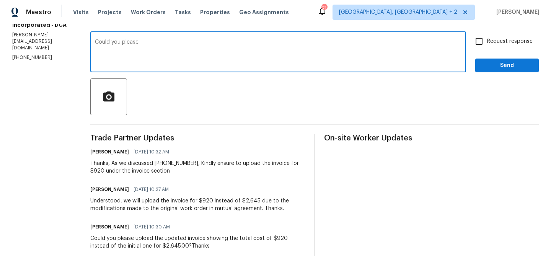
paste textarea "upload the invoice for $920 under the invoice section"
type textarea "Could you please upload the invoice for $920 under the invoice section?"
click at [497, 39] on span "Request response" at bounding box center [510, 41] width 46 height 8
click at [487, 39] on input "Request response" at bounding box center [479, 41] width 16 height 16
checkbox input "true"
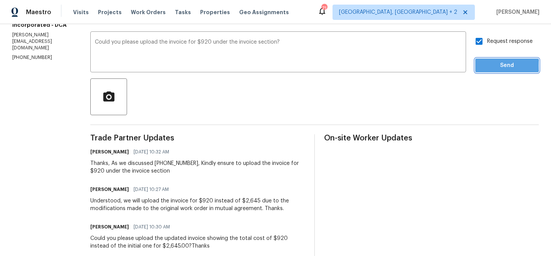
click at [487, 66] on span "Send" at bounding box center [506, 66] width 51 height 10
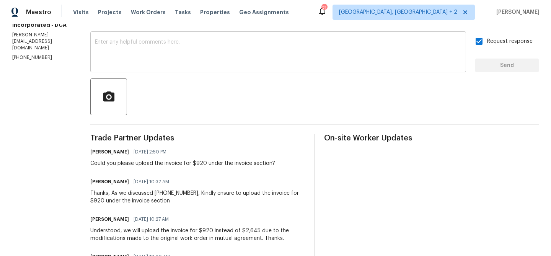
scroll to position [0, 0]
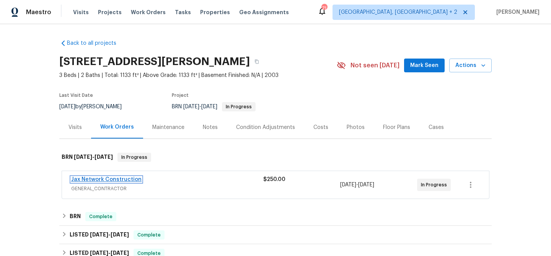
click at [90, 180] on link "Jax Network Construction" at bounding box center [106, 179] width 70 height 5
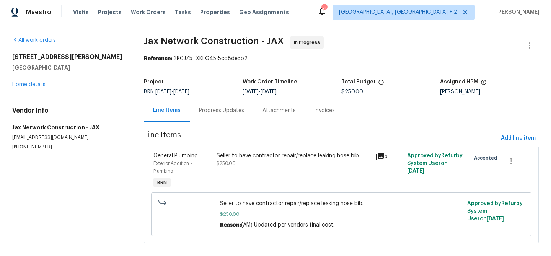
click at [22, 150] on p "[PHONE_NUMBER]" at bounding box center [68, 147] width 113 height 7
copy p "[PHONE_NUMBER]"
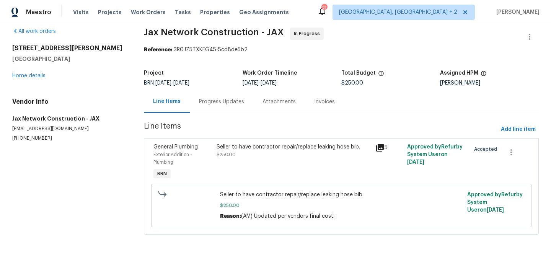
click at [217, 111] on div "Progress Updates" at bounding box center [222, 101] width 64 height 23
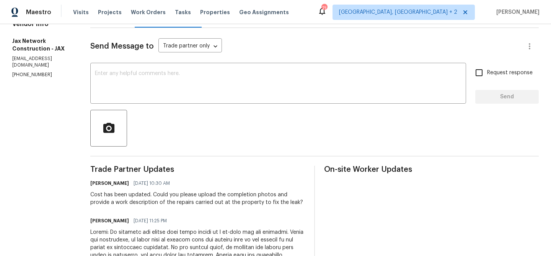
scroll to position [103, 0]
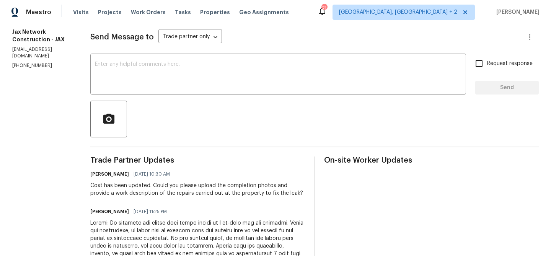
click at [143, 181] on div "[PERSON_NAME] [DATE] 10:30 AM Cost has been updated. Could you please upload th…" at bounding box center [197, 183] width 215 height 28
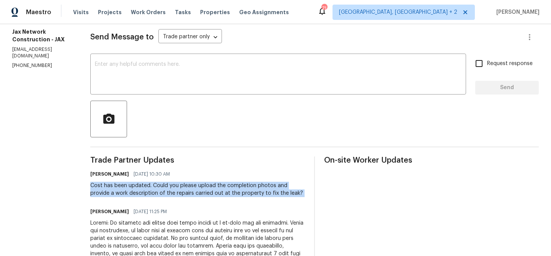
click at [143, 181] on div "[PERSON_NAME] [DATE] 10:30 AM Cost has been updated. Could you please upload th…" at bounding box center [197, 183] width 215 height 28
copy div "Cost has been updated. Could you please upload the completion photos and provid…"
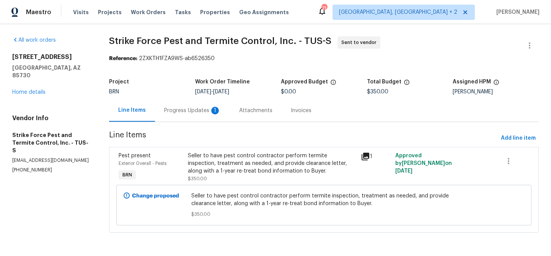
click at [184, 118] on div "Progress Updates 1" at bounding box center [192, 110] width 75 height 23
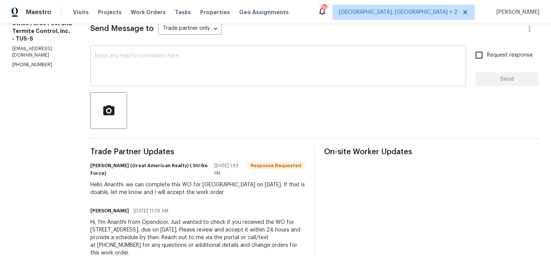
scroll to position [50, 0]
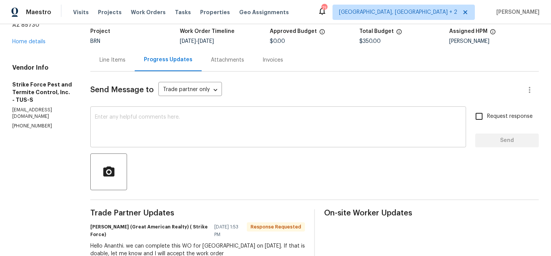
click at [145, 126] on textarea at bounding box center [278, 127] width 366 height 27
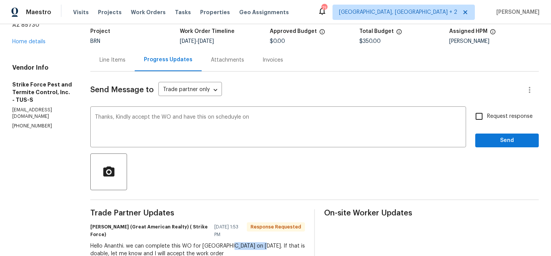
drag, startPoint x: 233, startPoint y: 246, endPoint x: 264, endPoint y: 246, distance: 30.6
click at [265, 246] on div "Hello Ananthi. we can complete this WO for [GEOGRAPHIC_DATA] on [DATE]. If that…" at bounding box center [197, 249] width 215 height 15
copy div "[DATE]."
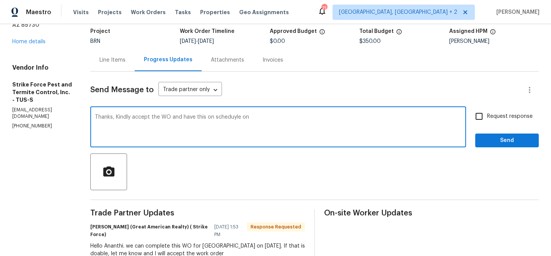
click at [276, 125] on textarea "Thanks, Kindly accept the WO and have this on scheduyle on" at bounding box center [278, 127] width 366 height 27
paste textarea "[DATE]."
type textarea "Thanks, Kindly accept the WO and have this on scheduyle on [DATE]."
click at [119, 122] on textarea "Thanks, Kindly accept the WO and have this on scheduyle on [DATE]." at bounding box center [278, 127] width 366 height 27
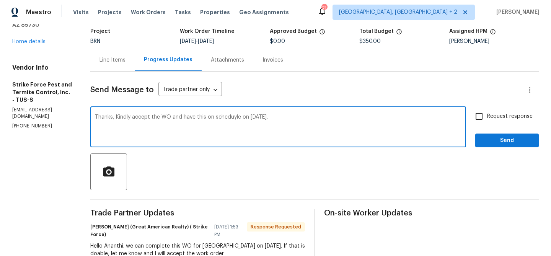
click at [119, 122] on textarea "Thanks, Kindly accept the WO and have this on scheduyle on [DATE]." at bounding box center [278, 127] width 366 height 27
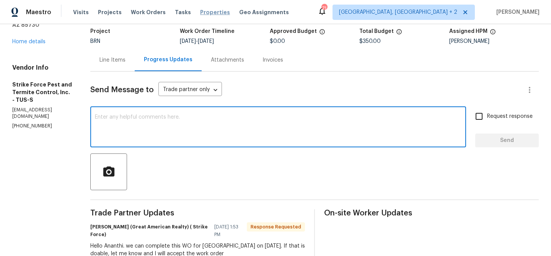
paste textarea "Thank you. Kindly accept the work order and schedule this for [DATE]"
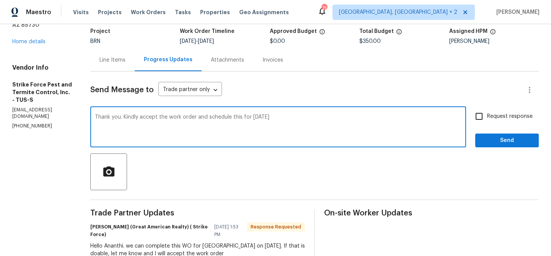
type textarea "Thank you. Kindly accept the work order and schedule this for [DATE]"
click at [489, 120] on span "Request response" at bounding box center [510, 116] width 46 height 8
click at [487, 120] on input "Request response" at bounding box center [479, 116] width 16 height 16
checkbox input "true"
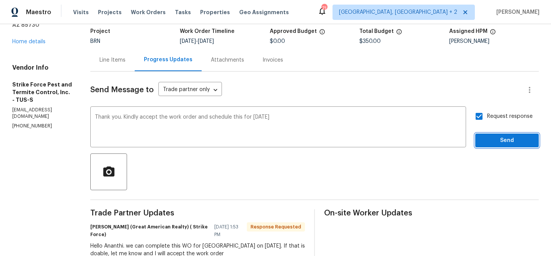
click at [487, 138] on span "Send" at bounding box center [506, 141] width 51 height 10
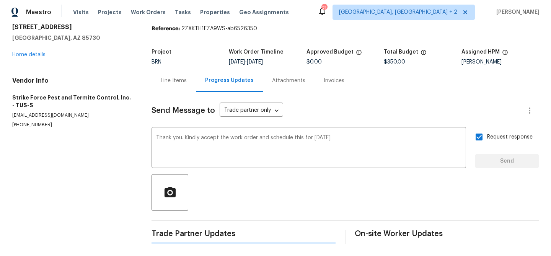
scroll to position [0, 0]
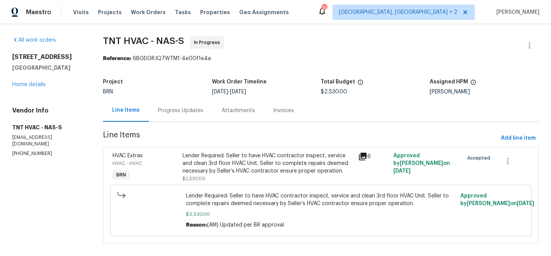
click at [159, 117] on div "Progress Updates" at bounding box center [181, 110] width 64 height 23
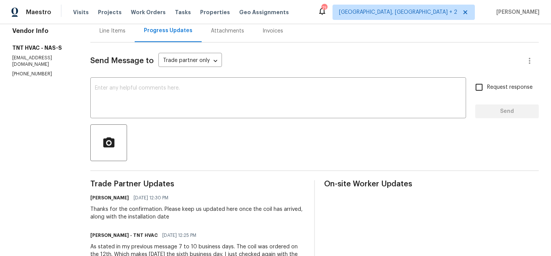
scroll to position [80, 0]
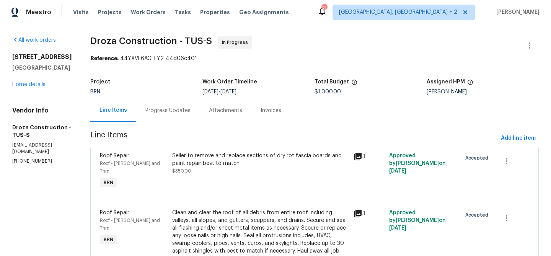
click at [200, 111] on div "Progress Updates" at bounding box center [168, 110] width 64 height 23
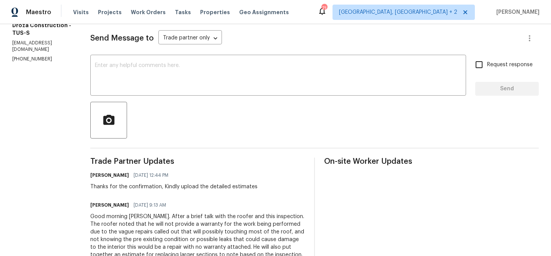
scroll to position [117, 0]
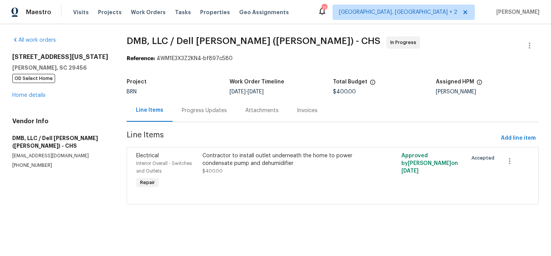
click at [165, 97] on div "Project BRN Work Order Timeline [DATE] - [DATE] Total Budget $400.00 Assigned H…" at bounding box center [333, 87] width 412 height 24
click at [173, 108] on div "Progress Updates" at bounding box center [205, 110] width 64 height 23
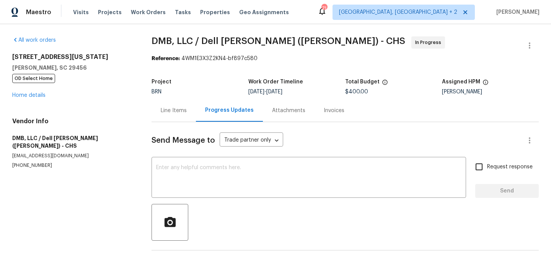
scroll to position [30, 0]
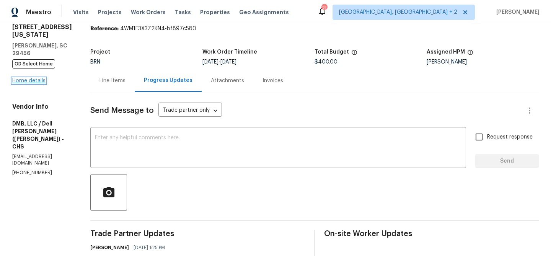
click at [29, 78] on link "Home details" at bounding box center [28, 80] width 33 height 5
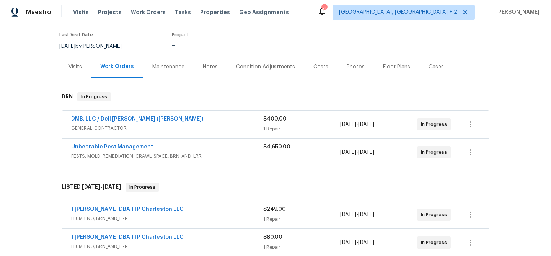
scroll to position [64, 0]
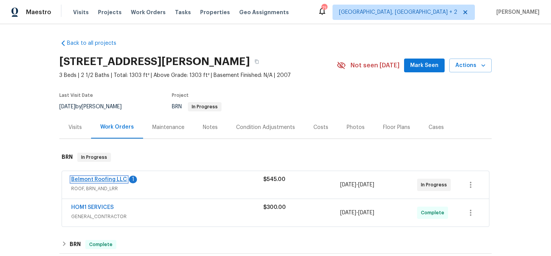
click at [99, 180] on link "Belmont Roofing LLC" at bounding box center [99, 179] width 56 height 5
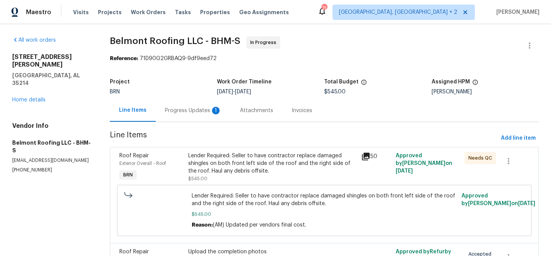
click at [197, 109] on div "Progress Updates 1" at bounding box center [193, 111] width 57 height 8
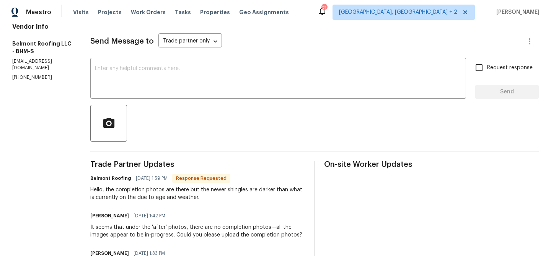
scroll to position [13, 0]
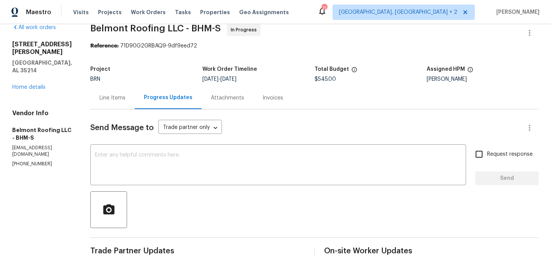
click at [125, 100] on div "Line Items" at bounding box center [112, 98] width 26 height 8
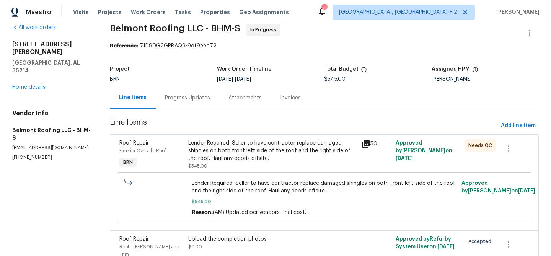
click at [224, 157] on div "Lender Required: Seller to have contractor replace damaged shingles on both fro…" at bounding box center [272, 150] width 168 height 23
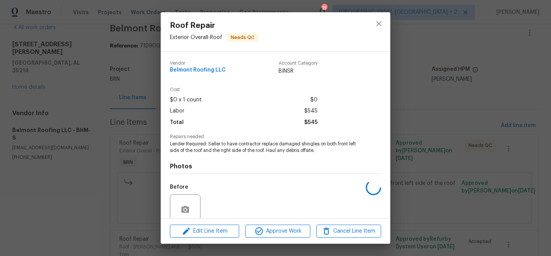
scroll to position [64, 0]
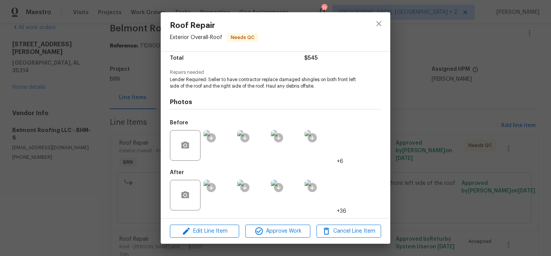
click at [88, 165] on div "Roof Repair Exterior Overall - Roof Needs QC Vendor Belmont Roofing LLC Account…" at bounding box center [275, 128] width 551 height 256
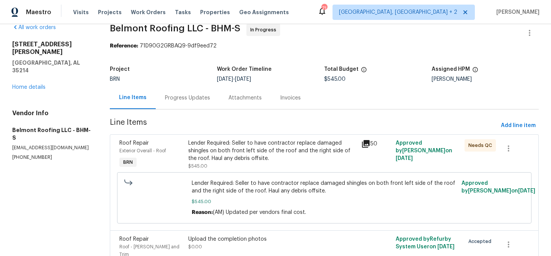
scroll to position [59, 0]
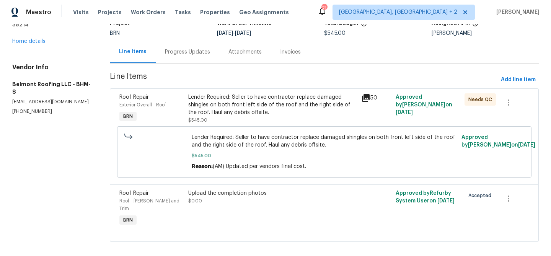
click at [215, 199] on div "Upload the completion photos $0.00" at bounding box center [272, 196] width 168 height 15
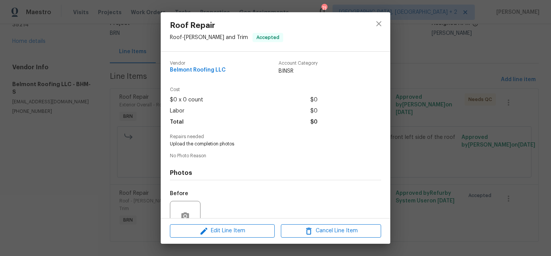
click at [53, 107] on div "Roof Repair Roof - [PERSON_NAME] and Trim Accepted Vendor Belmont Roofing LLC A…" at bounding box center [275, 128] width 551 height 256
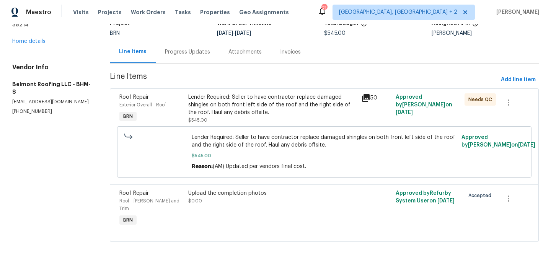
click at [174, 91] on div "Roof Repair Exterior Overall - Roof BRN" at bounding box center [151, 108] width 69 height 35
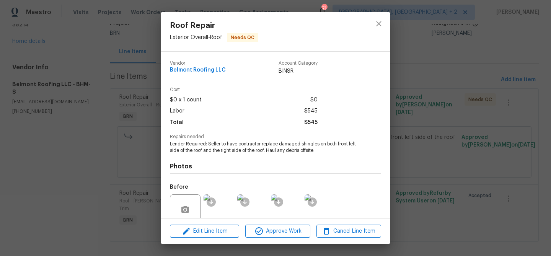
scroll to position [64, 0]
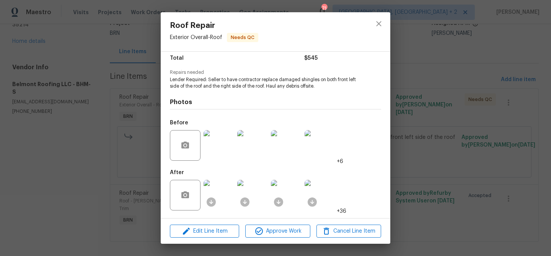
click at [218, 194] on img at bounding box center [219, 195] width 31 height 31
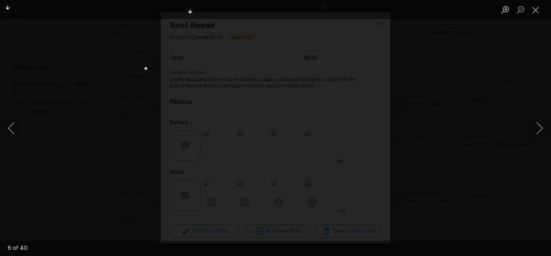
click at [274, 88] on img "Lightbox" at bounding box center [276, 128] width 262 height 122
click at [274, 88] on img "Lightbox" at bounding box center [276, 168] width 526 height 244
click at [13, 119] on button "Previous image" at bounding box center [11, 128] width 23 height 31
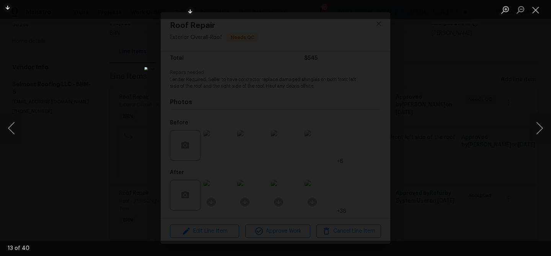
click at [228, 135] on img "Lightbox" at bounding box center [276, 128] width 262 height 122
click at [228, 135] on img "Lightbox" at bounding box center [323, 120] width 526 height 244
click at [218, 67] on img "Lightbox" at bounding box center [276, 128] width 262 height 122
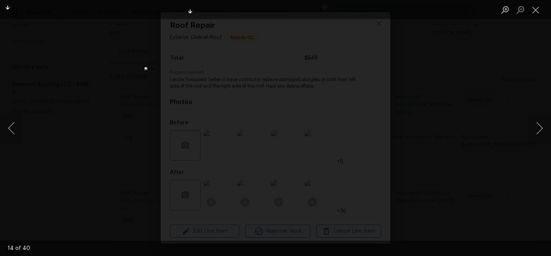
click at [218, 67] on img "Lightbox" at bounding box center [276, 128] width 262 height 122
click at [218, 70] on img "Lightbox" at bounding box center [333, 192] width 526 height 244
click at [289, 137] on img "Lightbox" at bounding box center [276, 128] width 262 height 122
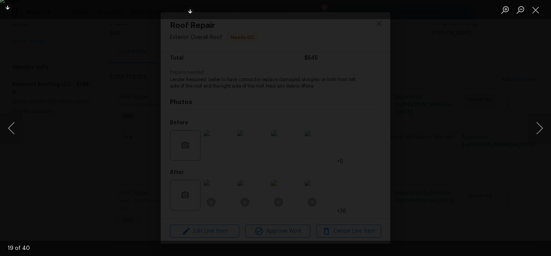
click at [289, 137] on img "Lightbox" at bounding box center [262, 119] width 526 height 244
click at [289, 137] on img "Lightbox" at bounding box center [276, 128] width 262 height 122
click at [265, 150] on img "Lightbox" at bounding box center [253, 114] width 677 height 314
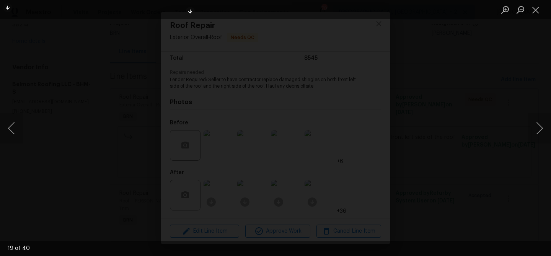
click at [265, 150] on img "Lightbox" at bounding box center [253, 114] width 677 height 314
click at [256, 146] on img "Lightbox" at bounding box center [276, 128] width 262 height 122
click at [249, 145] on img "Lightbox" at bounding box center [276, 128] width 262 height 122
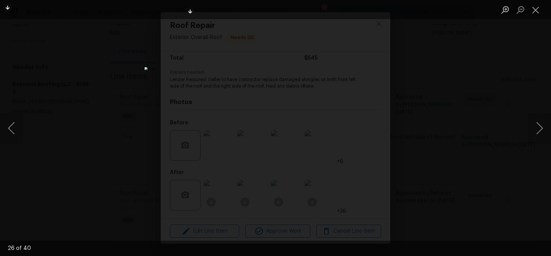
click at [253, 128] on img "Lightbox" at bounding box center [276, 128] width 262 height 122
click at [253, 128] on img "Lightbox" at bounding box center [298, 128] width 526 height 244
click at [235, 128] on img "Lightbox" at bounding box center [276, 128] width 262 height 122
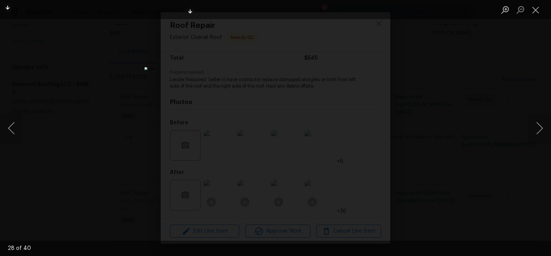
click at [235, 128] on img "Lightbox" at bounding box center [276, 128] width 262 height 122
click at [235, 128] on img "Lightbox" at bounding box center [317, 128] width 526 height 244
click at [256, 130] on img "Lightbox" at bounding box center [276, 128] width 262 height 122
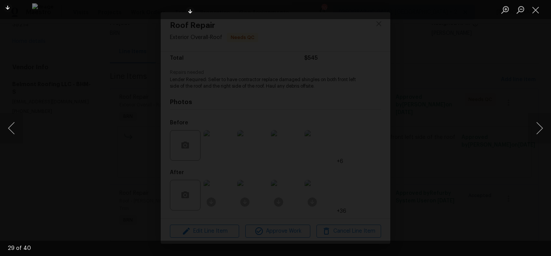
click at [256, 130] on img "Lightbox" at bounding box center [295, 125] width 526 height 244
click at [254, 76] on img "Lightbox" at bounding box center [276, 128] width 262 height 122
click at [254, 76] on img "Lightbox" at bounding box center [297, 181] width 526 height 244
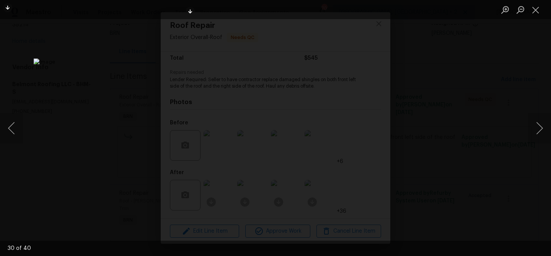
click at [254, 76] on img "Lightbox" at bounding box center [297, 181] width 526 height 244
click at [266, 117] on img "Lightbox" at bounding box center [276, 128] width 262 height 122
click at [266, 117] on img "Lightbox" at bounding box center [285, 139] width 526 height 244
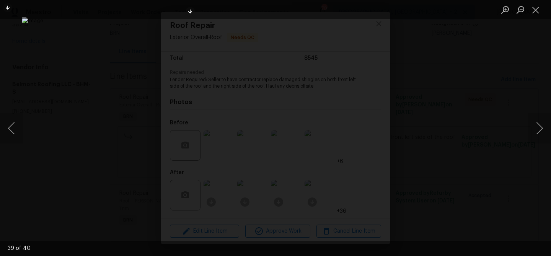
click at [266, 117] on img "Lightbox" at bounding box center [285, 139] width 526 height 244
click at [91, 60] on div "Lightbox" at bounding box center [275, 128] width 551 height 256
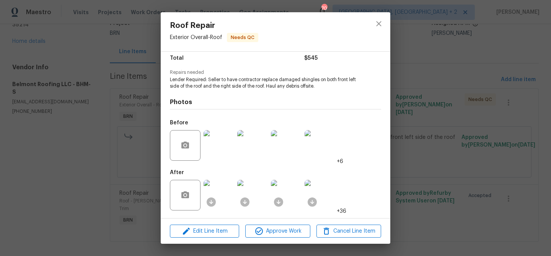
click at [98, 68] on div "Roof Repair Exterior Overall - Roof Needs QC Vendor Belmont Roofing LLC Account…" at bounding box center [275, 128] width 551 height 256
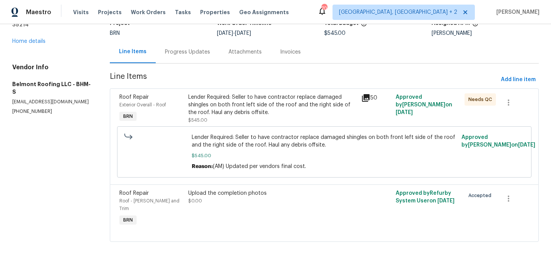
click at [177, 54] on div "Progress Updates" at bounding box center [187, 52] width 45 height 8
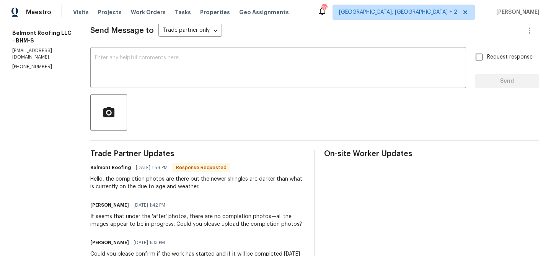
scroll to position [26, 0]
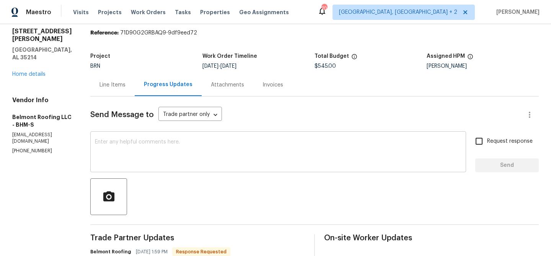
click at [139, 148] on textarea at bounding box center [278, 152] width 366 height 27
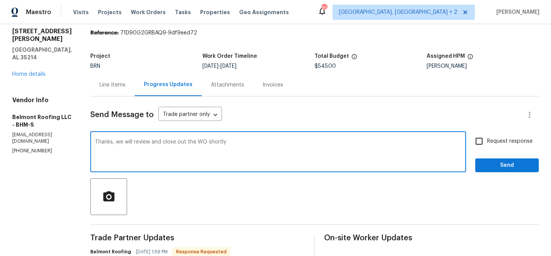
type textarea "Thanks, we will review and close out the WO shortly"
click at [486, 145] on input "Request response" at bounding box center [479, 141] width 16 height 16
checkbox input "true"
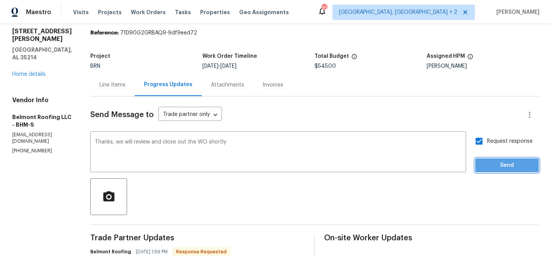
click at [484, 168] on span "Send" at bounding box center [506, 166] width 51 height 10
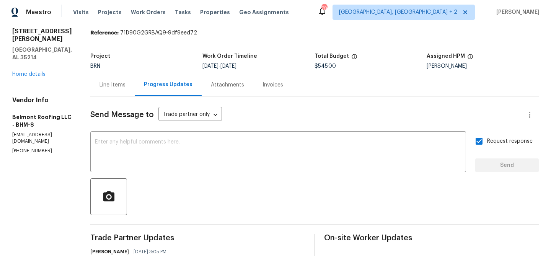
scroll to position [0, 0]
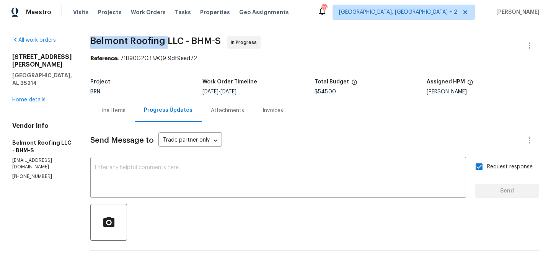
drag, startPoint x: 98, startPoint y: 39, endPoint x: 181, endPoint y: 39, distance: 83.0
copy span "Belmont Roofing"
click at [118, 110] on div "Line Items" at bounding box center [112, 111] width 26 height 8
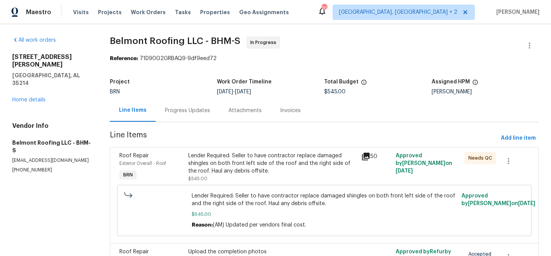
scroll to position [59, 0]
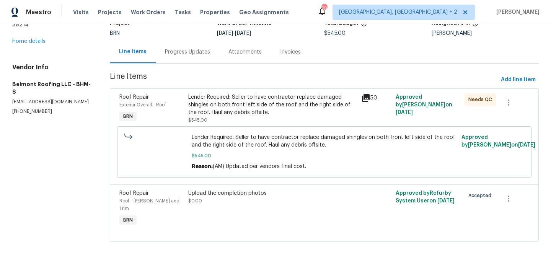
click at [212, 112] on div "Lender Required: Seller to have contractor replace damaged shingles on both fro…" at bounding box center [272, 104] width 168 height 23
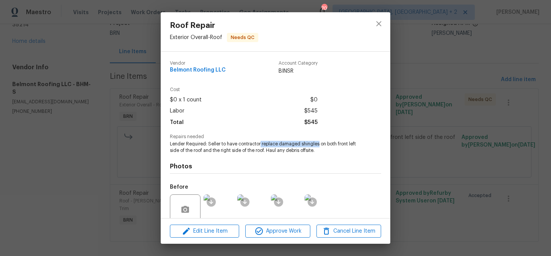
drag, startPoint x: 261, startPoint y: 145, endPoint x: 319, endPoint y: 143, distance: 58.2
click at [319, 143] on span "Lender Required: Seller to have contractor replace damaged shingles on both fro…" at bounding box center [265, 147] width 190 height 13
copy span "replace damaged shingles"
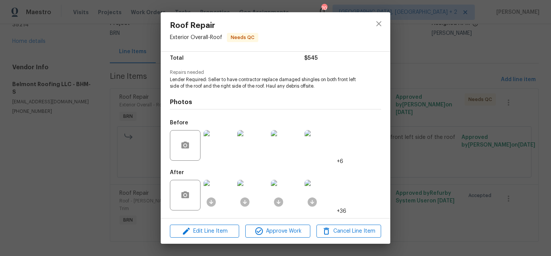
click at [225, 178] on div at bounding box center [219, 195] width 34 height 40
click at [221, 190] on img at bounding box center [219, 195] width 31 height 31
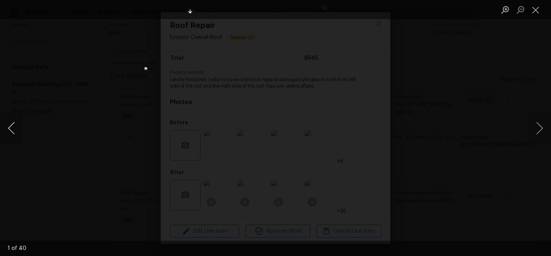
click at [9, 125] on button "Previous image" at bounding box center [11, 128] width 23 height 31
click at [18, 127] on button "Previous image" at bounding box center [11, 128] width 23 height 31
click at [22, 125] on button "Previous image" at bounding box center [11, 128] width 23 height 31
click at [8, 127] on button "Previous image" at bounding box center [11, 128] width 23 height 31
click at [11, 132] on button "Previous image" at bounding box center [11, 128] width 23 height 31
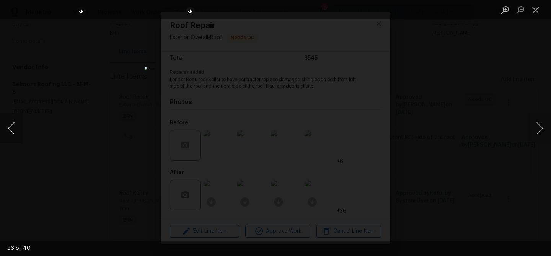
click at [15, 131] on button "Previous image" at bounding box center [11, 128] width 23 height 31
click at [11, 129] on button "Previous image" at bounding box center [11, 128] width 23 height 31
click at [6, 123] on button "Previous image" at bounding box center [11, 128] width 23 height 31
click at [10, 131] on button "Previous image" at bounding box center [11, 128] width 23 height 31
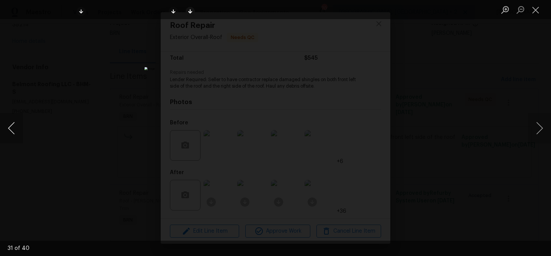
click at [4, 120] on button "Previous image" at bounding box center [11, 128] width 23 height 31
click at [8, 134] on button "Previous image" at bounding box center [11, 128] width 23 height 31
click at [10, 129] on button "Previous image" at bounding box center [11, 128] width 23 height 31
click at [7, 129] on button "Previous image" at bounding box center [11, 128] width 23 height 31
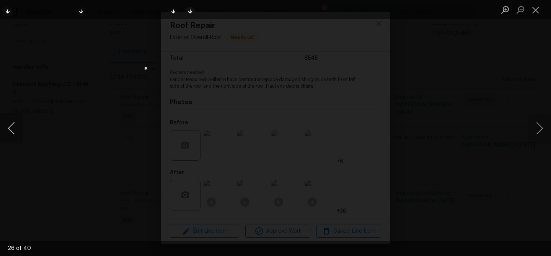
click at [8, 131] on button "Previous image" at bounding box center [11, 128] width 23 height 31
click at [20, 125] on button "Previous image" at bounding box center [11, 128] width 23 height 31
click at [16, 126] on button "Previous image" at bounding box center [11, 128] width 23 height 31
click at [12, 129] on button "Previous image" at bounding box center [11, 128] width 23 height 31
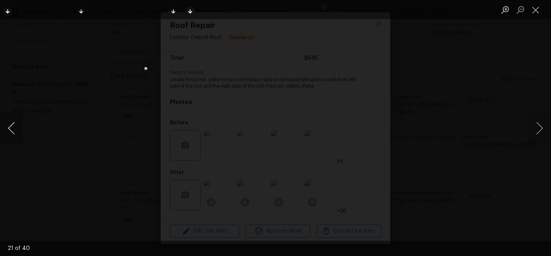
click at [12, 129] on button "Previous image" at bounding box center [11, 128] width 23 height 31
click at [10, 129] on button "Previous image" at bounding box center [11, 128] width 23 height 31
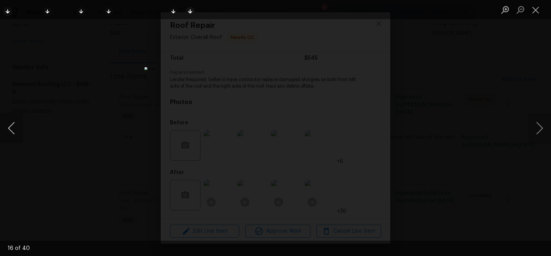
click at [10, 129] on button "Previous image" at bounding box center [11, 128] width 23 height 31
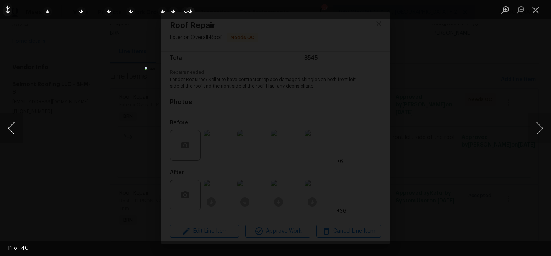
click at [8, 129] on button "Previous image" at bounding box center [11, 128] width 23 height 31
click at [17, 120] on button "Previous image" at bounding box center [11, 128] width 23 height 31
click at [63, 54] on div "Lightbox" at bounding box center [275, 128] width 551 height 256
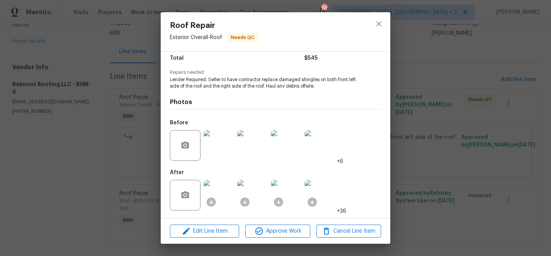
click at [122, 34] on div "Roof Repair Exterior Overall - Roof Needs QC Vendor Belmont Roofing LLC Account…" at bounding box center [275, 128] width 551 height 256
